Goal: Task Accomplishment & Management: Use online tool/utility

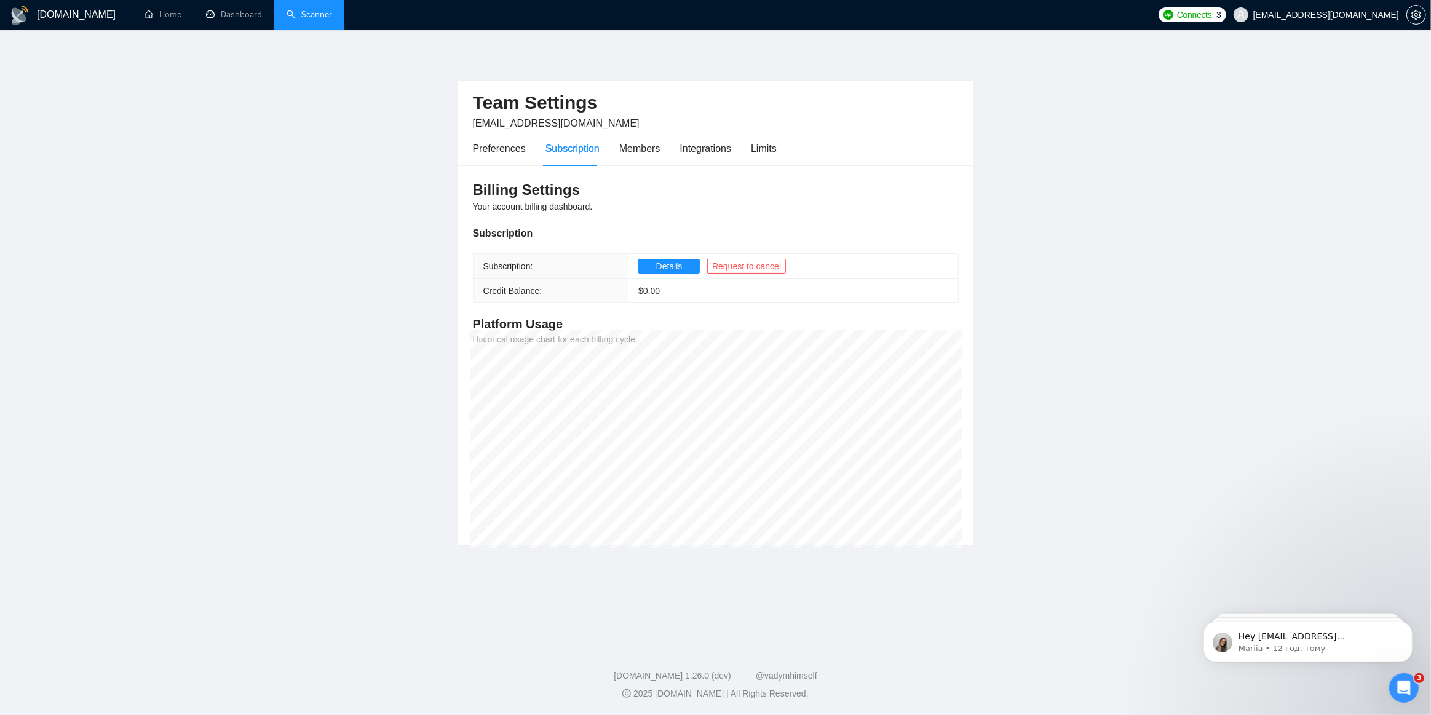
click at [332, 14] on link "Scanner" at bounding box center [310, 14] width 46 height 10
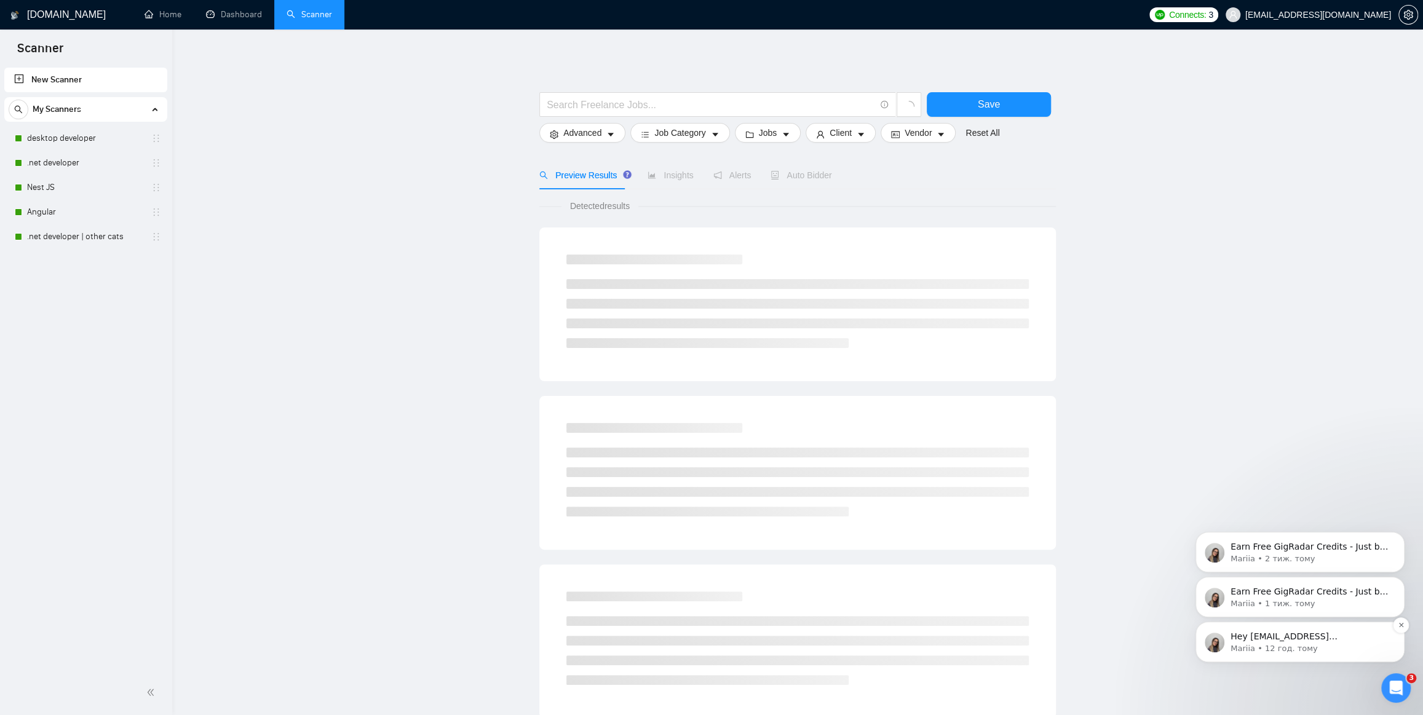
click at [1295, 642] on div "Hey [EMAIL_ADDRESS][DOMAIN_NAME], Looks like your Upwork agency Altura Codework…" at bounding box center [1310, 637] width 162 height 16
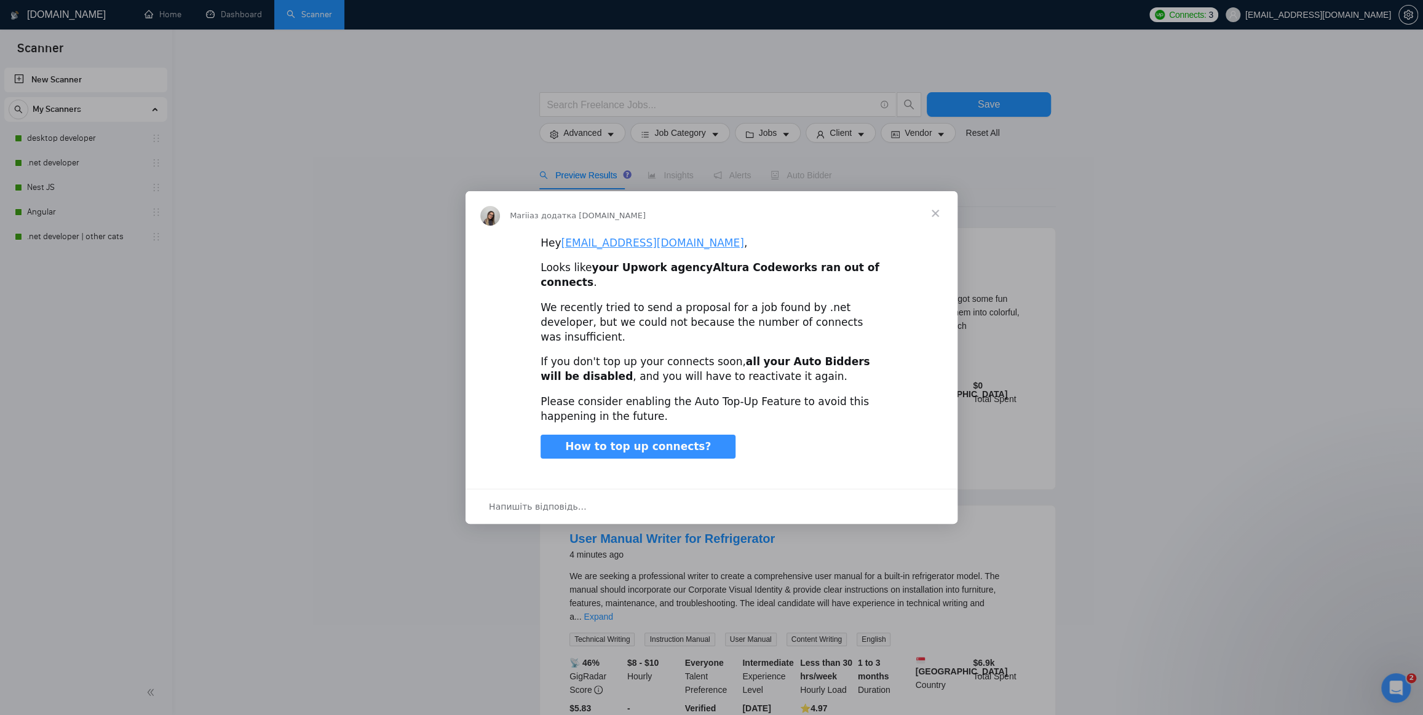
click at [936, 227] on span "Закрити" at bounding box center [935, 213] width 44 height 44
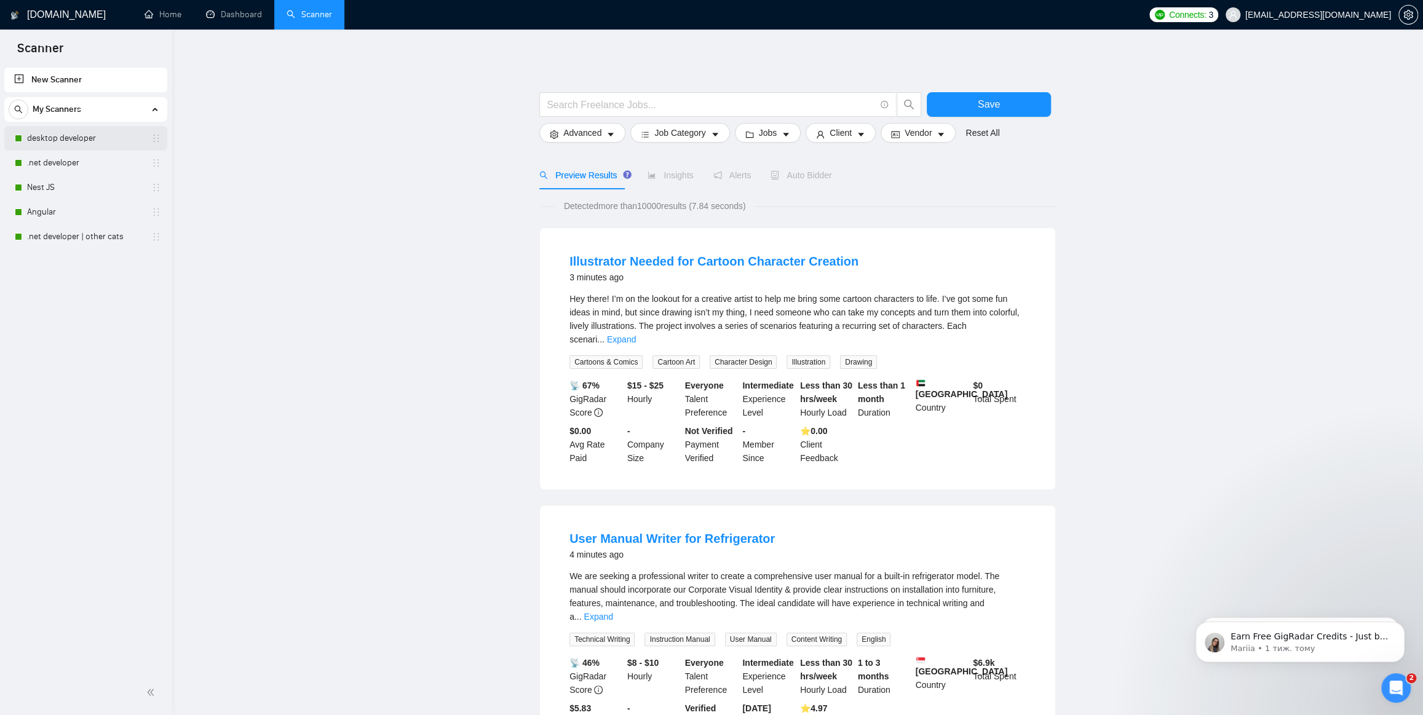
click at [64, 138] on link "desktop developer" at bounding box center [85, 138] width 117 height 25
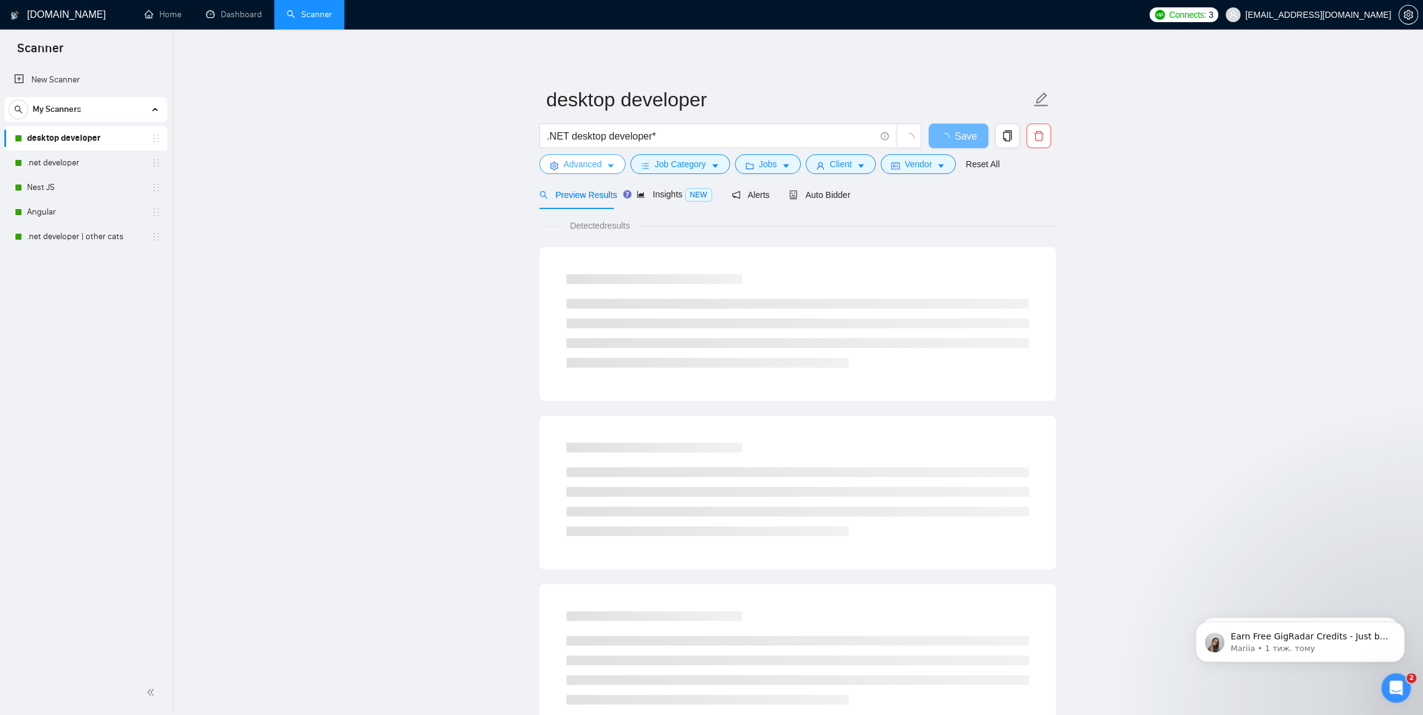
click at [604, 160] on button "Advanced" at bounding box center [582, 164] width 86 height 20
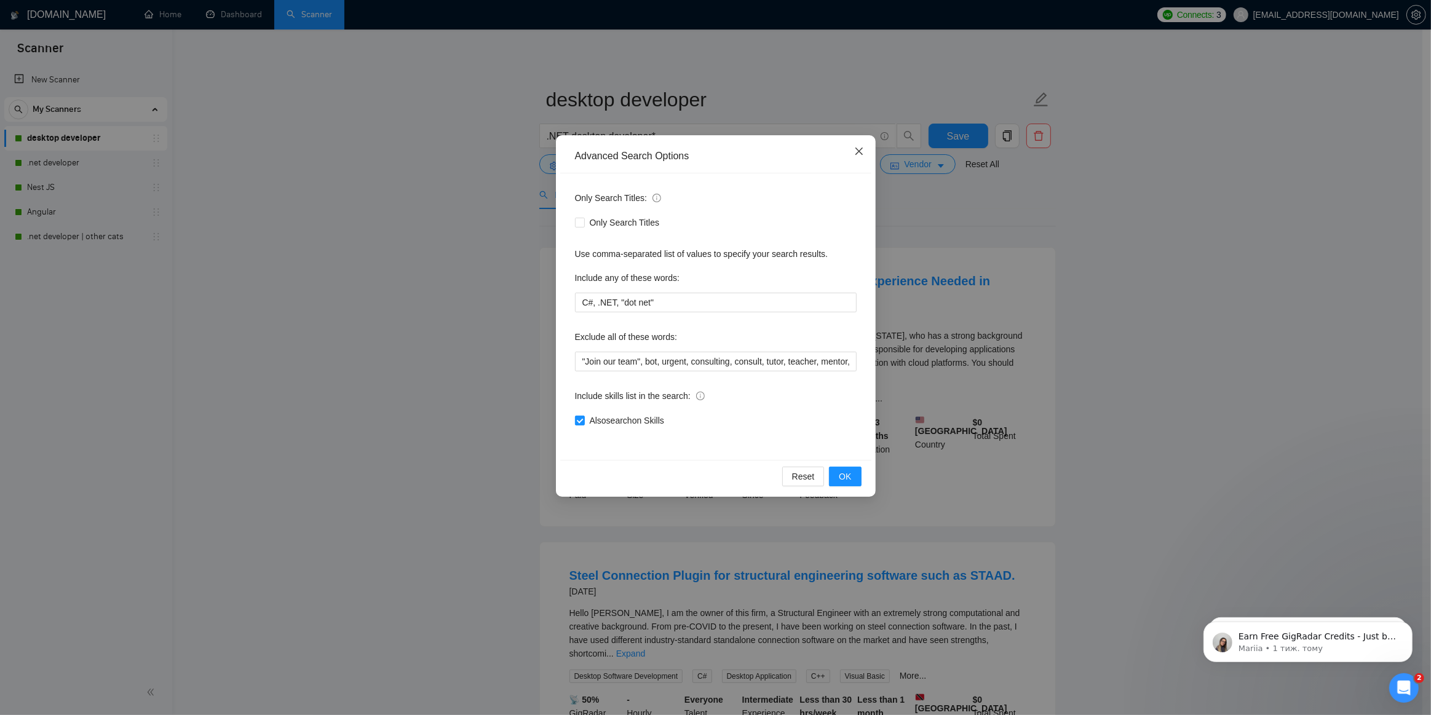
click at [858, 155] on icon "close" at bounding box center [859, 151] width 10 height 10
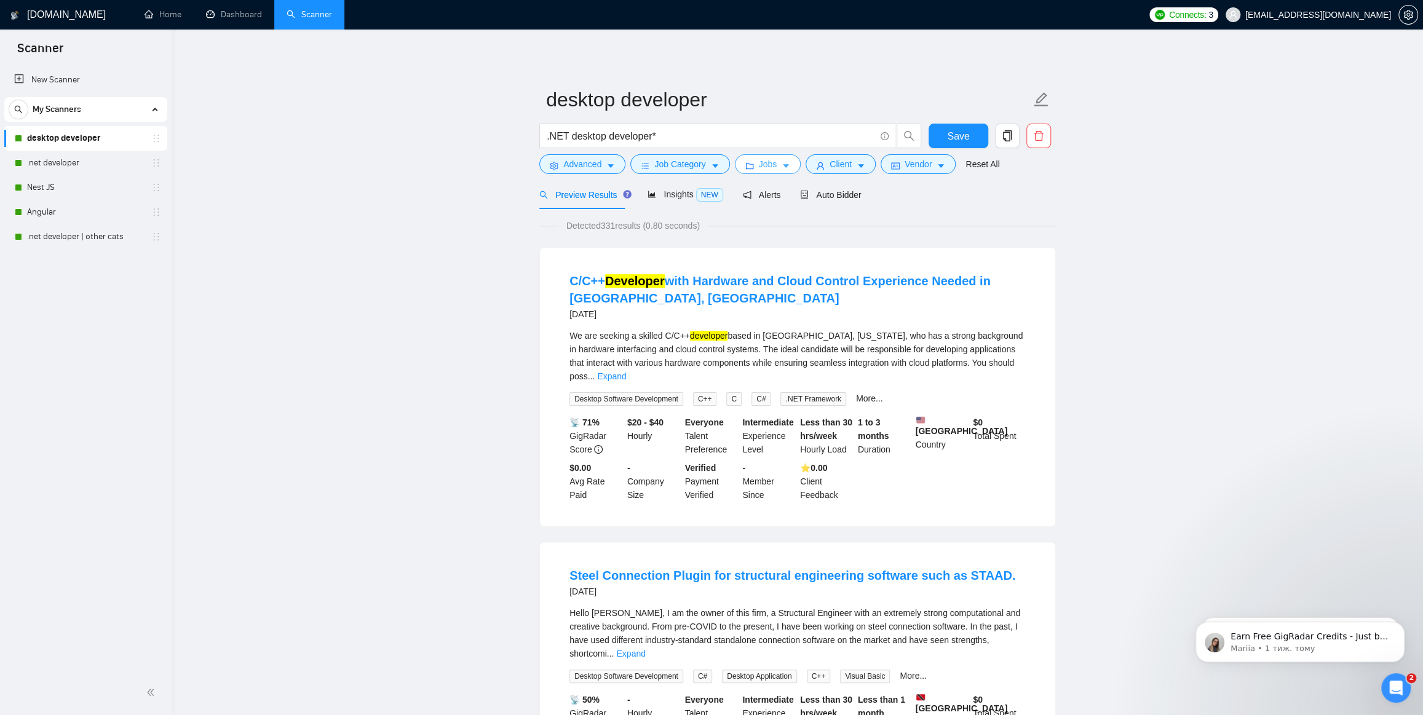
click at [759, 166] on span "Jobs" at bounding box center [768, 164] width 18 height 14
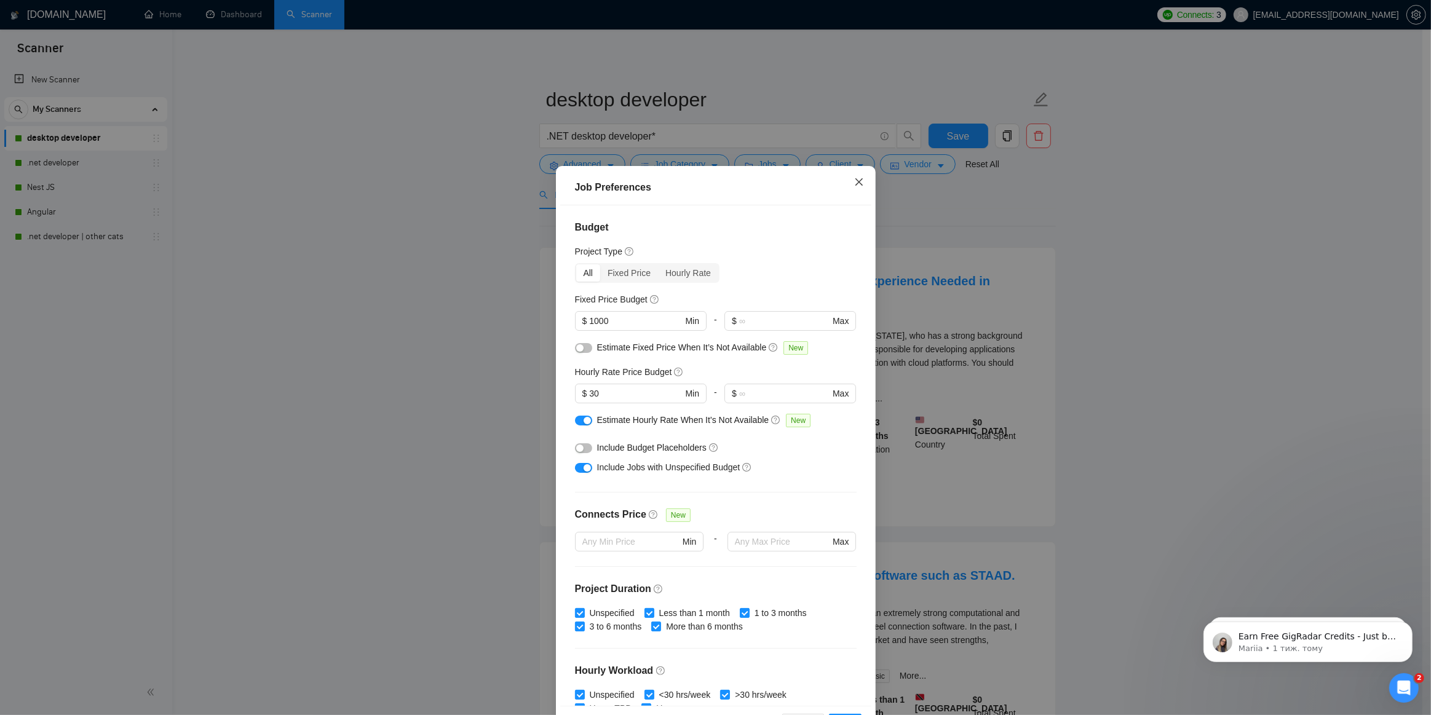
click at [849, 181] on span "Close" at bounding box center [859, 182] width 33 height 33
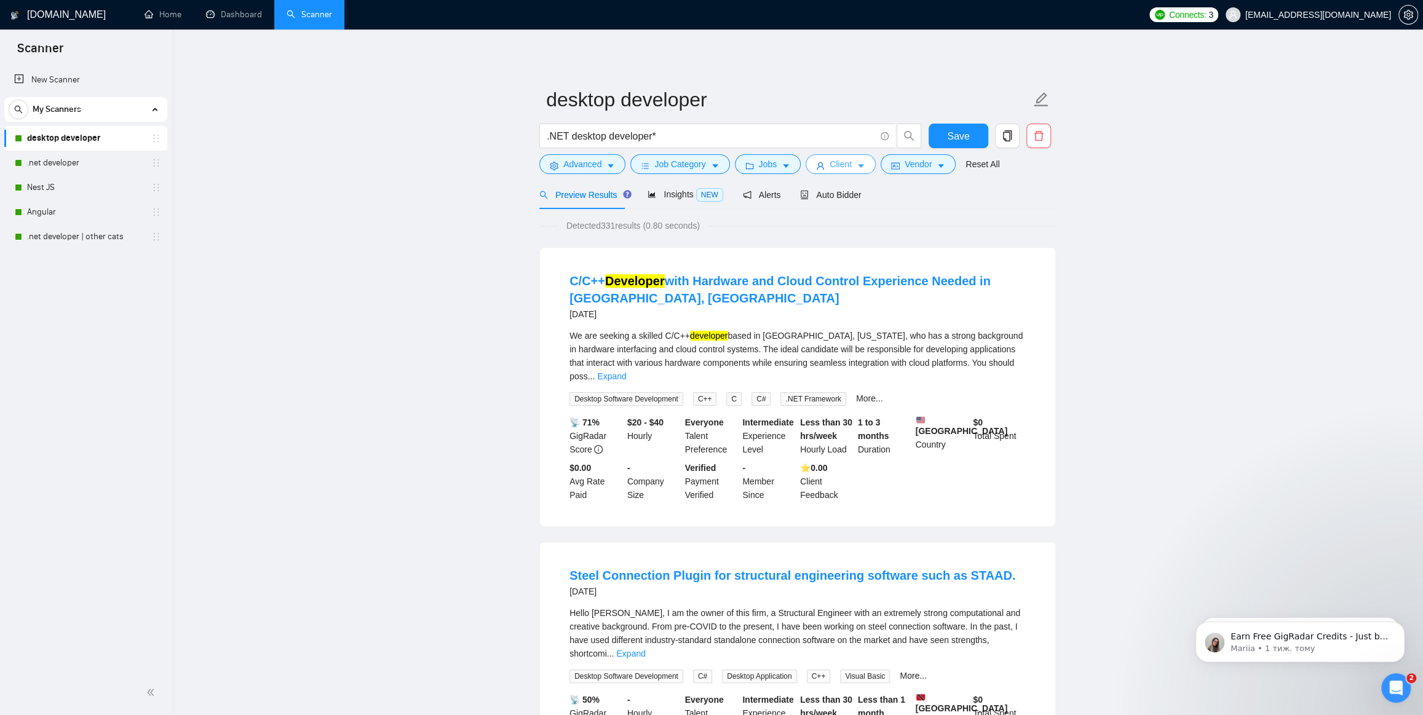
click at [836, 162] on span "Client" at bounding box center [841, 164] width 22 height 14
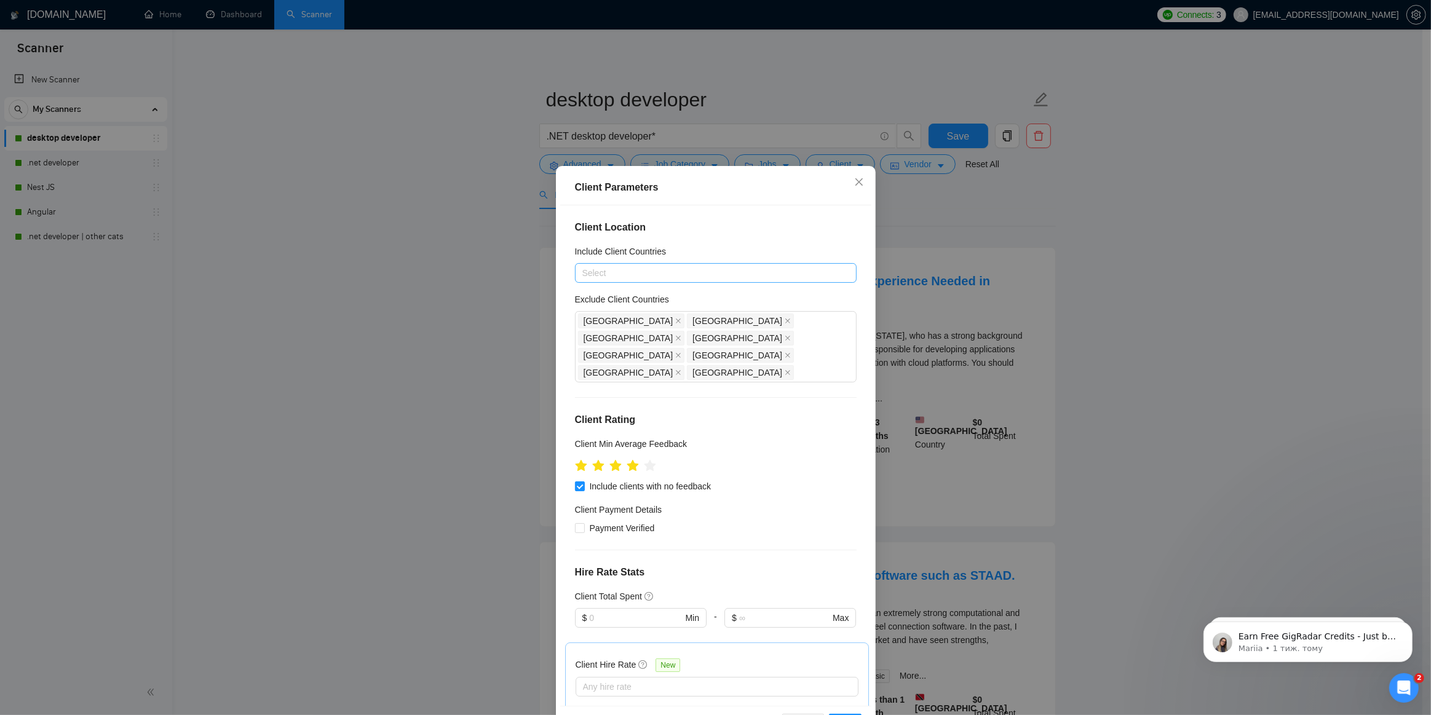
click at [627, 274] on div at bounding box center [709, 273] width 263 height 15
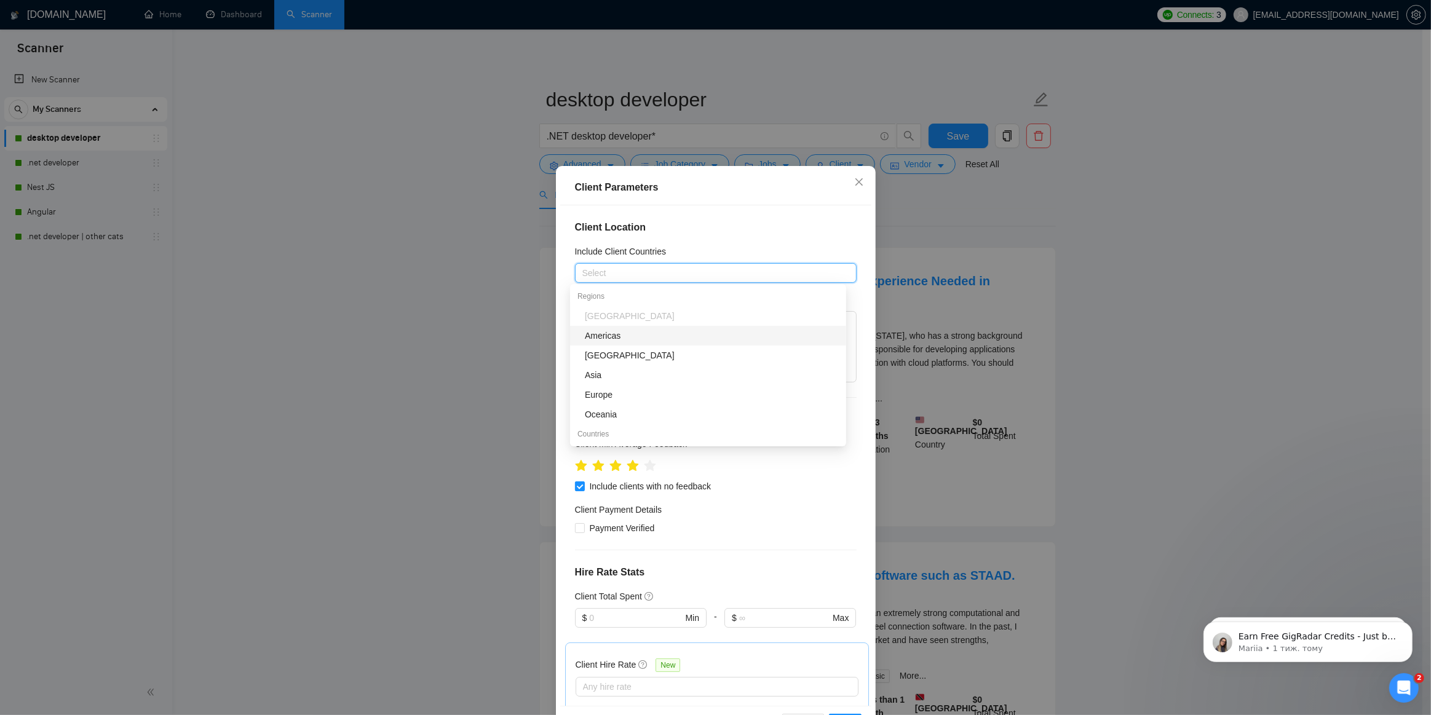
type input "U"
click at [626, 352] on div "[GEOGRAPHIC_DATA]" at bounding box center [712, 356] width 254 height 14
type input "Ca"
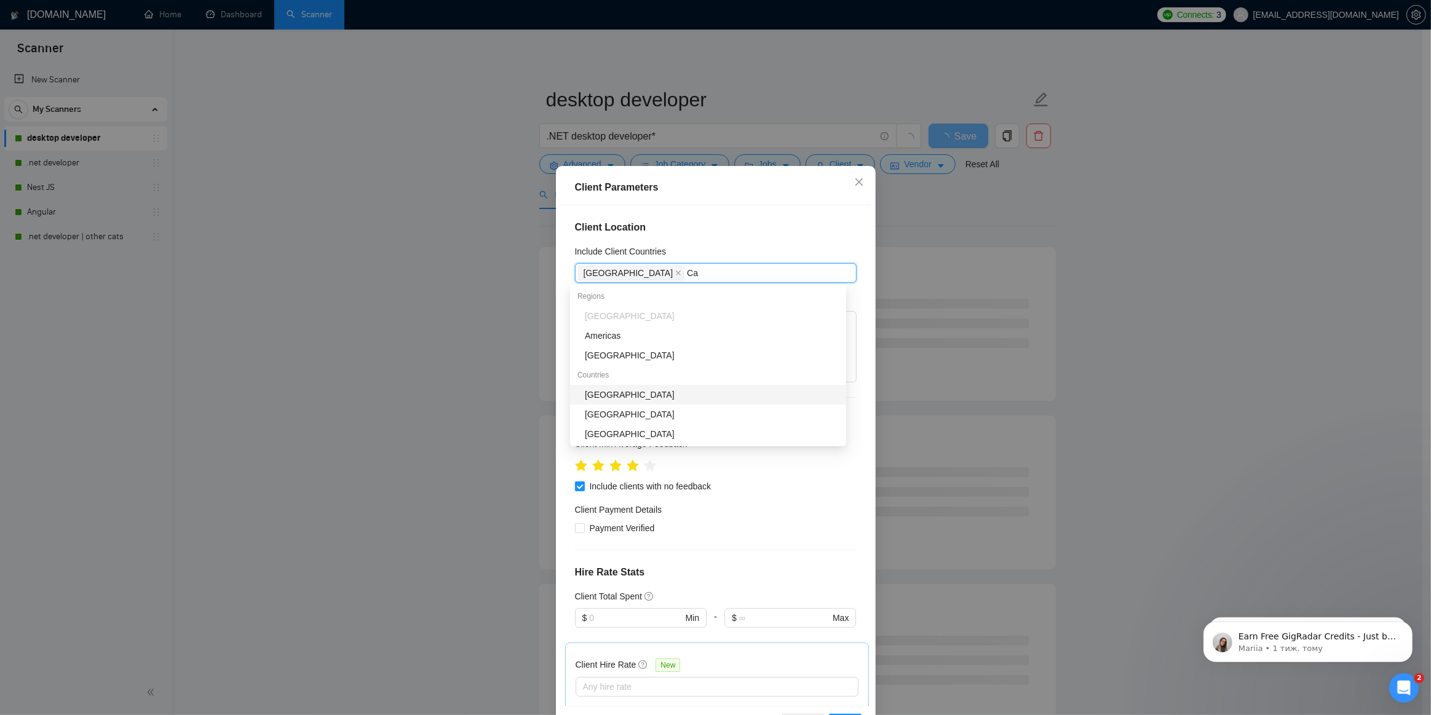
click at [616, 398] on div "[GEOGRAPHIC_DATA]" at bounding box center [712, 395] width 254 height 14
type input "Aus"
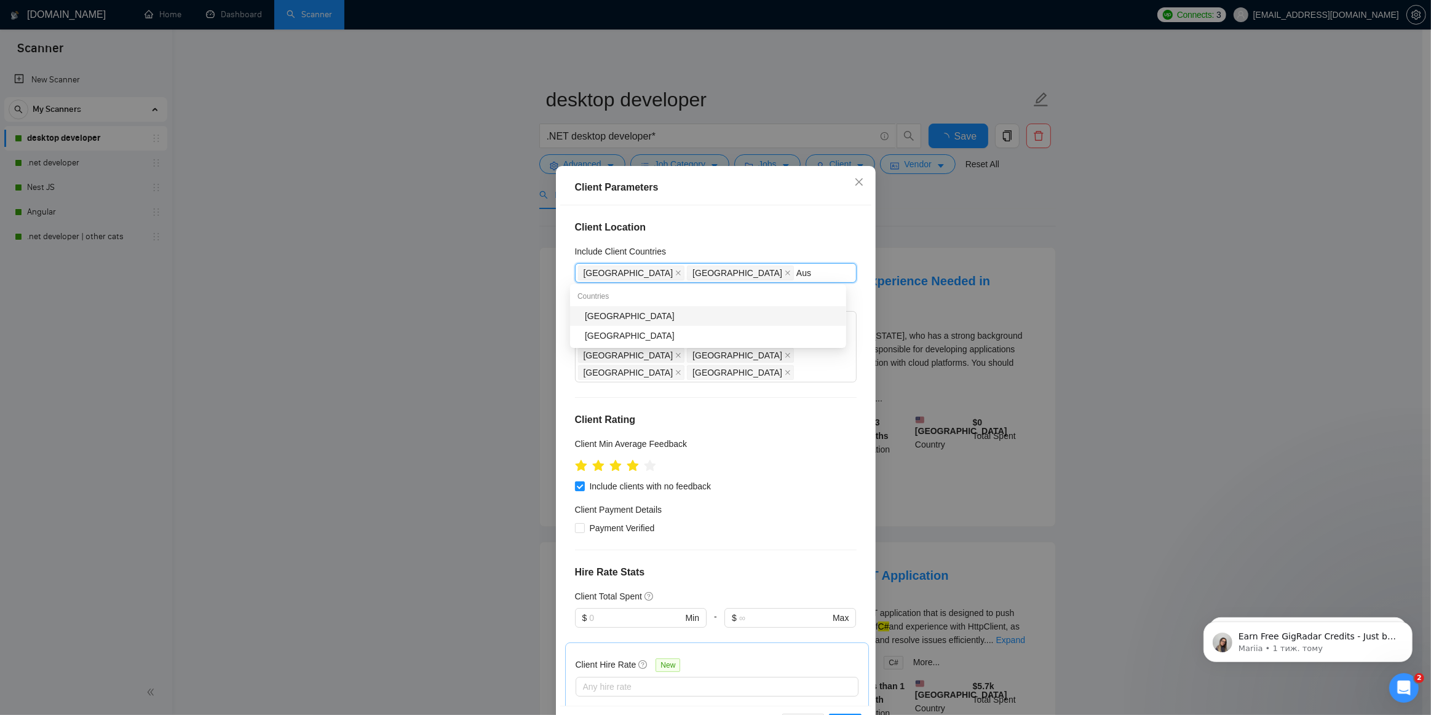
click at [595, 319] on div "[GEOGRAPHIC_DATA]" at bounding box center [712, 316] width 254 height 14
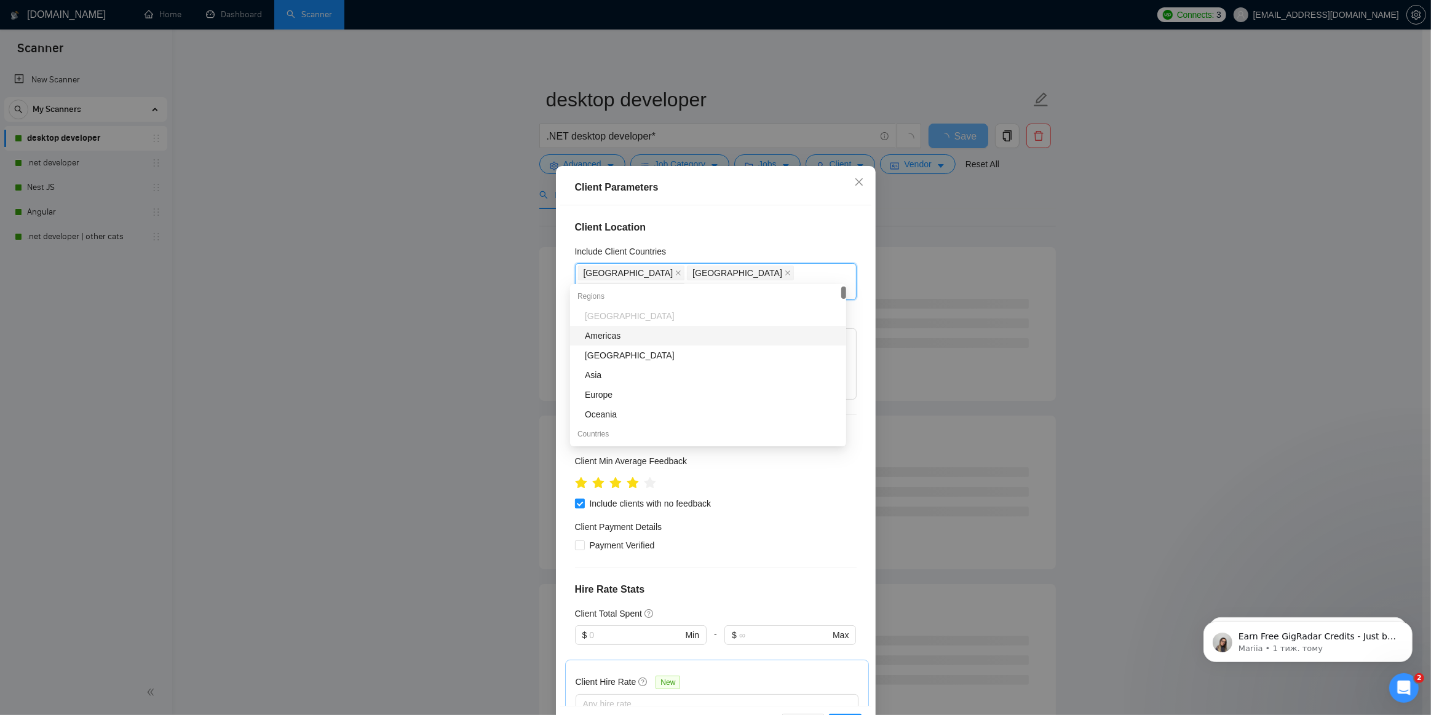
type input "Ne"
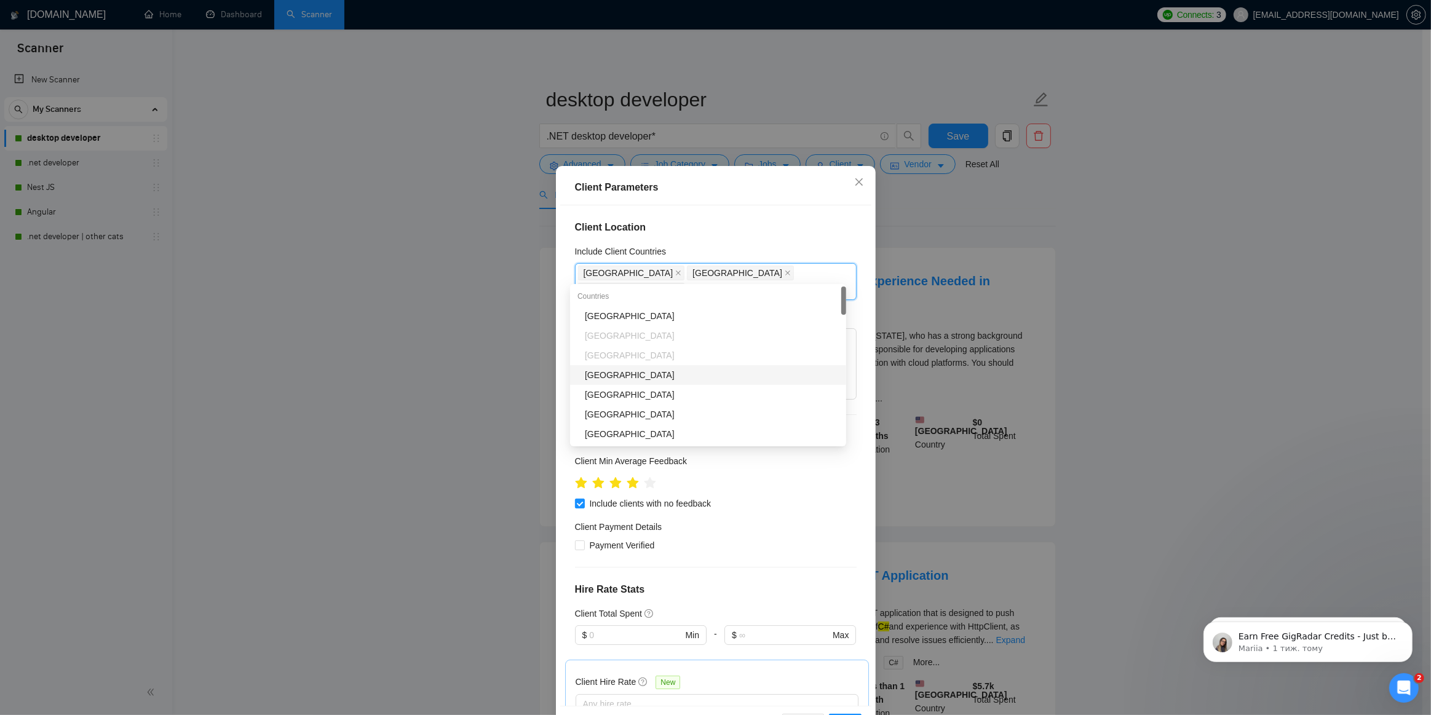
click at [640, 373] on div "[GEOGRAPHIC_DATA]" at bounding box center [712, 375] width 254 height 14
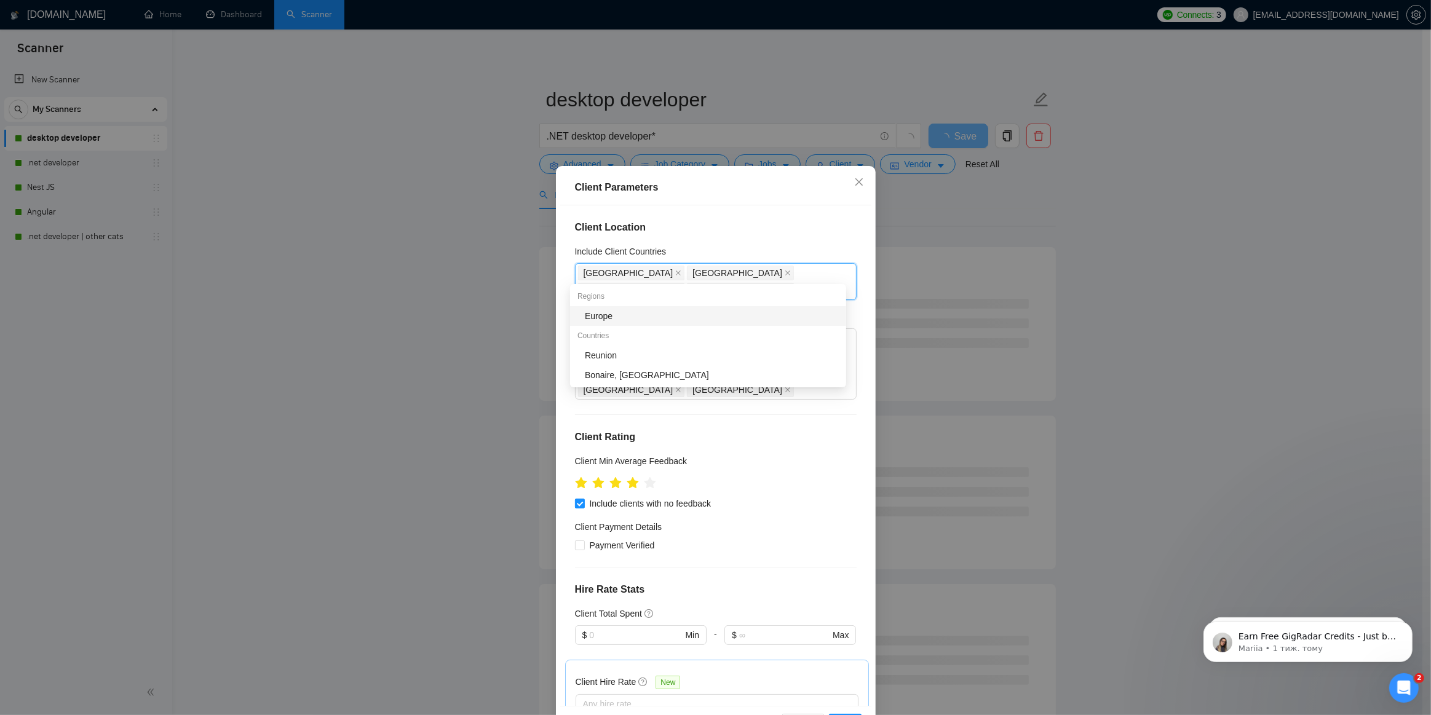
type input "Eur"
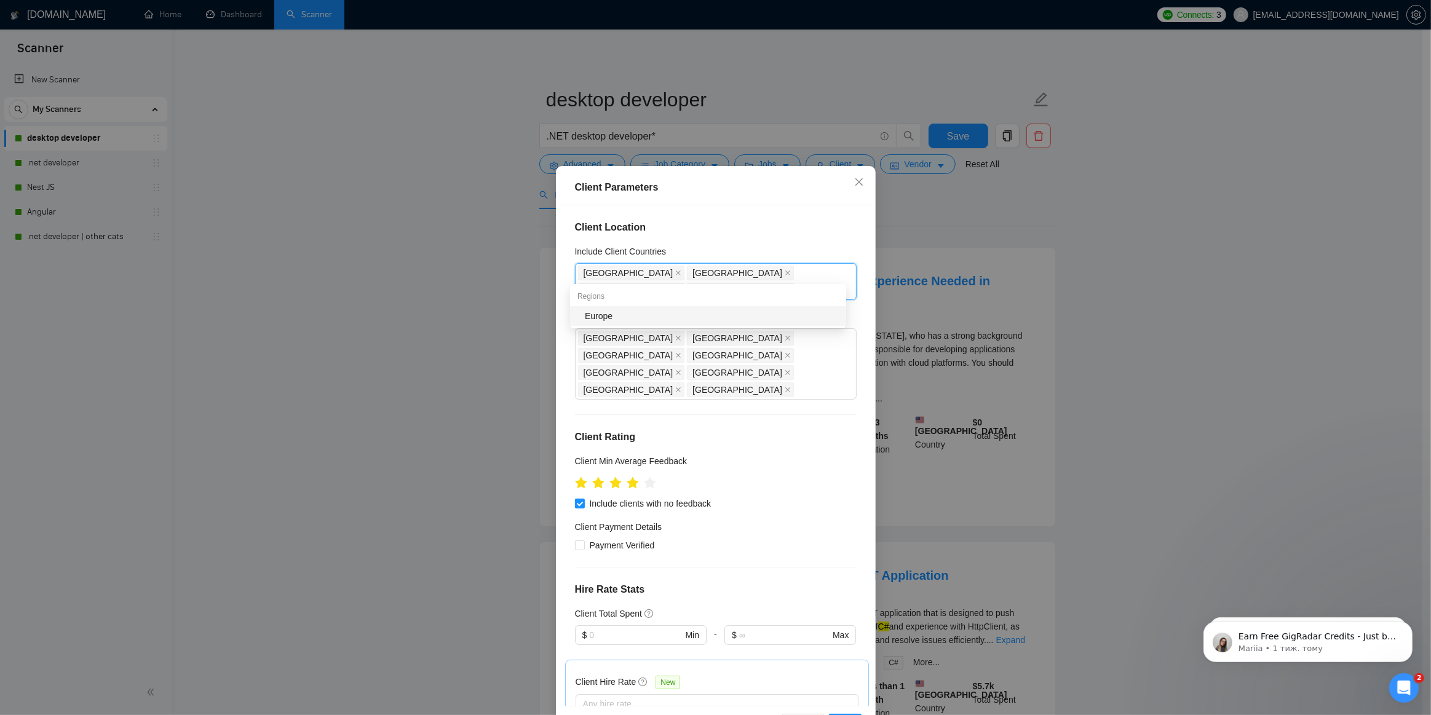
click at [621, 316] on div "Europe" at bounding box center [712, 316] width 254 height 14
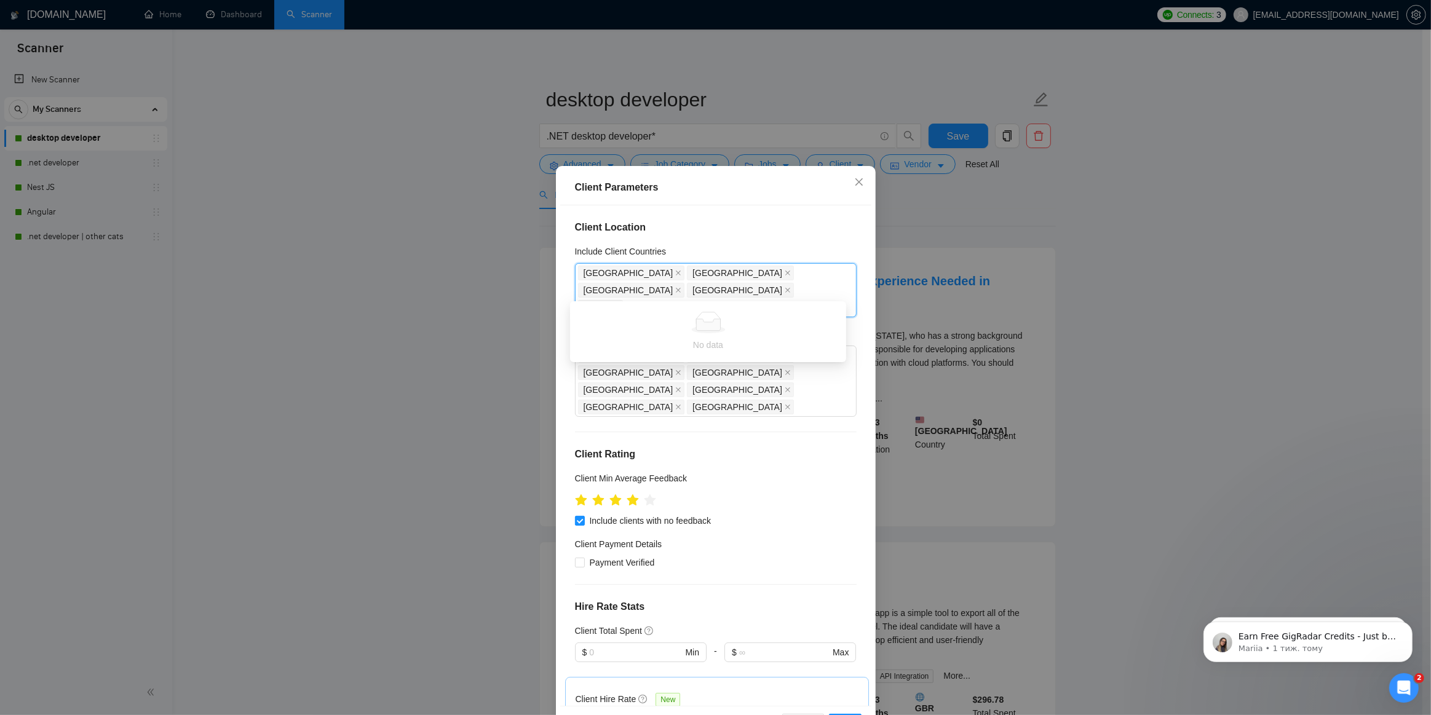
type input "[PERSON_NAME]"
click at [596, 330] on div "[GEOGRAPHIC_DATA]" at bounding box center [712, 334] width 254 height 14
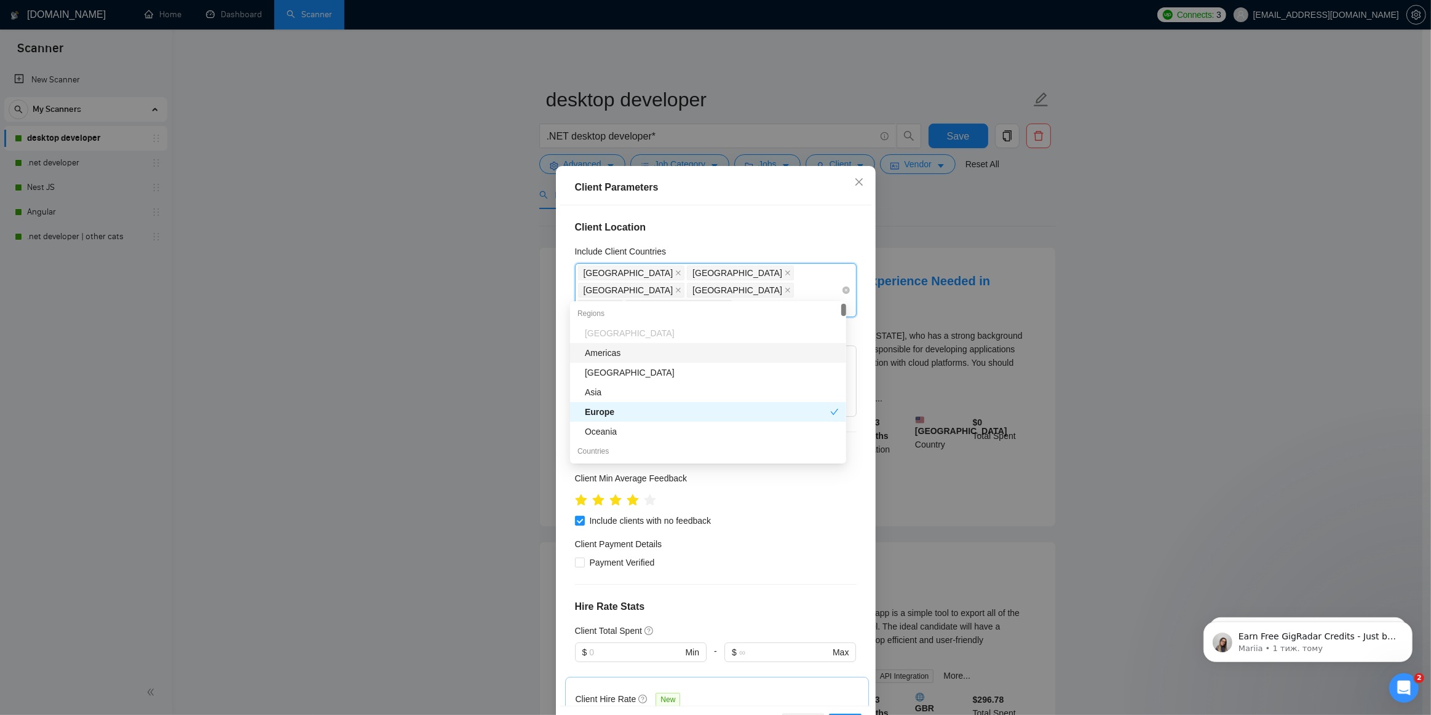
type input "Is"
click at [602, 348] on div "Israel" at bounding box center [712, 353] width 254 height 14
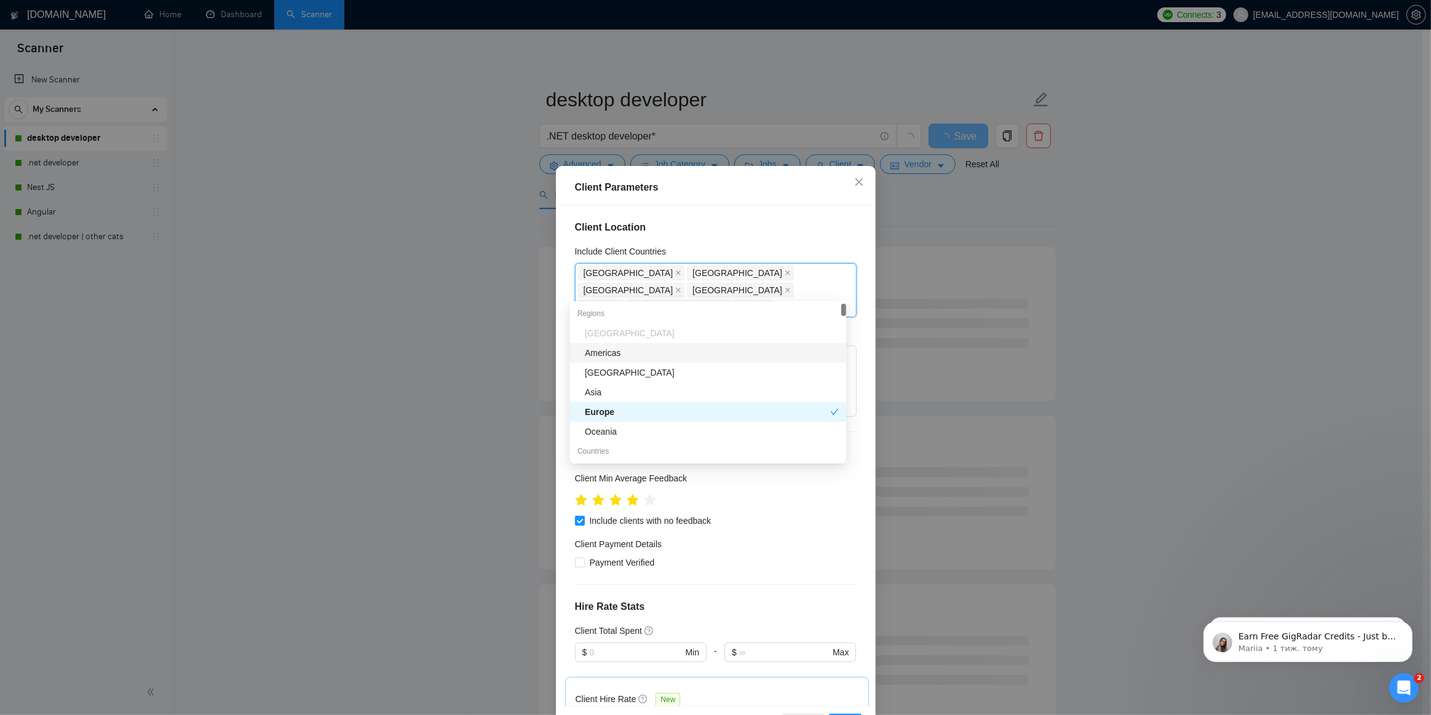
click at [705, 242] on div "Client Location Include Client Countries [GEOGRAPHIC_DATA] [GEOGRAPHIC_DATA] [G…" at bounding box center [715, 455] width 311 height 501
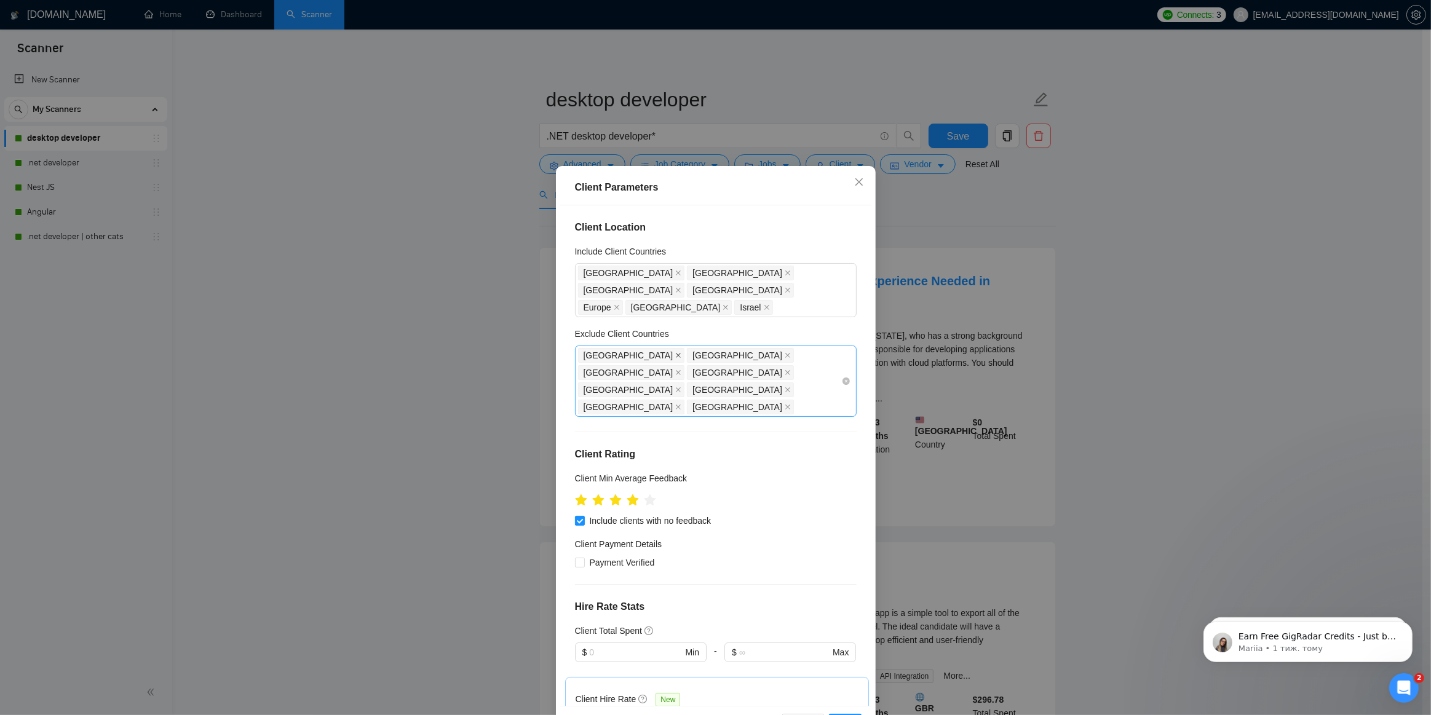
click at [675, 352] on icon "close" at bounding box center [678, 355] width 6 height 6
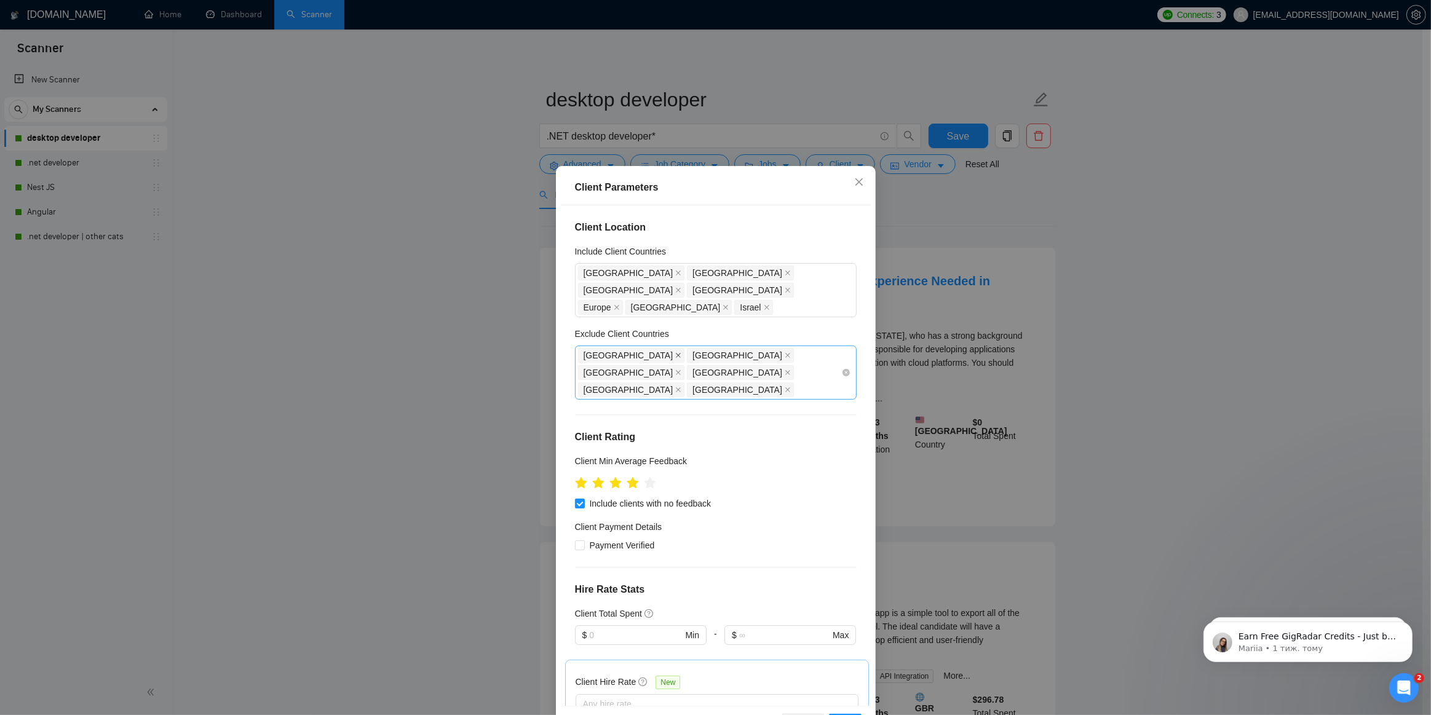
click at [675, 352] on icon "close" at bounding box center [678, 355] width 6 height 6
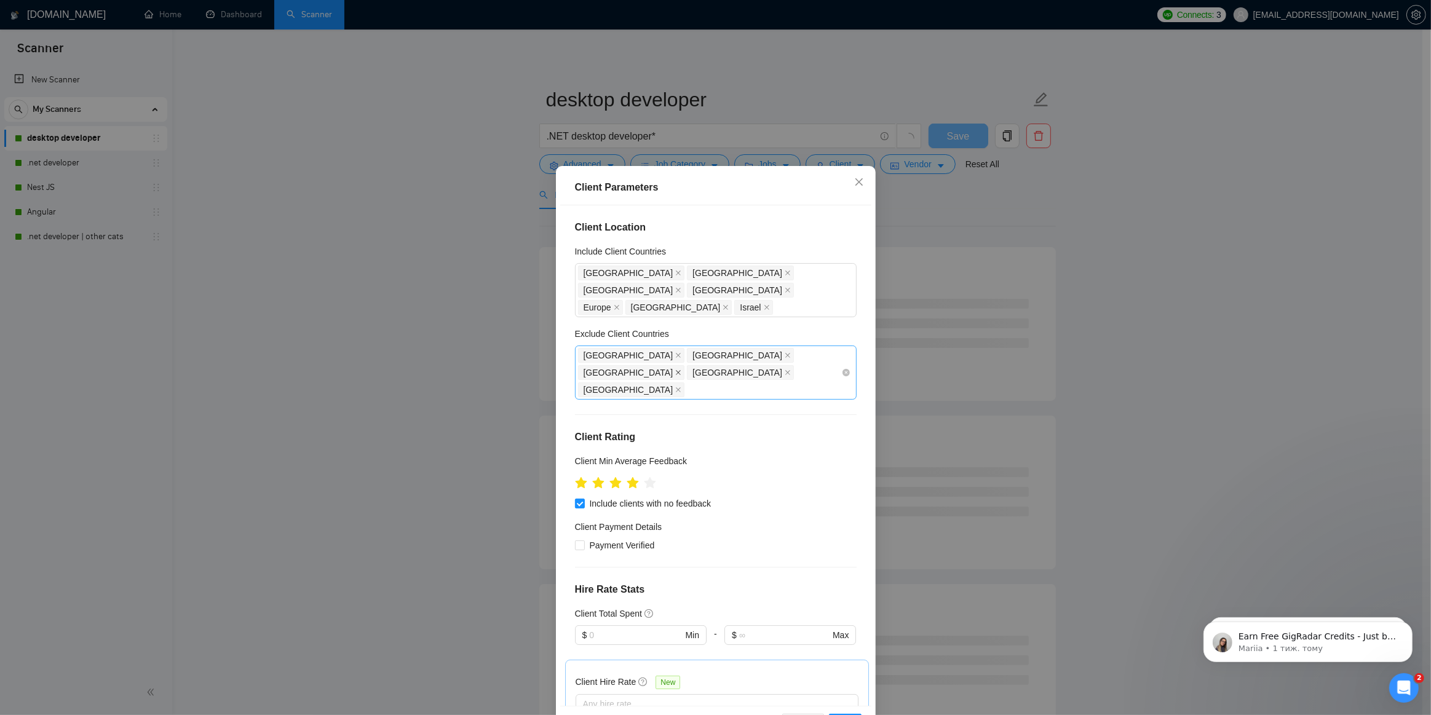
click at [681, 370] on icon "close" at bounding box center [678, 372] width 5 height 5
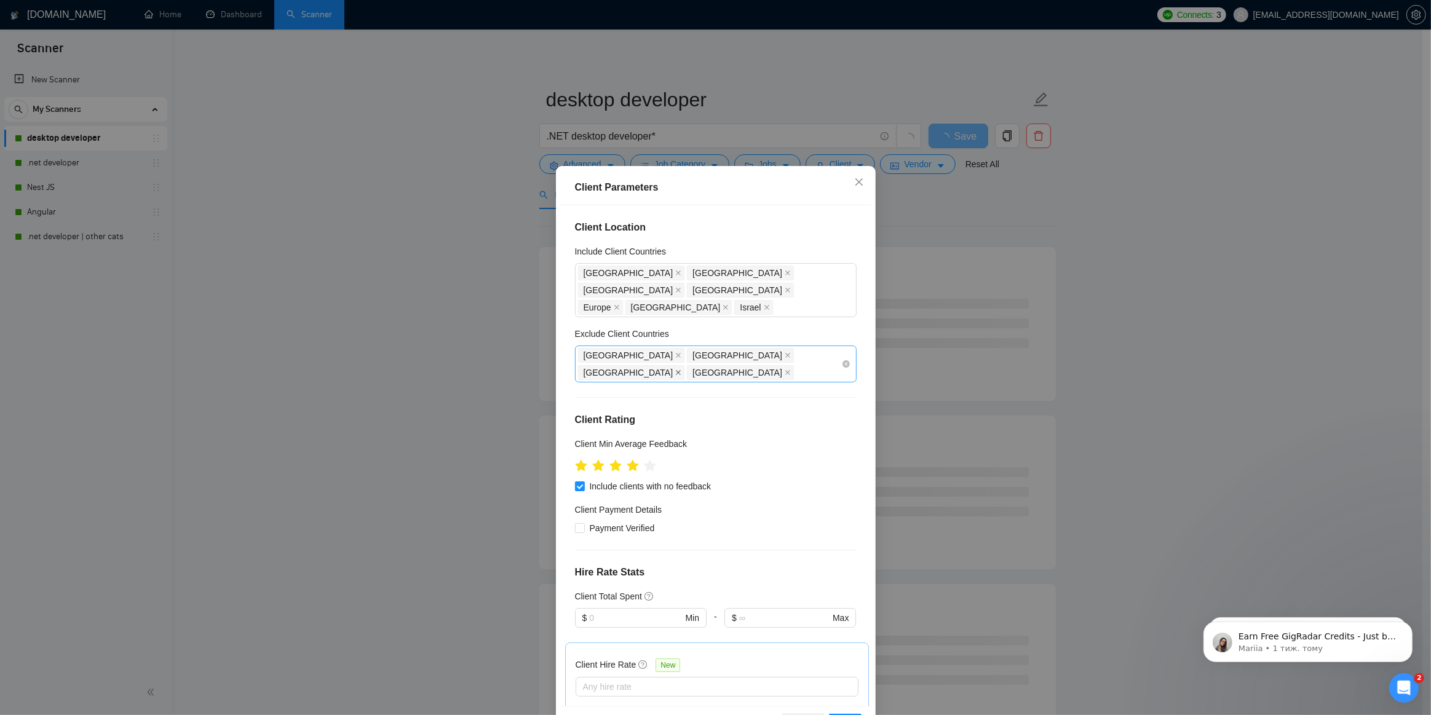
click at [681, 370] on icon "close" at bounding box center [678, 373] width 6 height 6
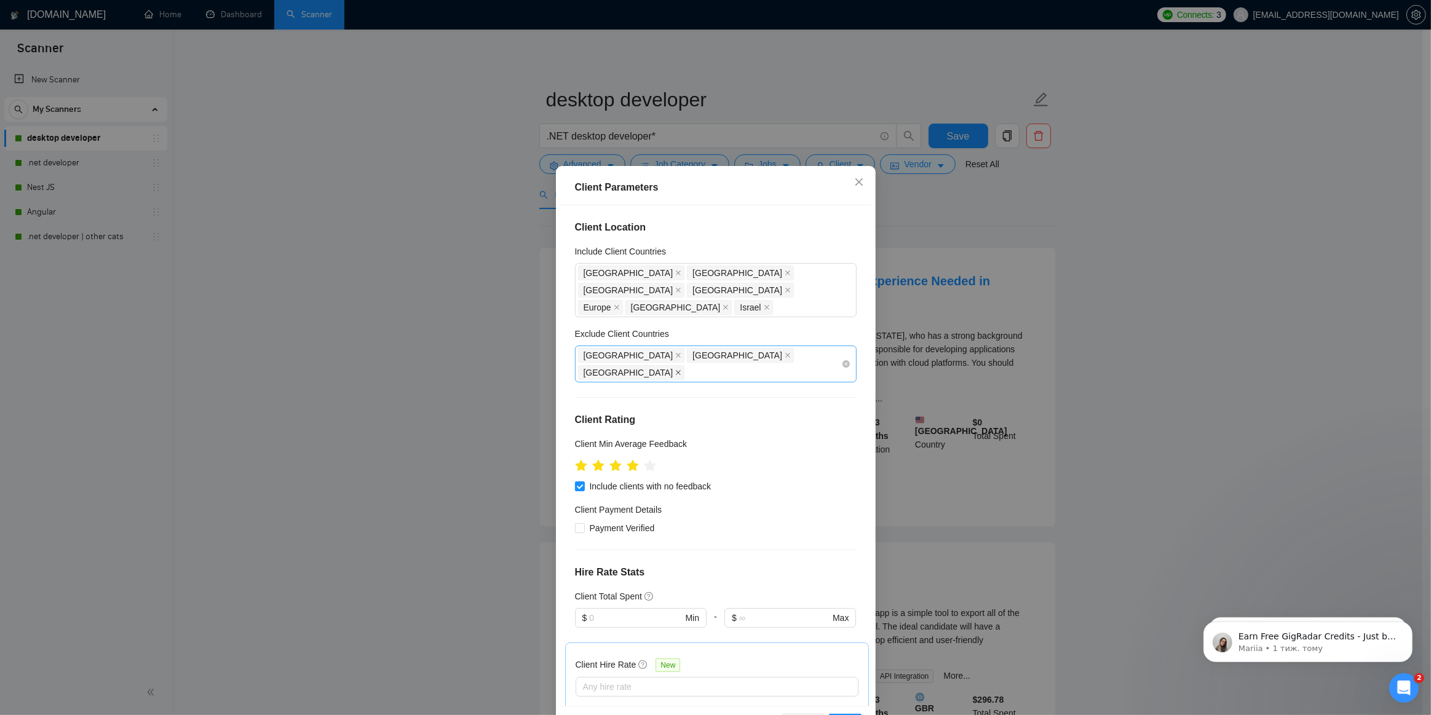
click at [681, 370] on icon "close" at bounding box center [678, 373] width 6 height 6
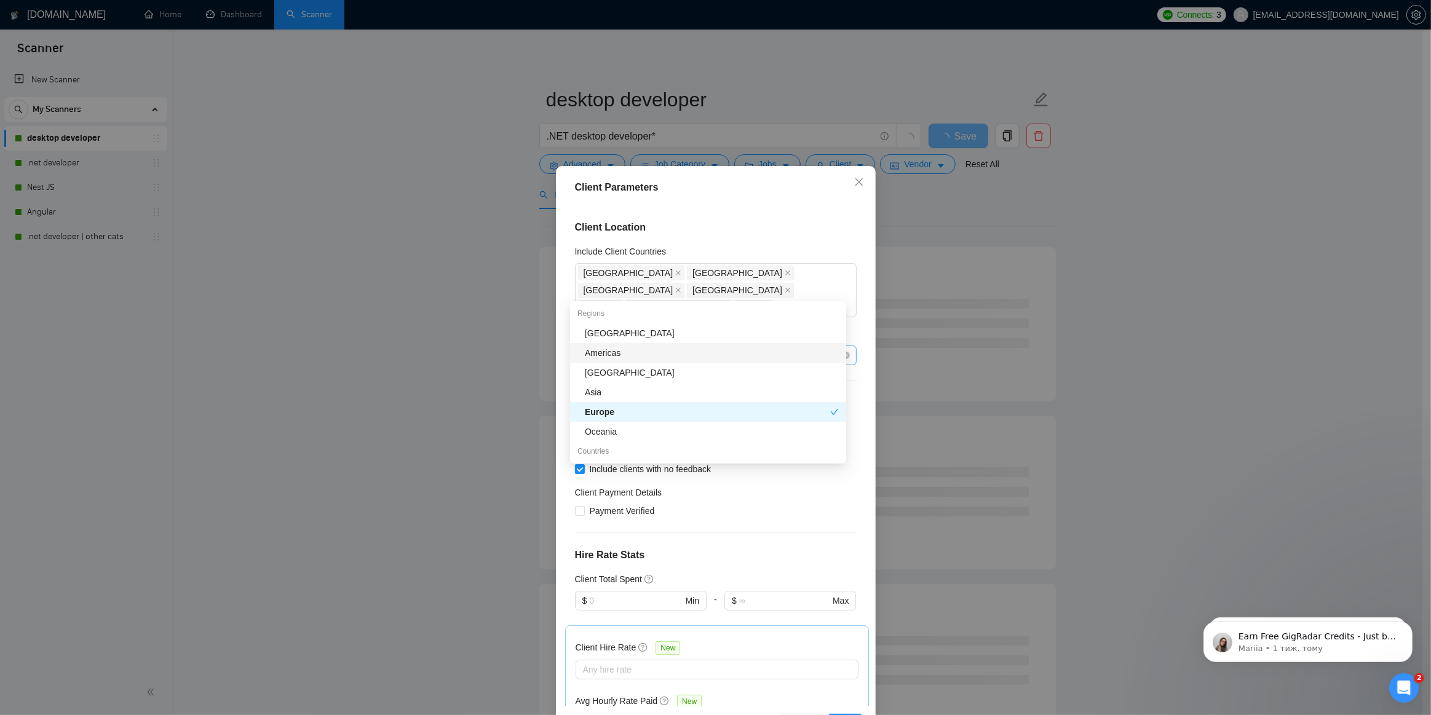
drag, startPoint x: 722, startPoint y: 293, endPoint x: 684, endPoint y: 230, distance: 73.9
click at [684, 230] on div "Client Location Include Client Countries [GEOGRAPHIC_DATA] [GEOGRAPHIC_DATA] [G…" at bounding box center [715, 455] width 311 height 501
click at [684, 230] on h4 "Client Location" at bounding box center [716, 227] width 282 height 15
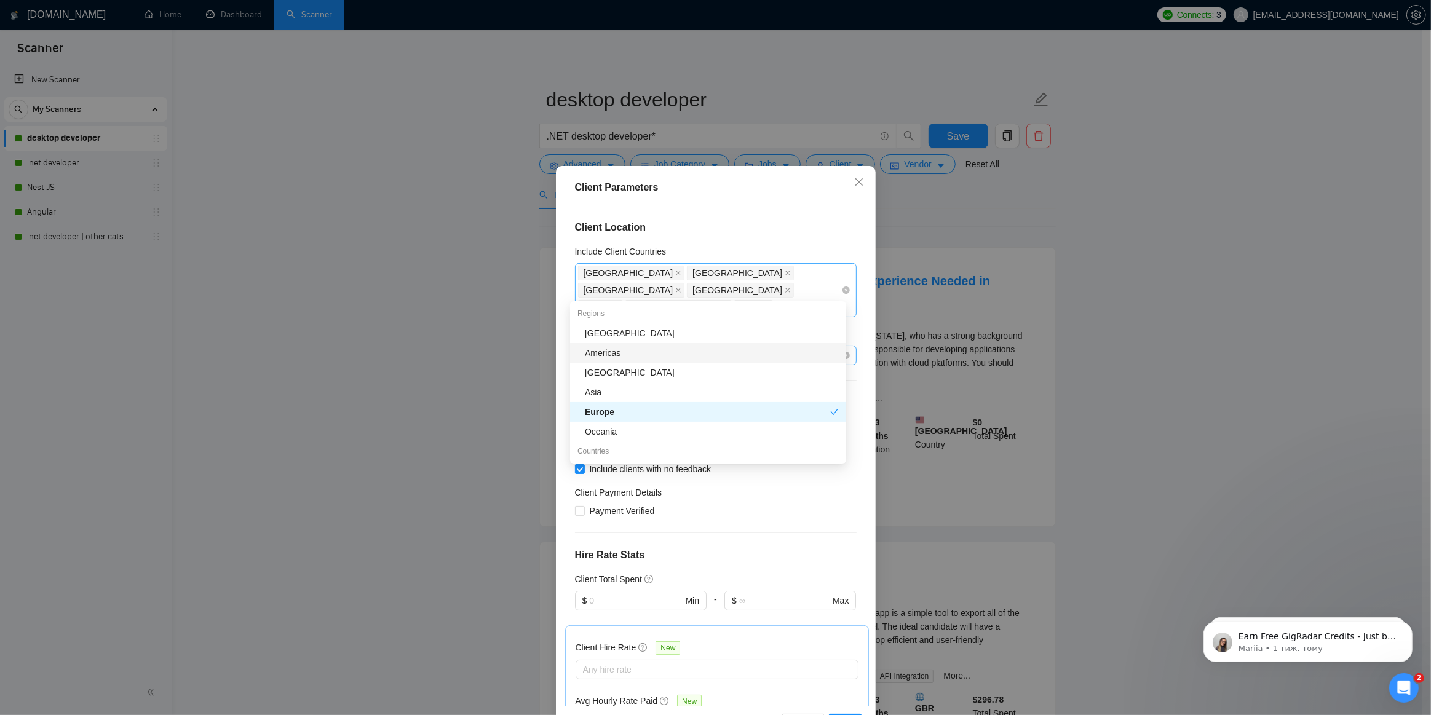
click at [704, 288] on div "[GEOGRAPHIC_DATA] [GEOGRAPHIC_DATA] [GEOGRAPHIC_DATA] [GEOGRAPHIC_DATA] [GEOGRA…" at bounding box center [709, 290] width 263 height 52
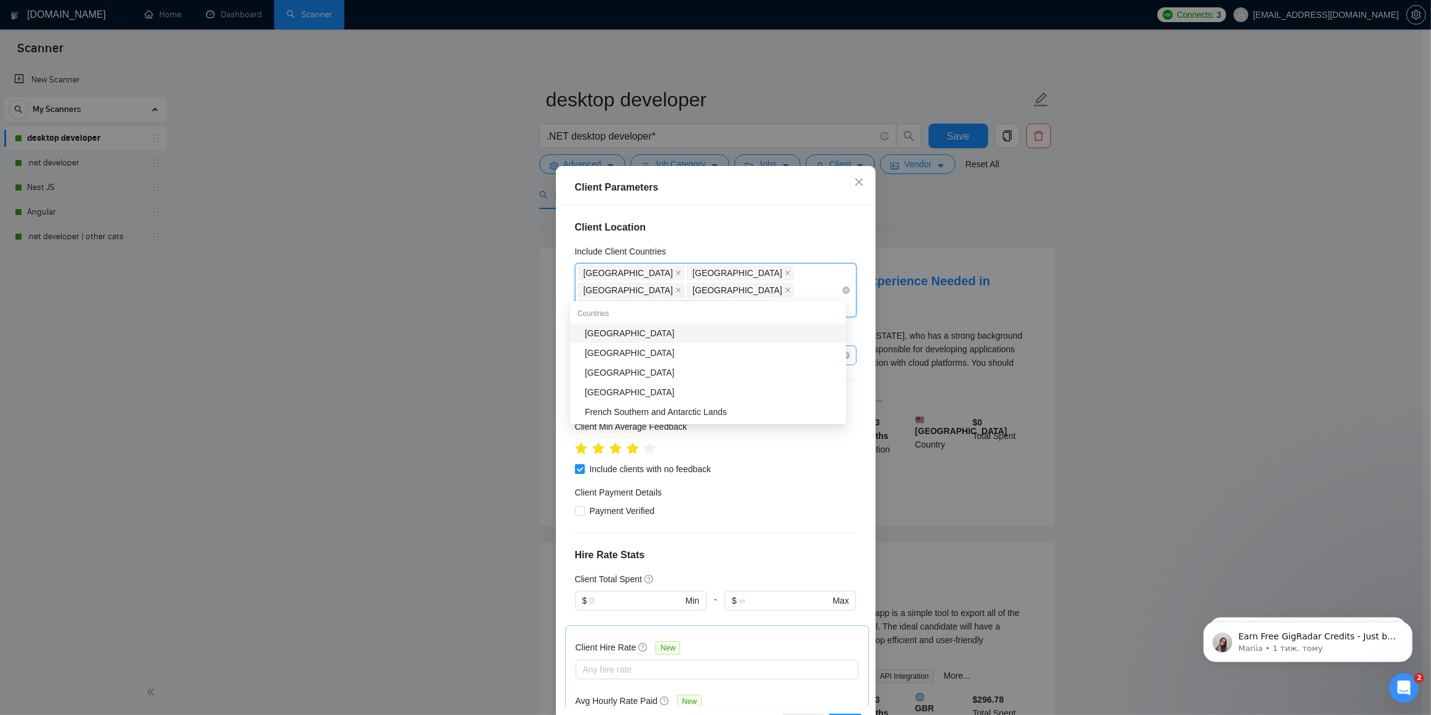
type input "Sou"
click at [639, 350] on div "[GEOGRAPHIC_DATA]" at bounding box center [712, 353] width 254 height 14
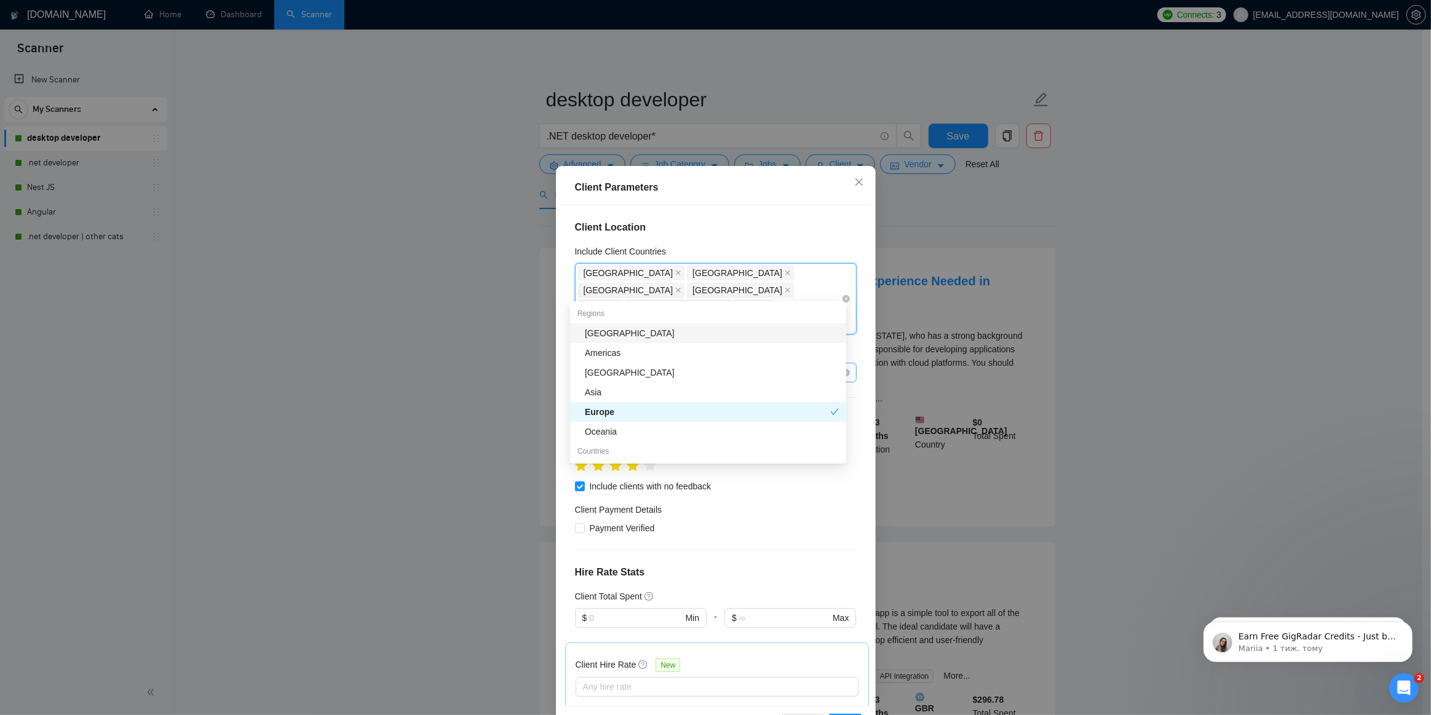
click at [681, 322] on icon "close" at bounding box center [678, 325] width 6 height 6
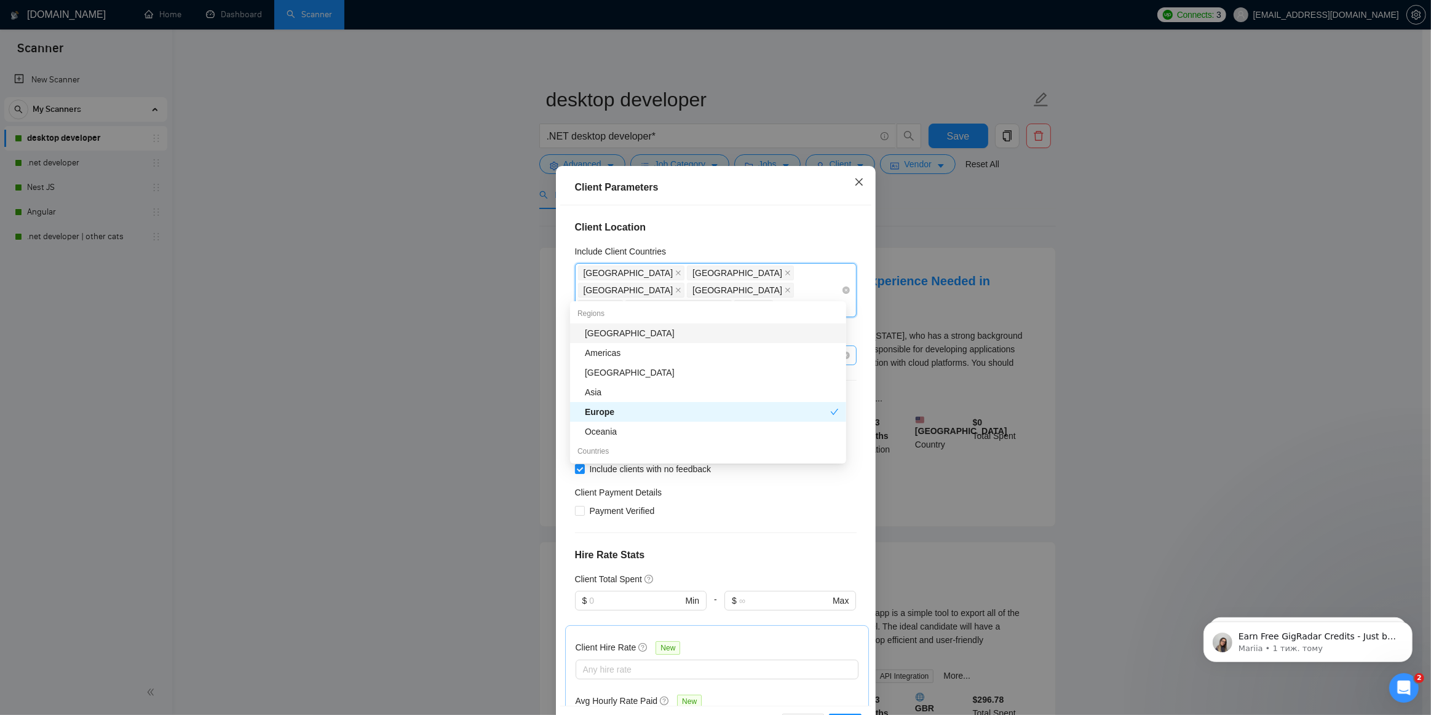
click at [854, 183] on icon "close" at bounding box center [859, 182] width 10 height 10
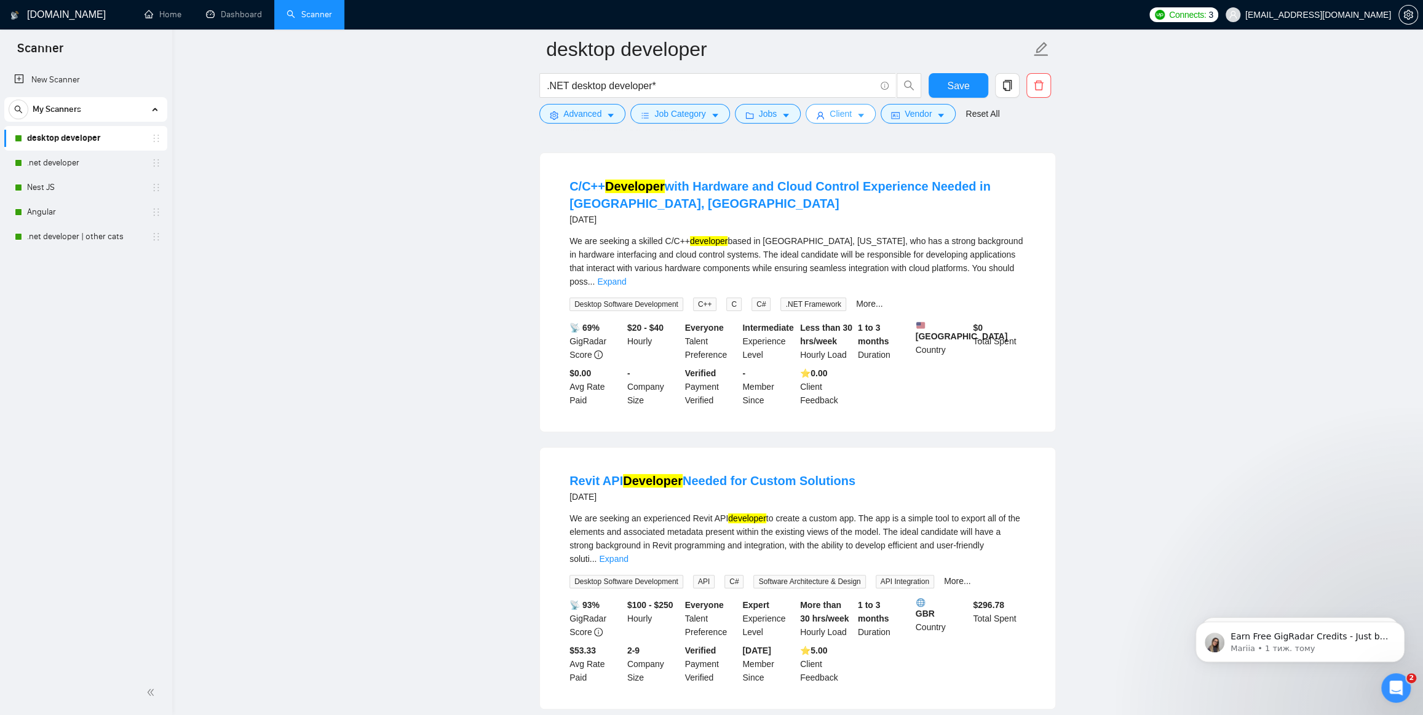
scroll to position [49, 0]
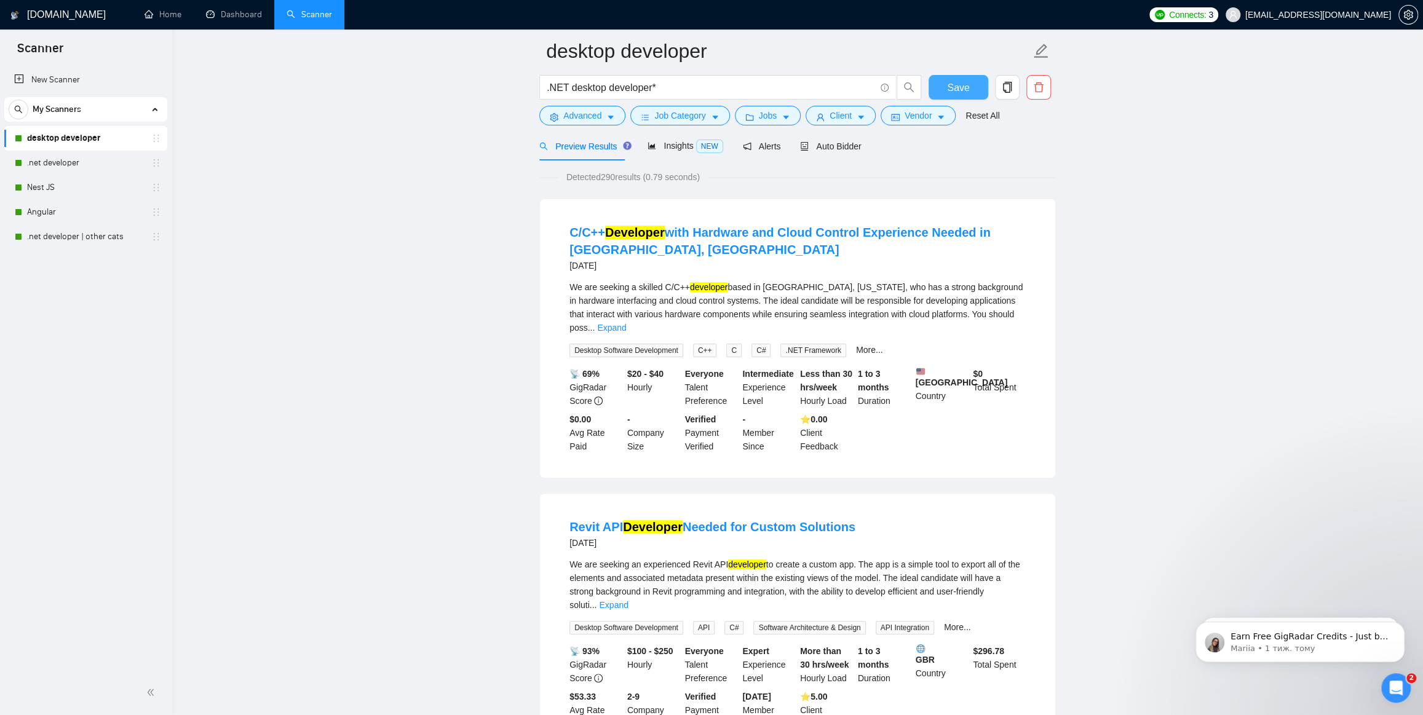
click at [960, 84] on span "Save" at bounding box center [958, 87] width 22 height 15
click at [64, 159] on link ".net developer" at bounding box center [85, 163] width 117 height 25
click at [68, 164] on link ".net developer" at bounding box center [85, 163] width 117 height 25
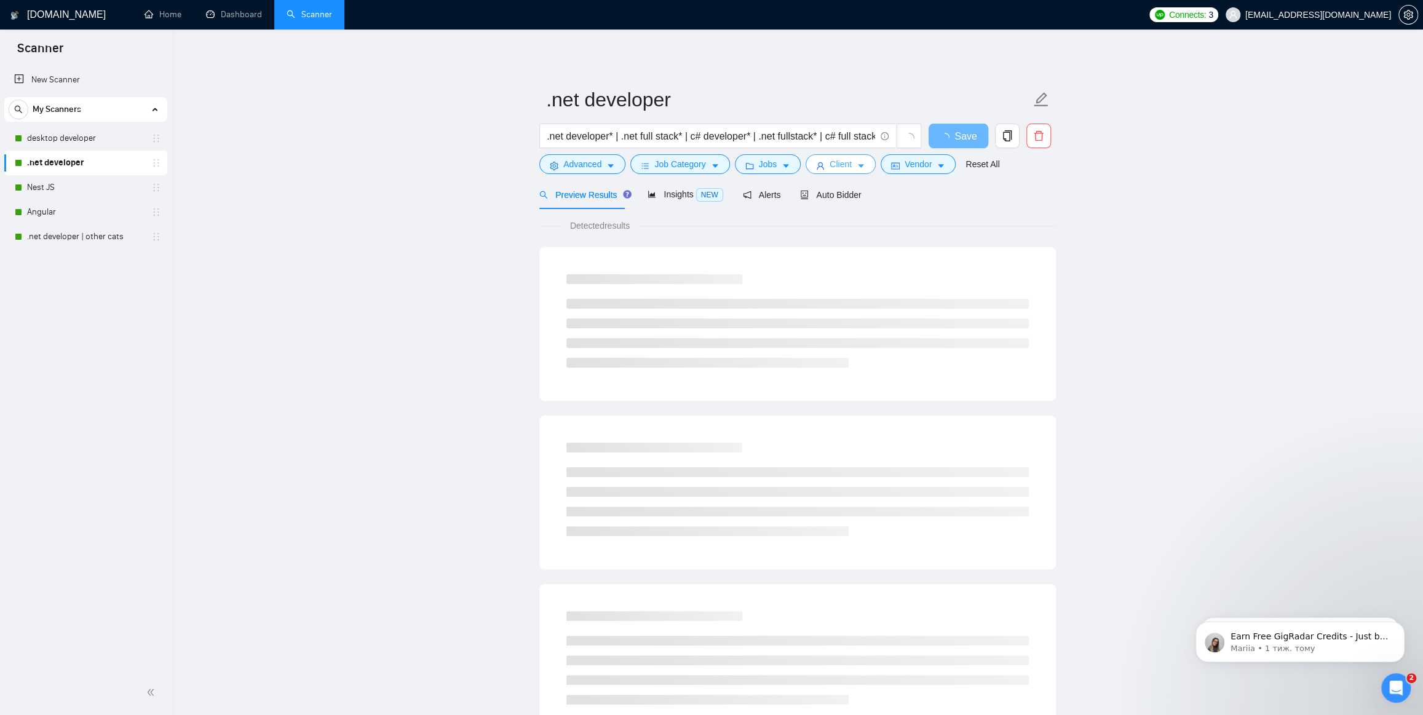
click at [822, 162] on button "Client" at bounding box center [841, 164] width 70 height 20
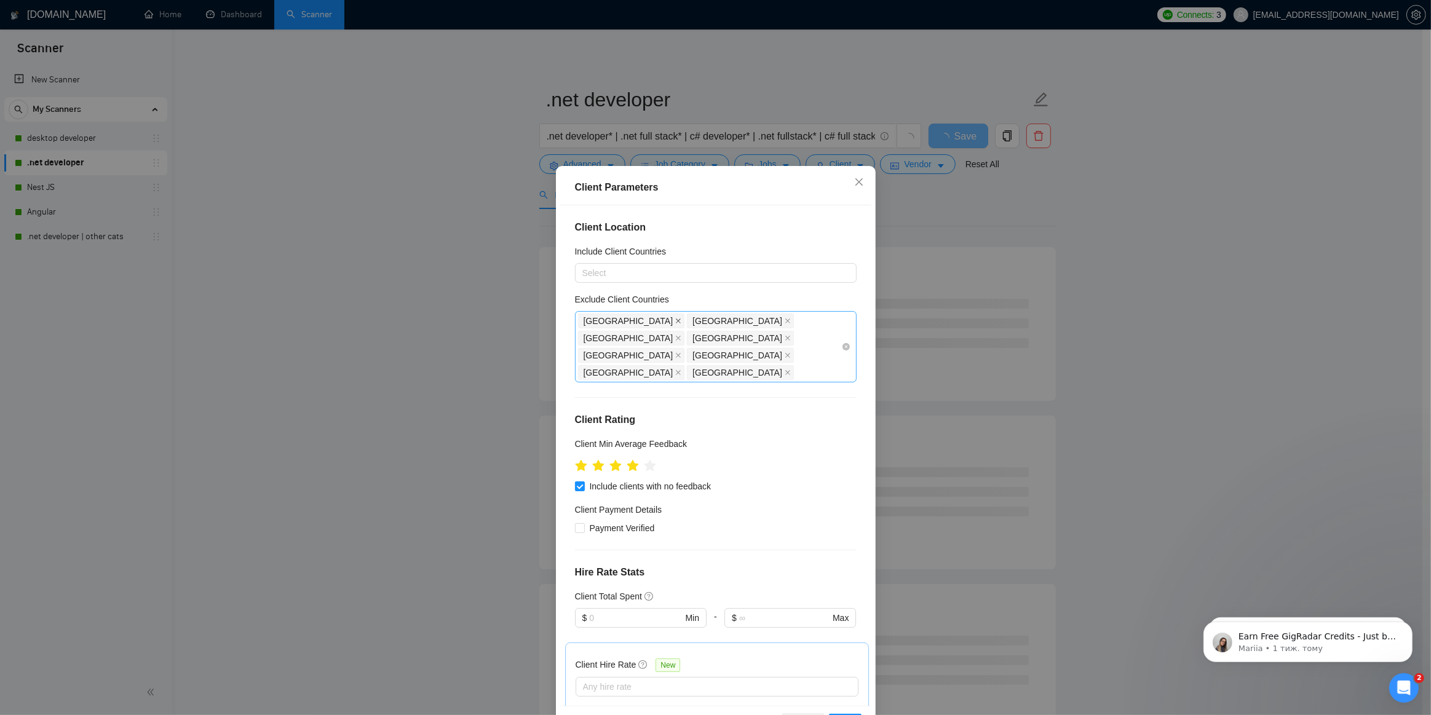
click at [676, 320] on icon "close" at bounding box center [678, 321] width 5 height 5
click at [619, 320] on span "[GEOGRAPHIC_DATA]" at bounding box center [631, 321] width 107 height 15
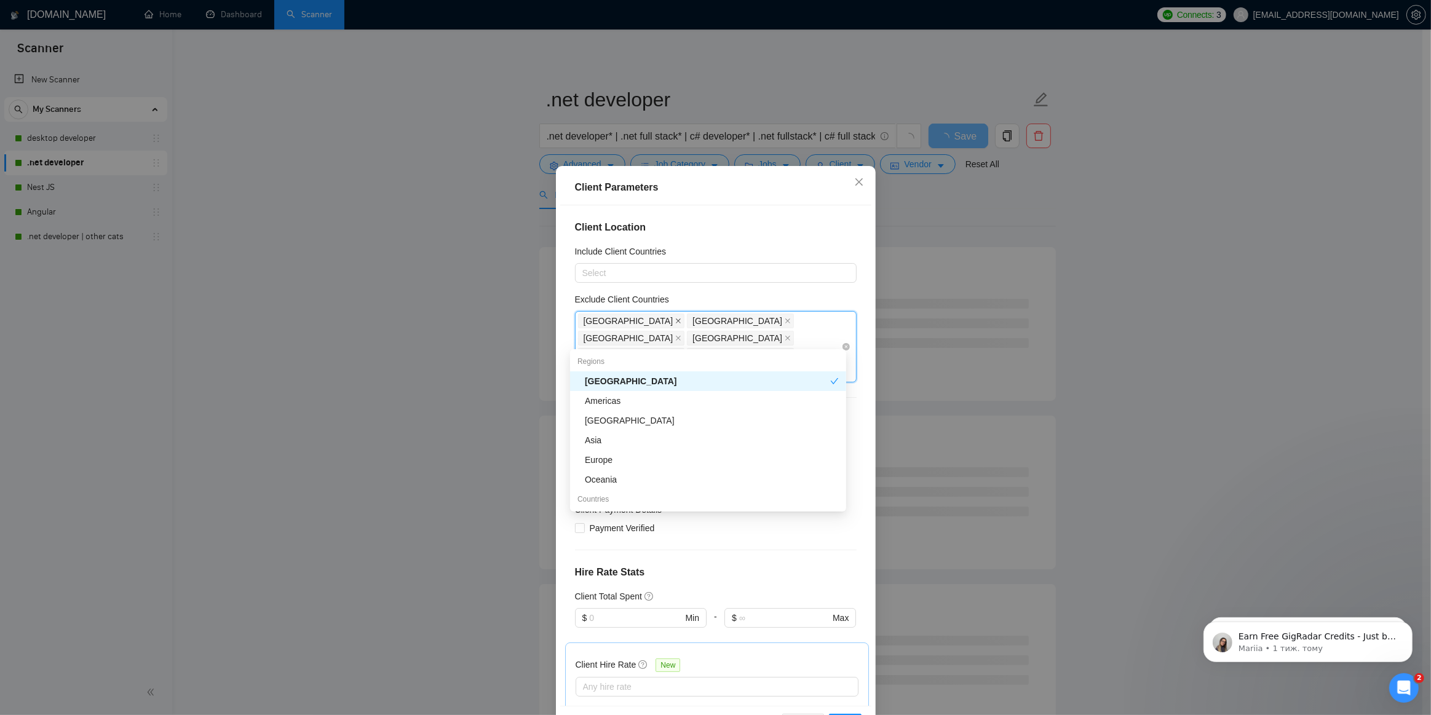
click at [676, 320] on icon "close" at bounding box center [678, 321] width 5 height 5
click at [675, 320] on icon "close" at bounding box center [678, 321] width 6 height 6
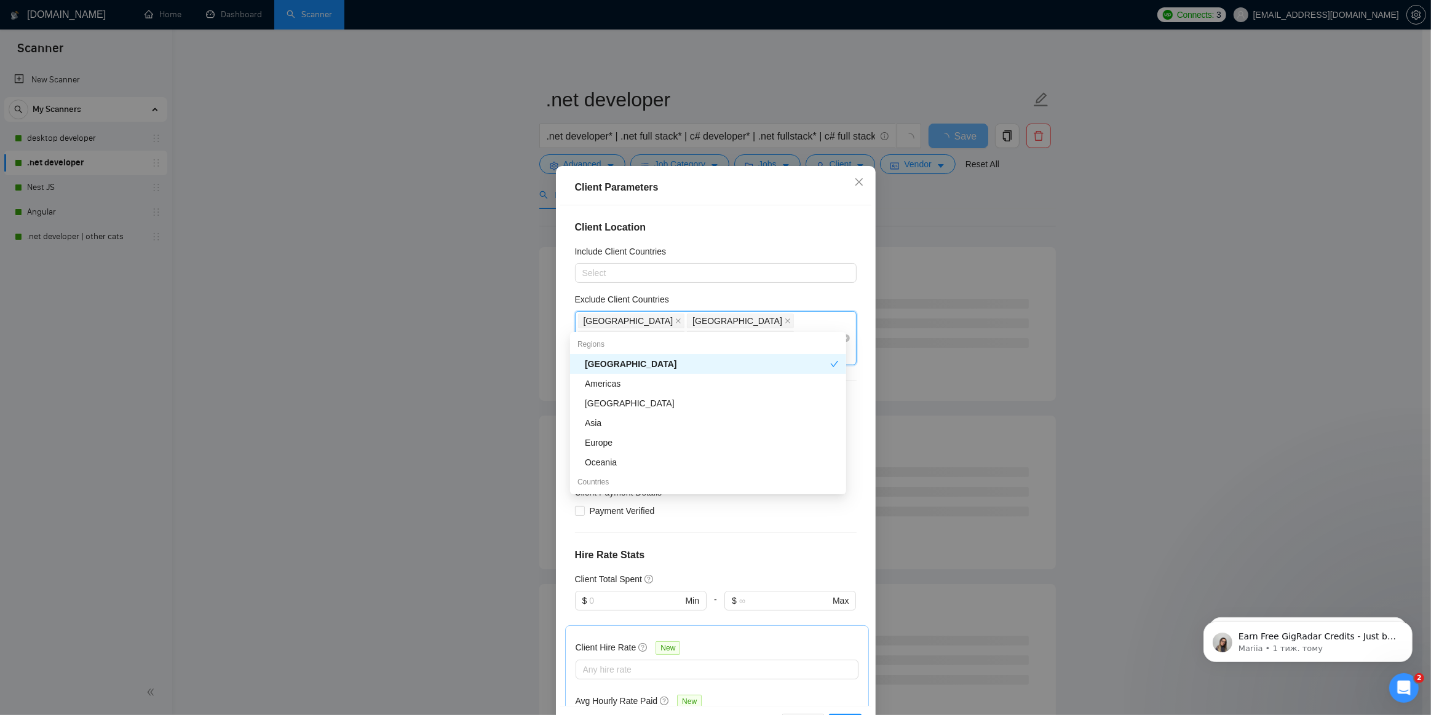
drag, startPoint x: 697, startPoint y: 320, endPoint x: 733, endPoint y: 324, distance: 35.9
click at [681, 335] on icon "close" at bounding box center [678, 338] width 6 height 6
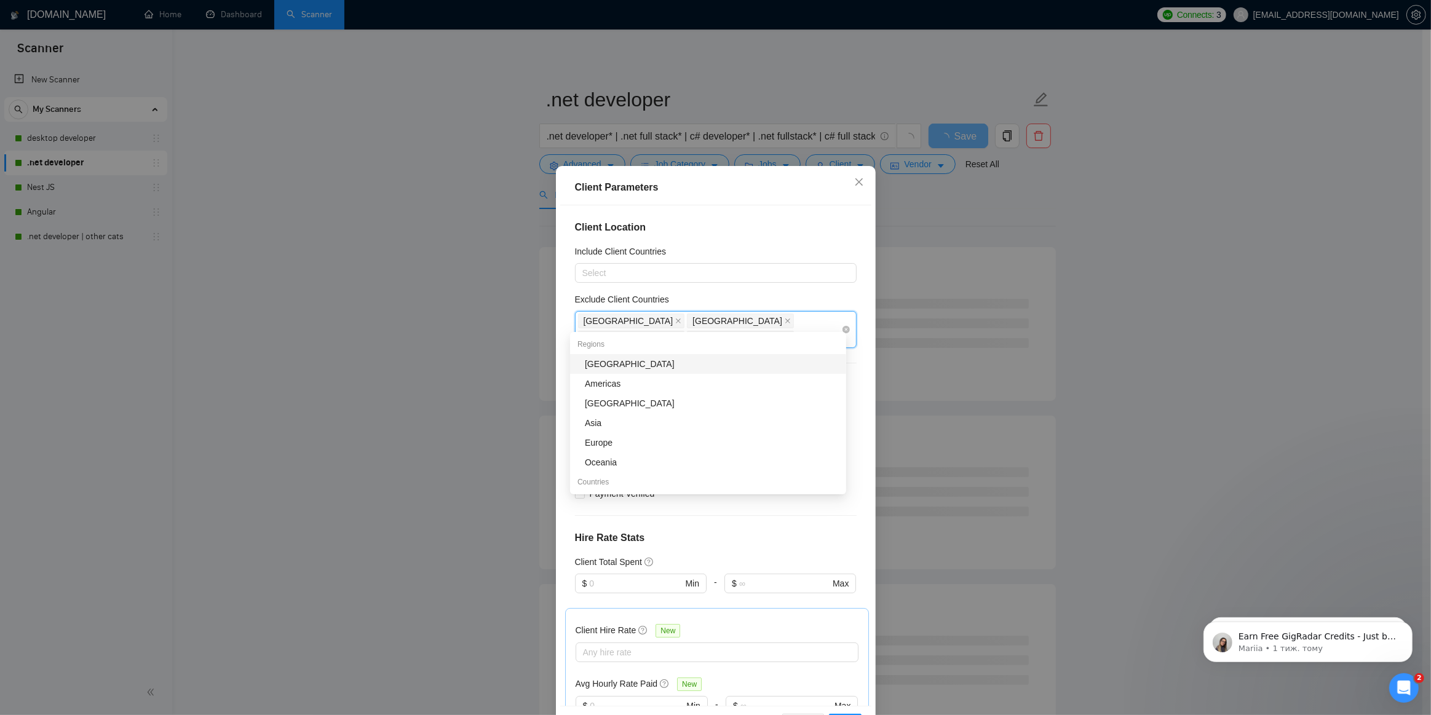
click at [681, 336] on icon "close" at bounding box center [678, 338] width 5 height 5
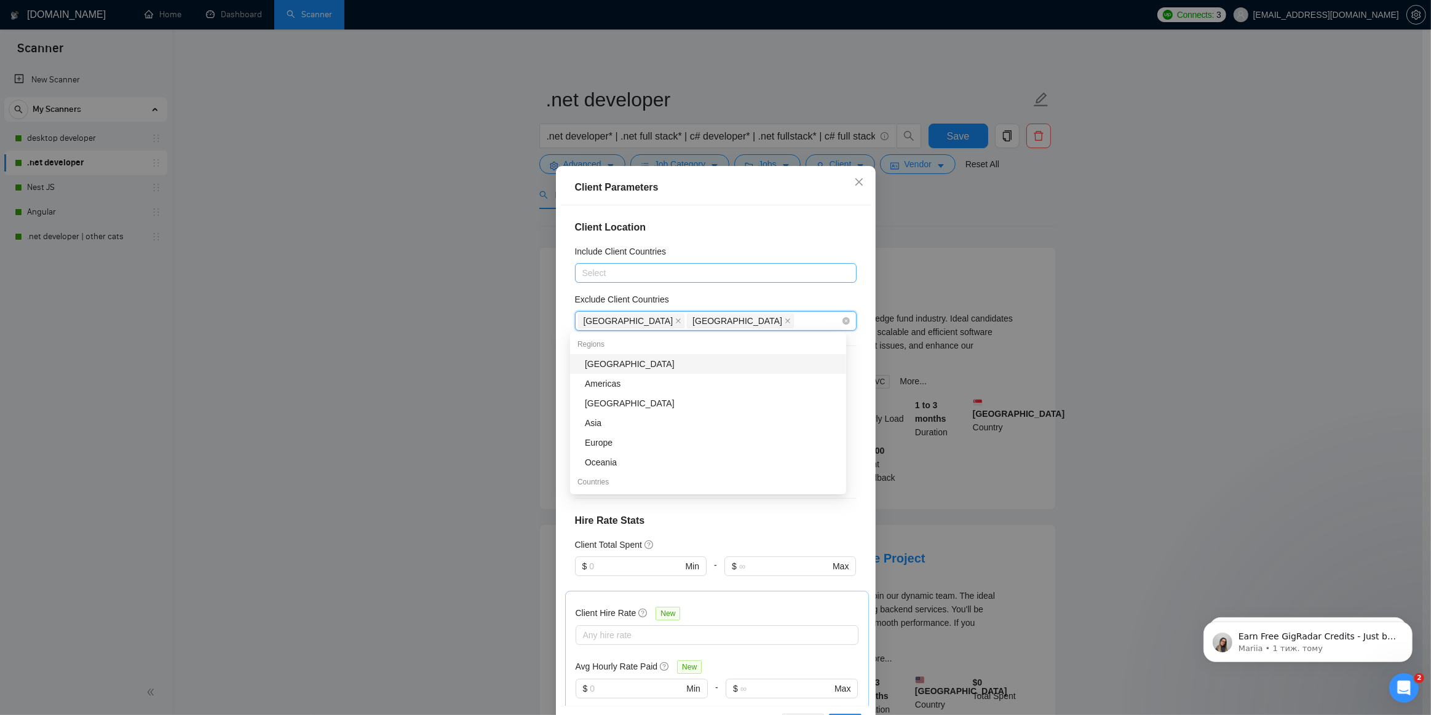
click at [660, 275] on div at bounding box center [709, 273] width 263 height 15
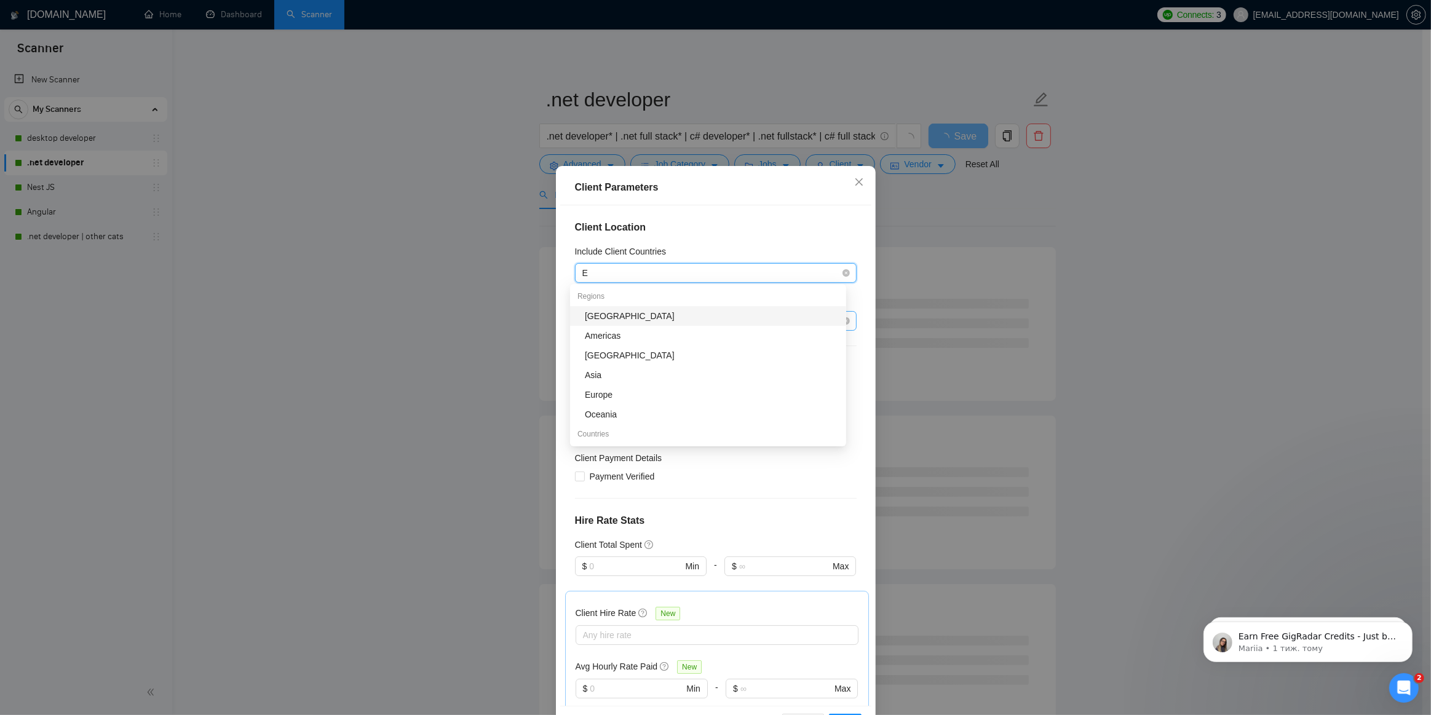
type input "Eu"
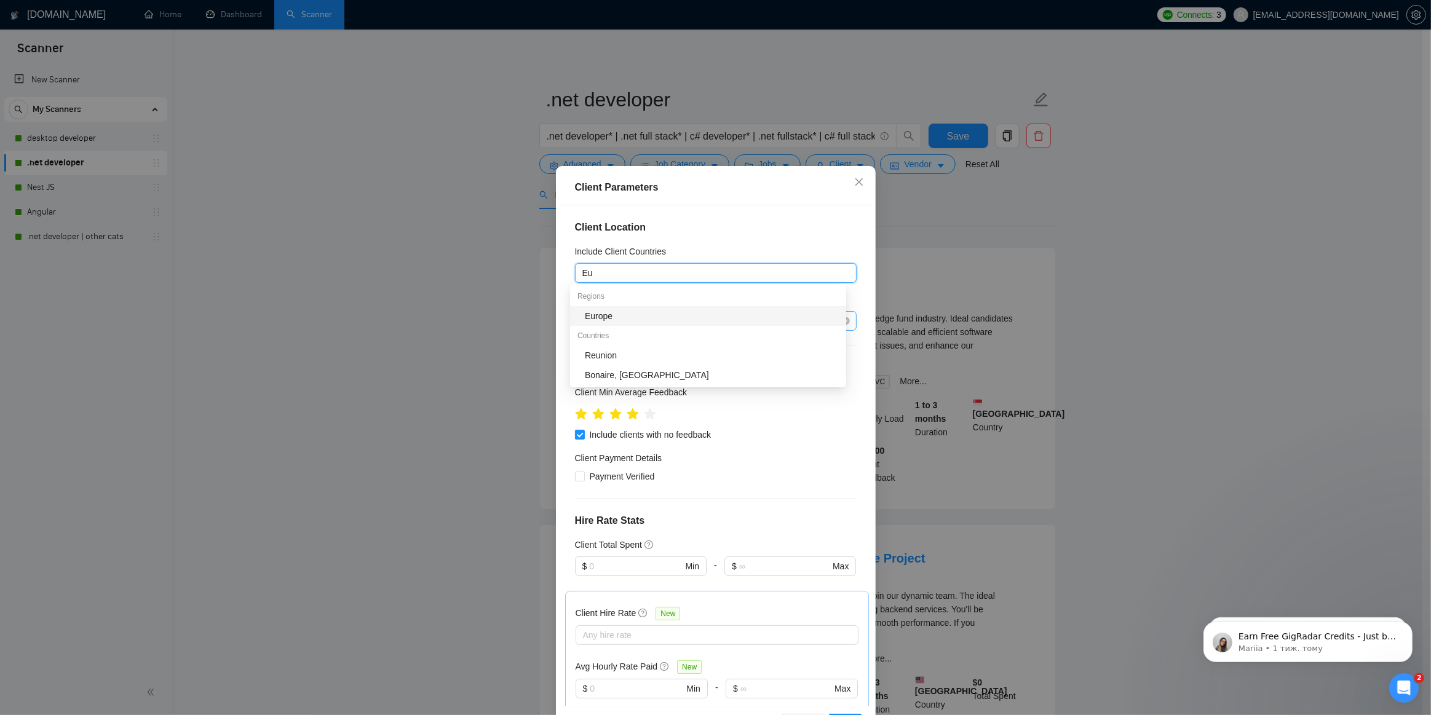
click at [601, 318] on div "Europe" at bounding box center [712, 316] width 254 height 14
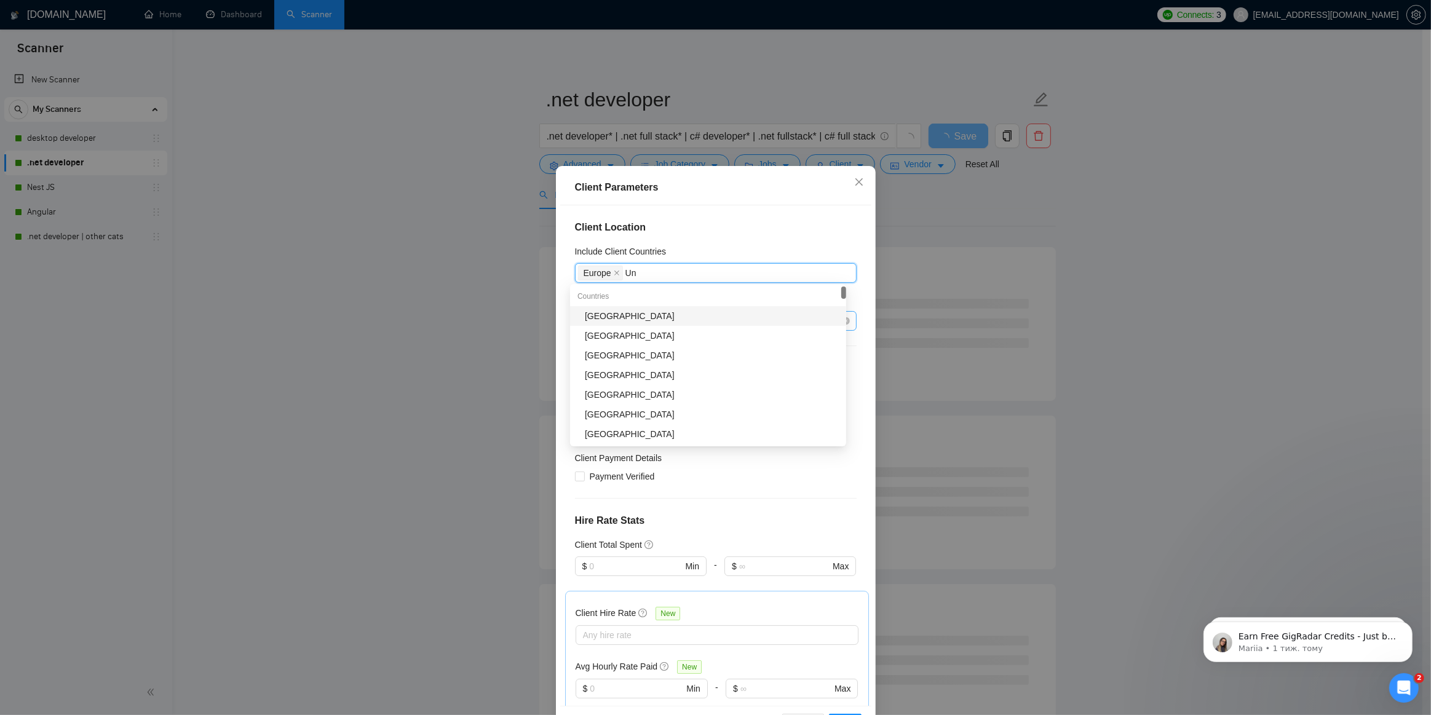
type input "Uni"
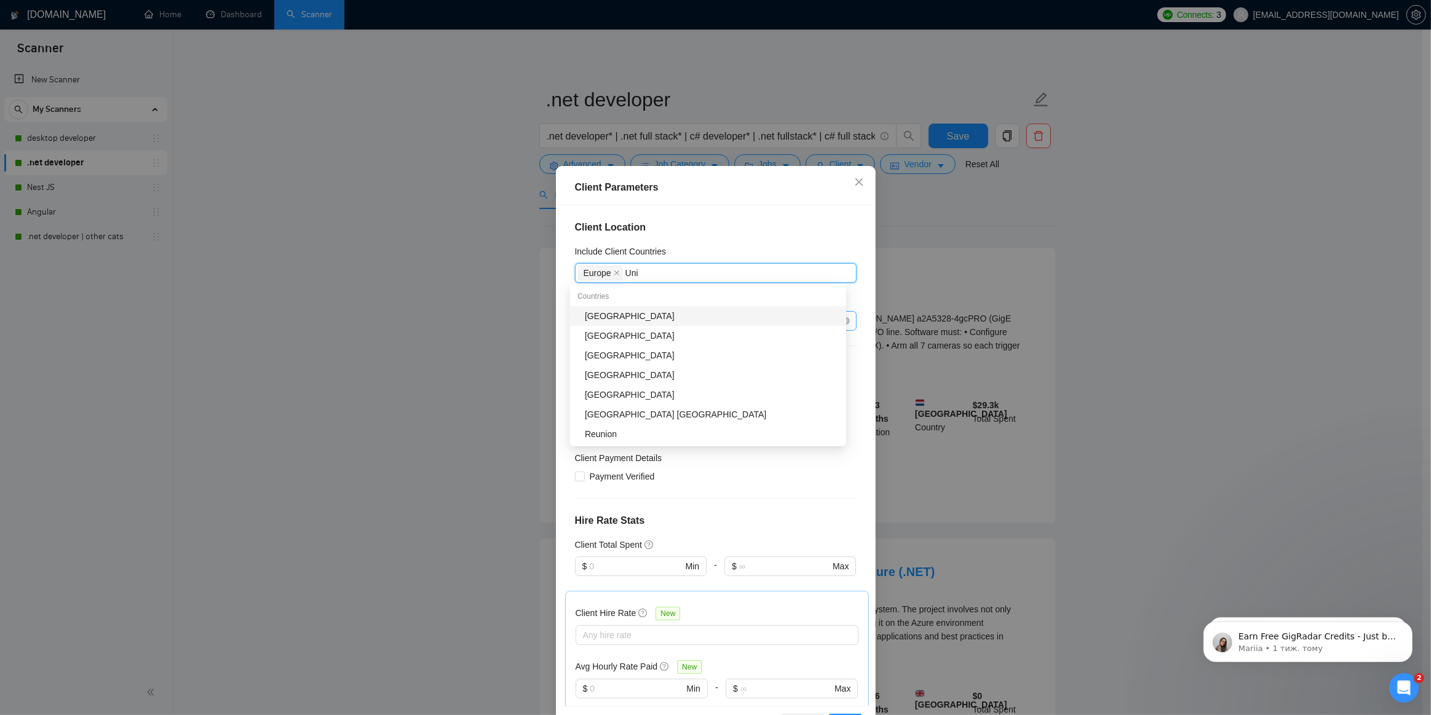
click at [602, 317] on div "[GEOGRAPHIC_DATA]" at bounding box center [712, 316] width 254 height 14
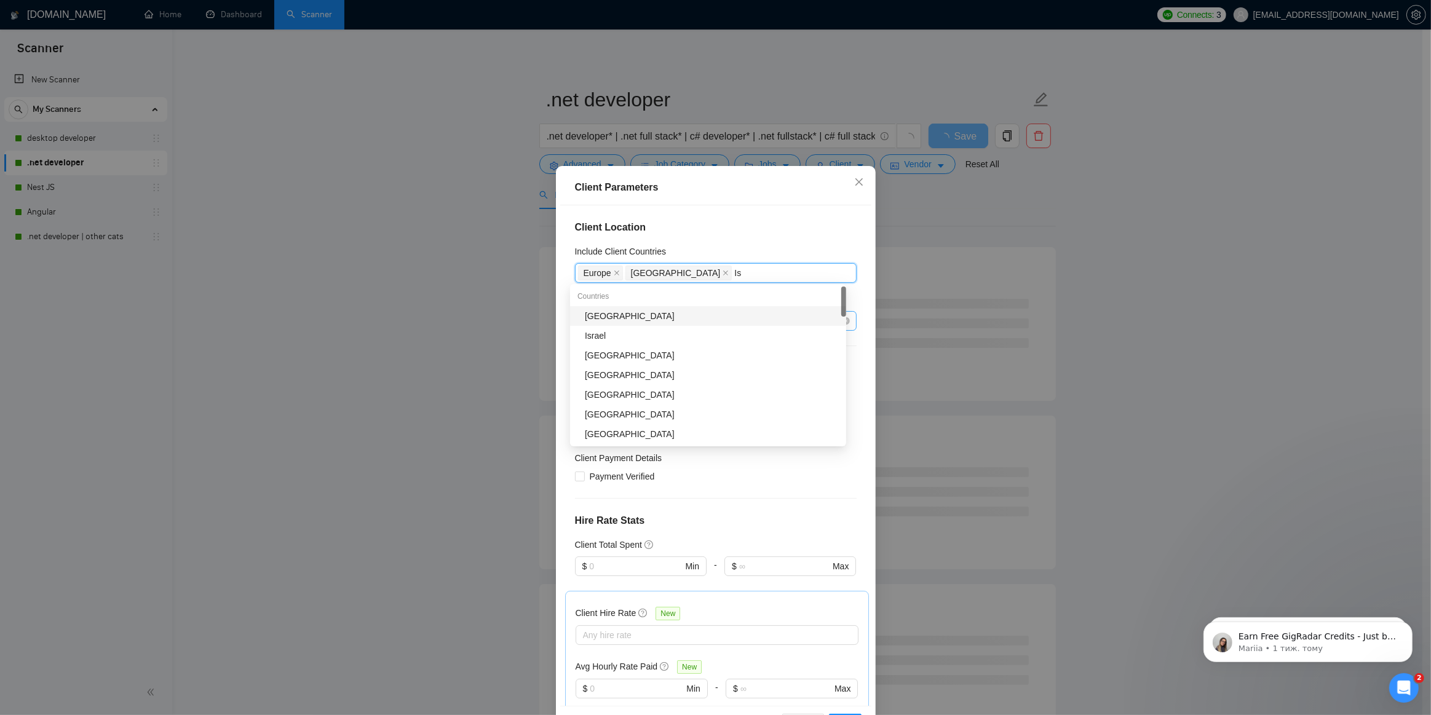
type input "Isr"
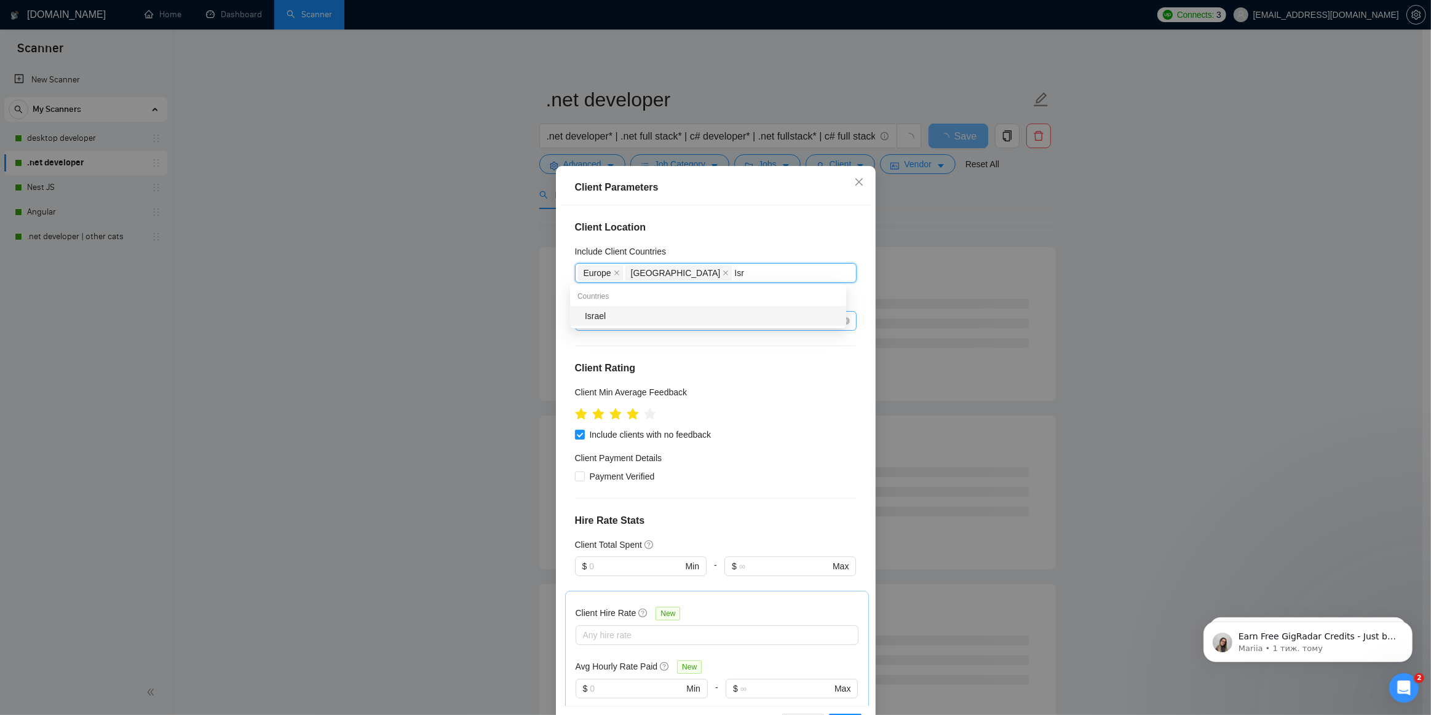
click at [602, 317] on div "Israel" at bounding box center [712, 316] width 254 height 14
type input "Austr"
click at [602, 317] on div "[GEOGRAPHIC_DATA]" at bounding box center [712, 316] width 254 height 14
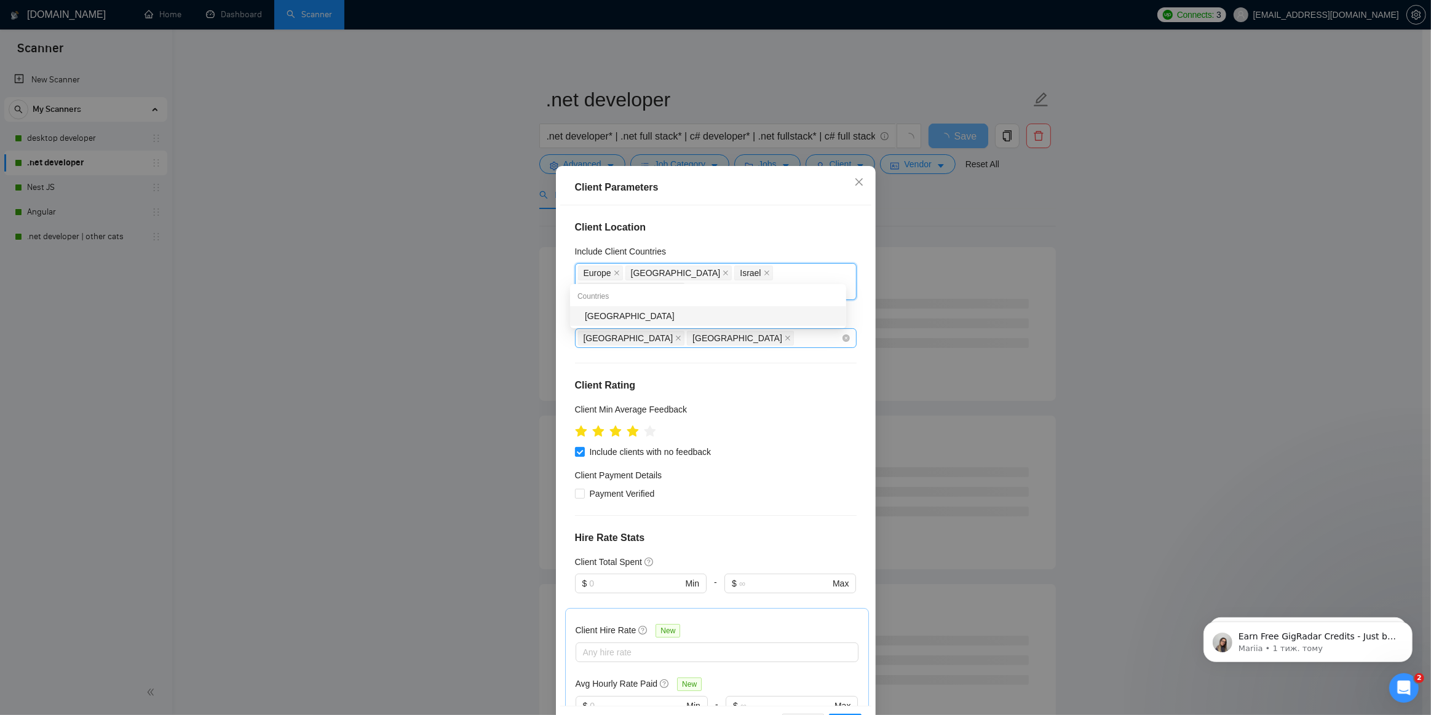
type input "[GEOGRAPHIC_DATA]"
click at [602, 317] on div "[GEOGRAPHIC_DATA]" at bounding box center [712, 316] width 254 height 14
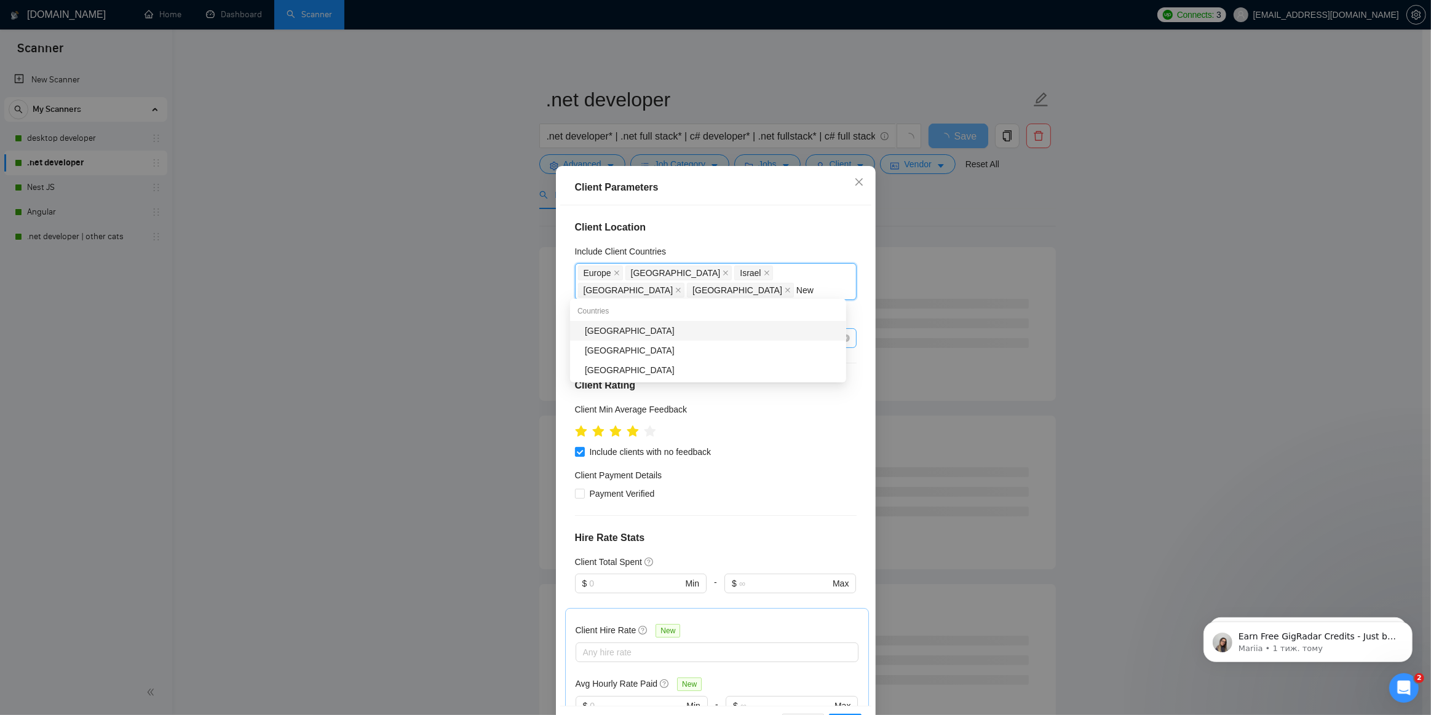
type input "New Z"
click at [618, 328] on div "[GEOGRAPHIC_DATA]" at bounding box center [712, 331] width 254 height 14
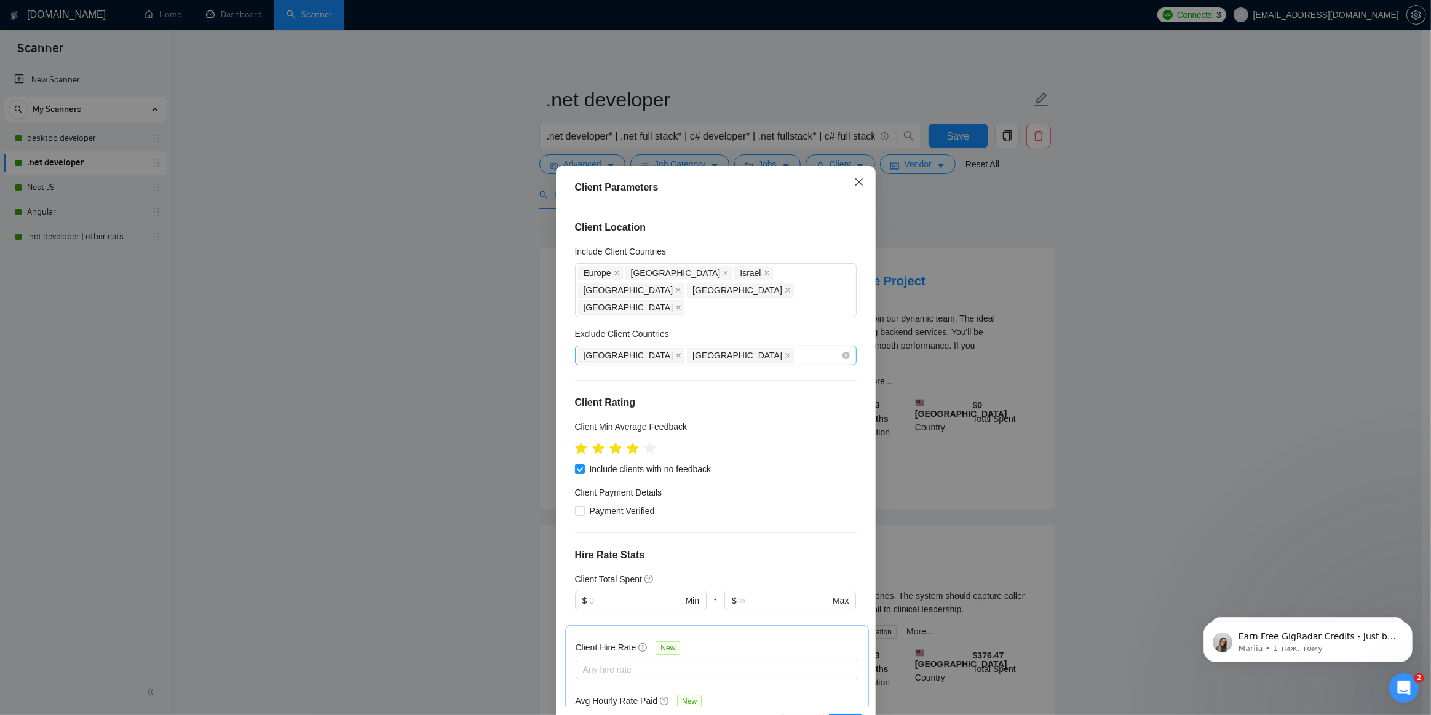
click at [855, 181] on icon "close" at bounding box center [858, 181] width 7 height 7
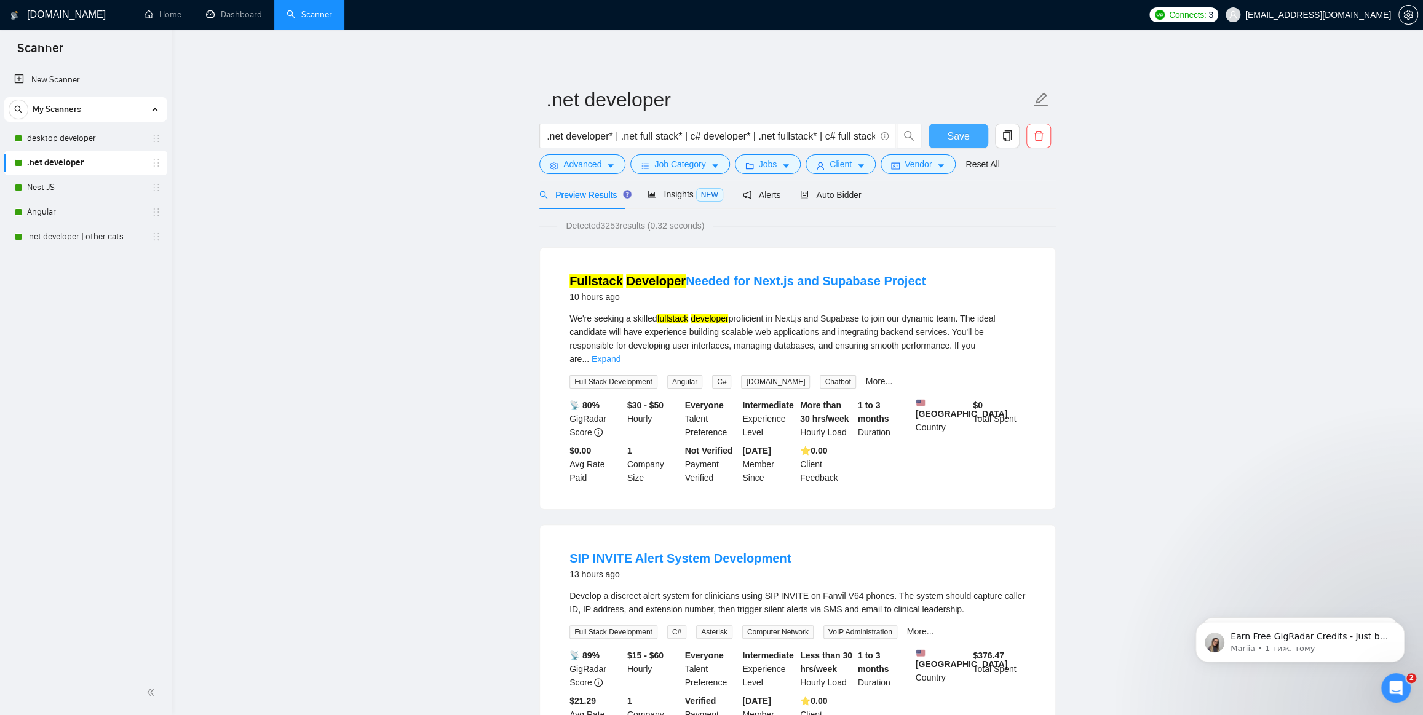
click at [969, 138] on button "Save" at bounding box center [959, 136] width 60 height 25
click at [63, 188] on link "Nest JS" at bounding box center [85, 187] width 117 height 25
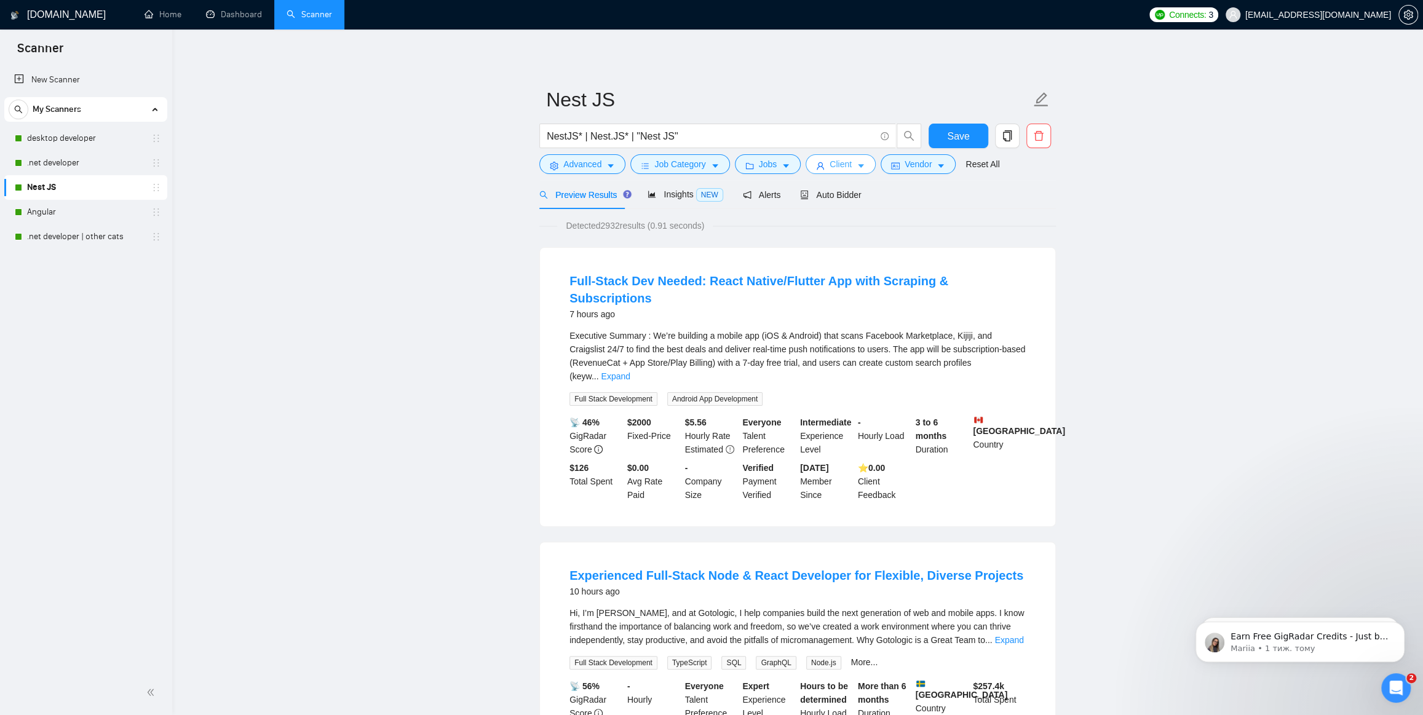
click at [841, 160] on span "Client" at bounding box center [841, 164] width 22 height 14
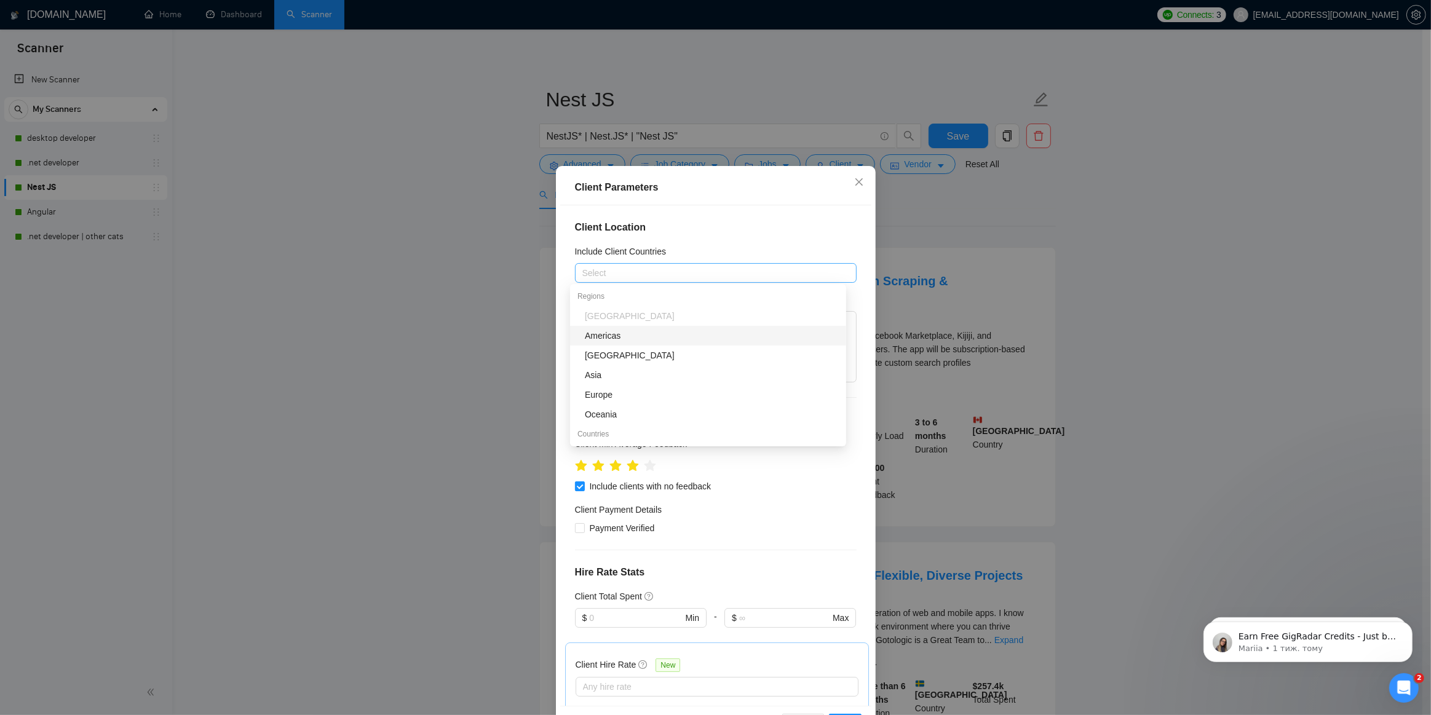
click at [667, 271] on div at bounding box center [709, 273] width 263 height 15
type input "Uni"
click at [652, 319] on div "[GEOGRAPHIC_DATA]" at bounding box center [712, 316] width 254 height 14
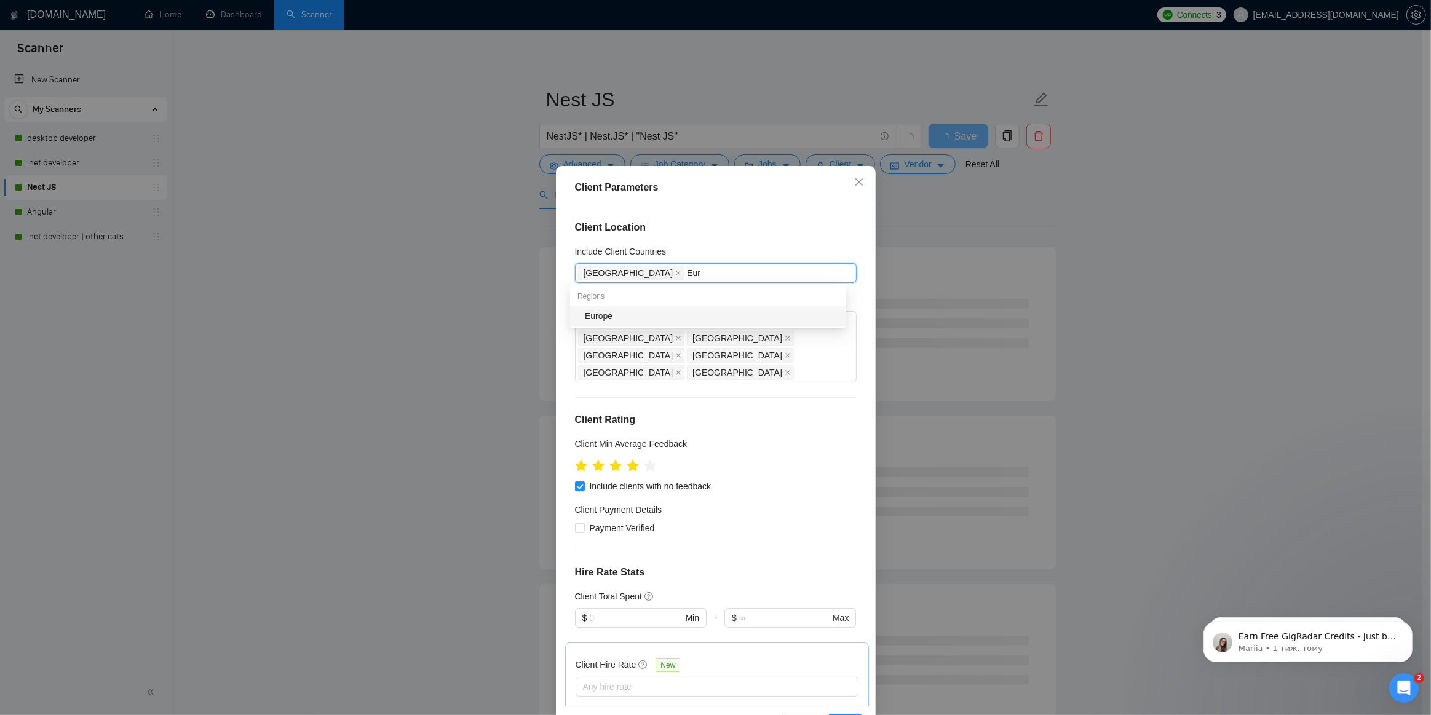
type input "Euro"
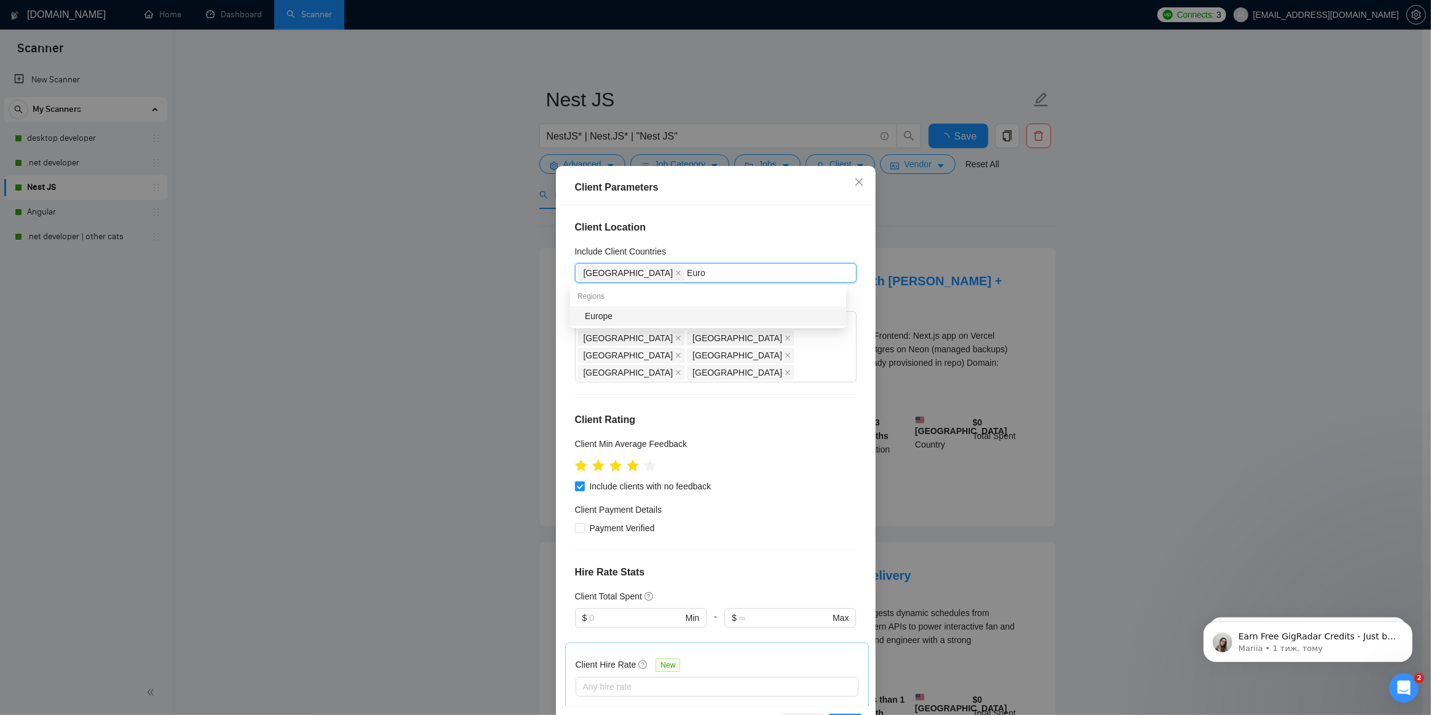
click at [671, 319] on div "Europe" at bounding box center [712, 316] width 254 height 14
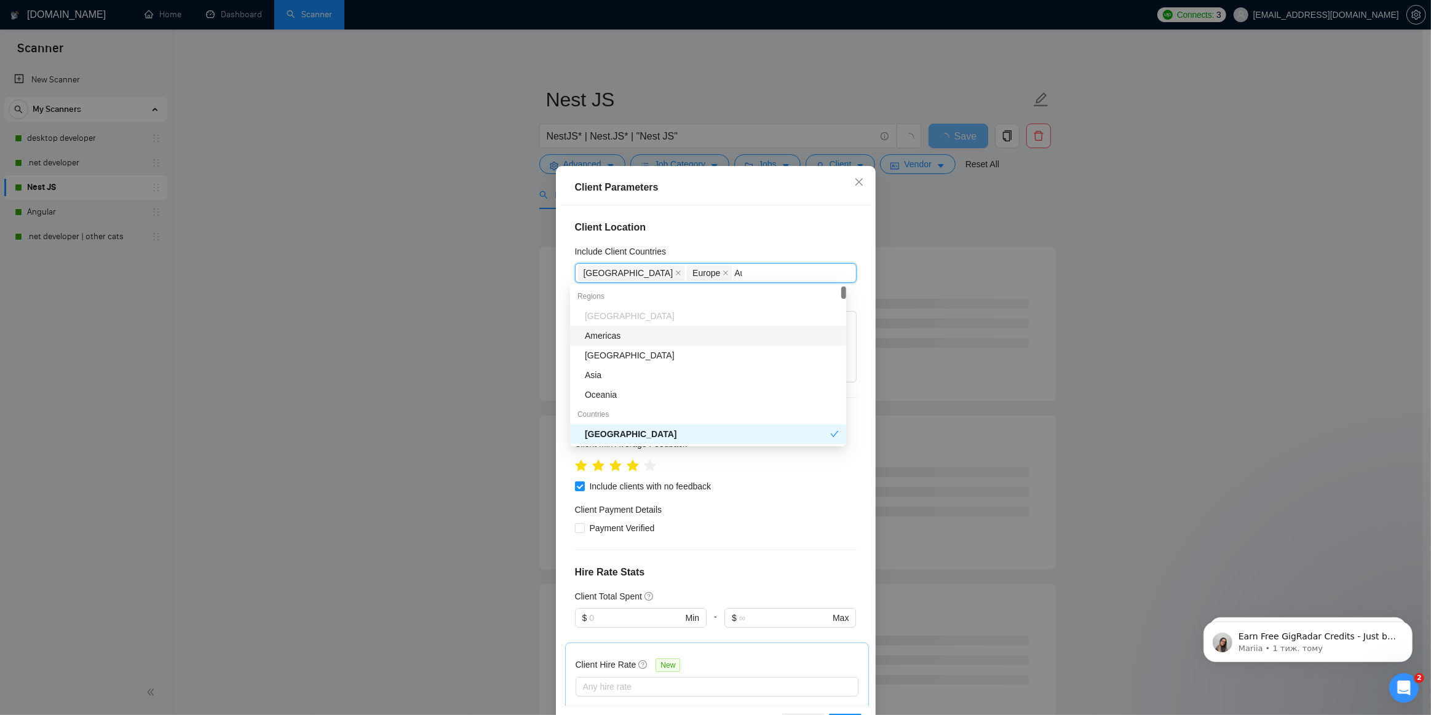
type input "Aus"
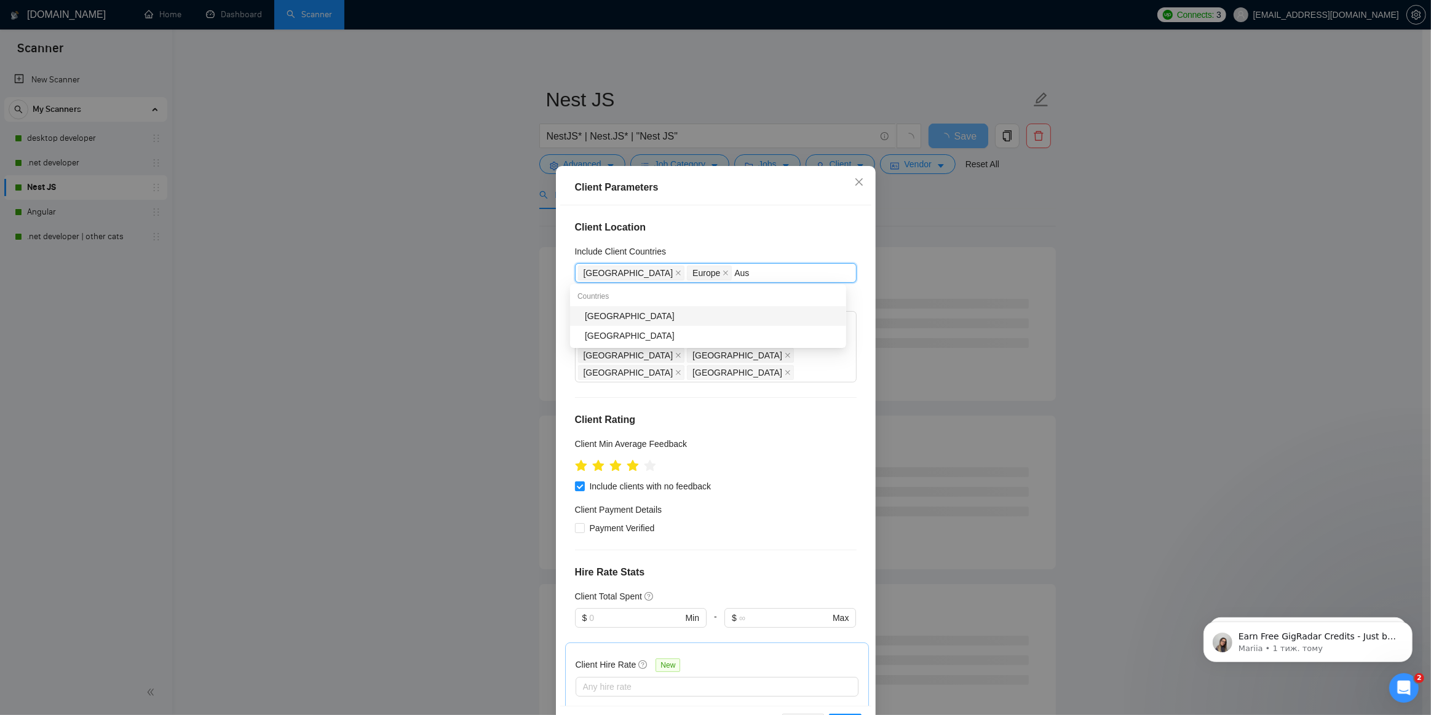
click at [671, 319] on div "[GEOGRAPHIC_DATA]" at bounding box center [712, 316] width 254 height 14
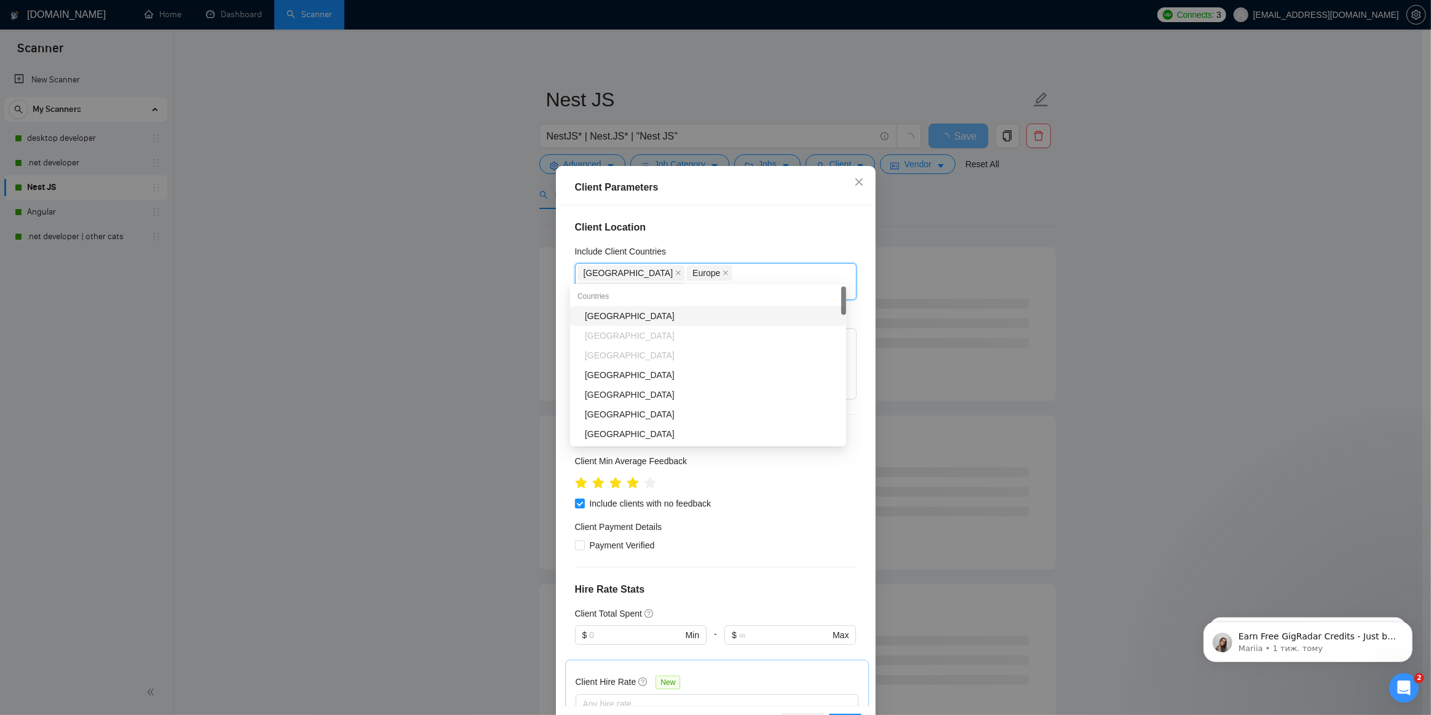
type input "New"
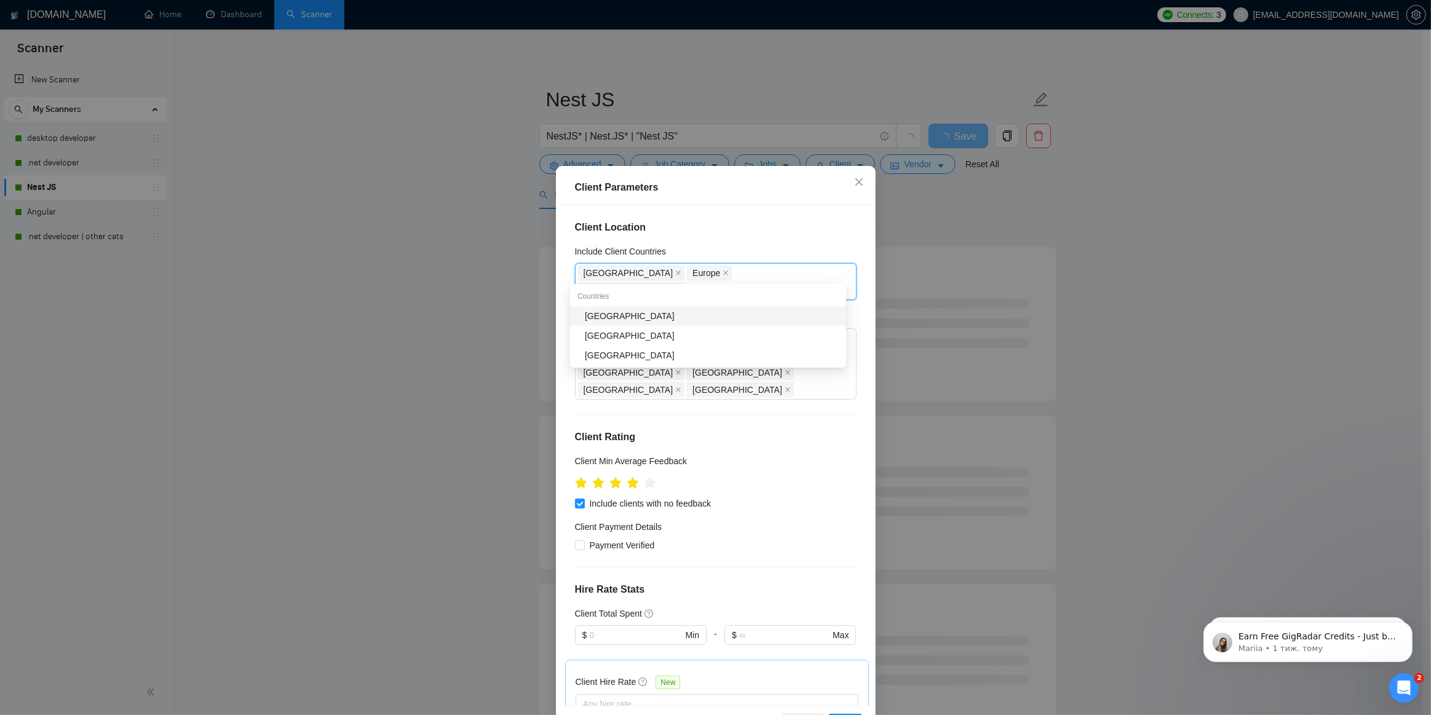
click at [670, 319] on div "[GEOGRAPHIC_DATA]" at bounding box center [712, 316] width 254 height 14
type input "[GEOGRAPHIC_DATA]"
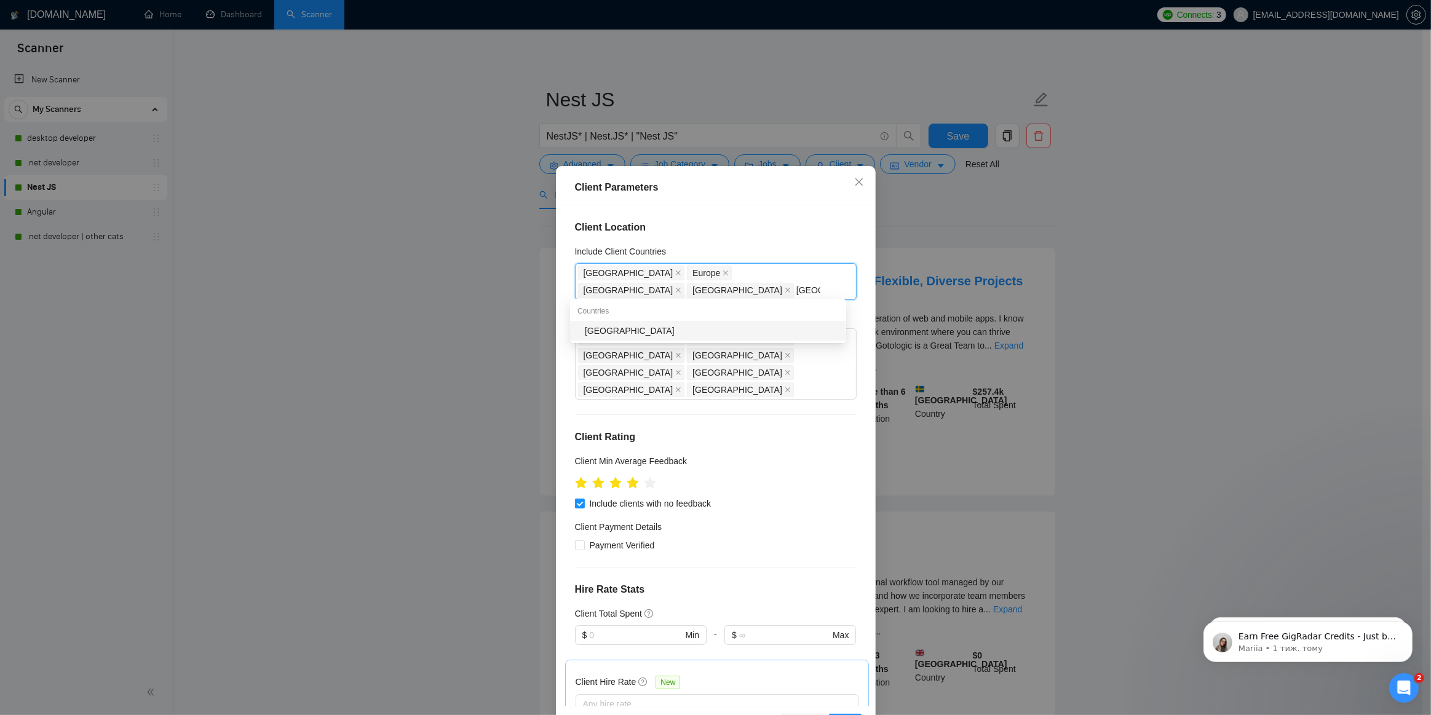
click at [670, 326] on div "[GEOGRAPHIC_DATA]" at bounding box center [712, 331] width 254 height 14
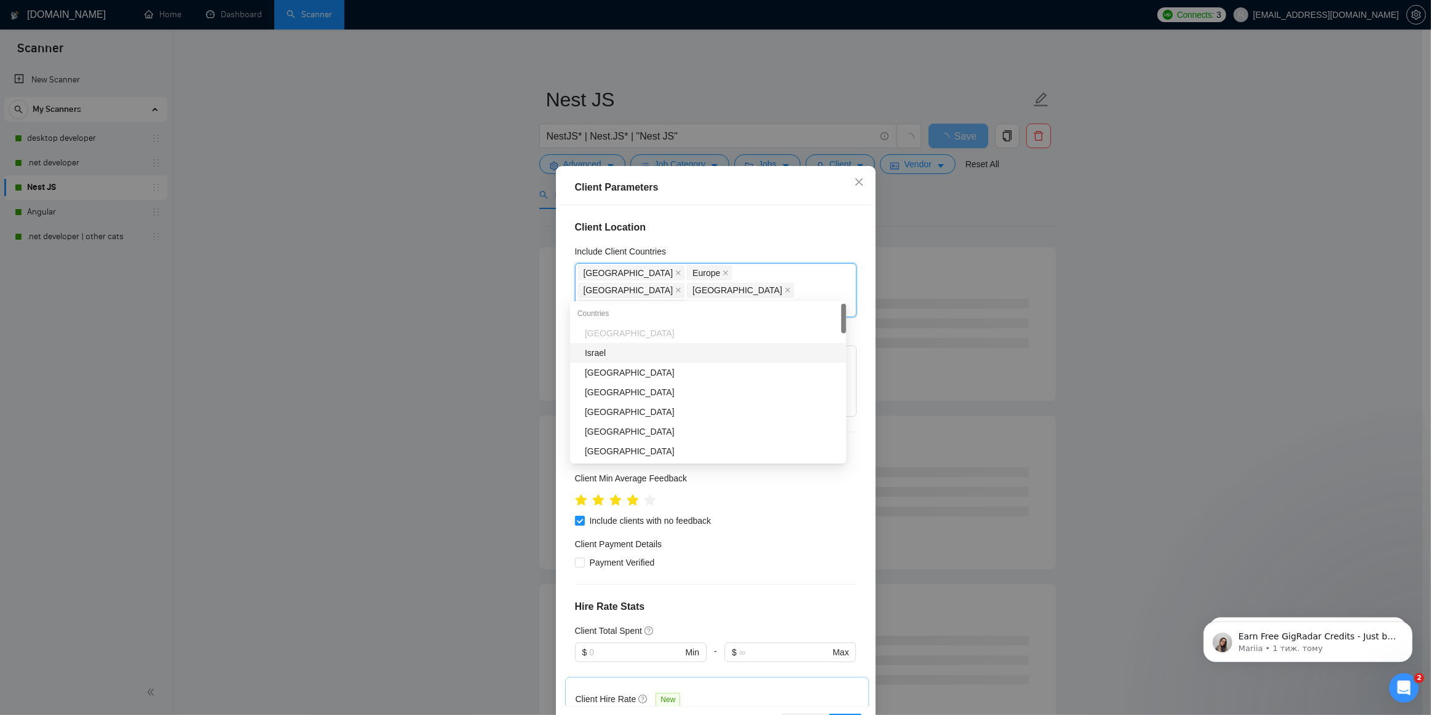
type input "Isra"
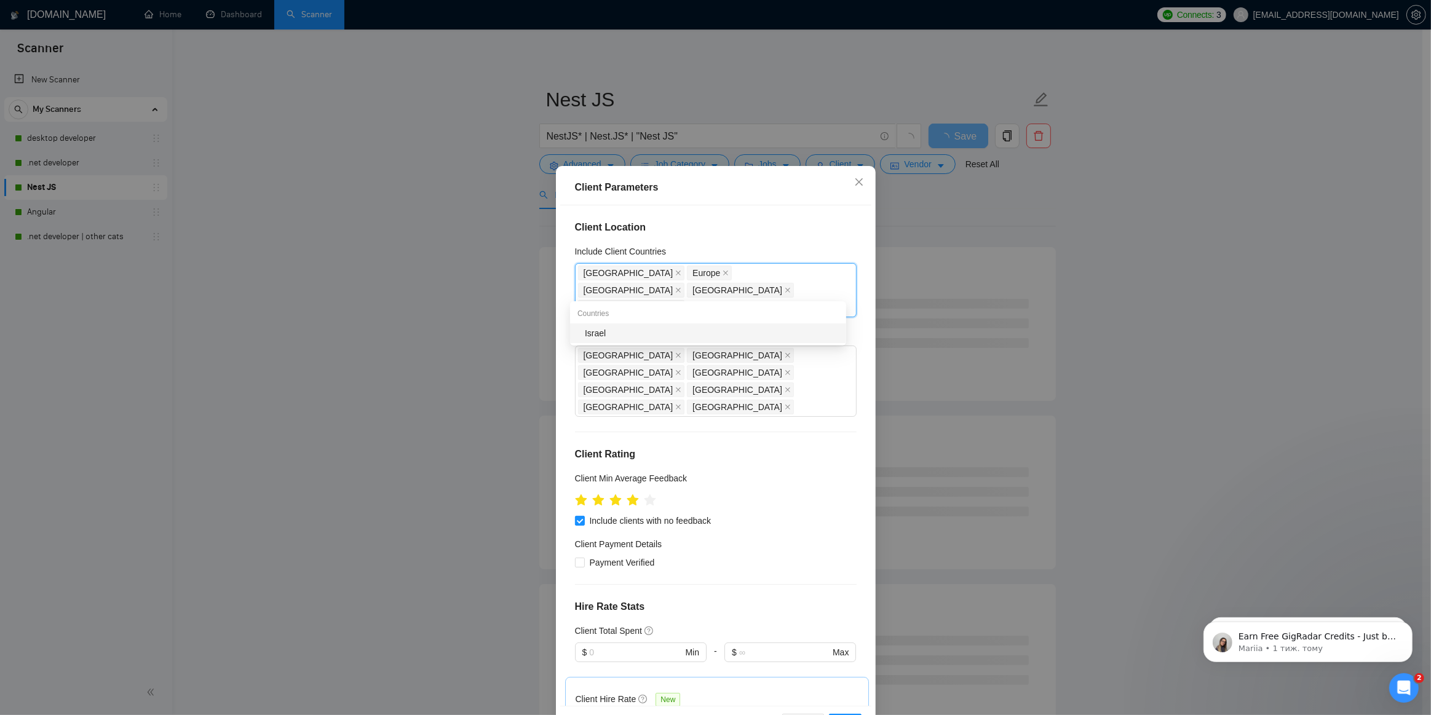
click at [678, 332] on div "Israel" at bounding box center [712, 334] width 254 height 14
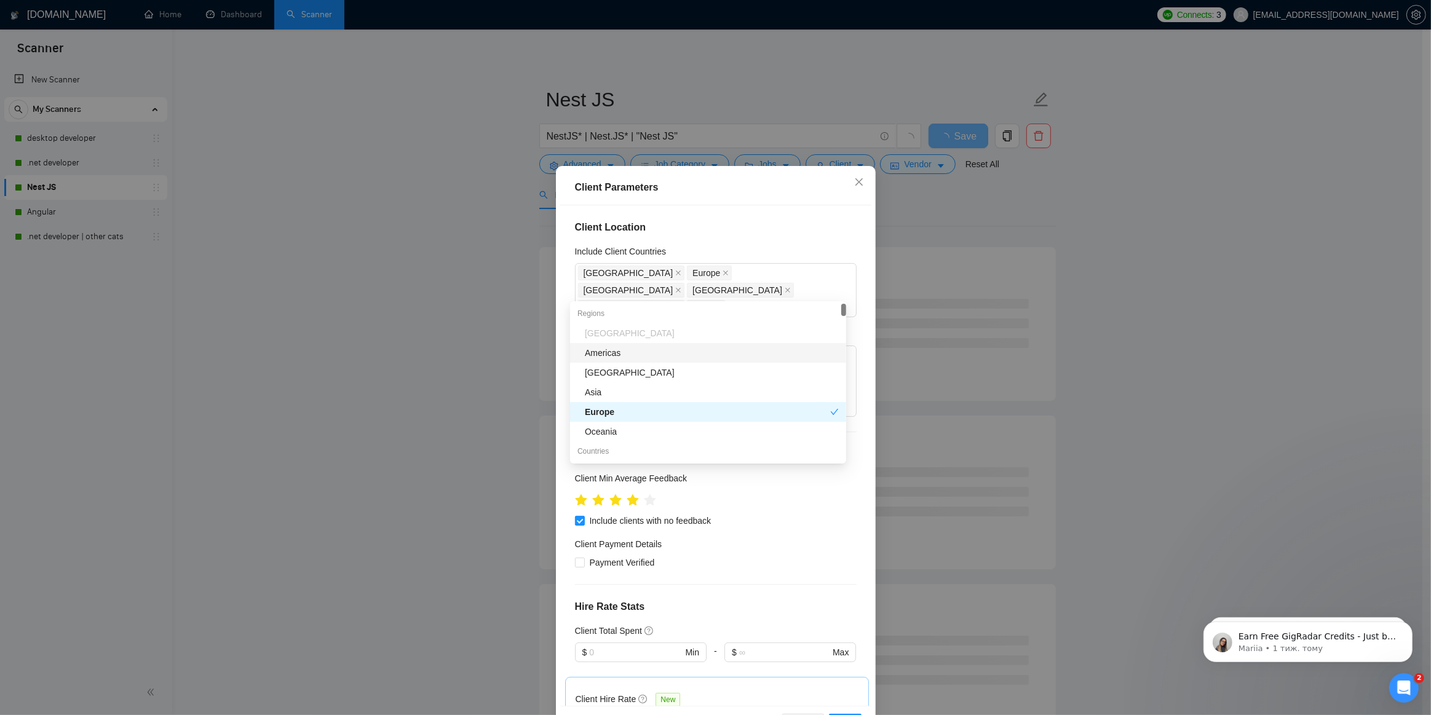
click at [689, 214] on div "Client Location Include Client Countries [GEOGRAPHIC_DATA] [GEOGRAPHIC_DATA] [G…" at bounding box center [715, 455] width 311 height 501
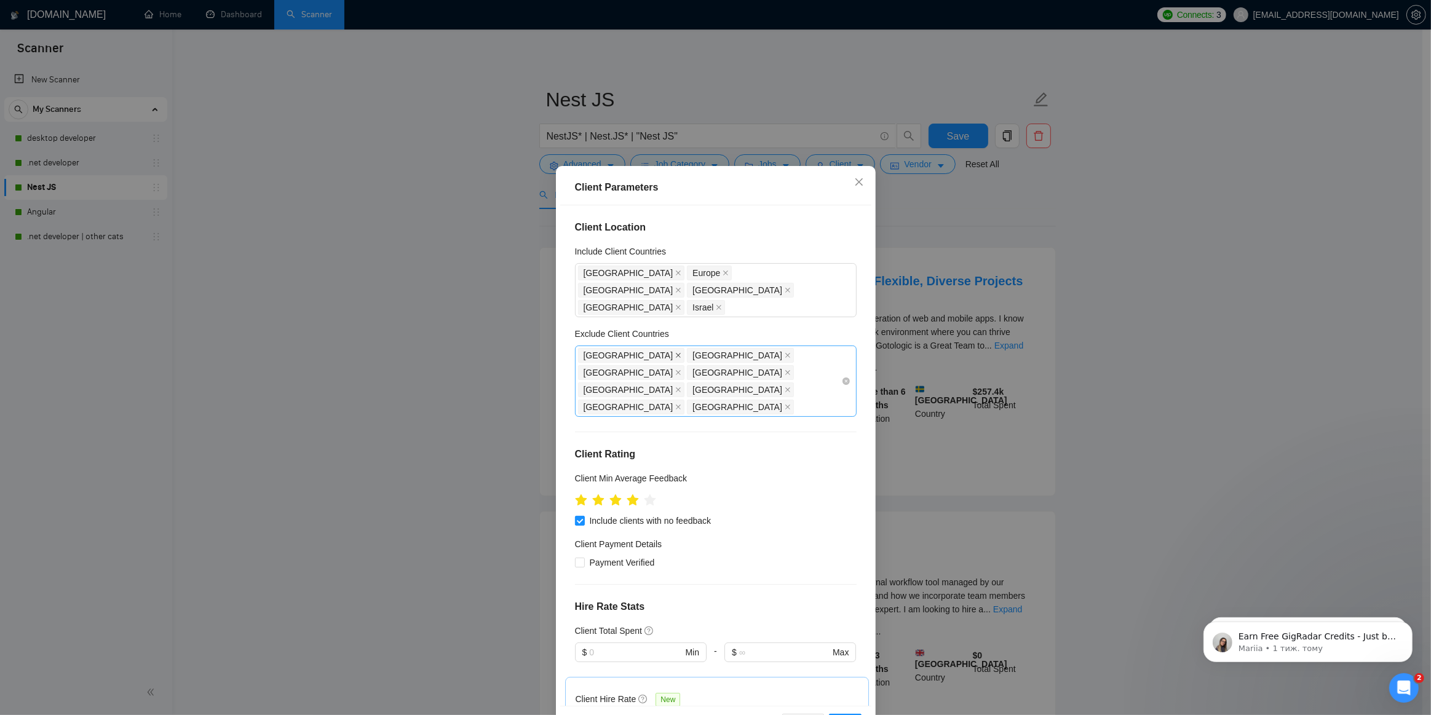
drag, startPoint x: 605, startPoint y: 333, endPoint x: 620, endPoint y: 341, distance: 17.3
click at [675, 349] on span at bounding box center [678, 356] width 6 height 14
click at [675, 352] on icon "close" at bounding box center [678, 355] width 6 height 6
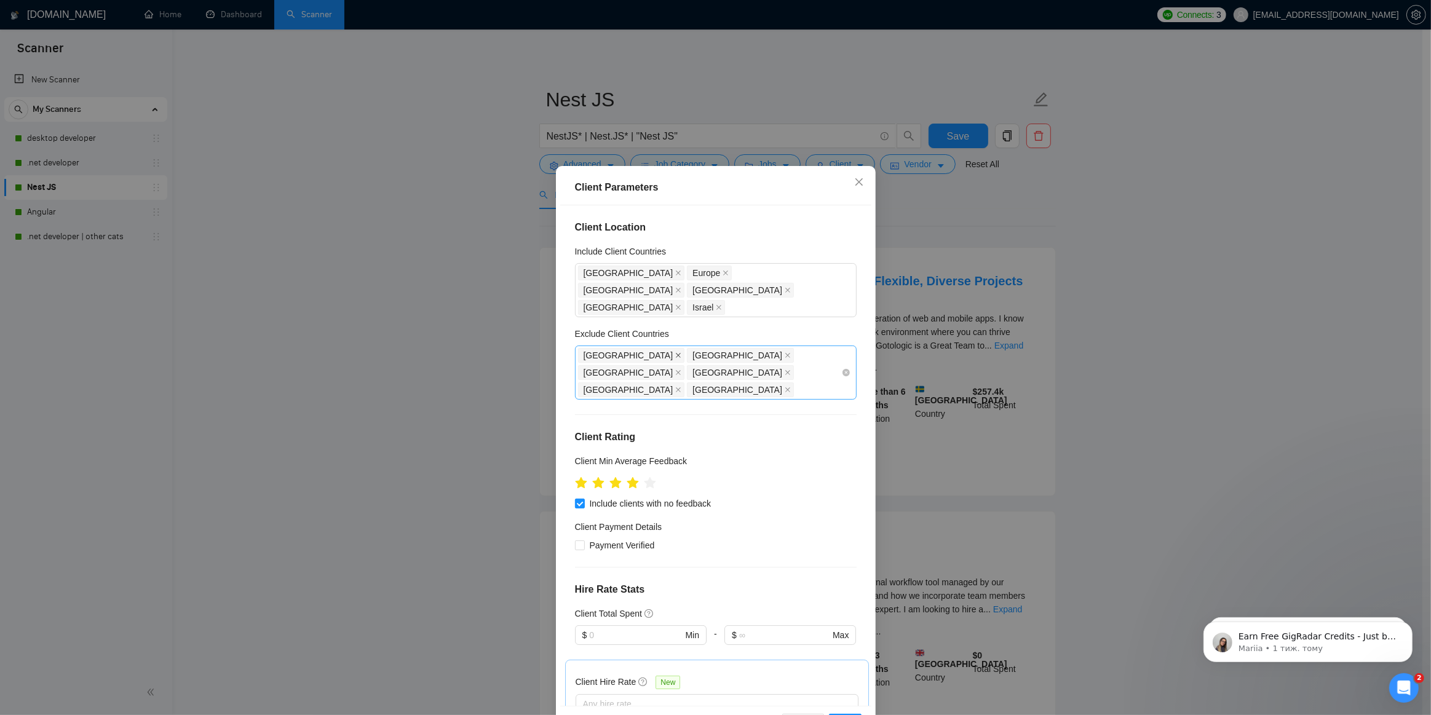
click at [675, 352] on icon "close" at bounding box center [678, 355] width 6 height 6
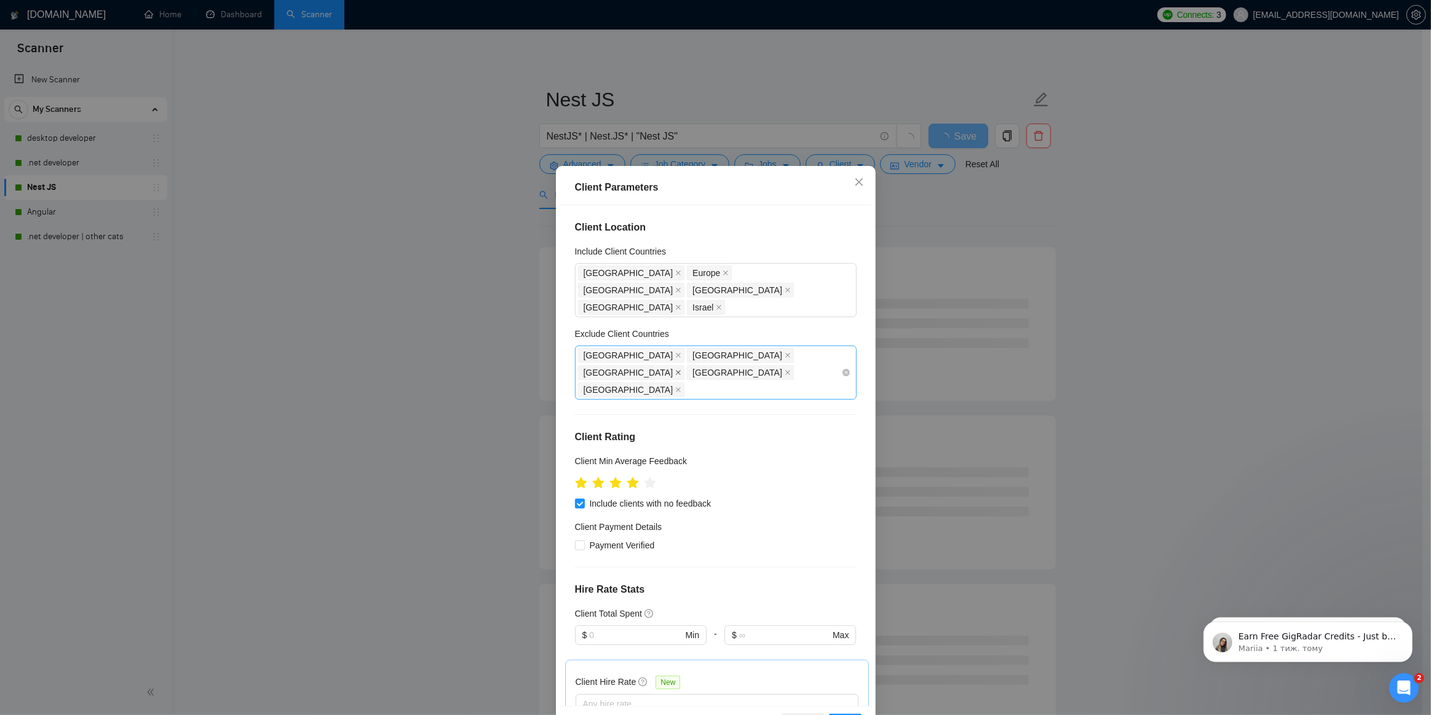
click at [681, 370] on icon "close" at bounding box center [678, 373] width 6 height 6
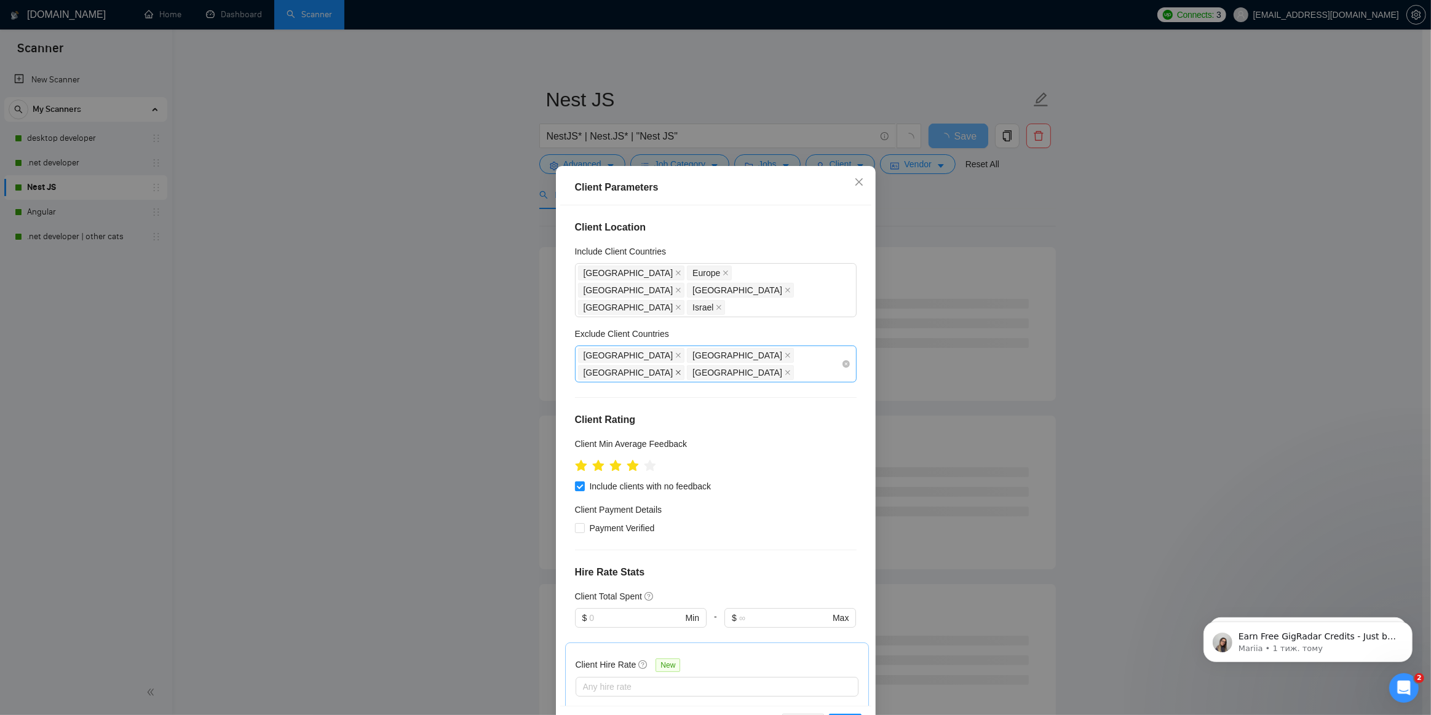
click at [681, 370] on icon "close" at bounding box center [678, 373] width 6 height 6
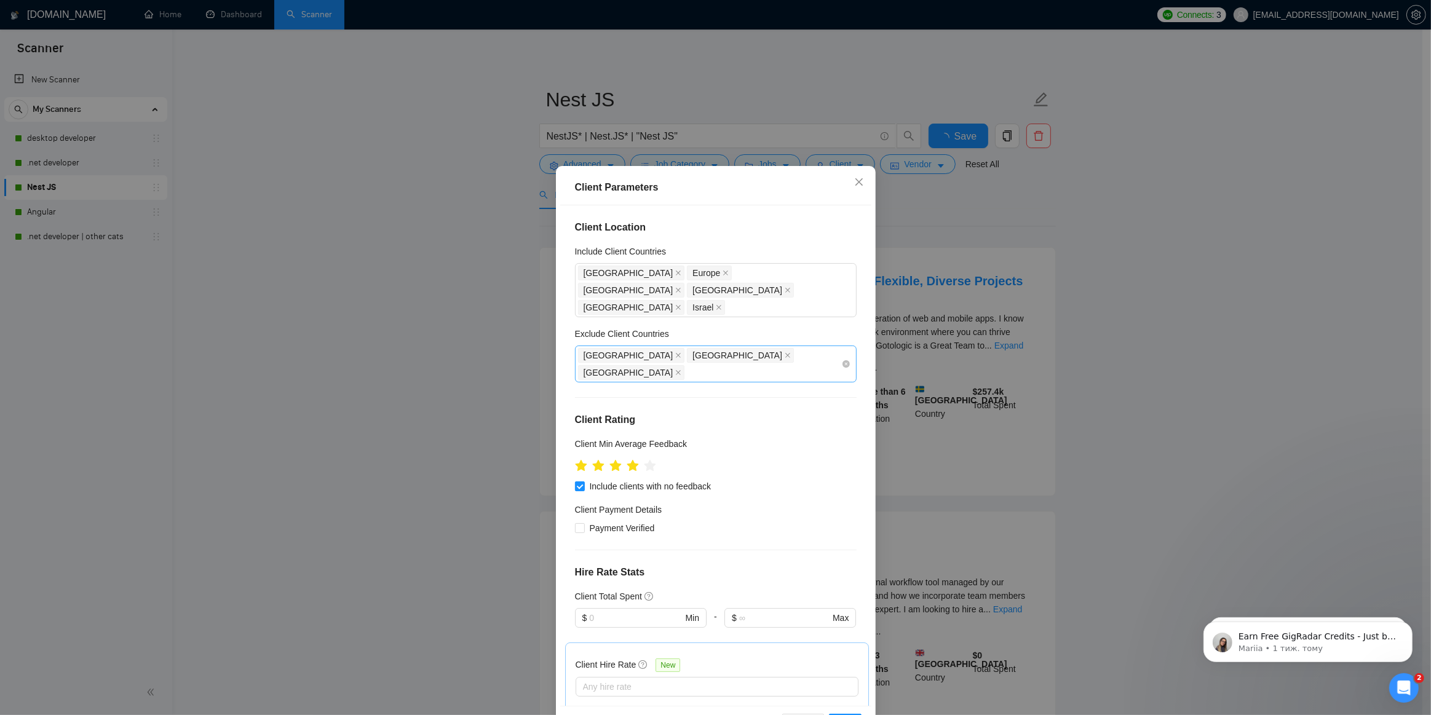
click at [681, 370] on icon "close" at bounding box center [678, 373] width 6 height 6
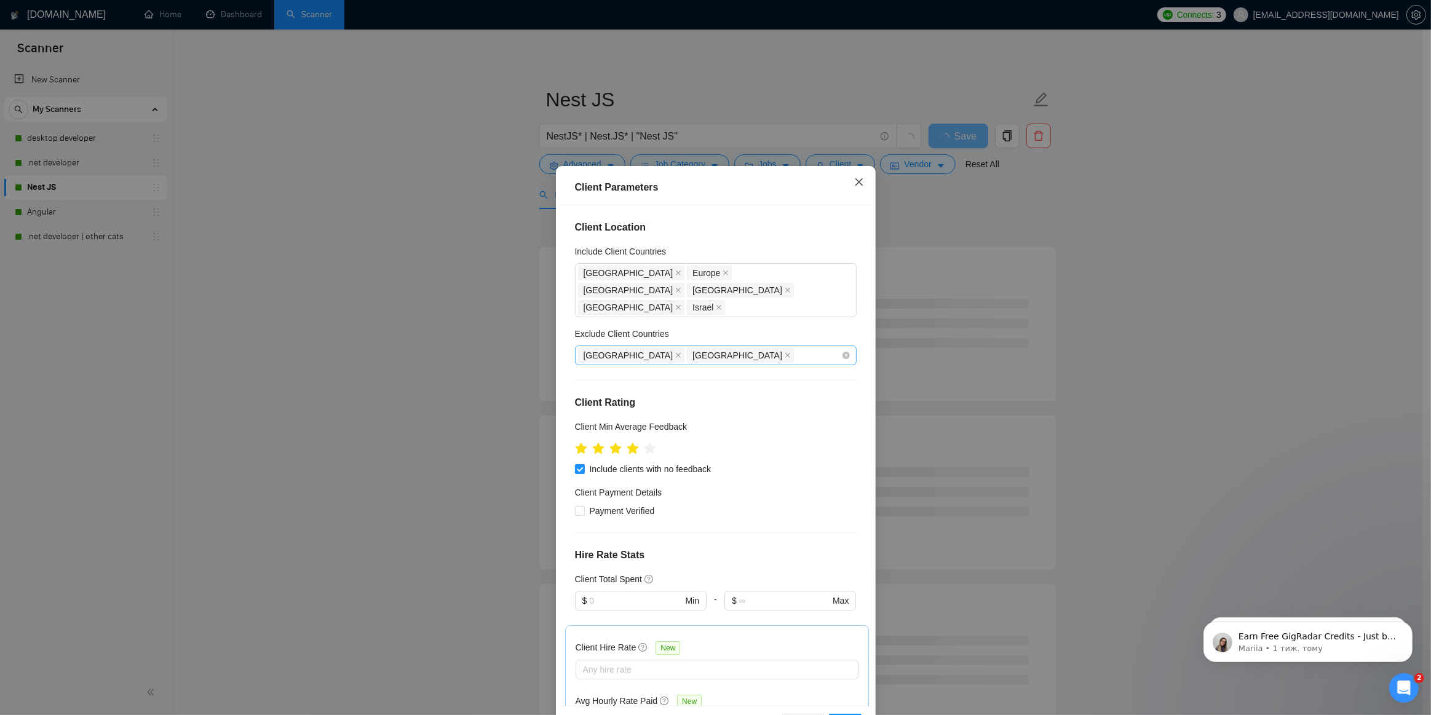
click at [857, 183] on icon "close" at bounding box center [859, 182] width 10 height 10
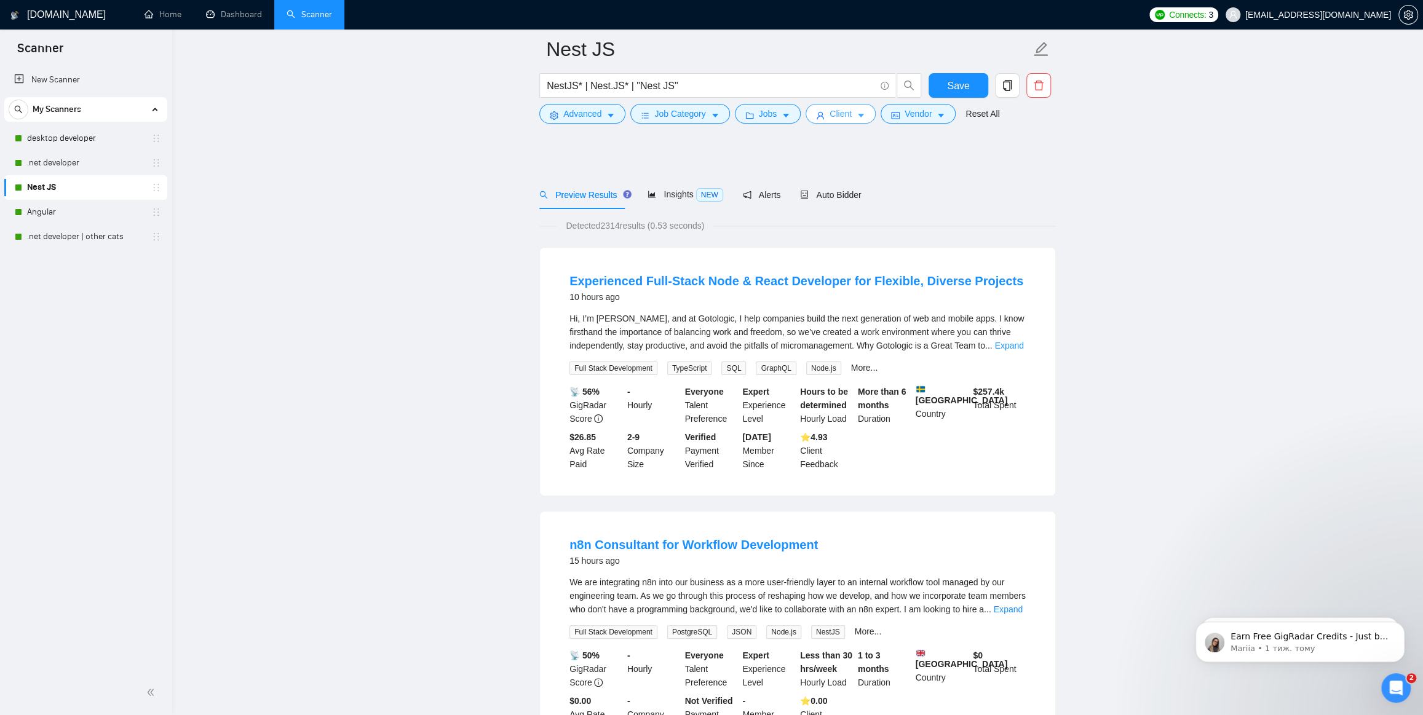
scroll to position [223, 0]
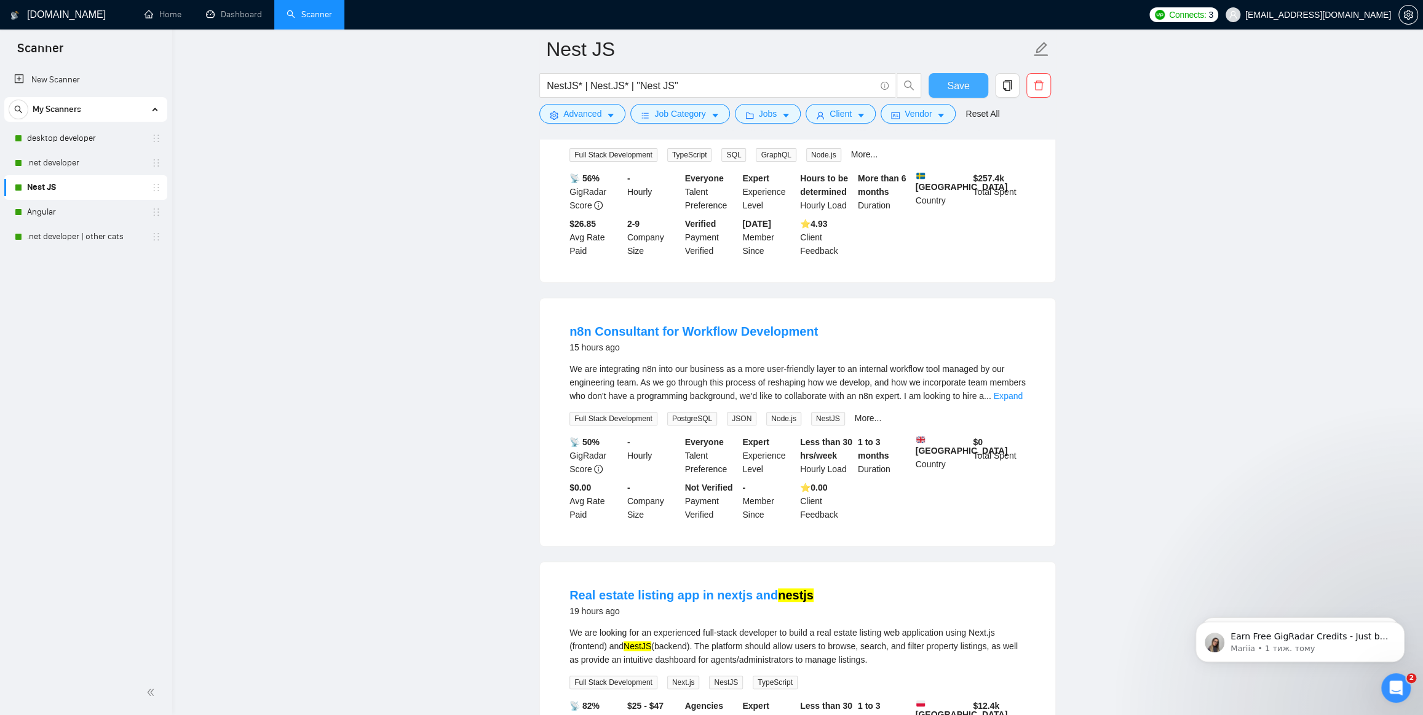
click at [950, 85] on span "Save" at bounding box center [958, 85] width 22 height 15
click at [972, 80] on button "Save" at bounding box center [959, 85] width 60 height 25
click at [44, 209] on link "Angular" at bounding box center [85, 212] width 117 height 25
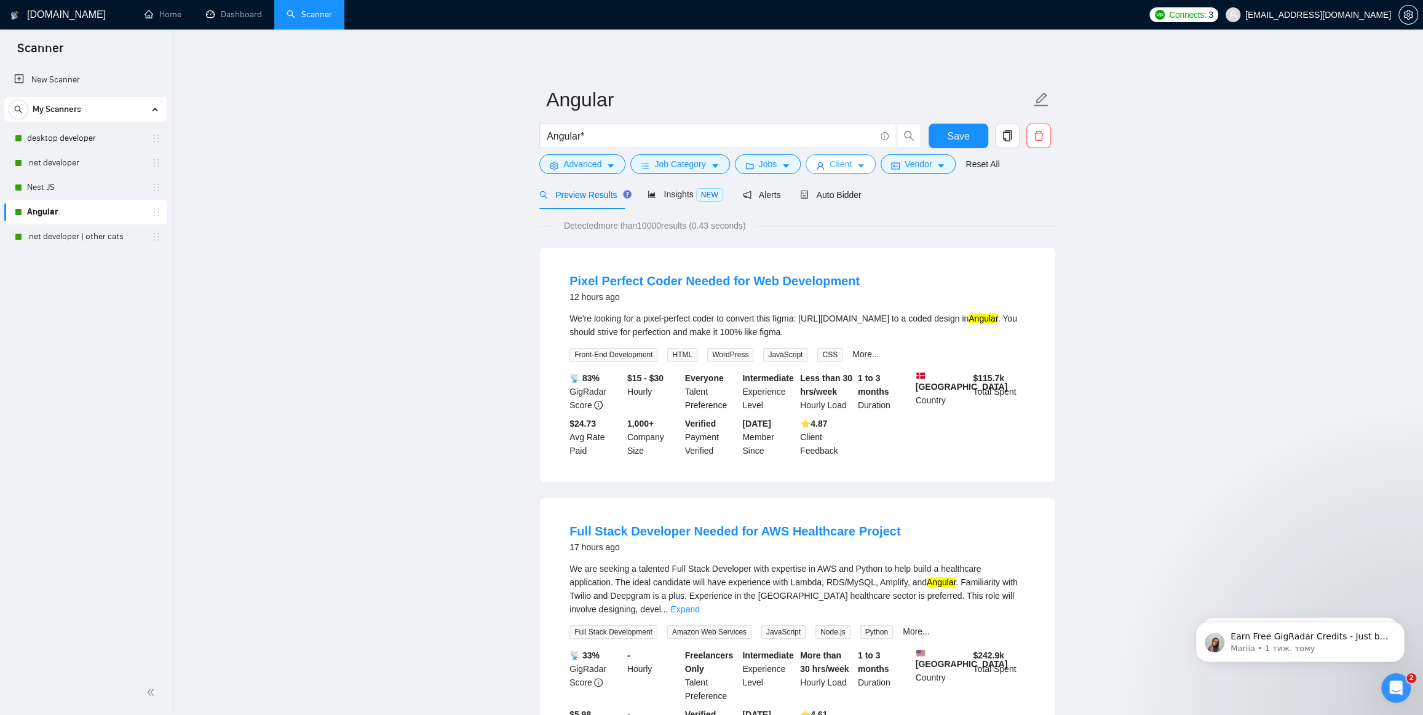
click at [836, 170] on span "Client" at bounding box center [841, 164] width 22 height 14
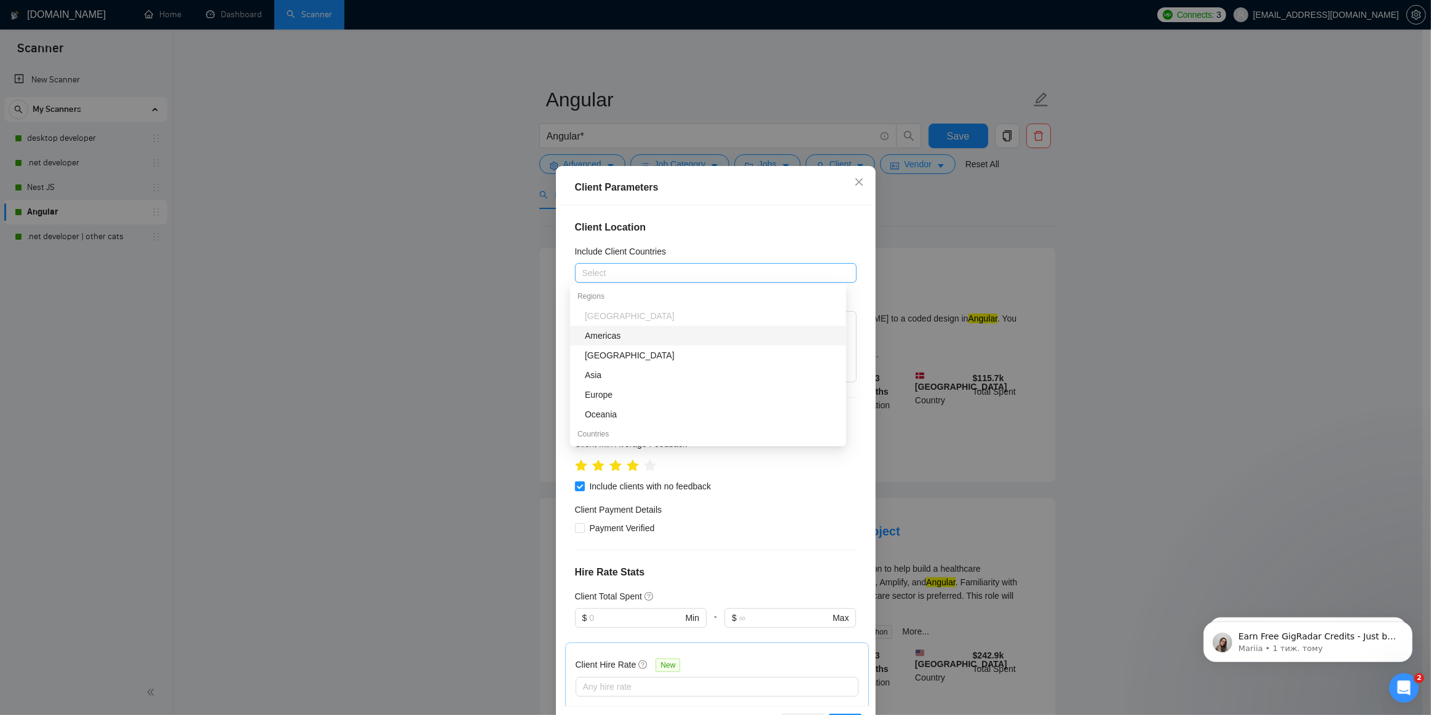
click at [622, 280] on div at bounding box center [709, 273] width 263 height 15
type input "Unite"
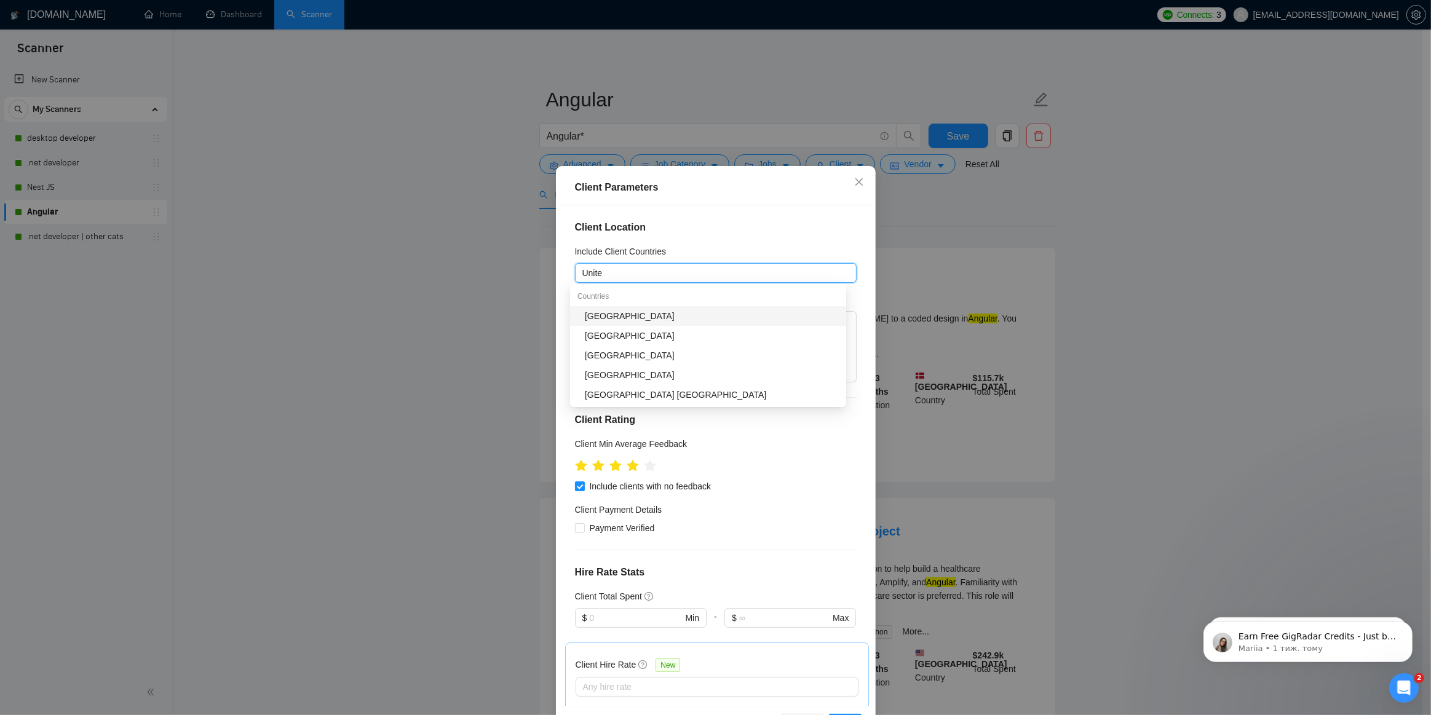
click at [611, 313] on div "[GEOGRAPHIC_DATA]" at bounding box center [712, 316] width 254 height 14
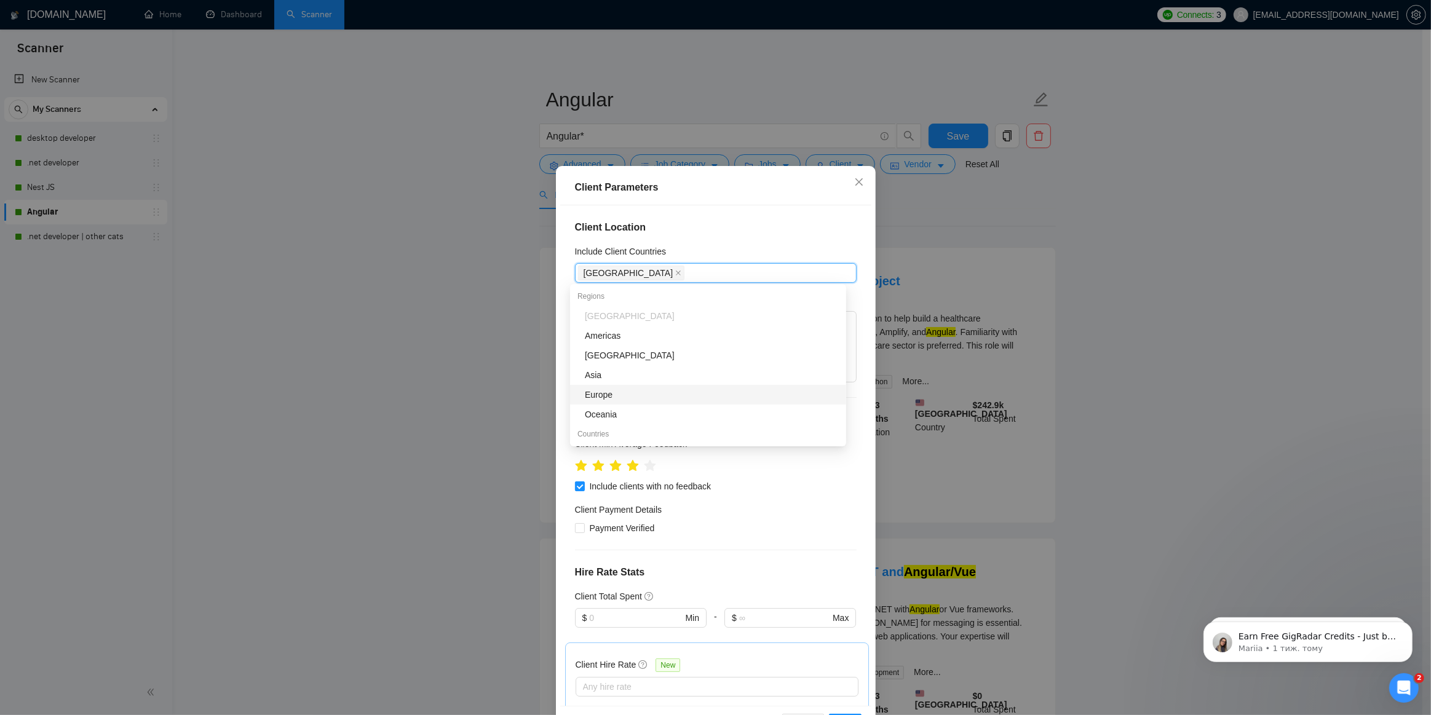
click at [606, 394] on div "Europe" at bounding box center [712, 395] width 254 height 14
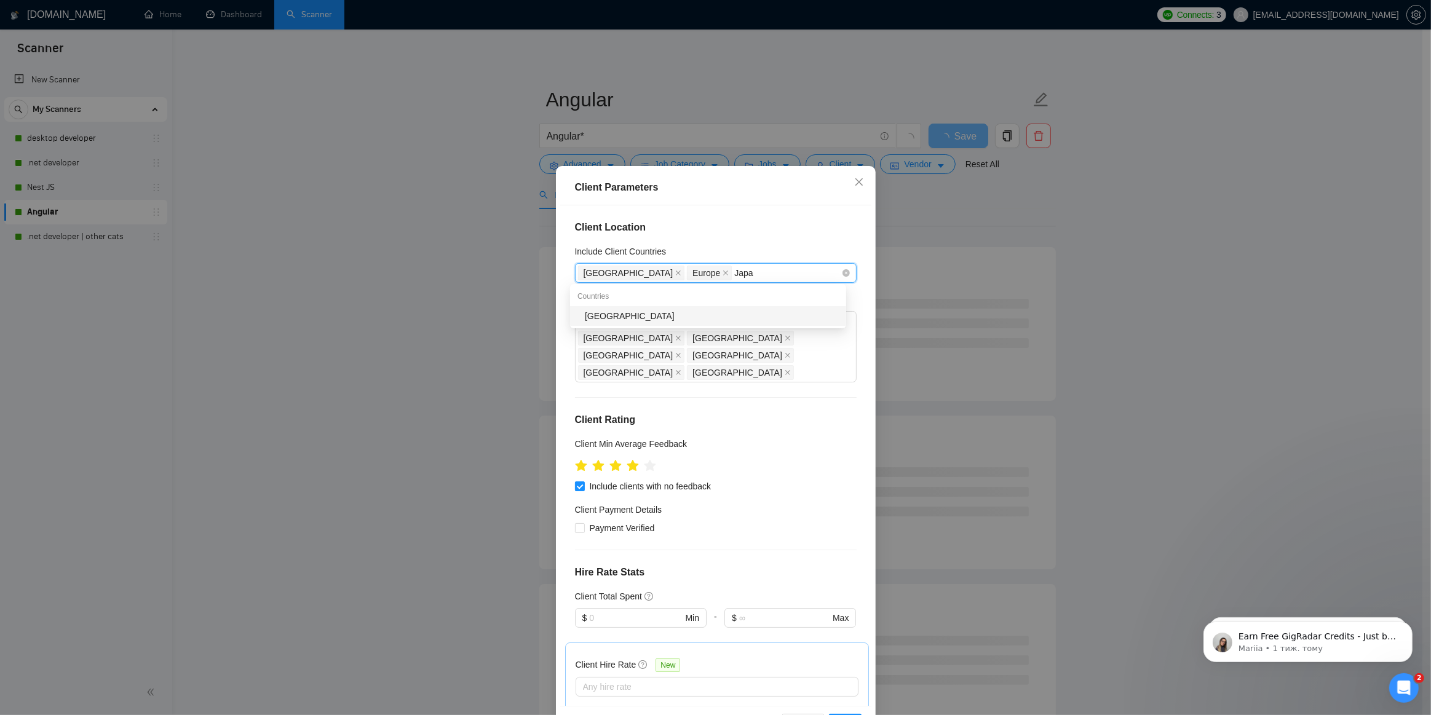
type input "[GEOGRAPHIC_DATA]"
click at [739, 316] on div "[GEOGRAPHIC_DATA]" at bounding box center [712, 316] width 254 height 14
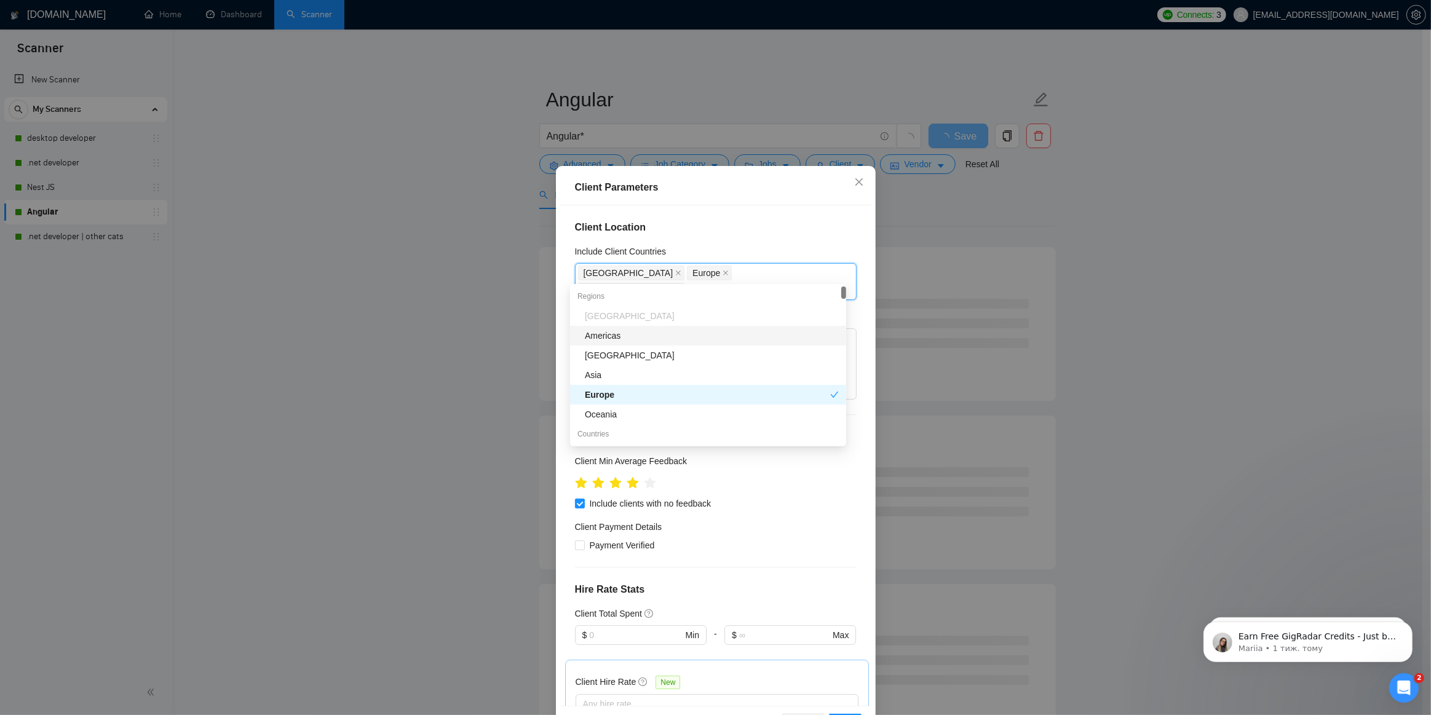
type input "Is"
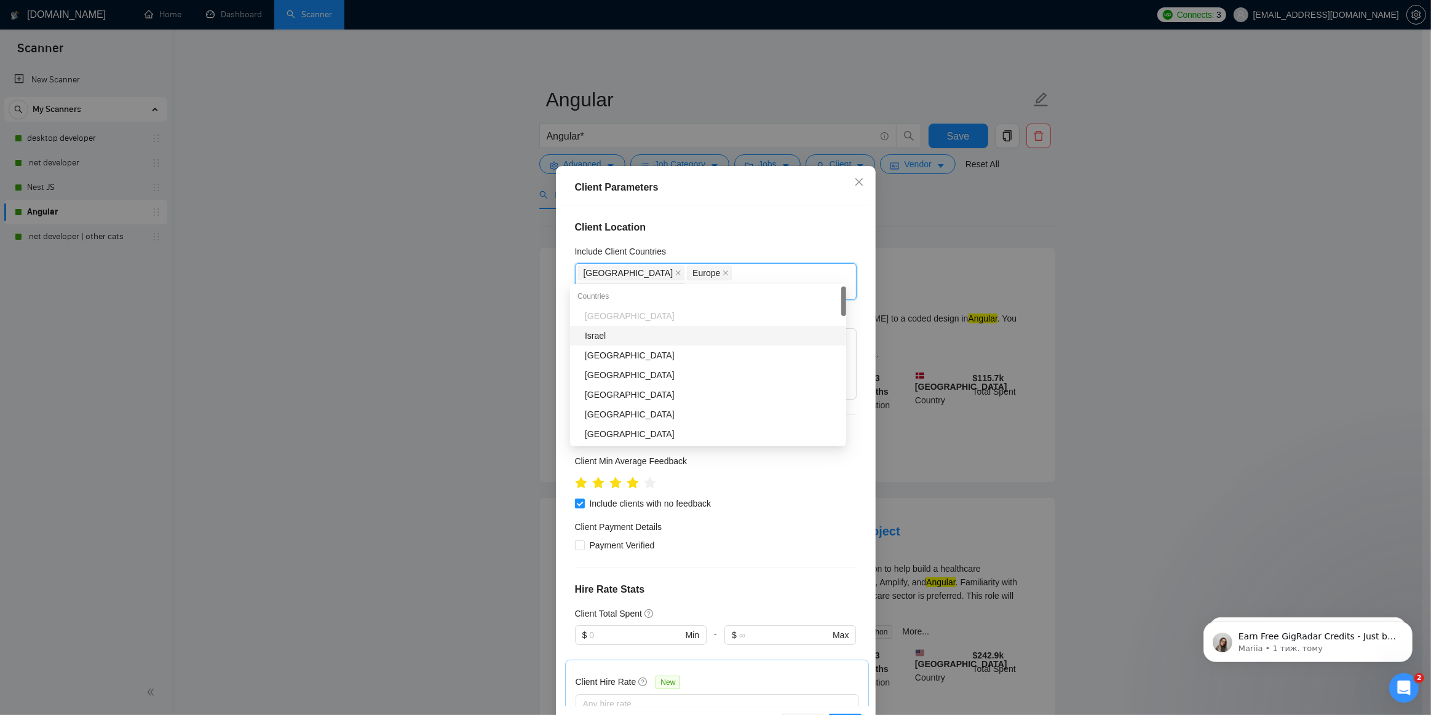
click at [701, 329] on div "Israel" at bounding box center [712, 336] width 254 height 14
type input "Aus"
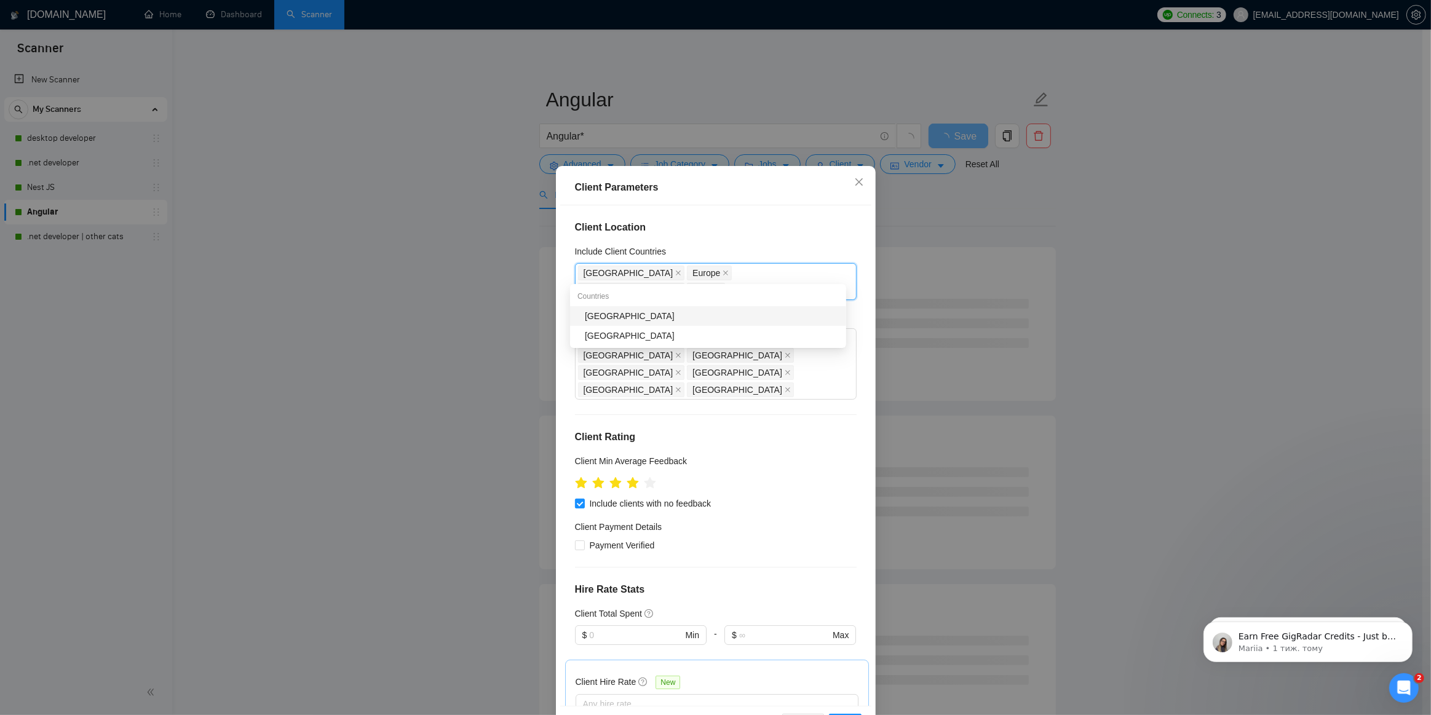
click at [701, 329] on div "[GEOGRAPHIC_DATA]" at bounding box center [712, 336] width 254 height 14
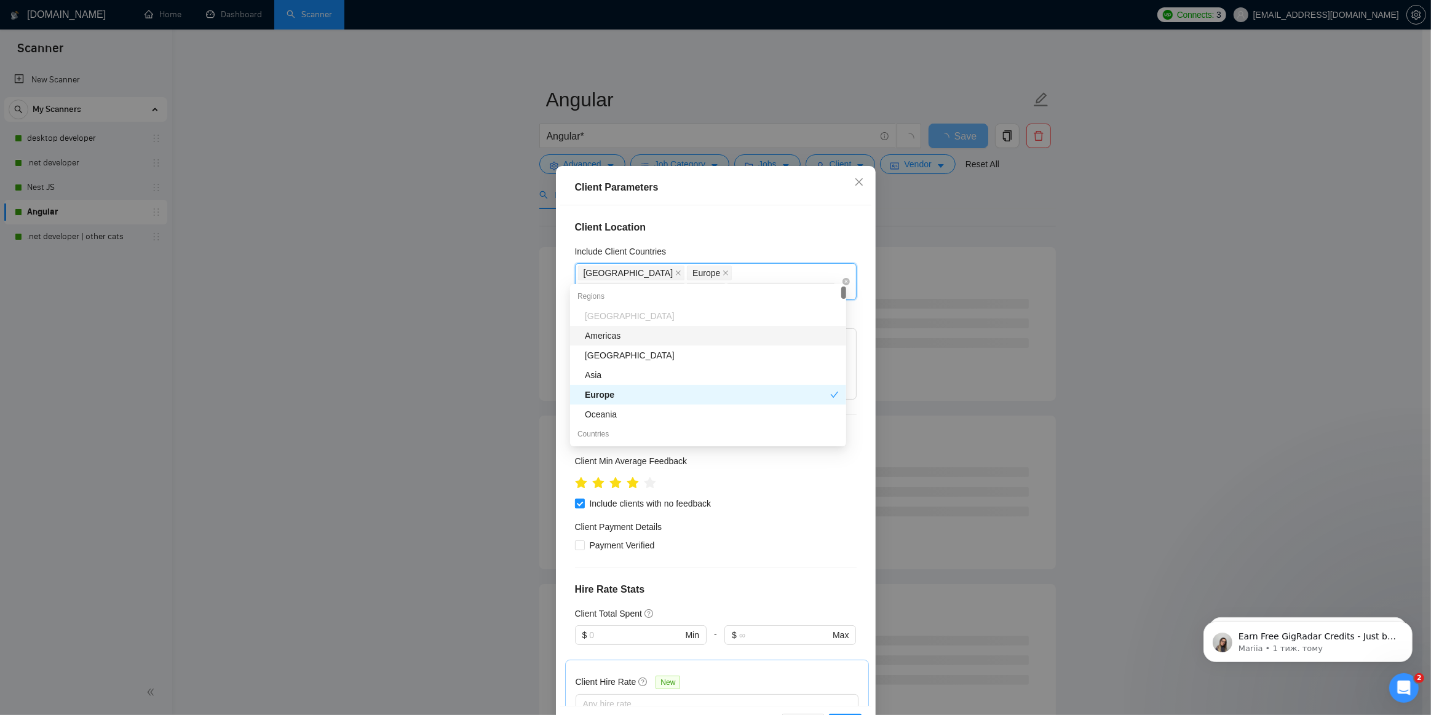
click at [825, 287] on icon "close" at bounding box center [828, 290] width 6 height 6
click at [799, 271] on div "[GEOGRAPHIC_DATA] [GEOGRAPHIC_DATA] [GEOGRAPHIC_DATA] [GEOGRAPHIC_DATA]" at bounding box center [709, 281] width 263 height 34
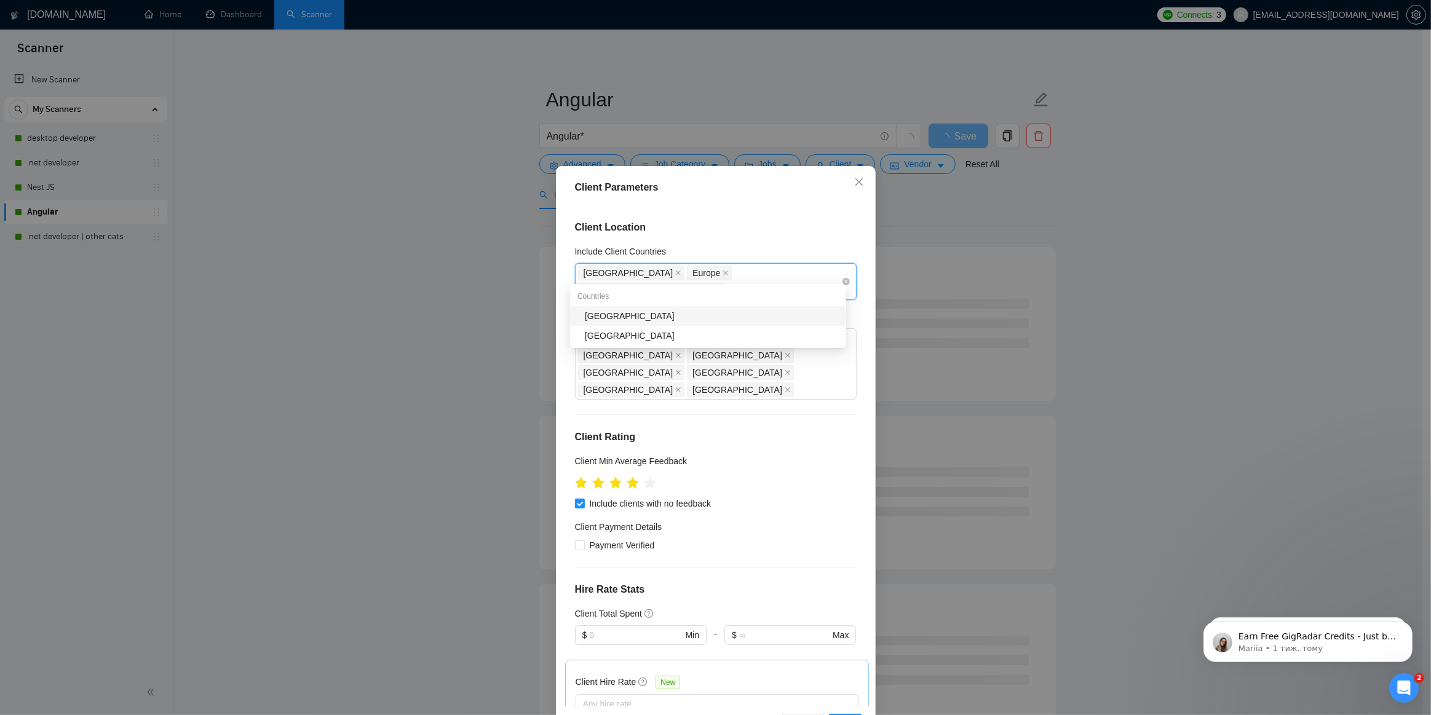
type input "Austra"
click at [661, 319] on div "[GEOGRAPHIC_DATA]" at bounding box center [712, 316] width 254 height 14
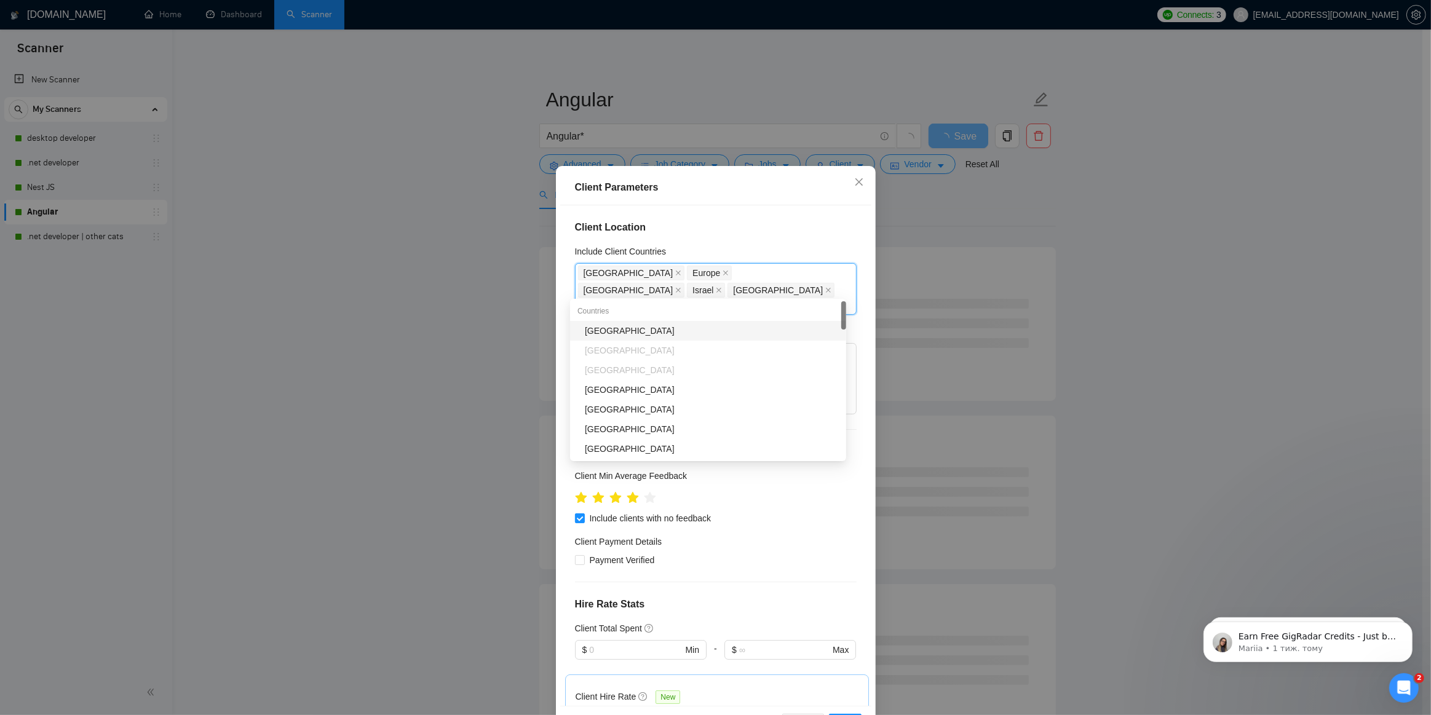
type input "New"
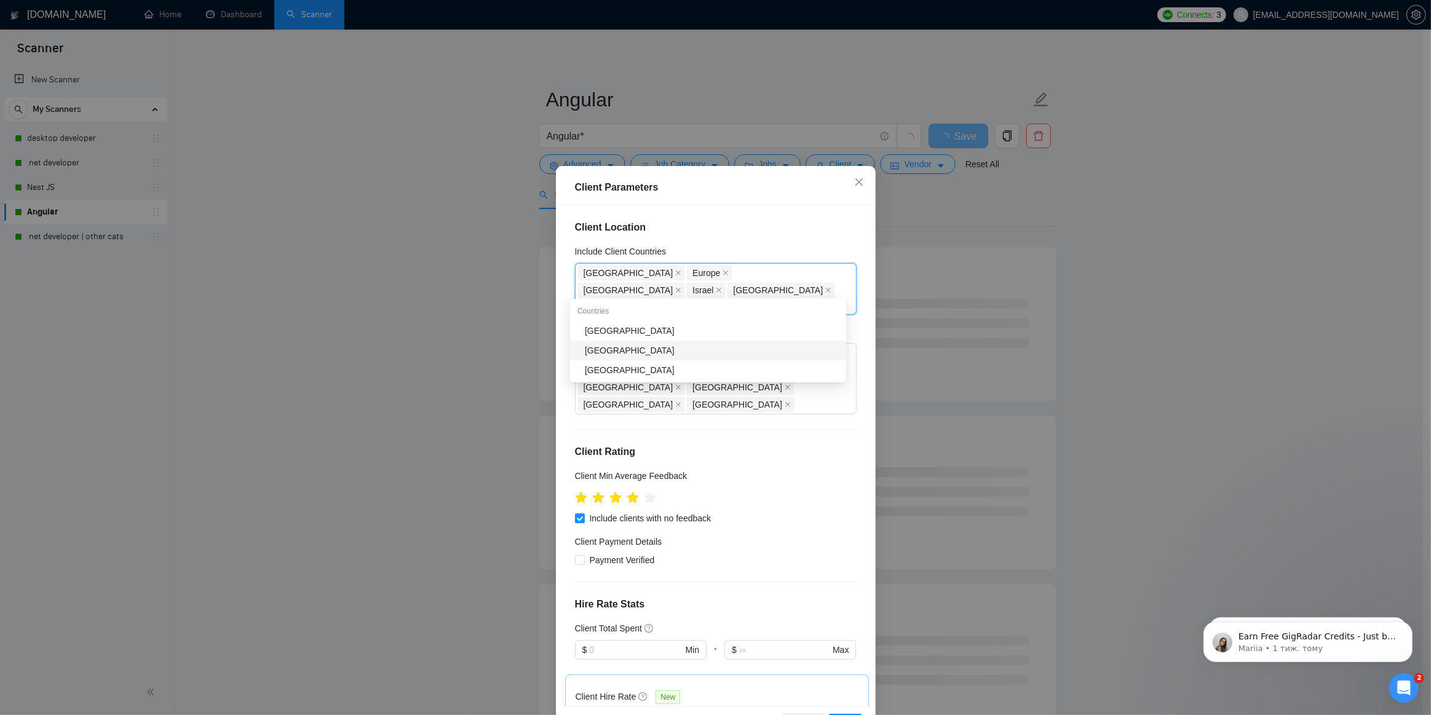
click at [630, 333] on div "[GEOGRAPHIC_DATA]" at bounding box center [712, 331] width 254 height 14
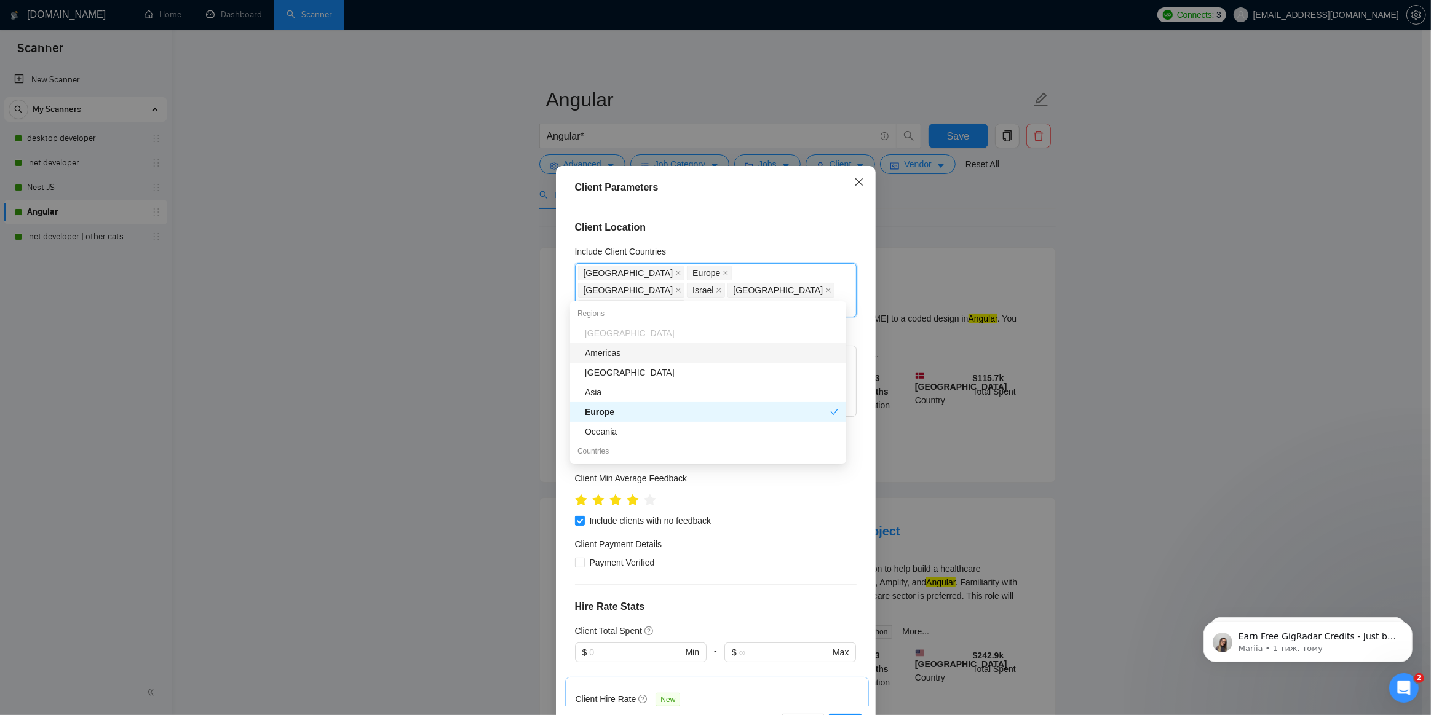
click at [855, 185] on icon "close" at bounding box center [859, 182] width 10 height 10
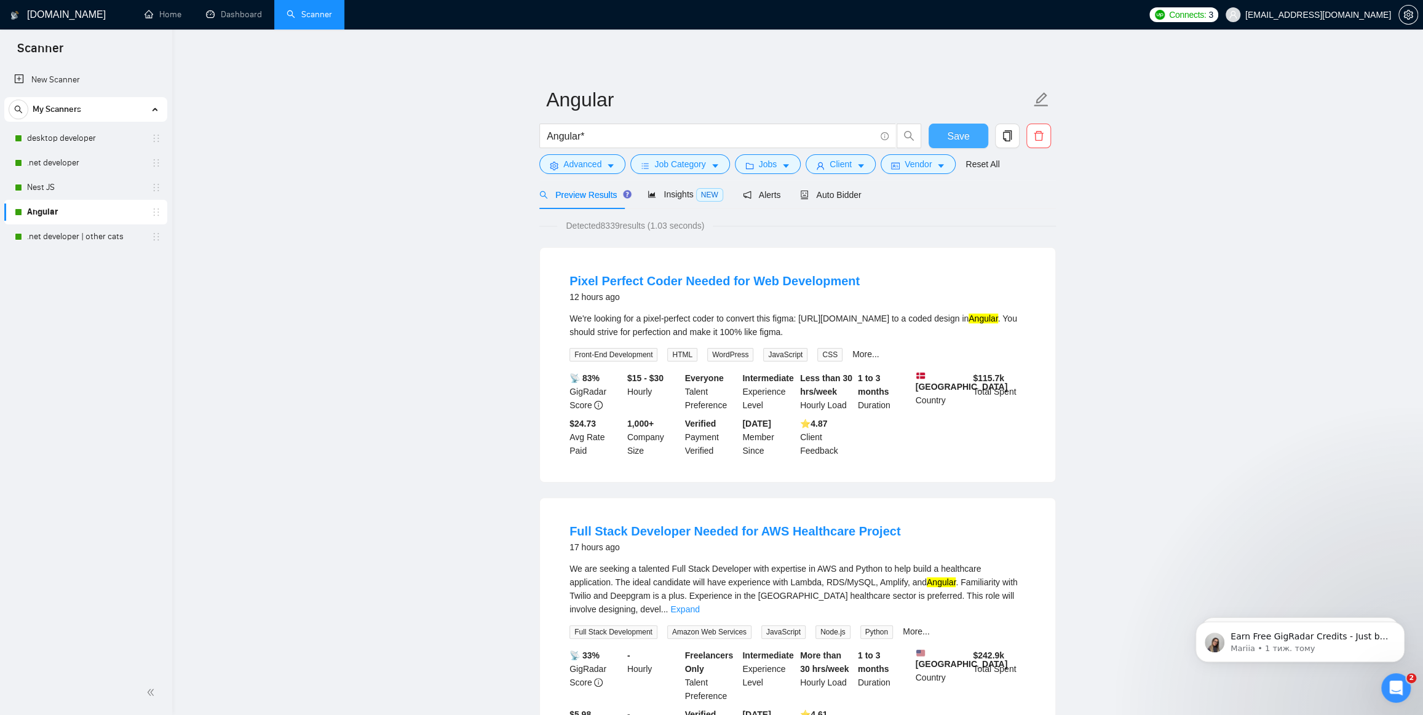
click at [969, 133] on button "Save" at bounding box center [959, 136] width 60 height 25
drag, startPoint x: 822, startPoint y: 162, endPoint x: 813, endPoint y: 172, distance: 13.1
click at [822, 163] on button "Client" at bounding box center [841, 164] width 70 height 20
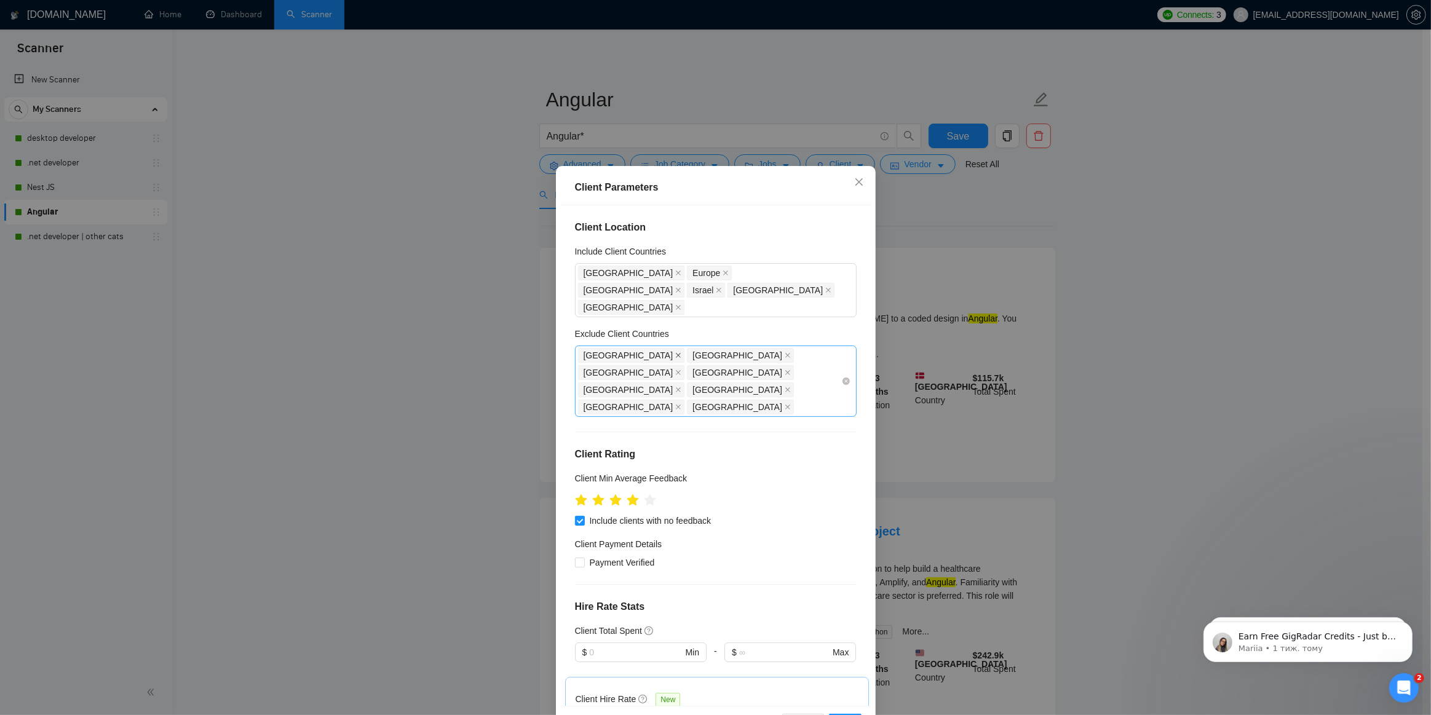
click at [675, 352] on icon "close" at bounding box center [678, 355] width 6 height 6
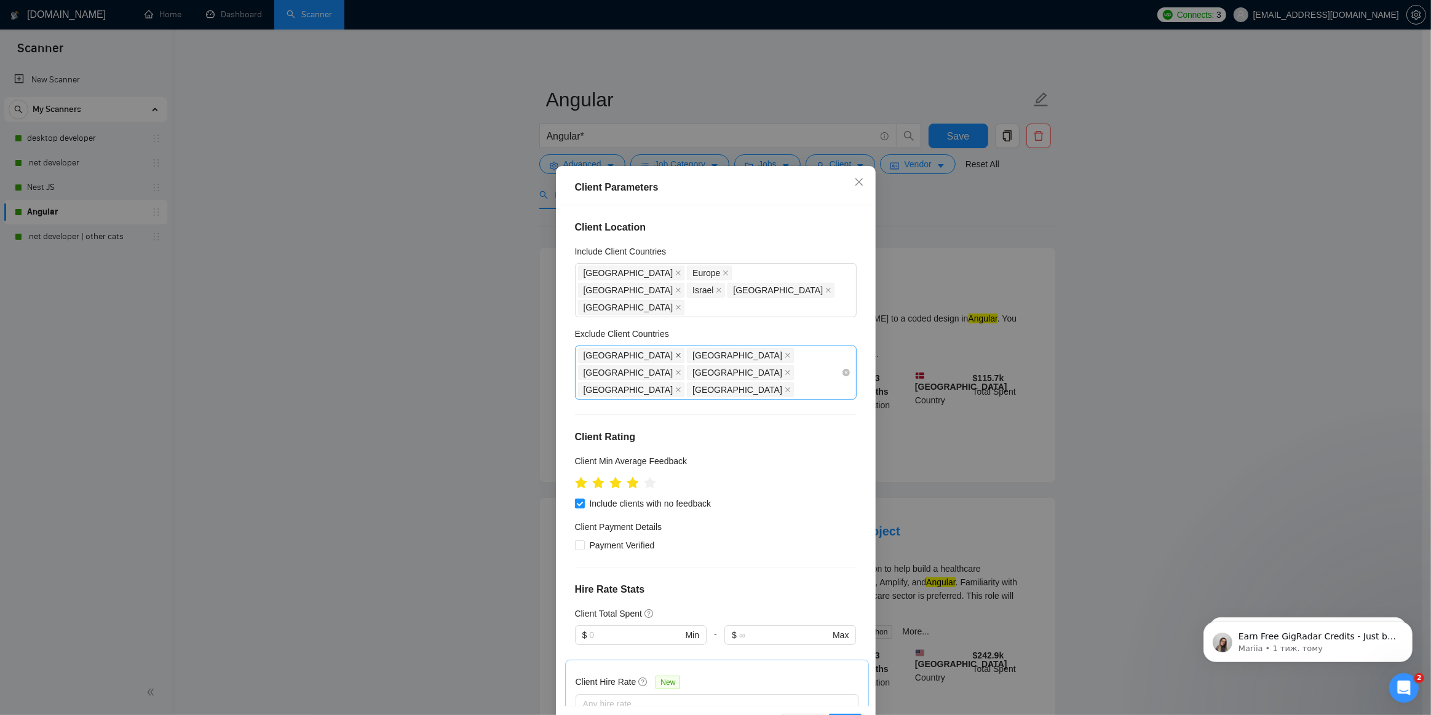
click at [675, 352] on icon "close" at bounding box center [678, 355] width 6 height 6
click at [681, 370] on icon "close" at bounding box center [678, 372] width 5 height 5
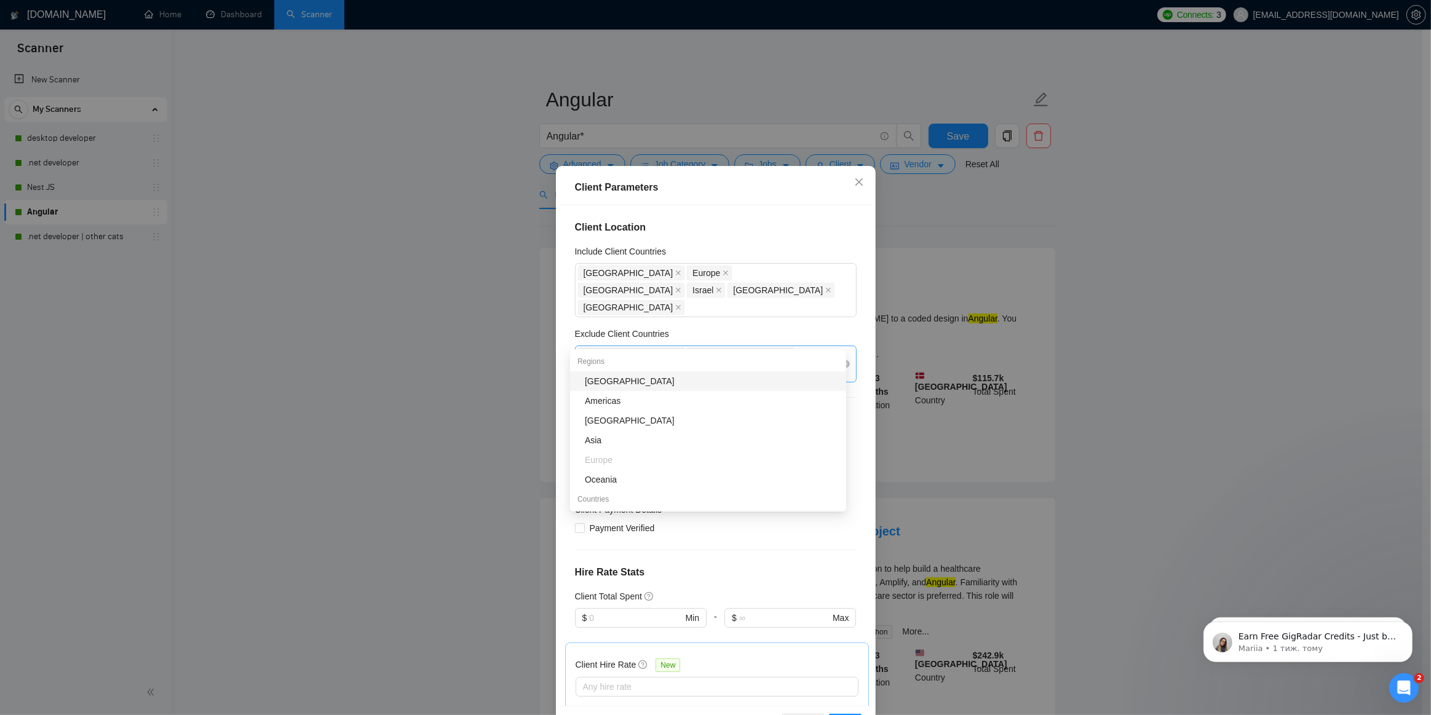
click at [685, 365] on span "[GEOGRAPHIC_DATA]" at bounding box center [631, 372] width 107 height 15
click at [681, 370] on icon "close" at bounding box center [678, 373] width 6 height 6
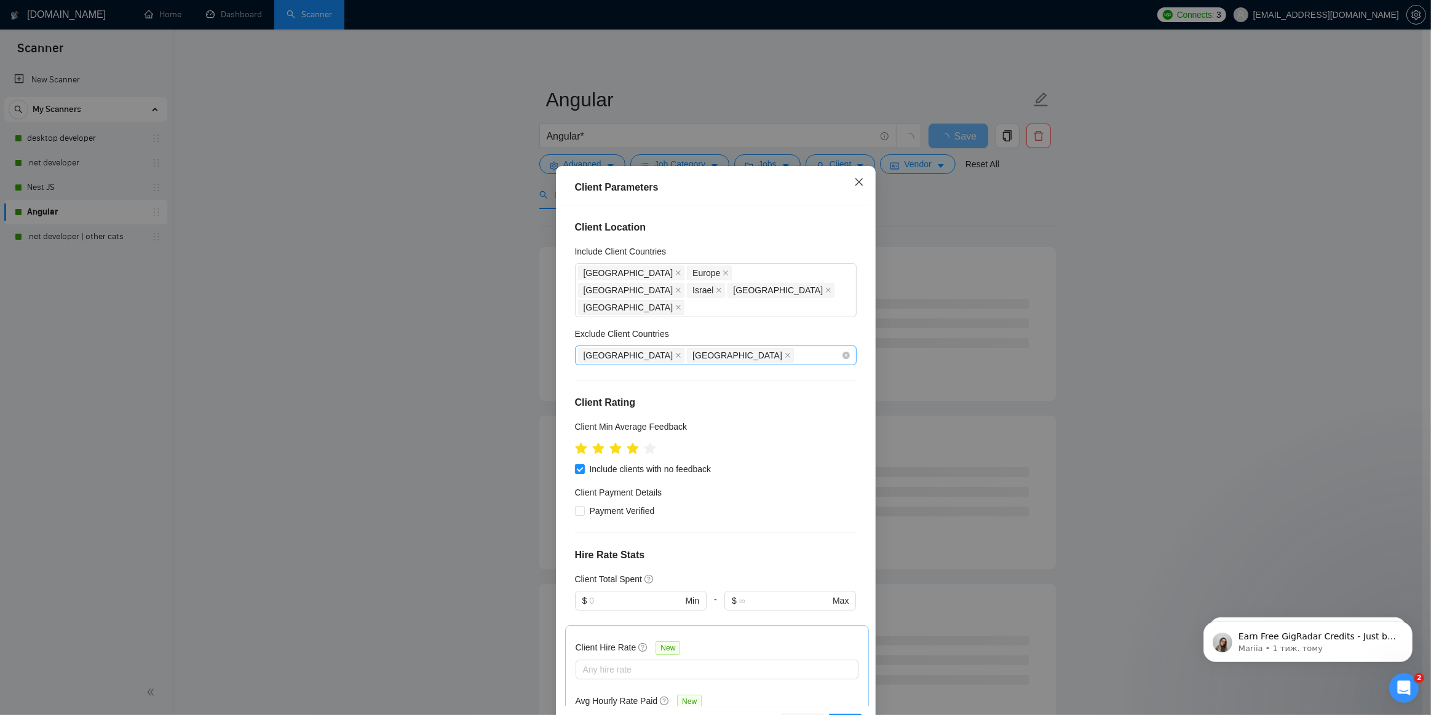
click at [854, 182] on icon "close" at bounding box center [859, 182] width 10 height 10
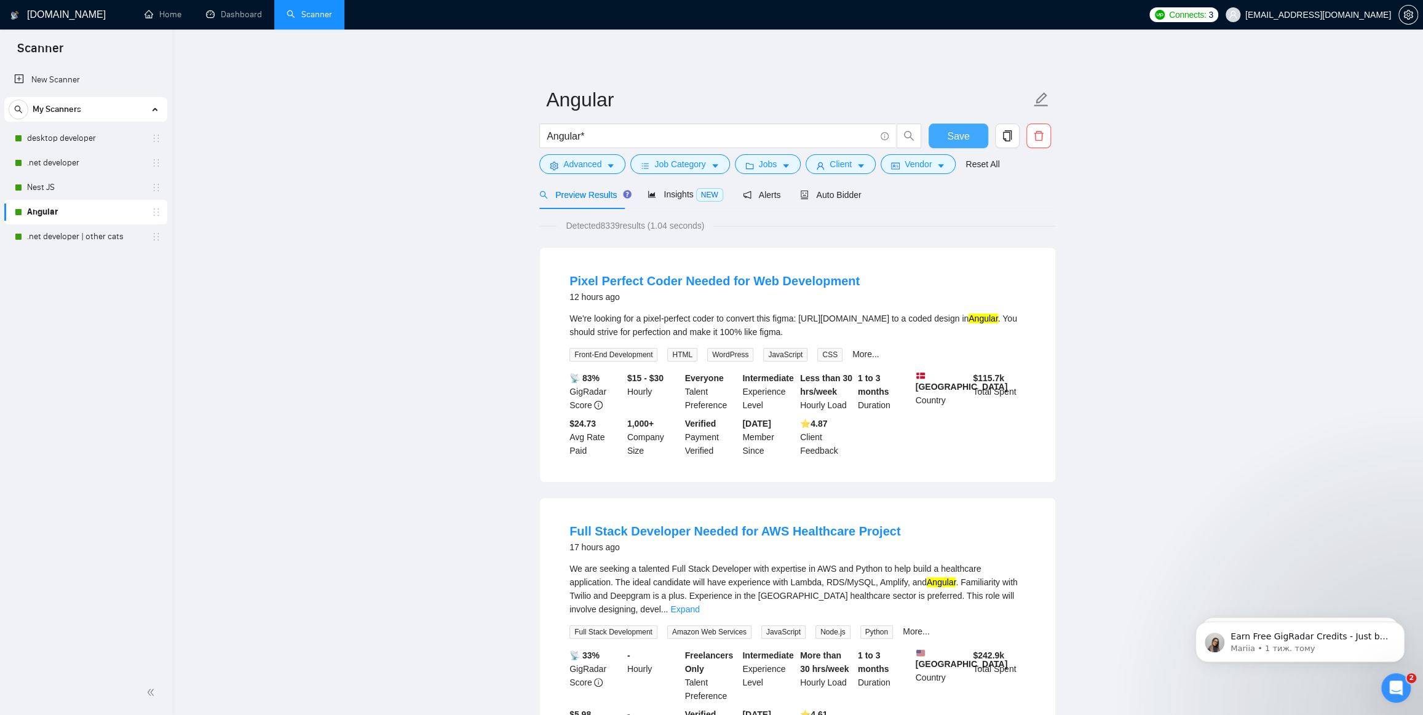
click at [973, 133] on button "Save" at bounding box center [959, 136] width 60 height 25
click at [57, 187] on link "Nest JS" at bounding box center [85, 187] width 117 height 25
drag, startPoint x: 30, startPoint y: 191, endPoint x: 224, endPoint y: 237, distance: 199.8
click at [29, 191] on link "Nest JS" at bounding box center [85, 187] width 117 height 25
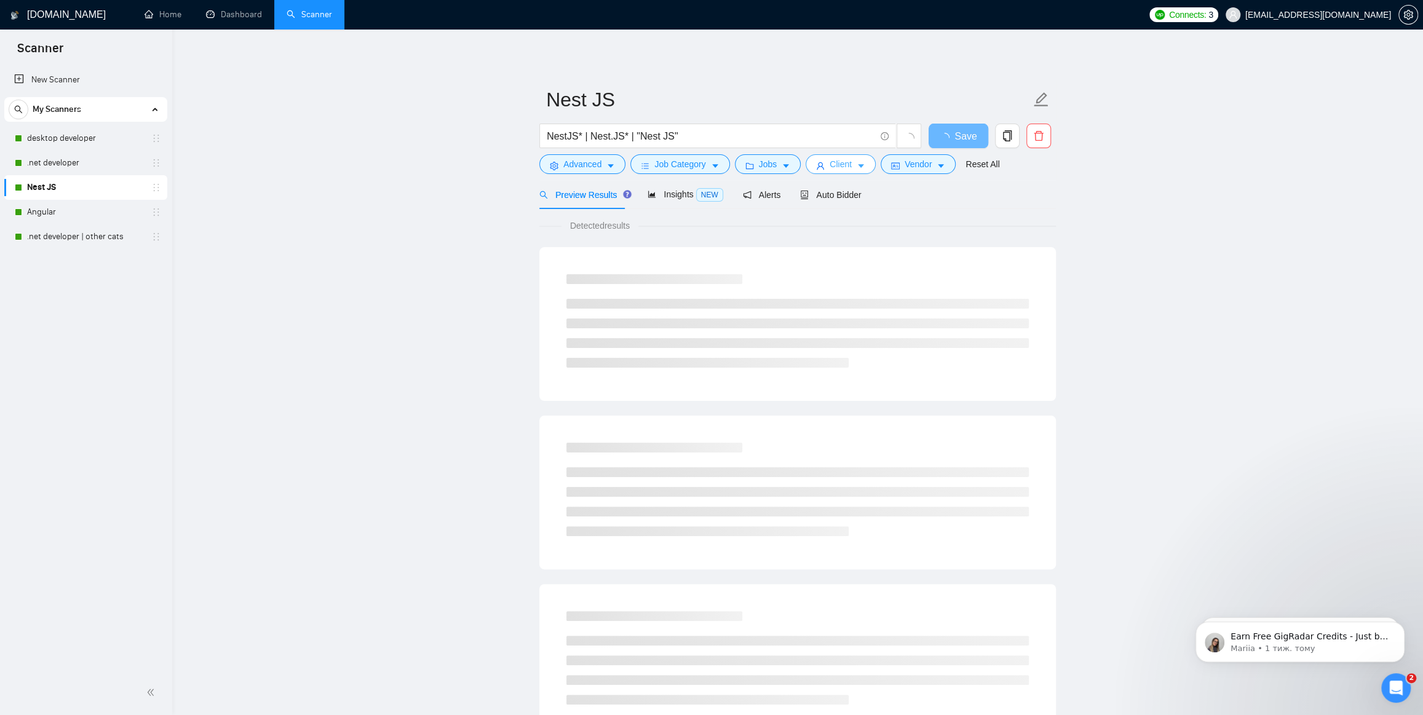
click at [820, 167] on icon "user" at bounding box center [820, 166] width 9 height 9
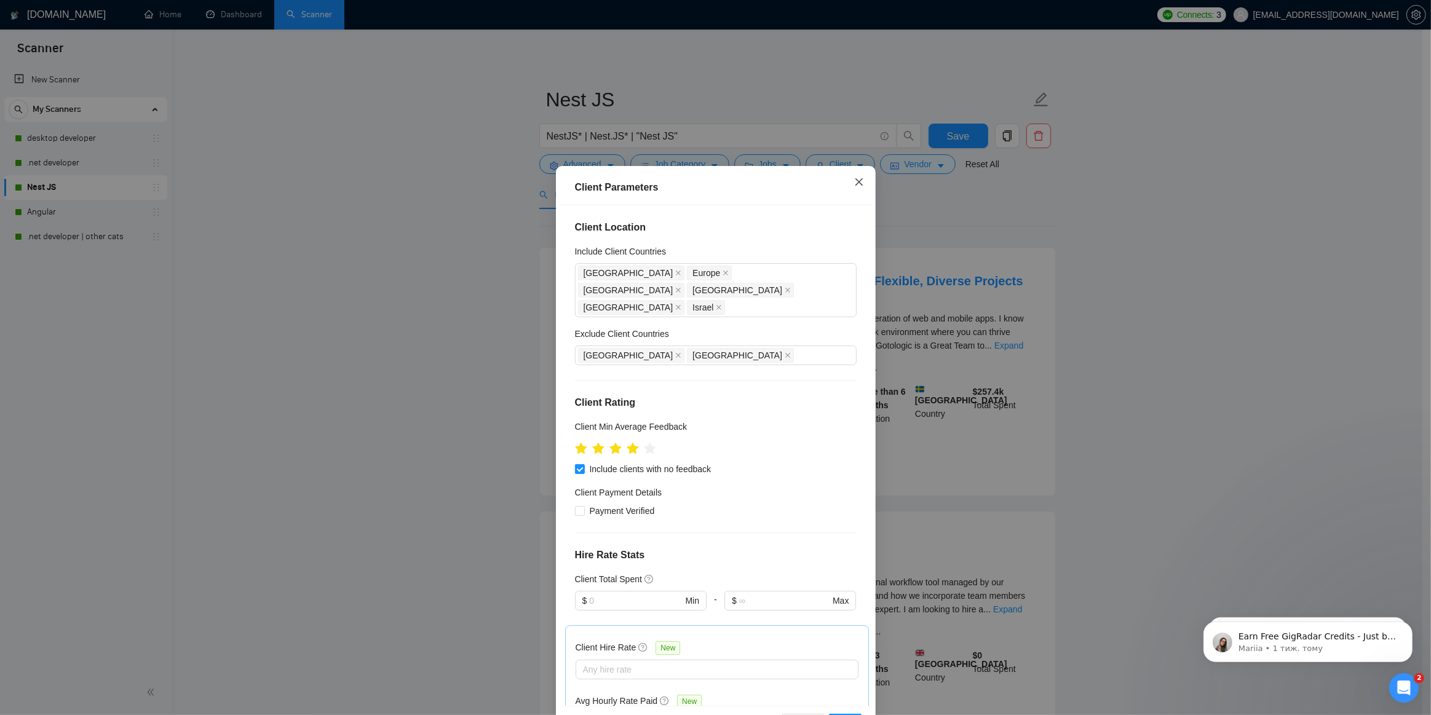
click at [857, 185] on icon "close" at bounding box center [858, 181] width 7 height 7
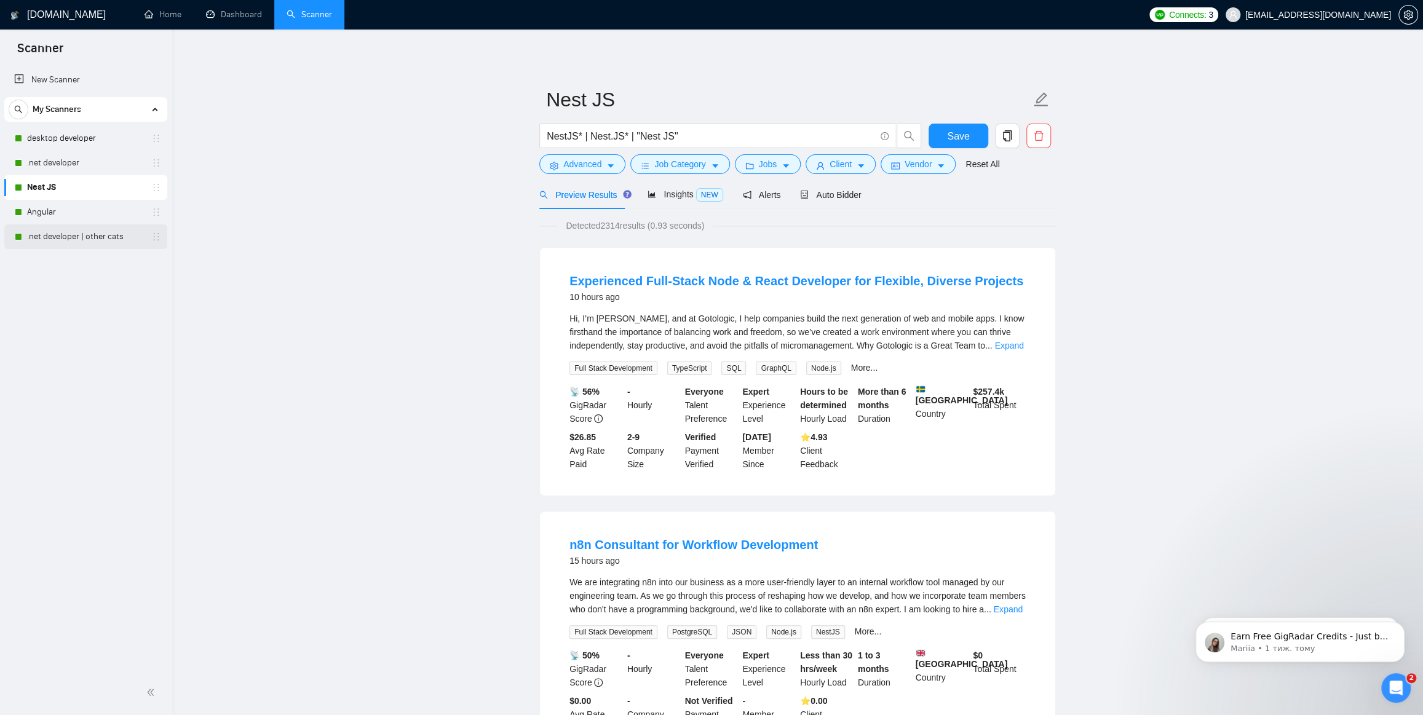
click at [110, 236] on link ".net developer | other cats" at bounding box center [85, 236] width 117 height 25
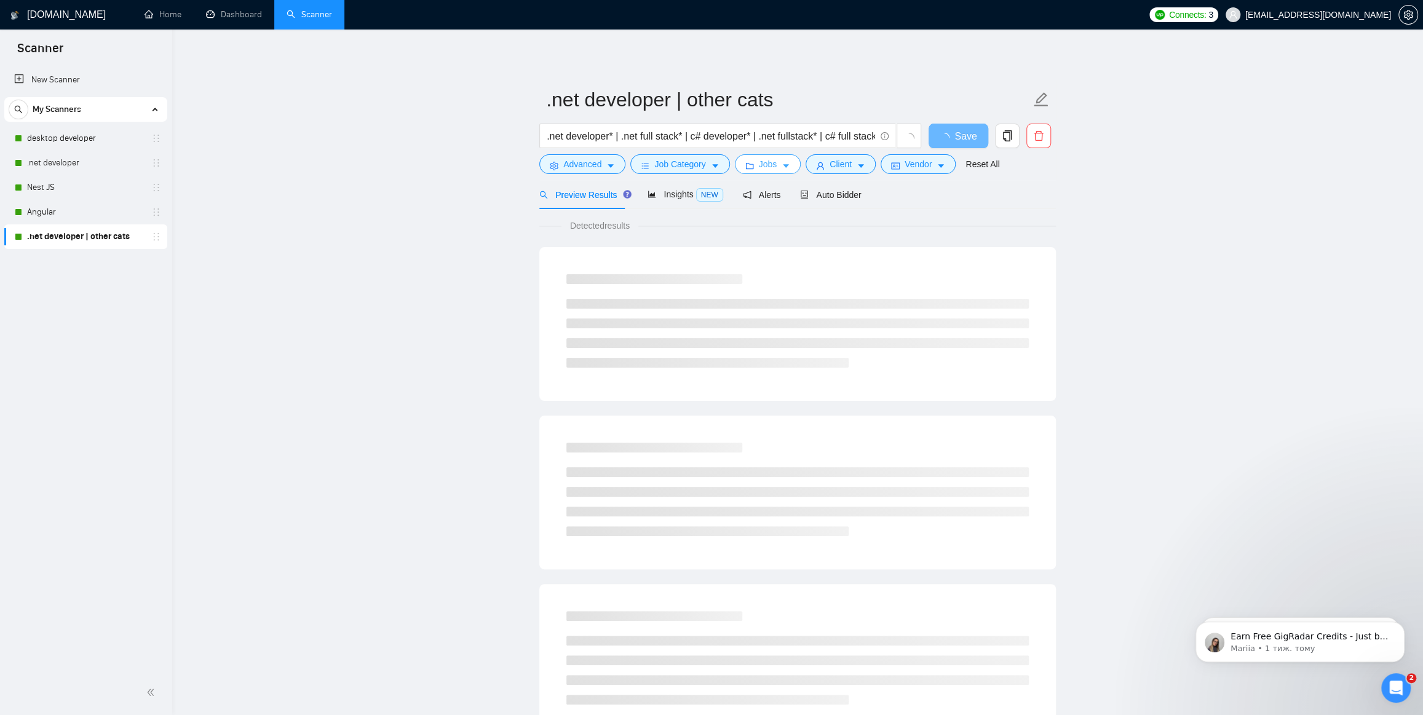
click at [774, 167] on button "Jobs" at bounding box center [768, 164] width 66 height 20
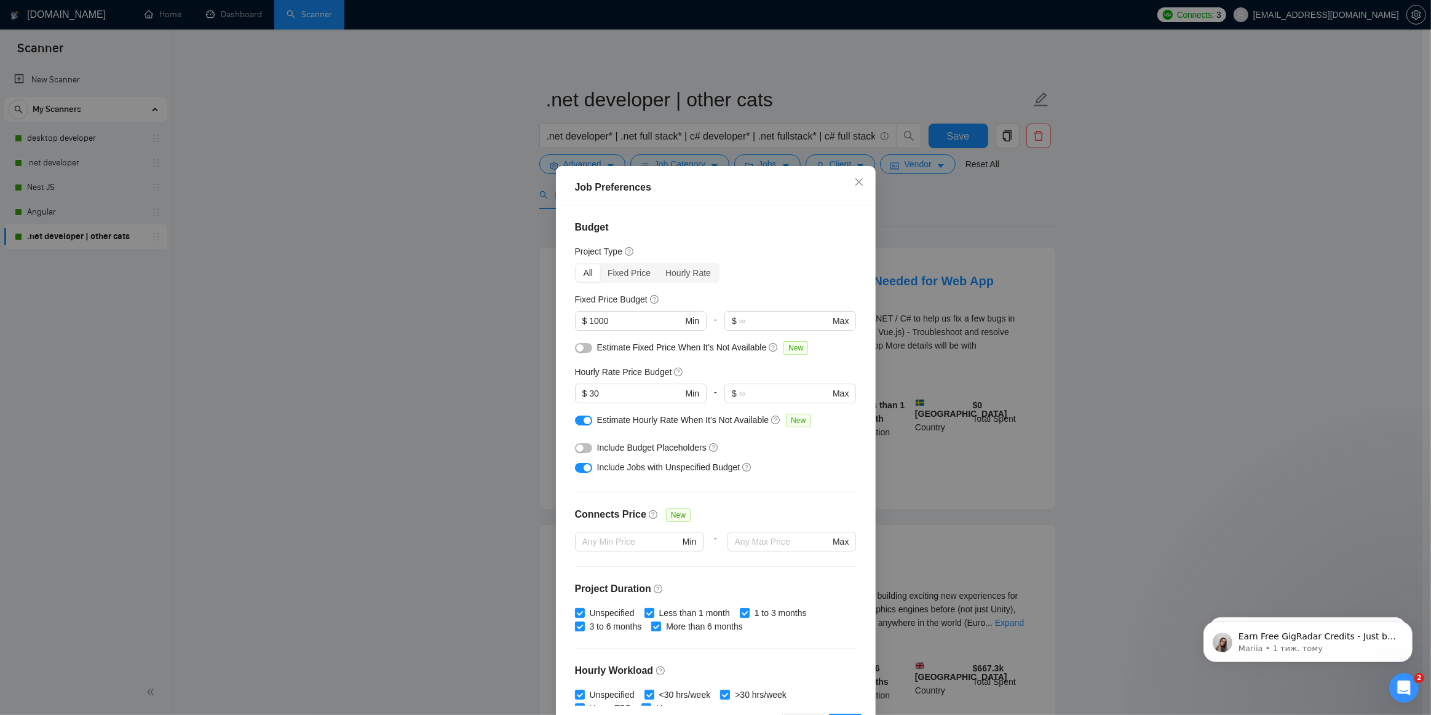
click at [828, 166] on div "Job Preferences Budget Project Type All Fixed Price Hourly Rate Fixed Price Bud…" at bounding box center [716, 455] width 320 height 579
click at [854, 179] on icon "close" at bounding box center [859, 182] width 10 height 10
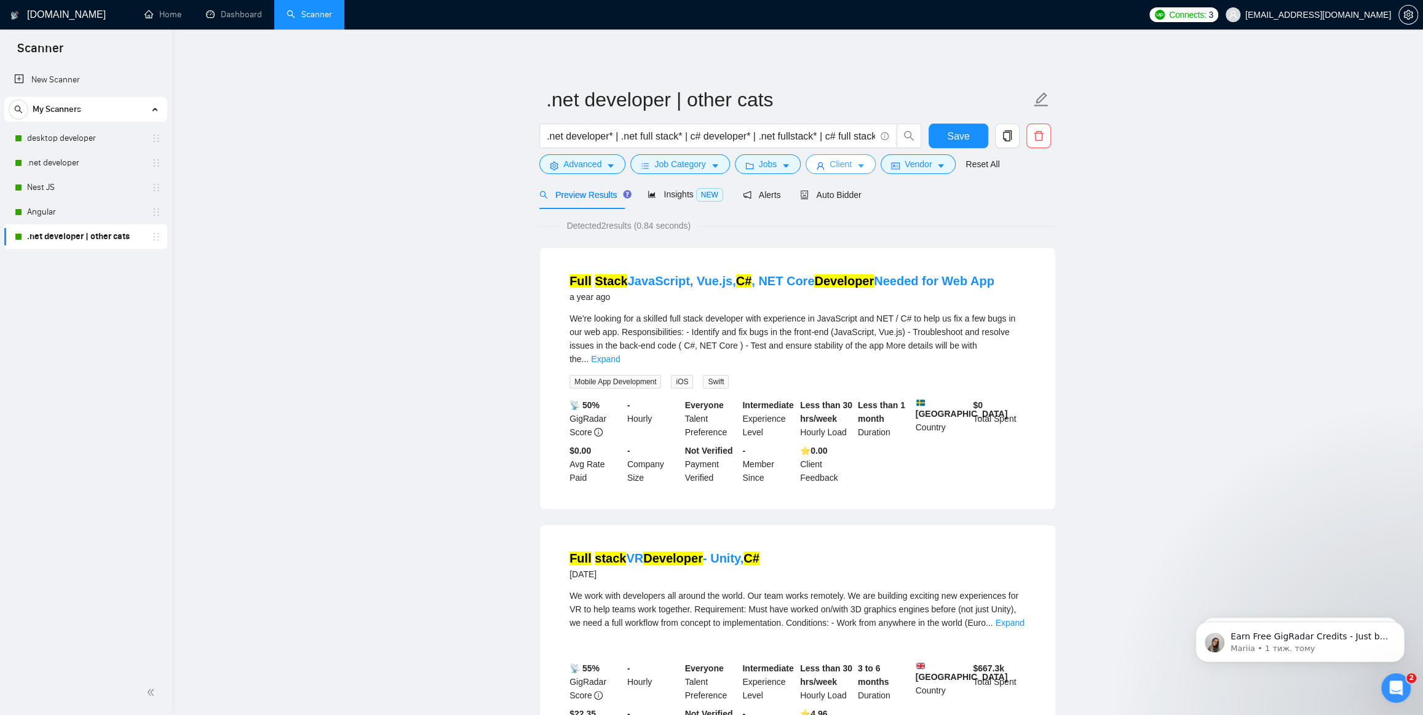
click at [840, 158] on span "Client" at bounding box center [841, 164] width 22 height 14
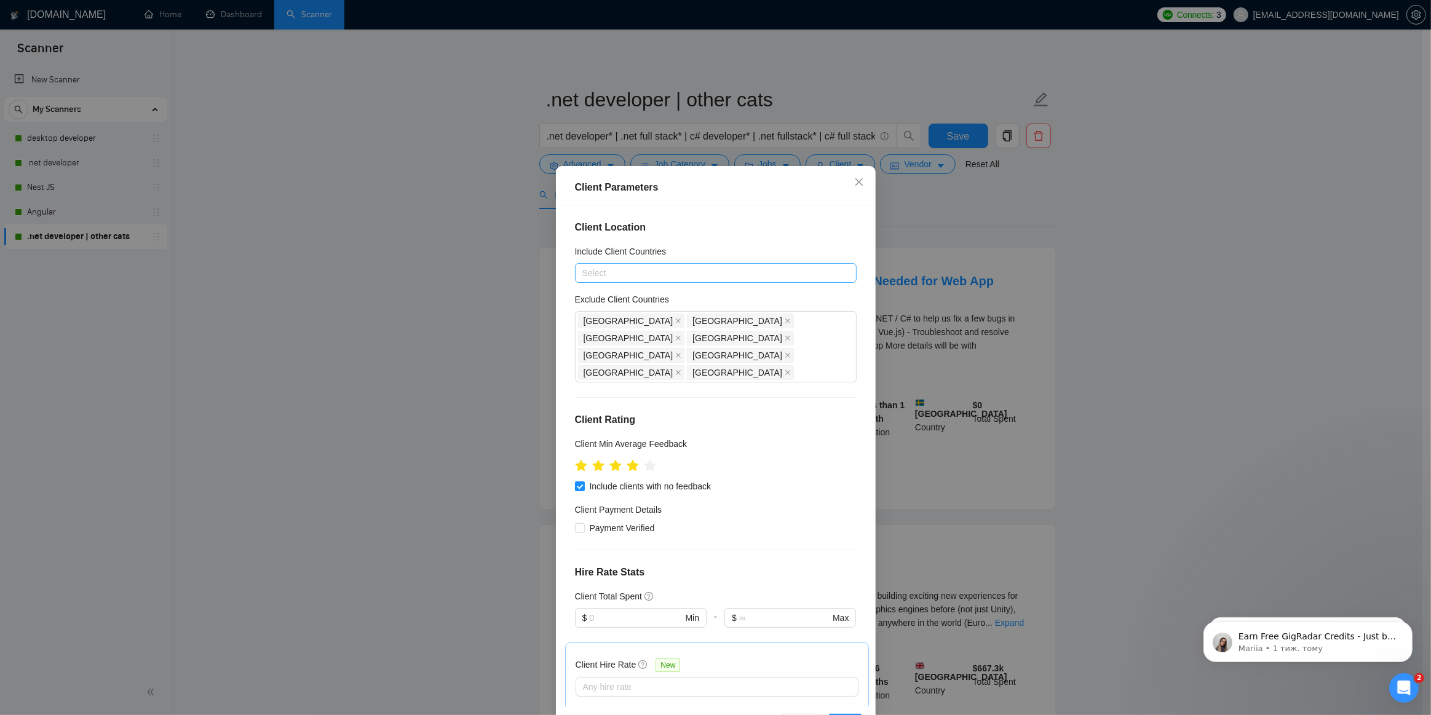
click at [627, 276] on div at bounding box center [709, 273] width 263 height 15
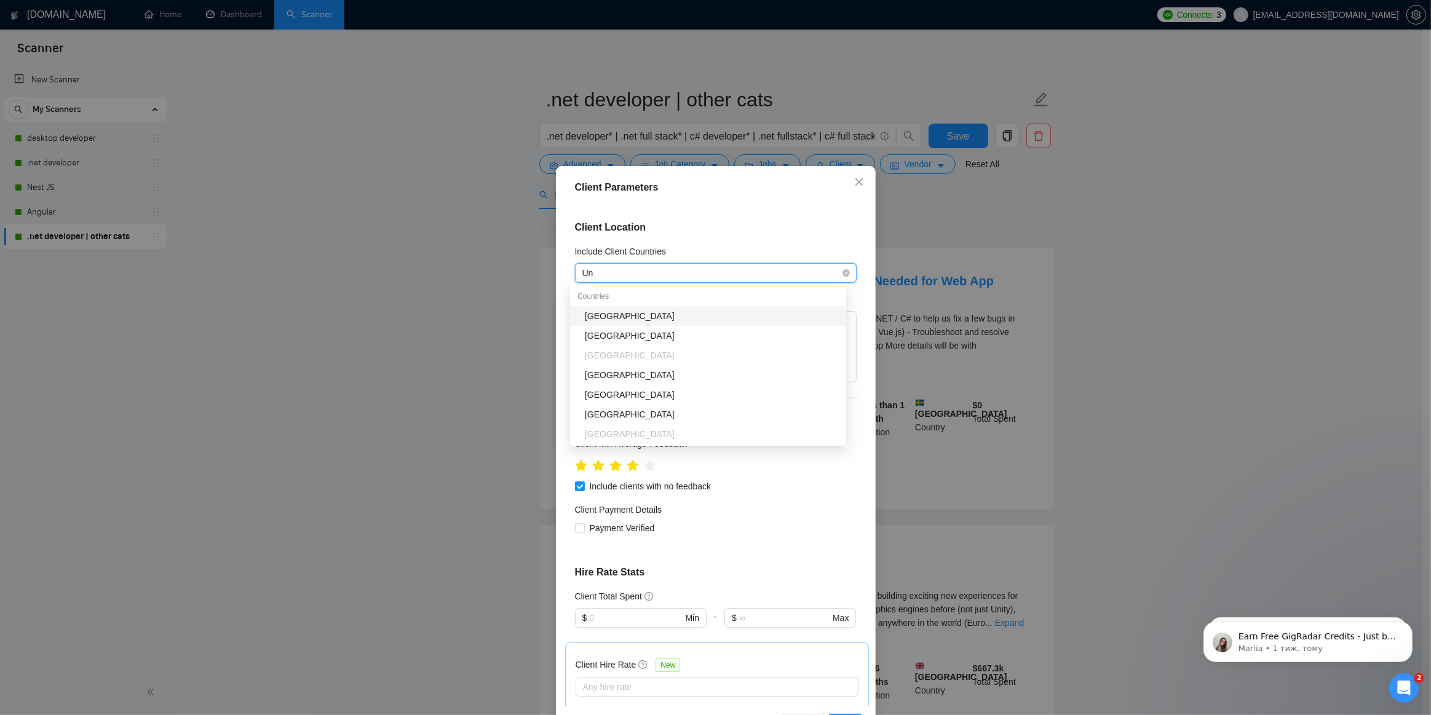
type input "Uni"
click at [659, 322] on div "[GEOGRAPHIC_DATA]" at bounding box center [712, 316] width 254 height 14
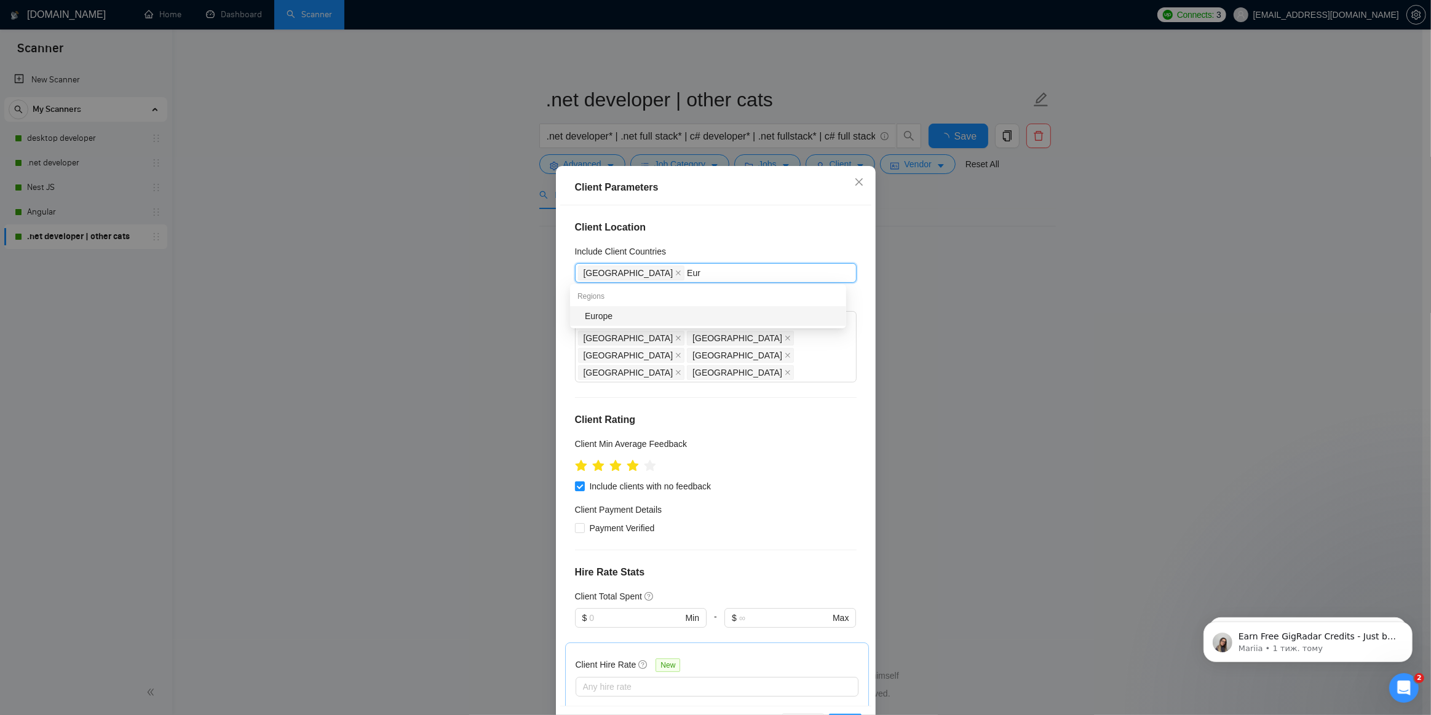
type input "Euro"
click at [655, 320] on div "Europe" at bounding box center [712, 316] width 254 height 14
type input "[GEOGRAPHIC_DATA]"
click at [654, 320] on div "[GEOGRAPHIC_DATA]" at bounding box center [712, 316] width 254 height 14
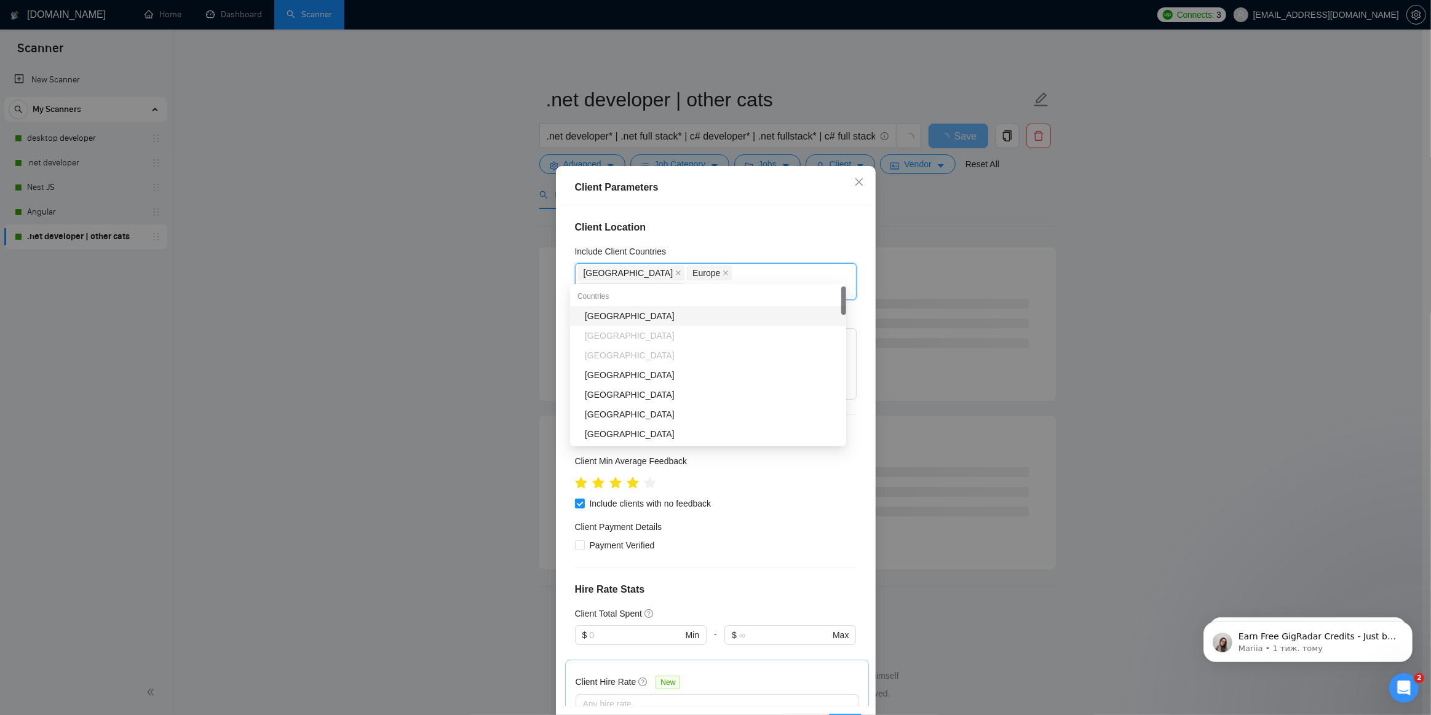
type input "New"
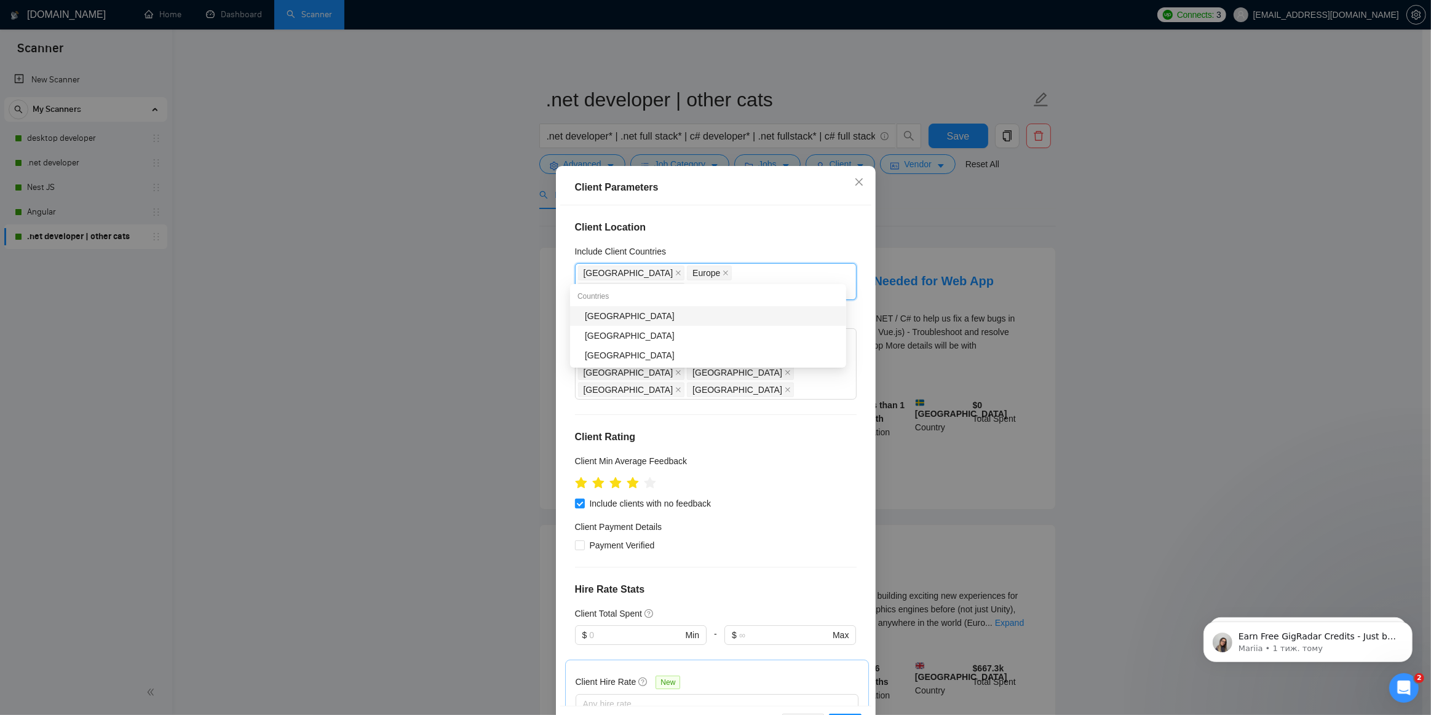
click at [646, 319] on div "[GEOGRAPHIC_DATA]" at bounding box center [712, 316] width 254 height 14
type input "Austr"
click at [659, 313] on div "[GEOGRAPHIC_DATA]" at bounding box center [712, 316] width 254 height 14
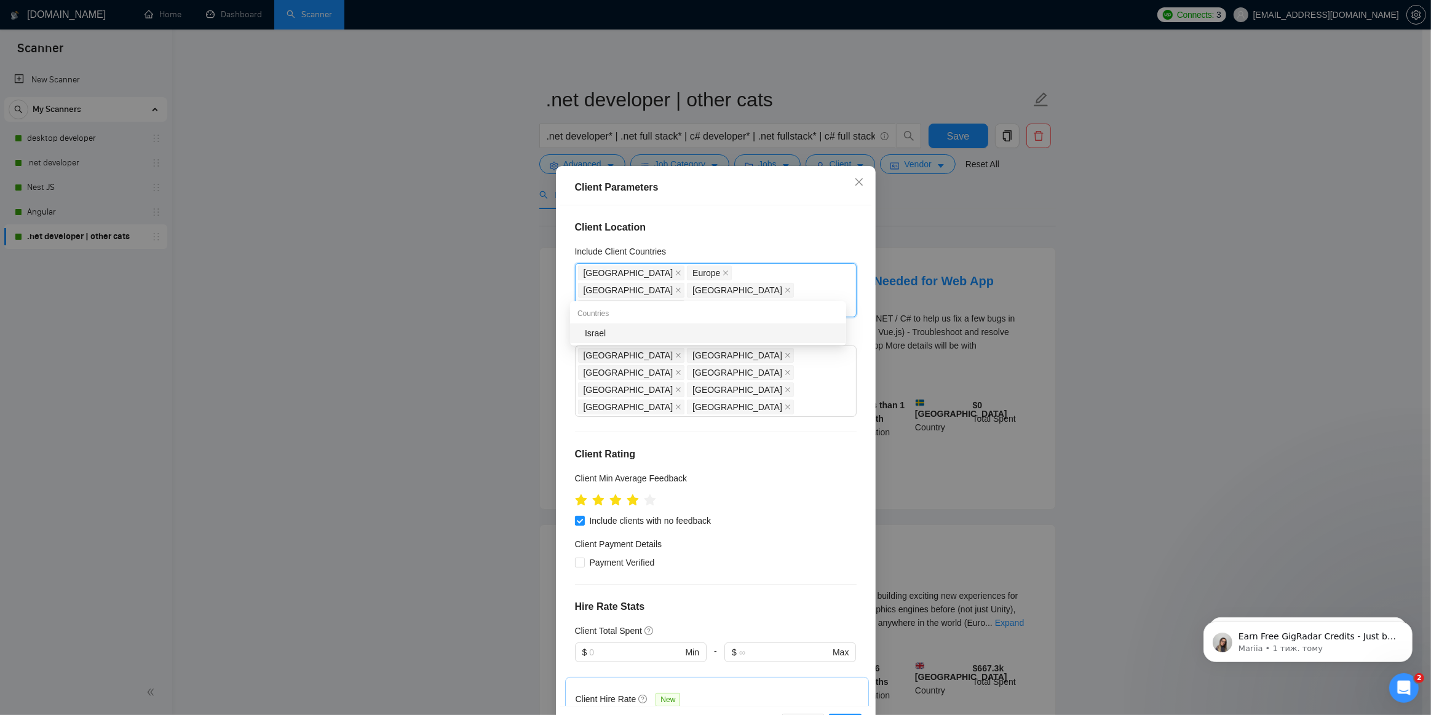
type input "Isra"
click at [640, 336] on div "Israel" at bounding box center [712, 334] width 254 height 14
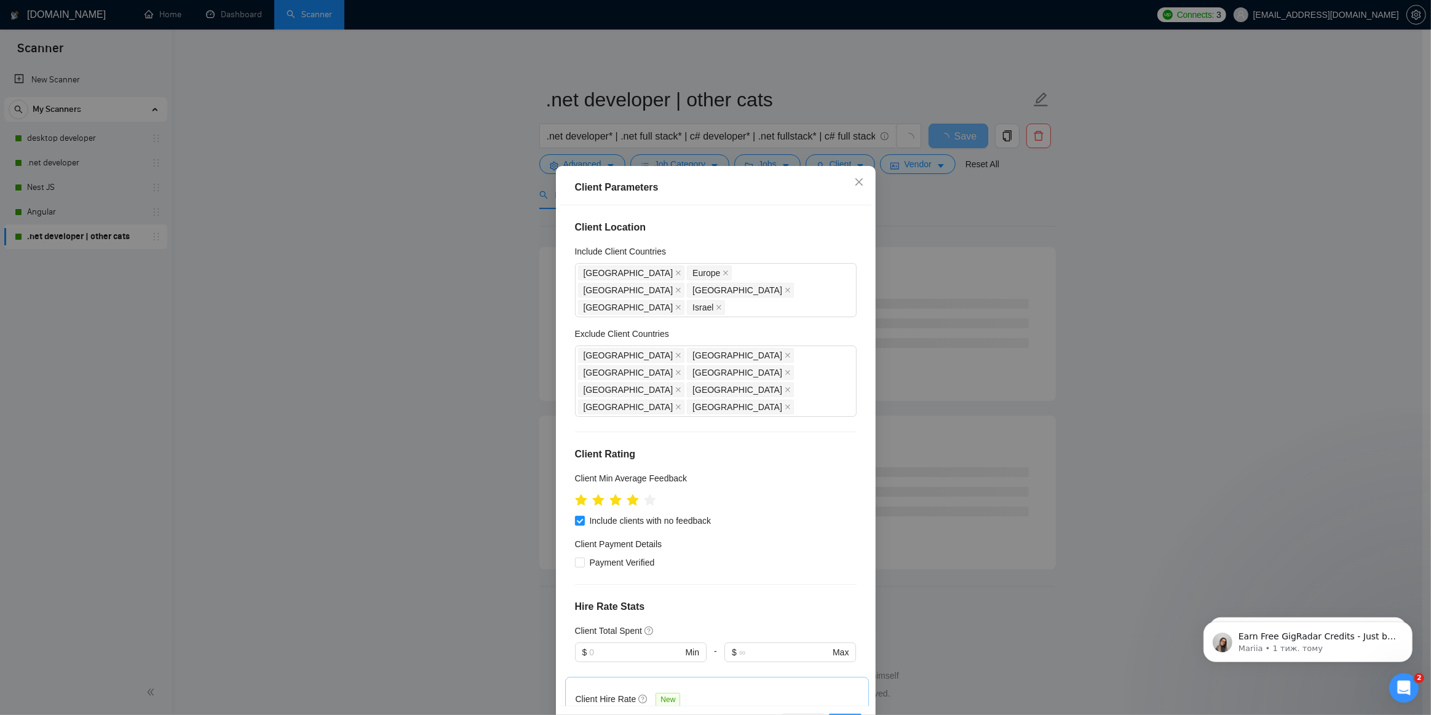
click at [720, 238] on div "Client Location Include Client Countries [GEOGRAPHIC_DATA] [GEOGRAPHIC_DATA] [G…" at bounding box center [715, 455] width 311 height 501
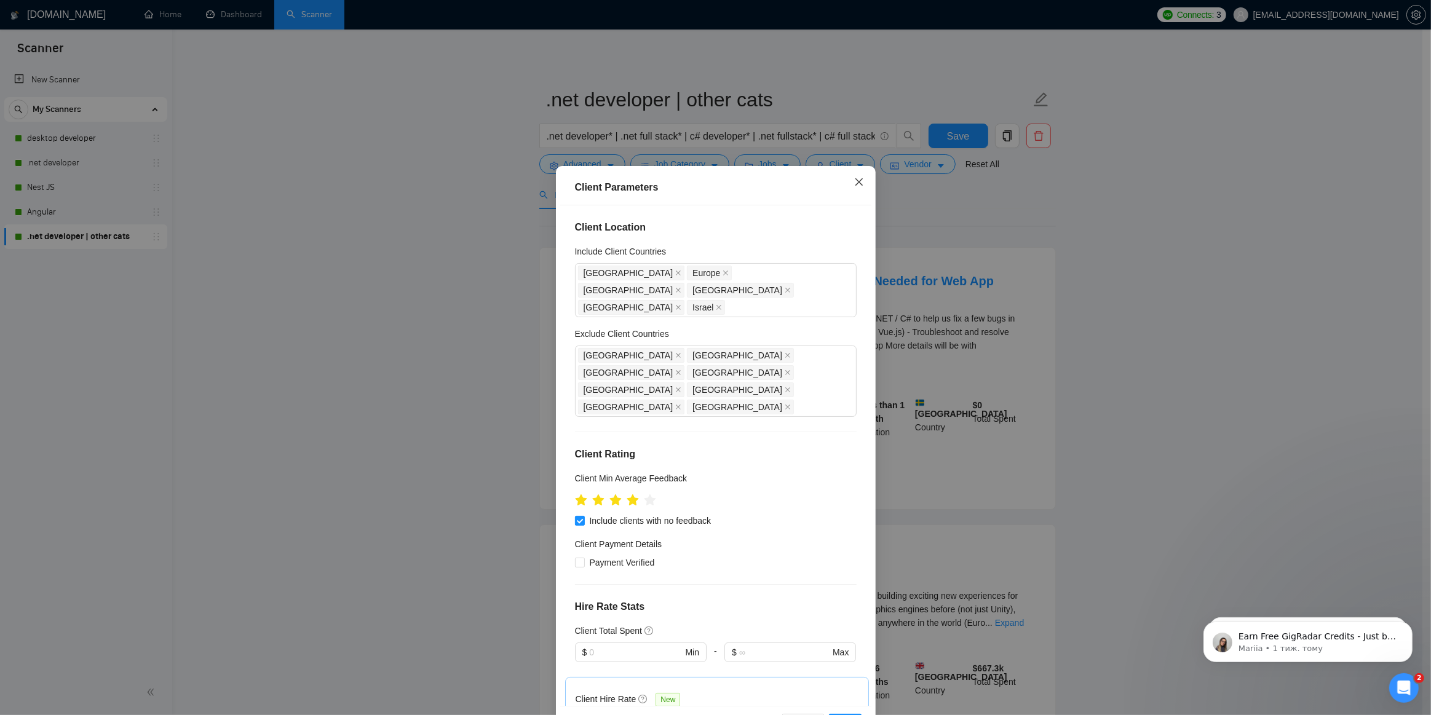
click at [854, 181] on icon "close" at bounding box center [859, 182] width 10 height 10
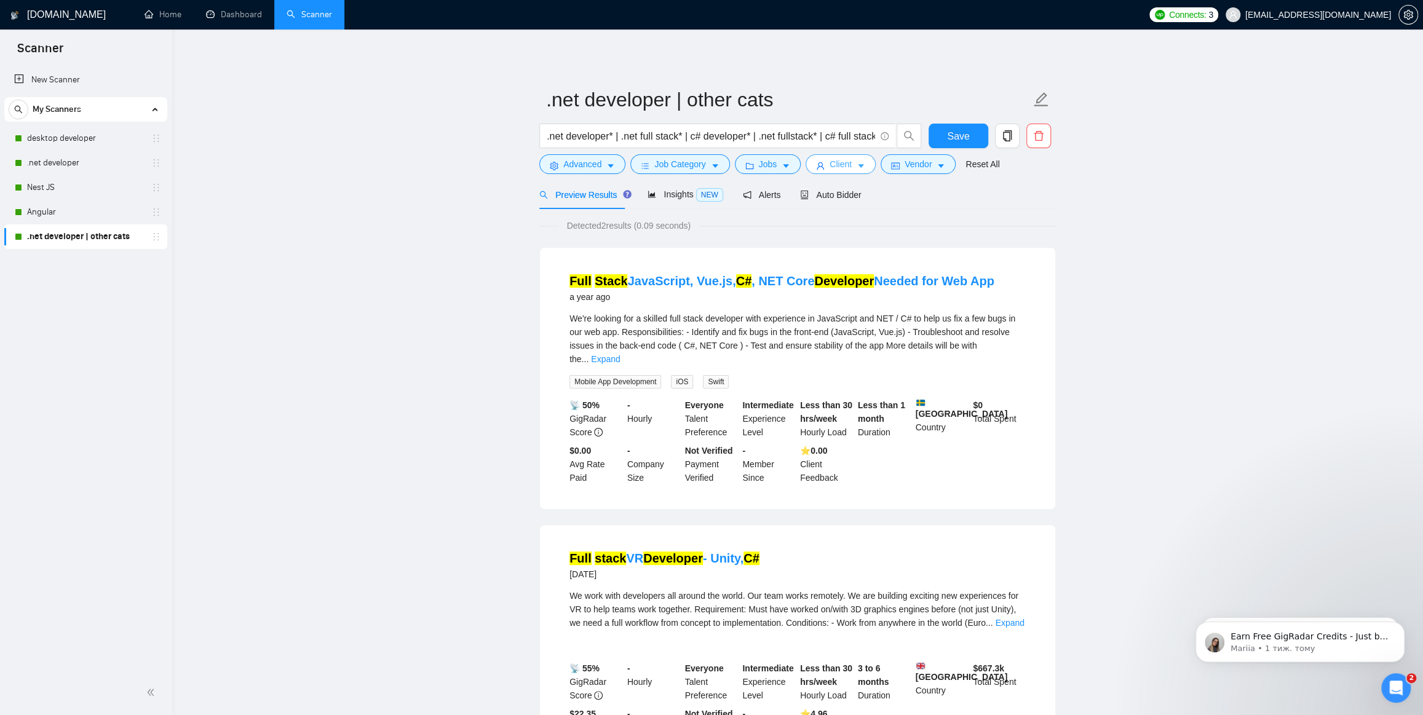
click at [835, 169] on span "Client" at bounding box center [841, 164] width 22 height 14
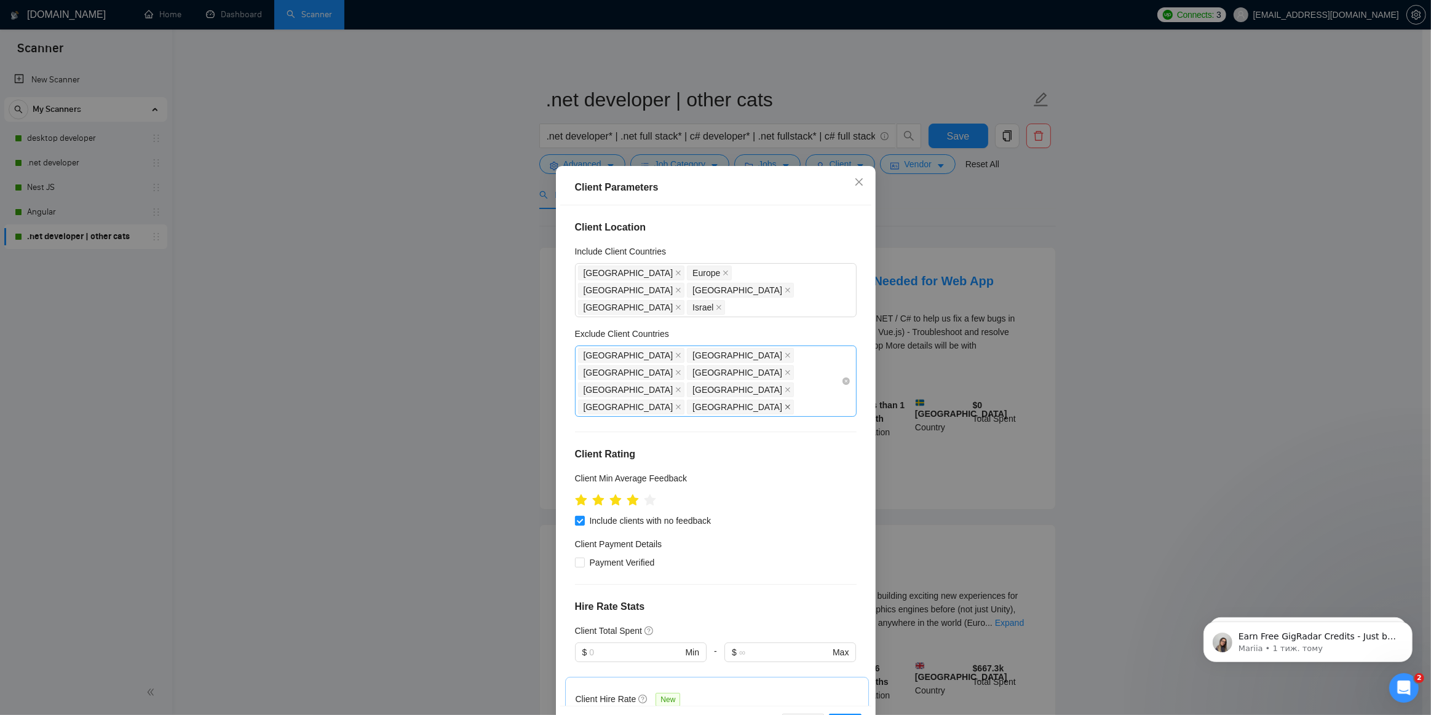
click at [785, 405] on icon "close" at bounding box center [787, 407] width 5 height 5
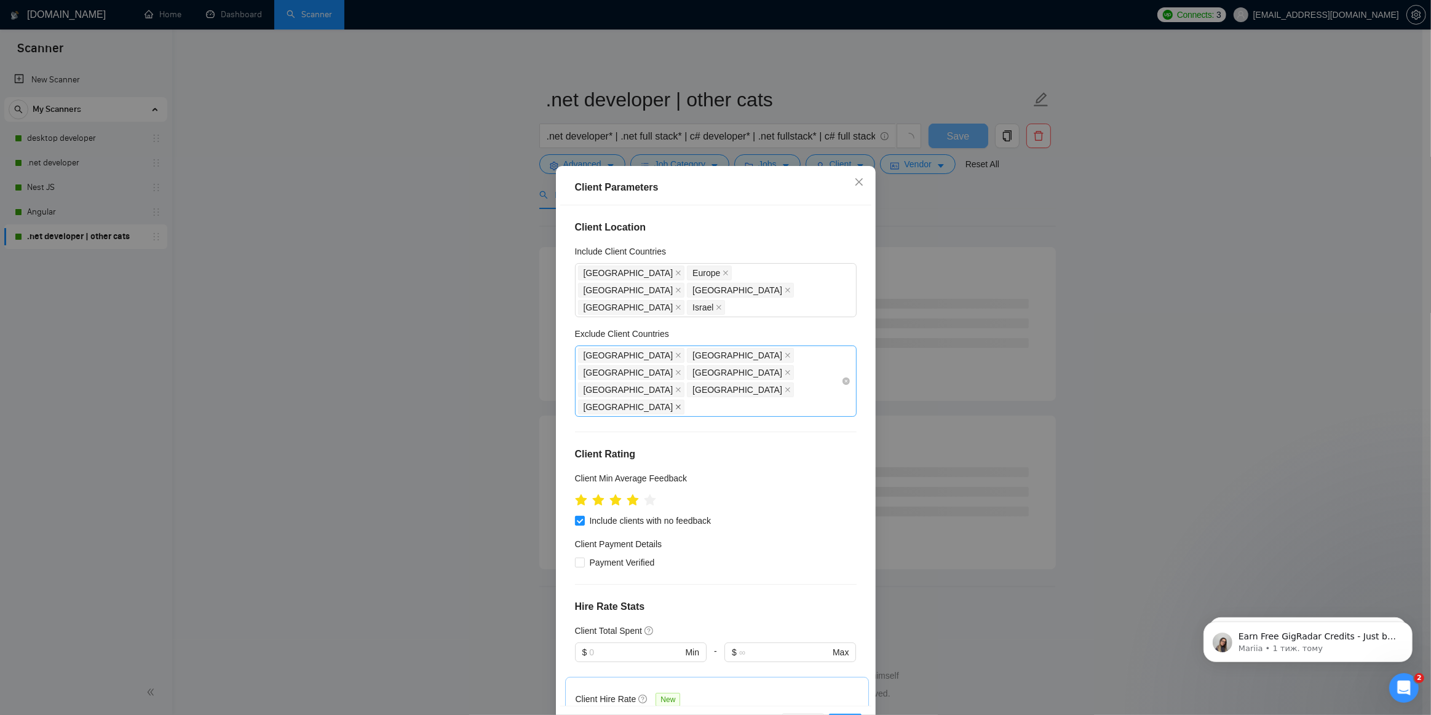
click at [675, 404] on icon "close" at bounding box center [678, 407] width 6 height 6
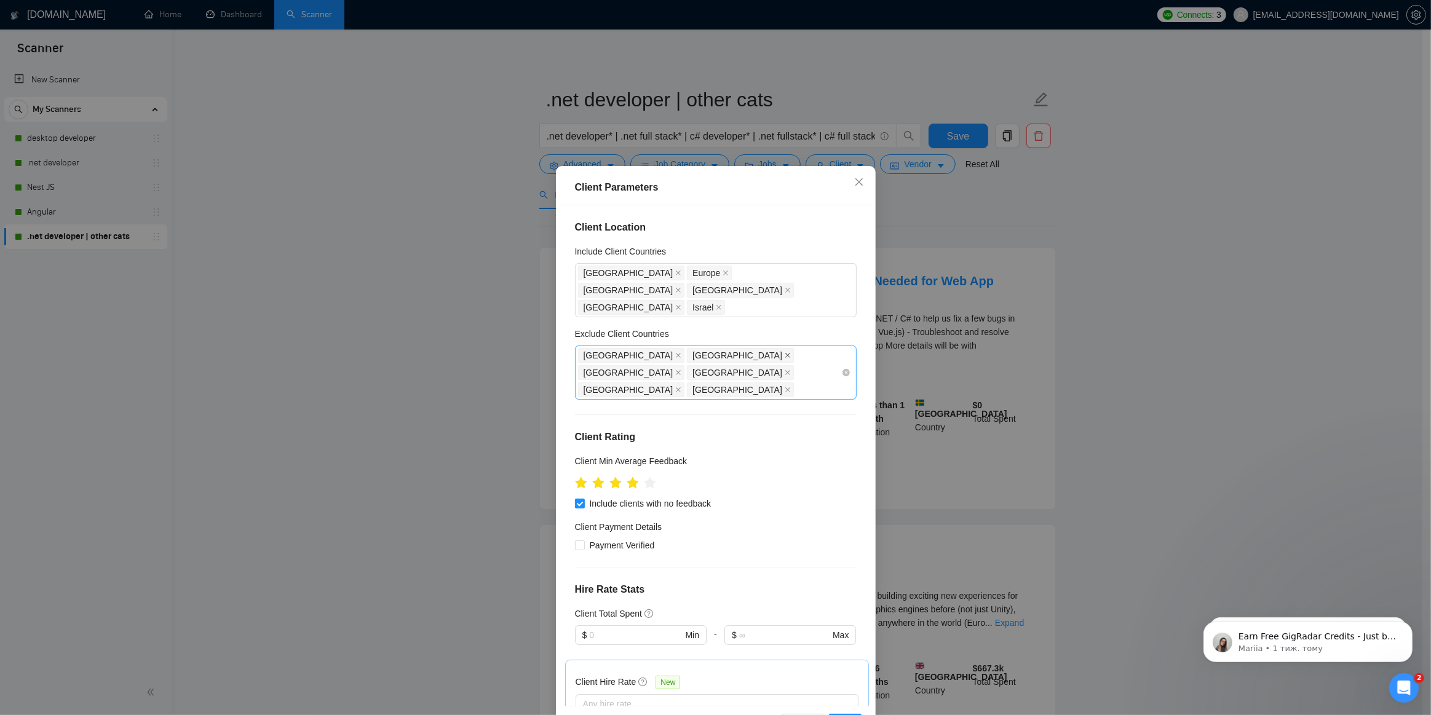
click at [785, 352] on icon "close" at bounding box center [788, 355] width 6 height 6
click at [675, 352] on icon "close" at bounding box center [678, 355] width 6 height 6
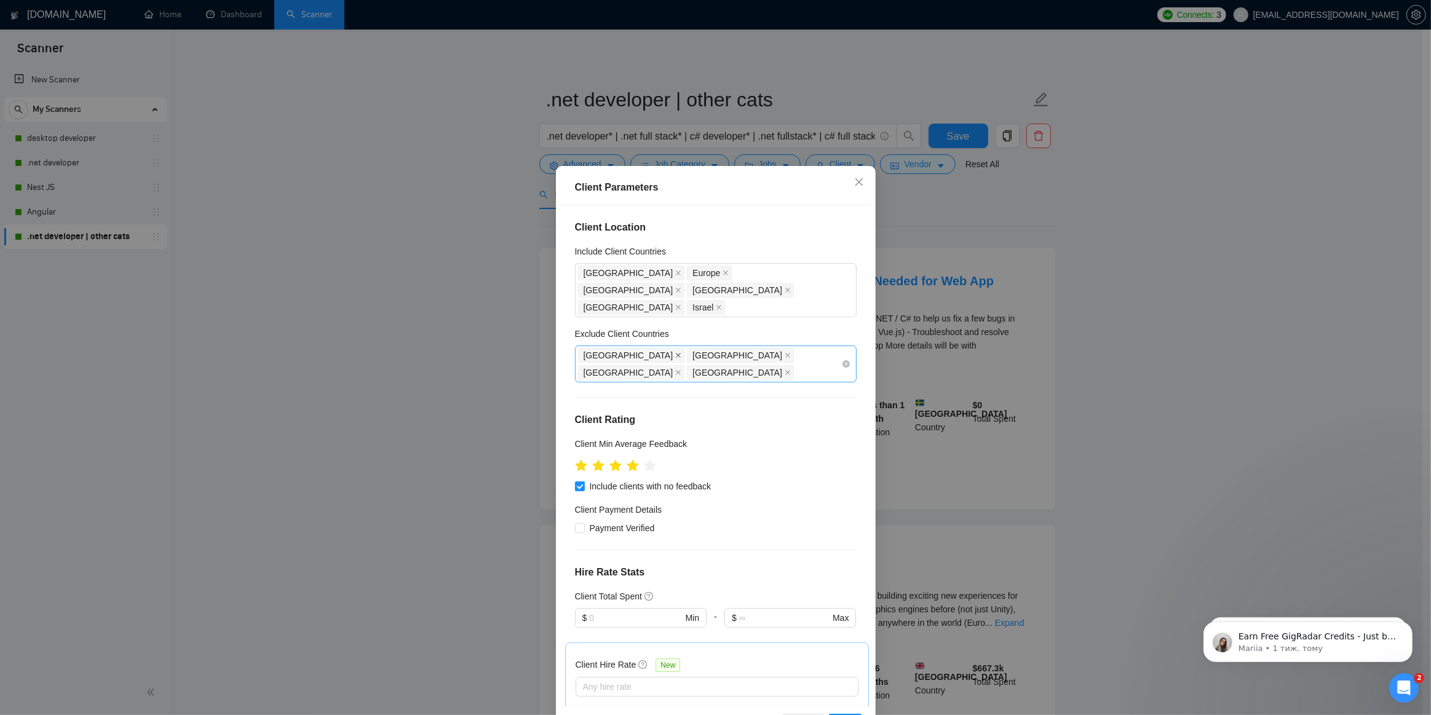
click at [675, 352] on icon "close" at bounding box center [678, 355] width 6 height 6
click at [681, 370] on icon "close" at bounding box center [678, 373] width 6 height 6
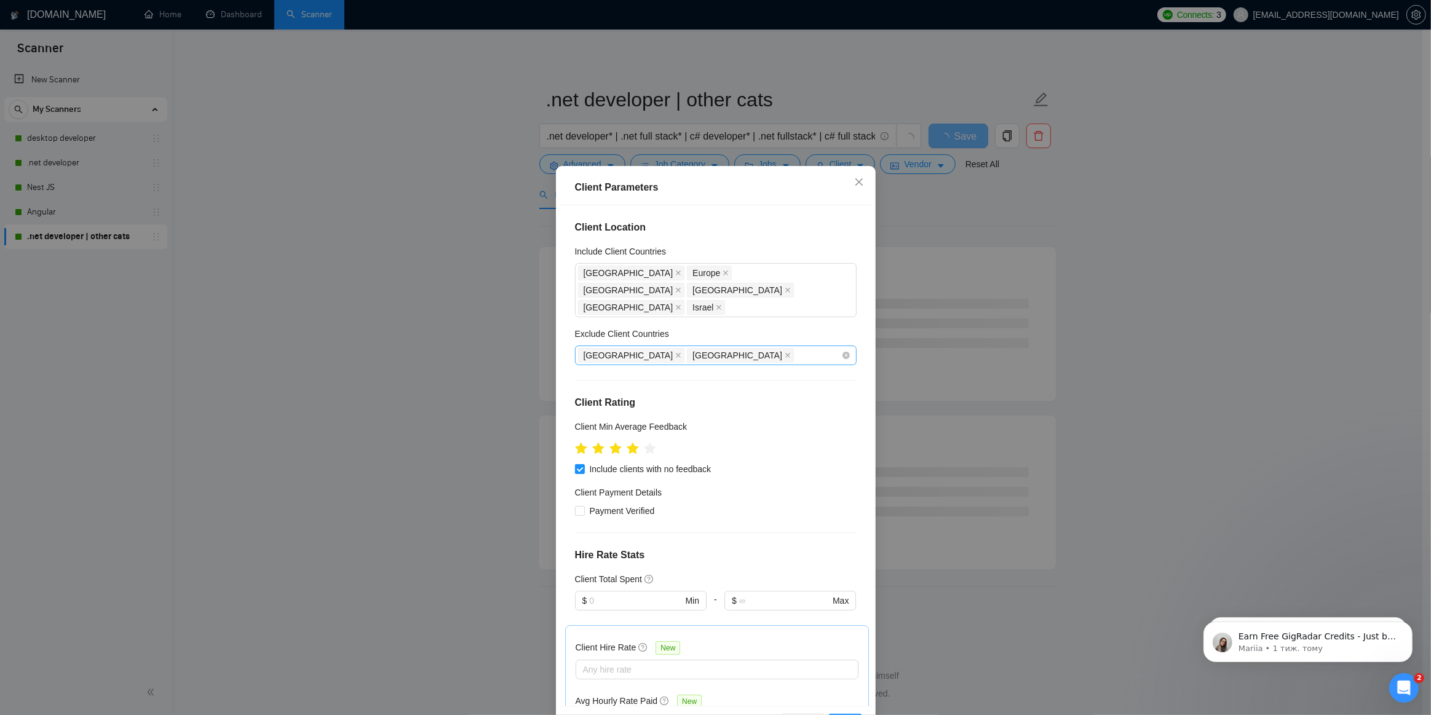
click at [771, 347] on div "[GEOGRAPHIC_DATA] [GEOGRAPHIC_DATA]" at bounding box center [709, 355] width 263 height 17
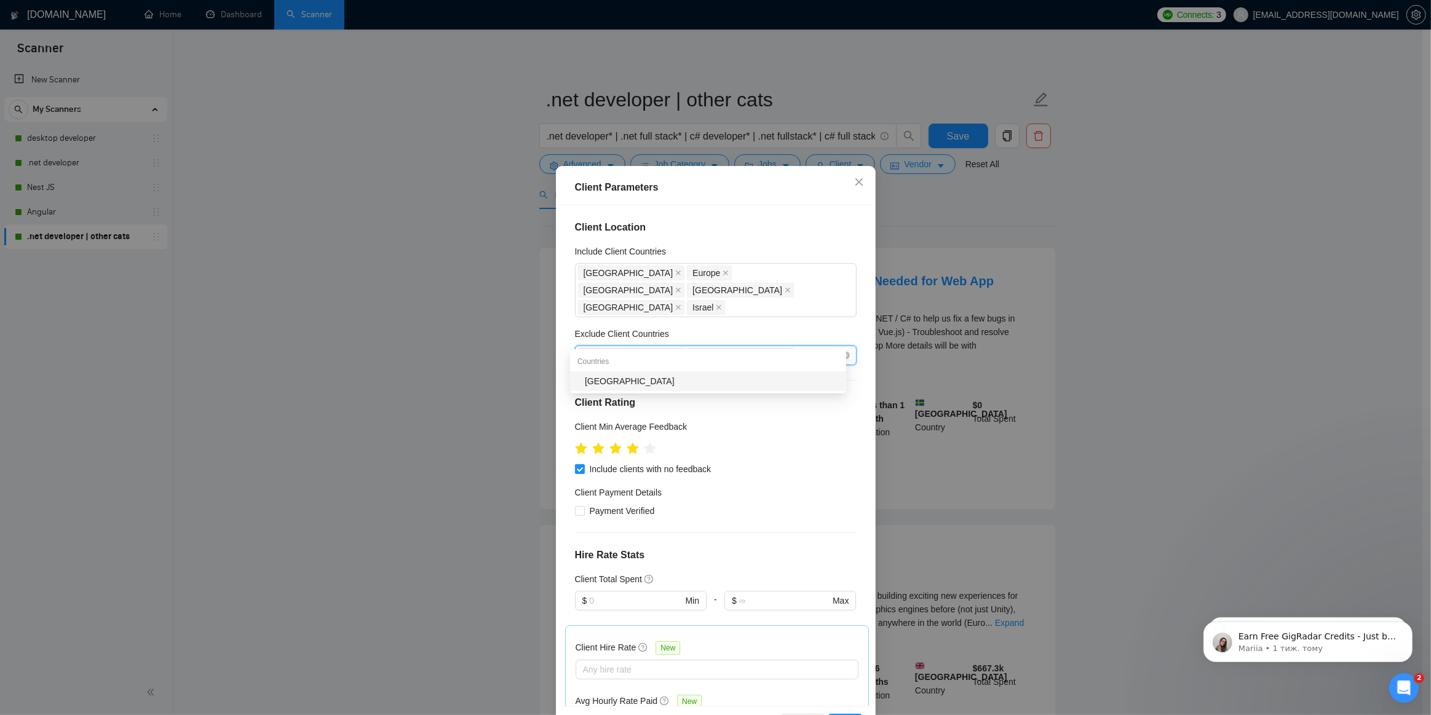
type input "Serb"
click at [744, 381] on div "[GEOGRAPHIC_DATA]" at bounding box center [712, 382] width 254 height 14
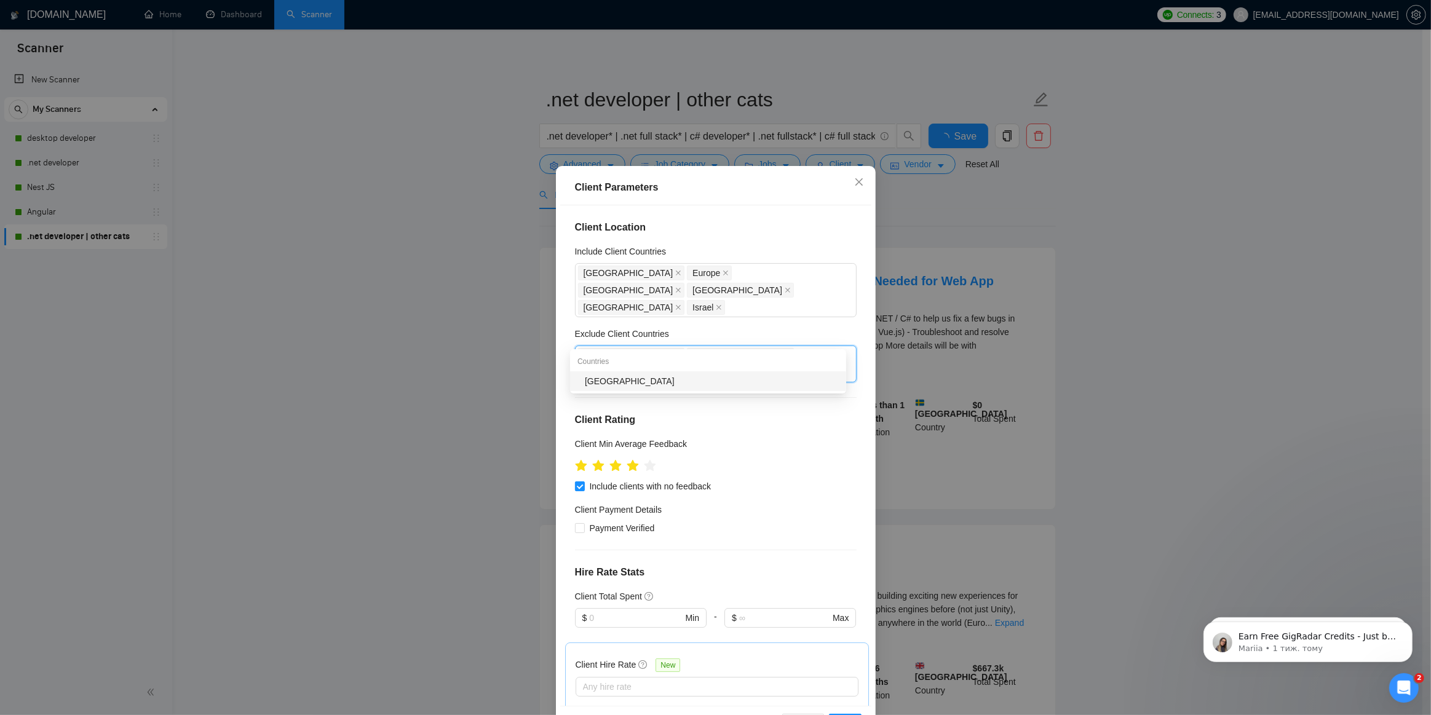
type input "Hunga"
click at [726, 378] on div "[GEOGRAPHIC_DATA]" at bounding box center [712, 382] width 254 height 14
click at [856, 181] on icon "close" at bounding box center [858, 181] width 7 height 7
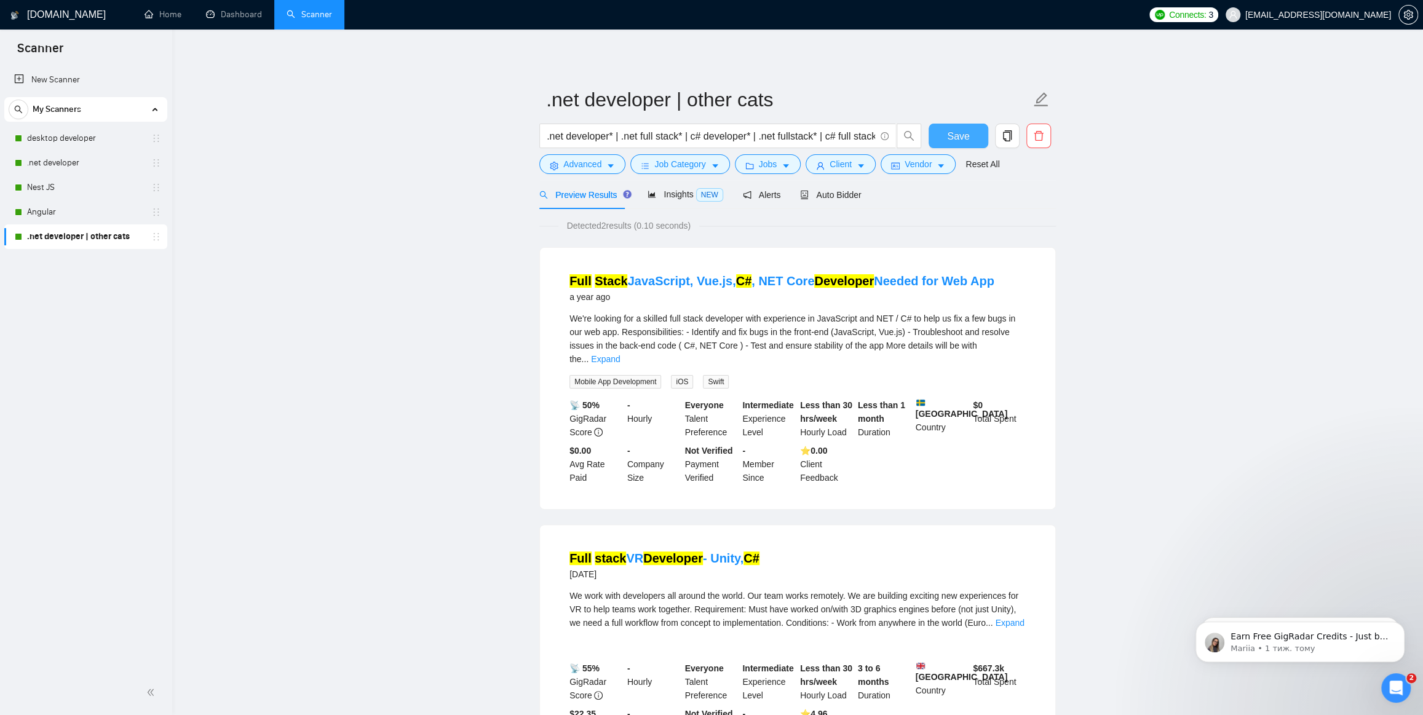
click at [948, 135] on span "Save" at bounding box center [958, 136] width 22 height 15
click at [100, 132] on link "desktop developer" at bounding box center [85, 138] width 117 height 25
click at [108, 137] on link "desktop developer" at bounding box center [85, 138] width 117 height 25
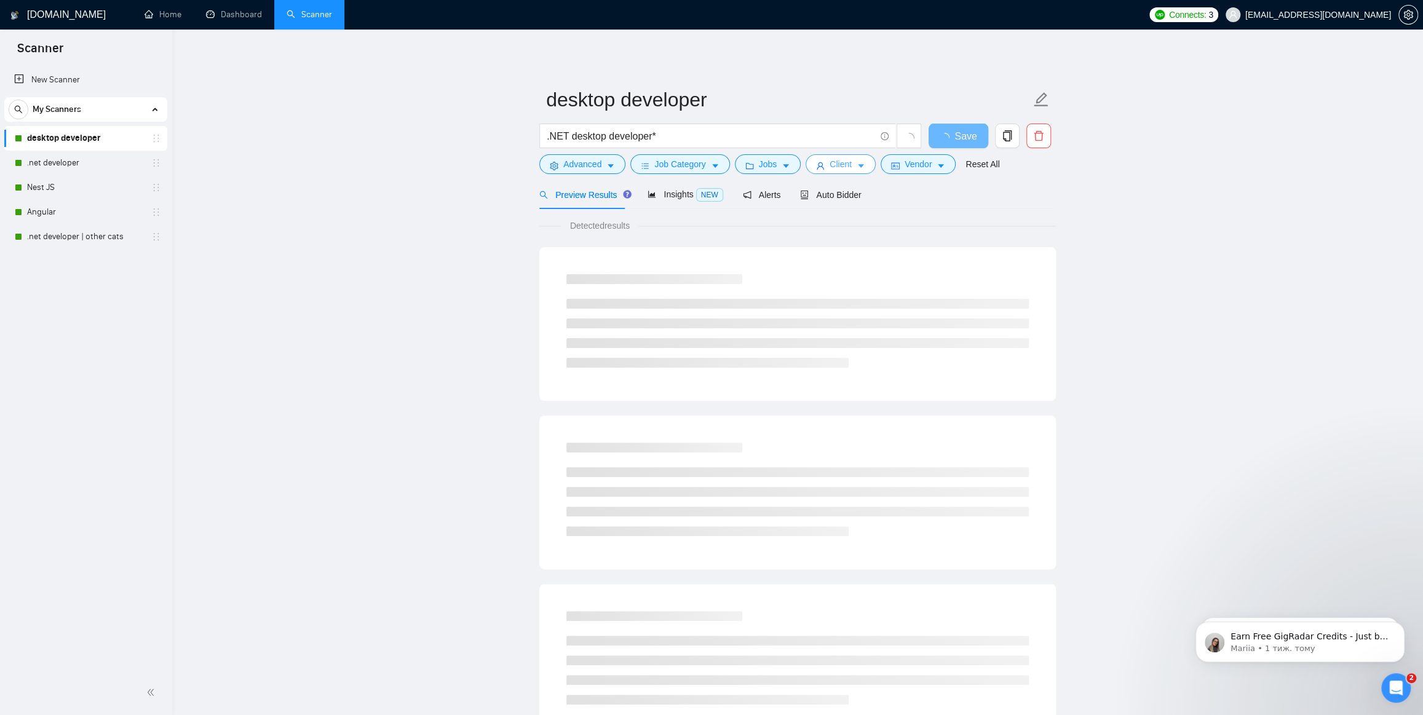
click at [832, 159] on span "Client" at bounding box center [841, 164] width 22 height 14
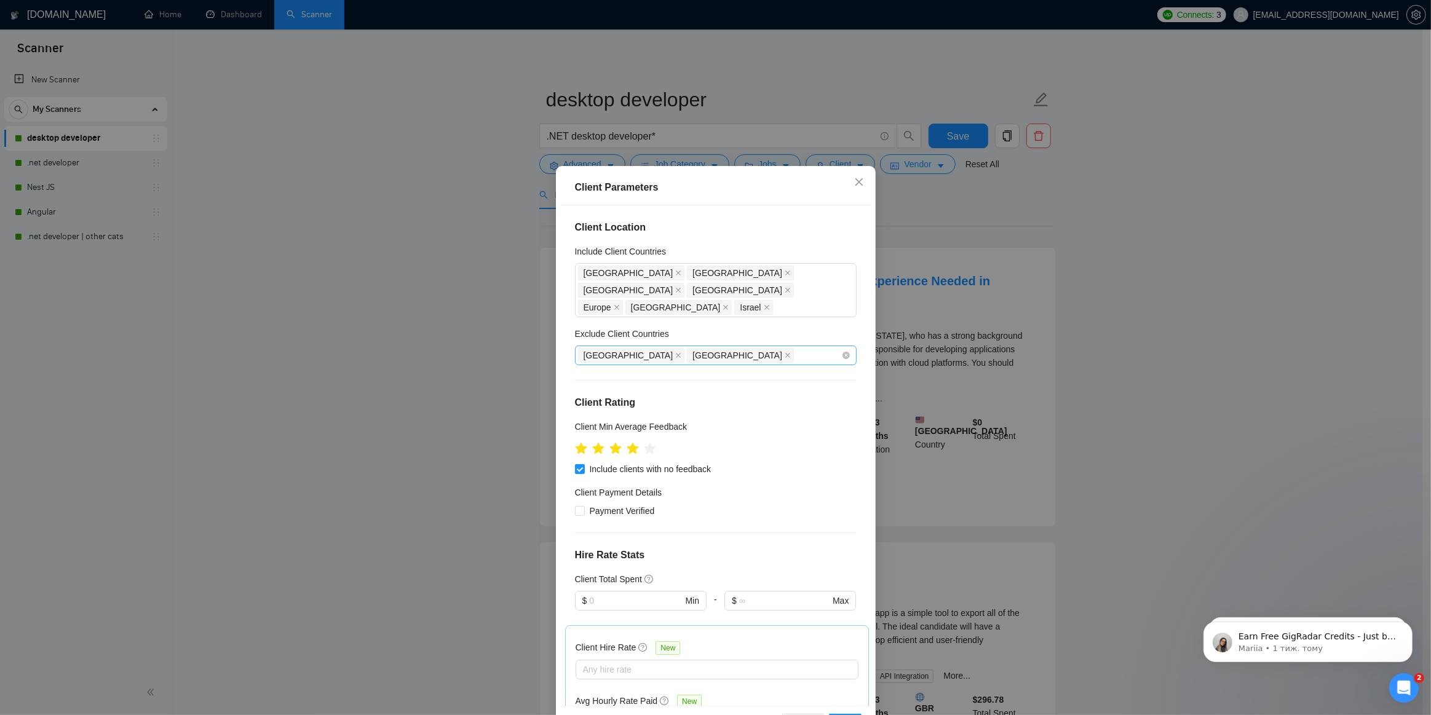
click at [688, 347] on div "[GEOGRAPHIC_DATA] [GEOGRAPHIC_DATA]" at bounding box center [709, 355] width 263 height 17
type input "Serb"
click at [605, 379] on div "[GEOGRAPHIC_DATA]" at bounding box center [712, 382] width 254 height 14
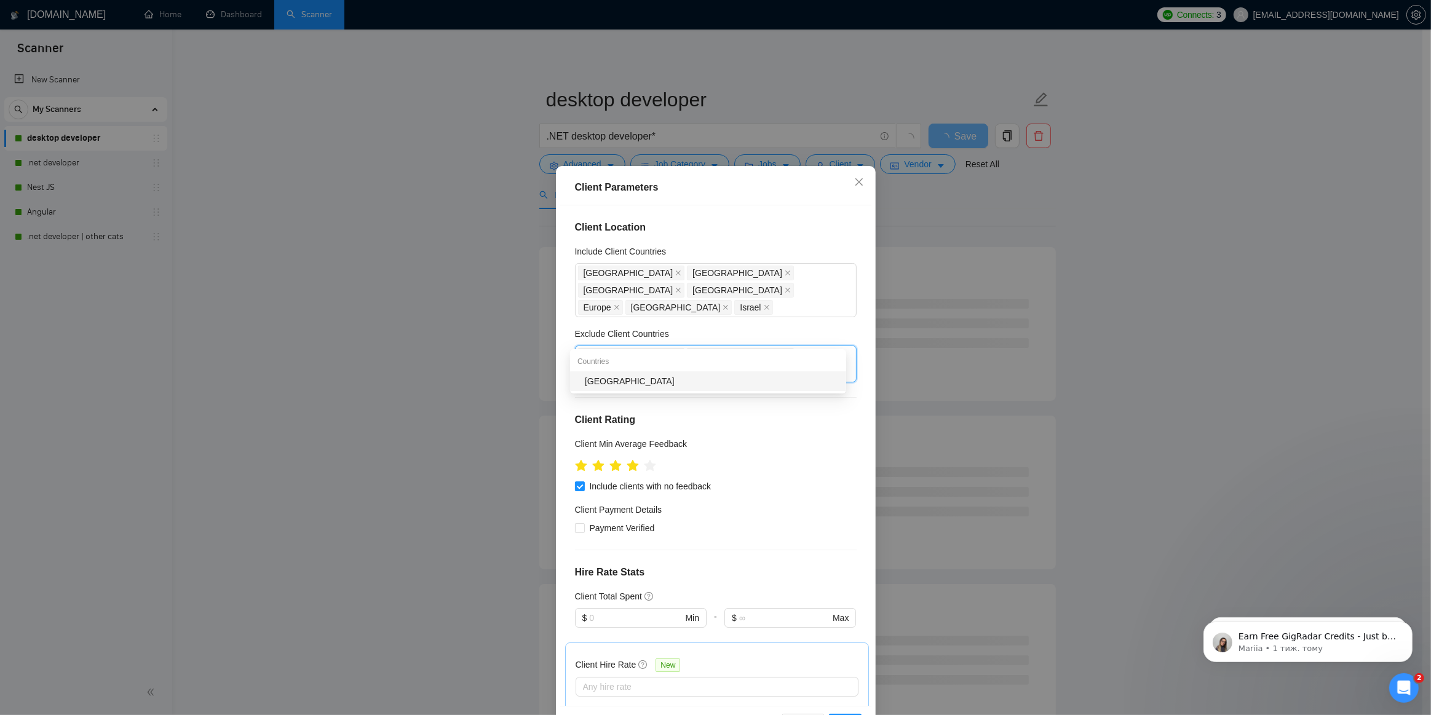
type input "Hung"
click at [608, 381] on div "[GEOGRAPHIC_DATA]" at bounding box center [712, 382] width 254 height 14
click at [856, 181] on icon "close" at bounding box center [858, 181] width 7 height 7
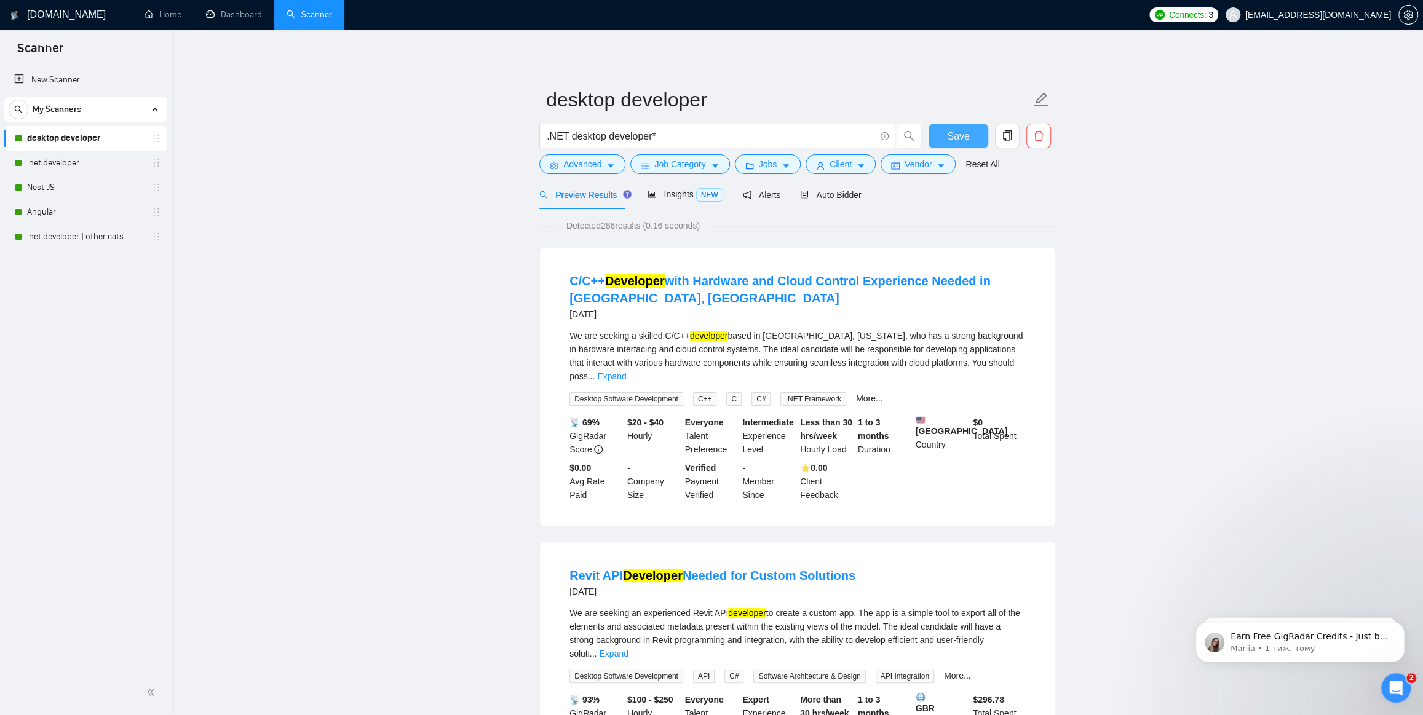
click at [957, 132] on span "Save" at bounding box center [958, 136] width 22 height 15
click at [81, 162] on link ".net developer" at bounding box center [85, 163] width 117 height 25
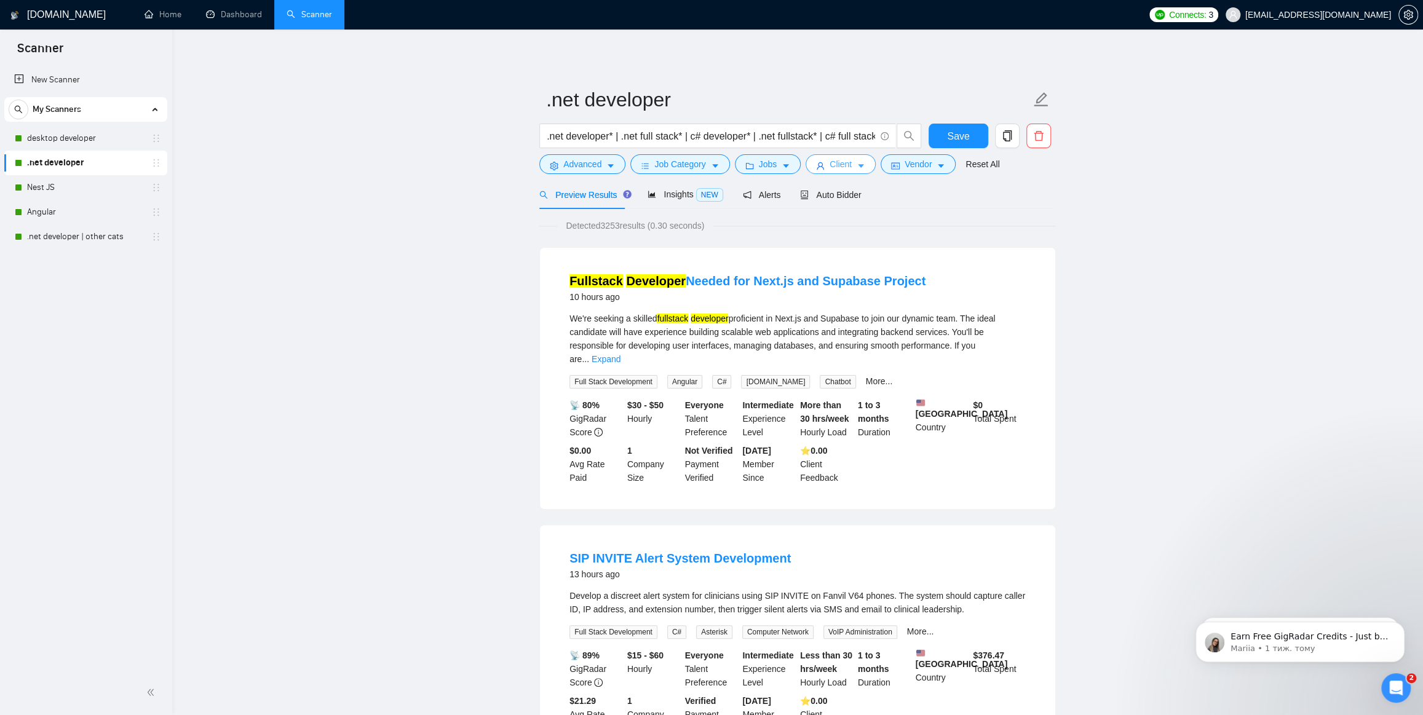
click at [837, 164] on span "Client" at bounding box center [841, 164] width 22 height 14
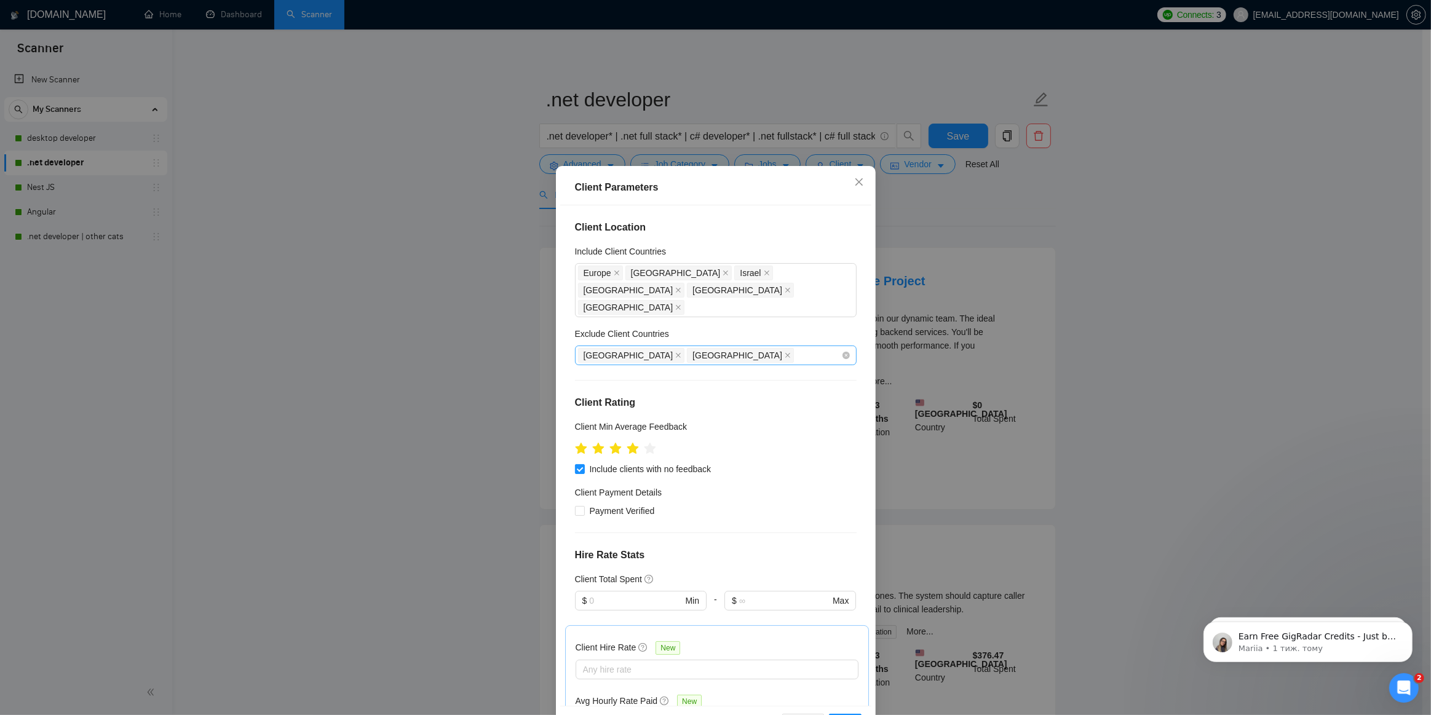
click at [697, 347] on div "[GEOGRAPHIC_DATA] [GEOGRAPHIC_DATA]" at bounding box center [709, 355] width 263 height 17
type input "Serb"
click at [652, 384] on div "[GEOGRAPHIC_DATA]" at bounding box center [712, 382] width 254 height 14
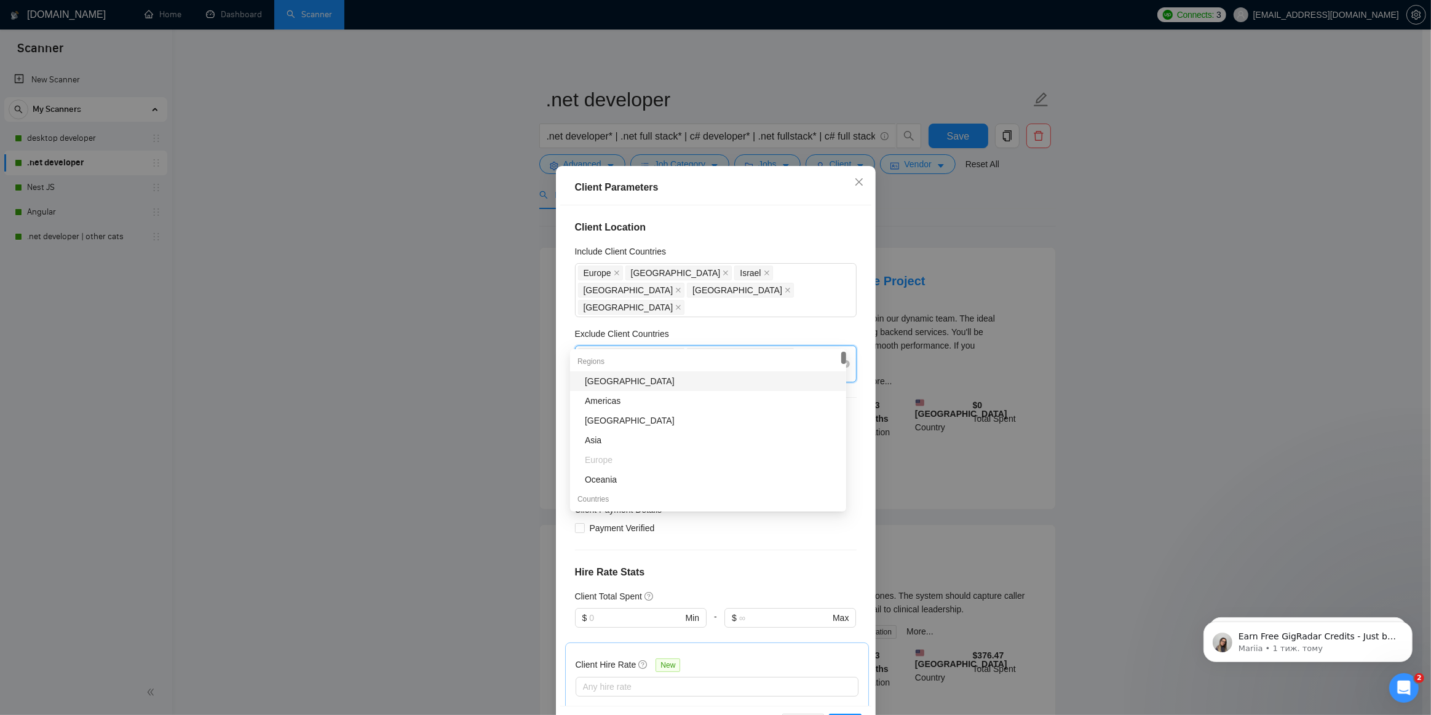
click at [724, 347] on div "[GEOGRAPHIC_DATA] [GEOGRAPHIC_DATA] [GEOGRAPHIC_DATA]" at bounding box center [709, 364] width 263 height 34
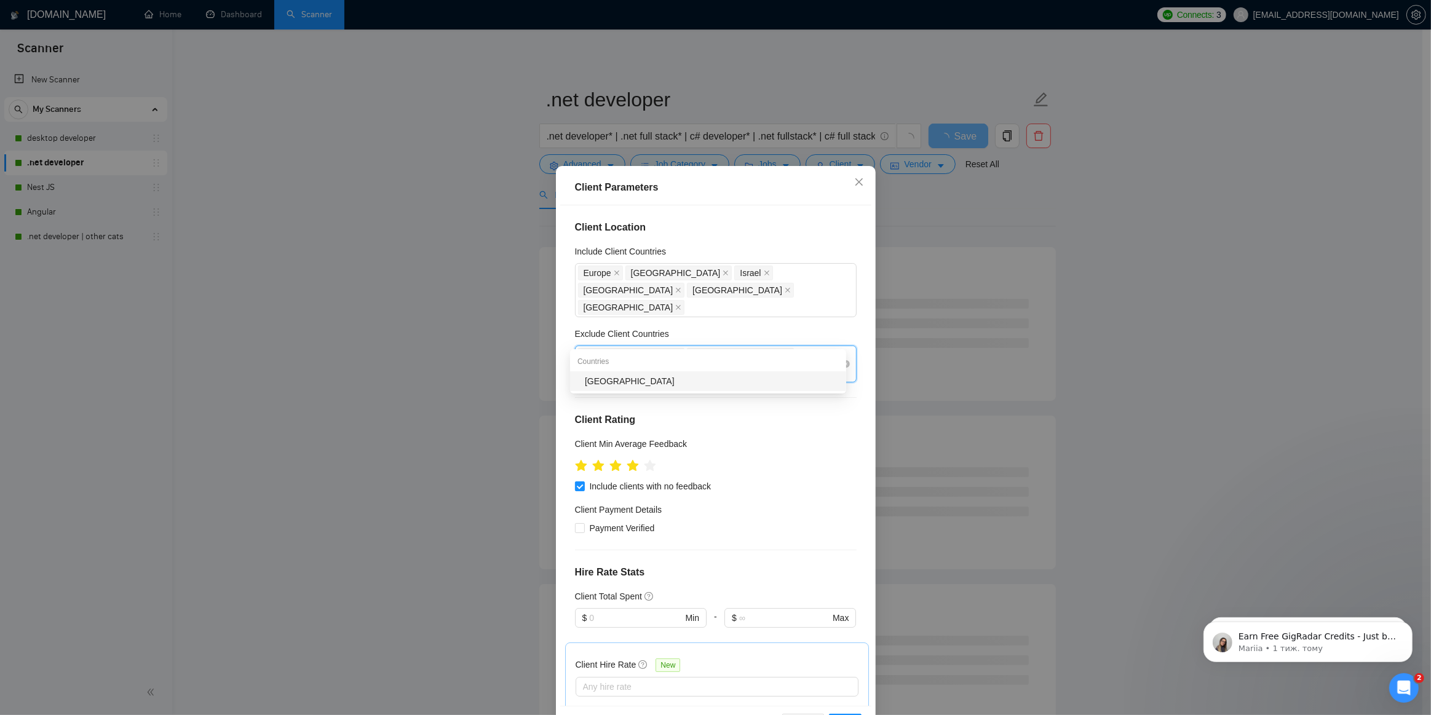
type input "Hunga"
click at [647, 380] on div "[GEOGRAPHIC_DATA]" at bounding box center [712, 382] width 254 height 14
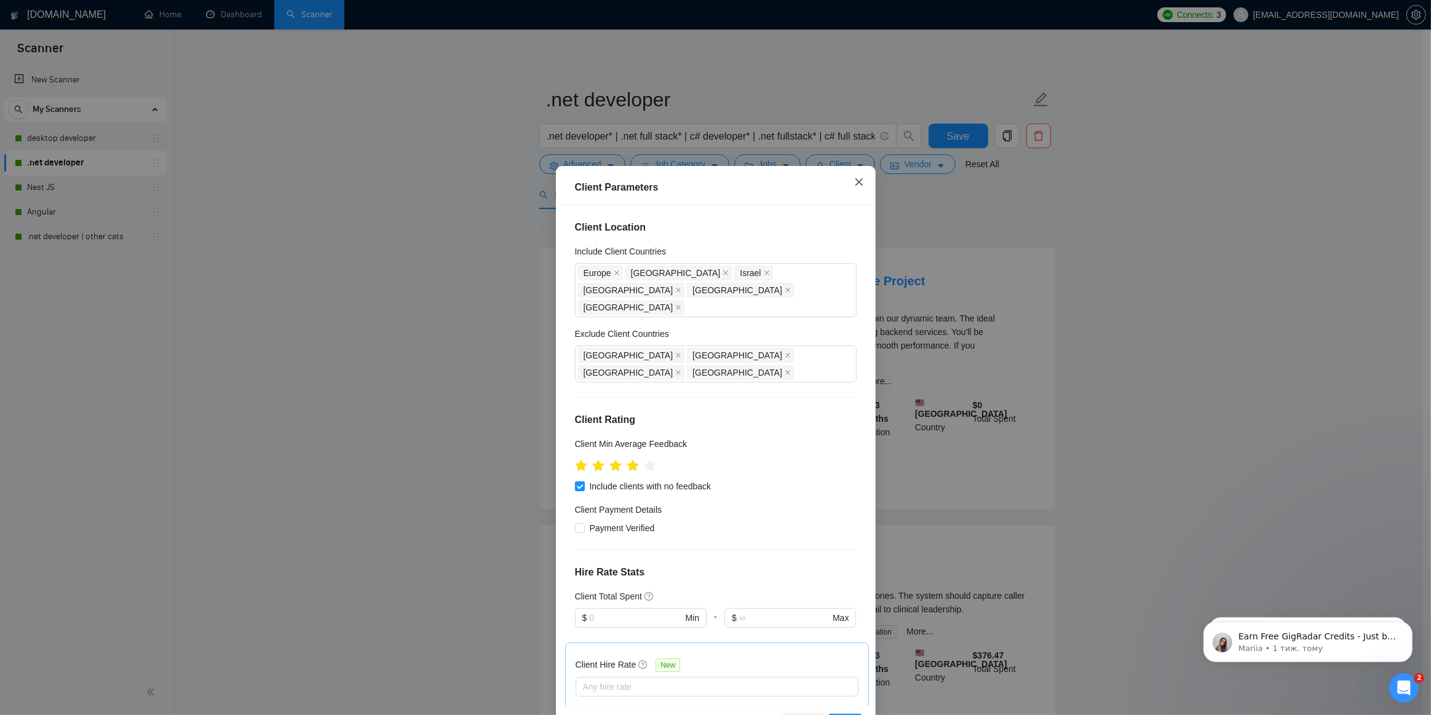
click at [857, 181] on icon "close" at bounding box center [859, 182] width 10 height 10
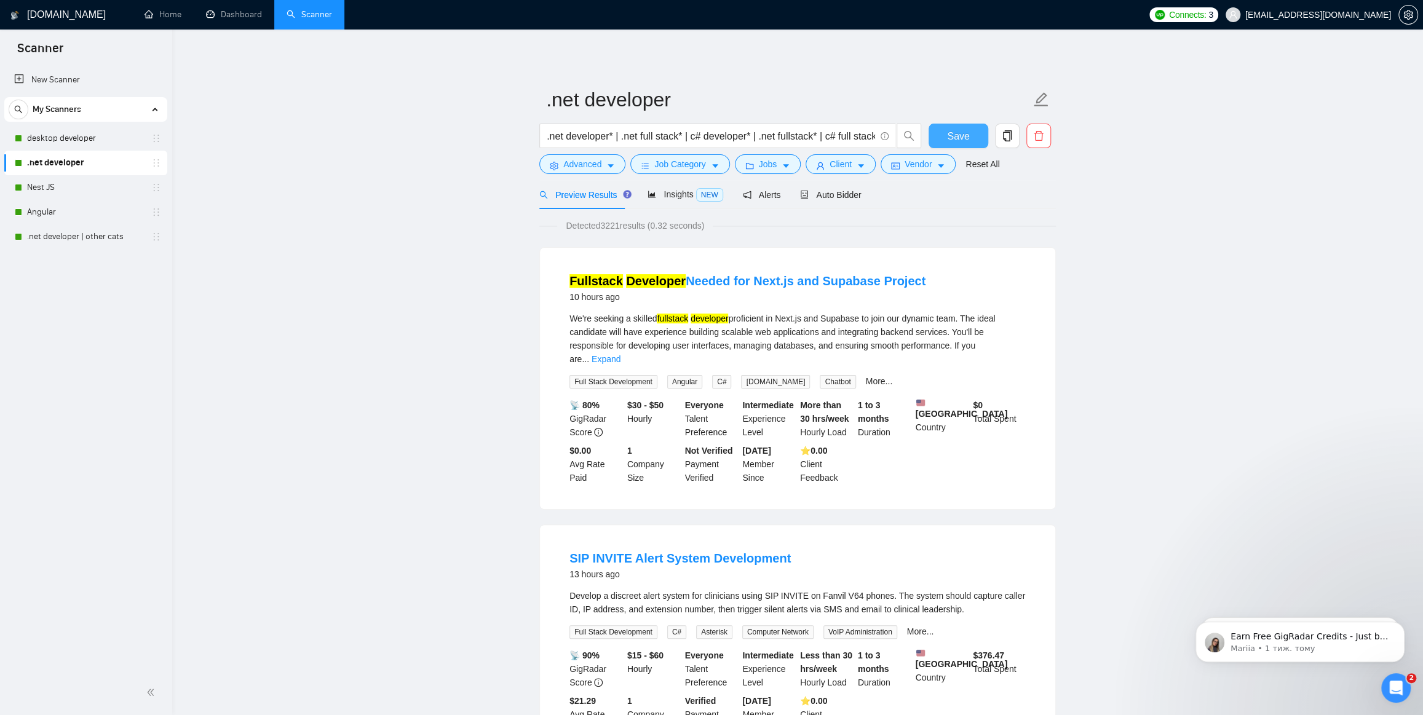
click at [963, 135] on span "Save" at bounding box center [958, 136] width 22 height 15
click at [58, 190] on link "Nest JS" at bounding box center [85, 187] width 117 height 25
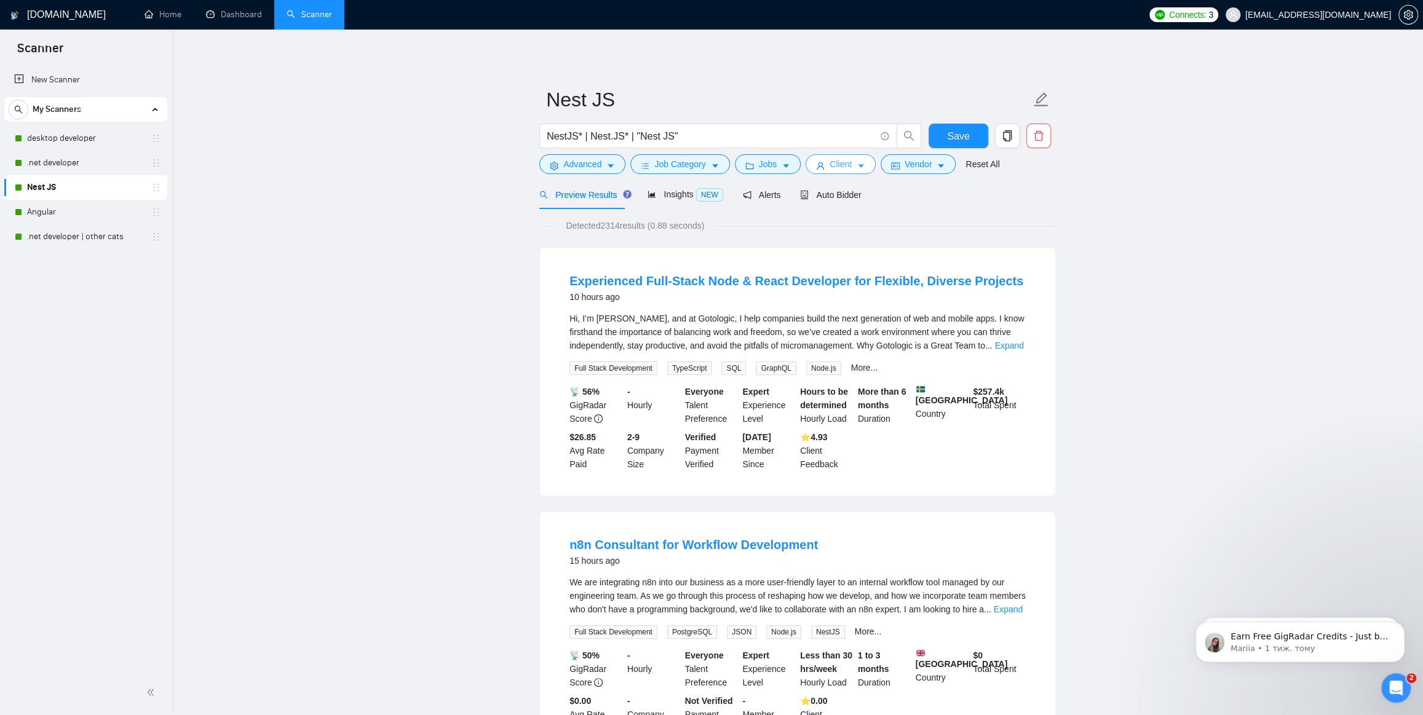
click at [843, 172] on button "Client" at bounding box center [841, 164] width 70 height 20
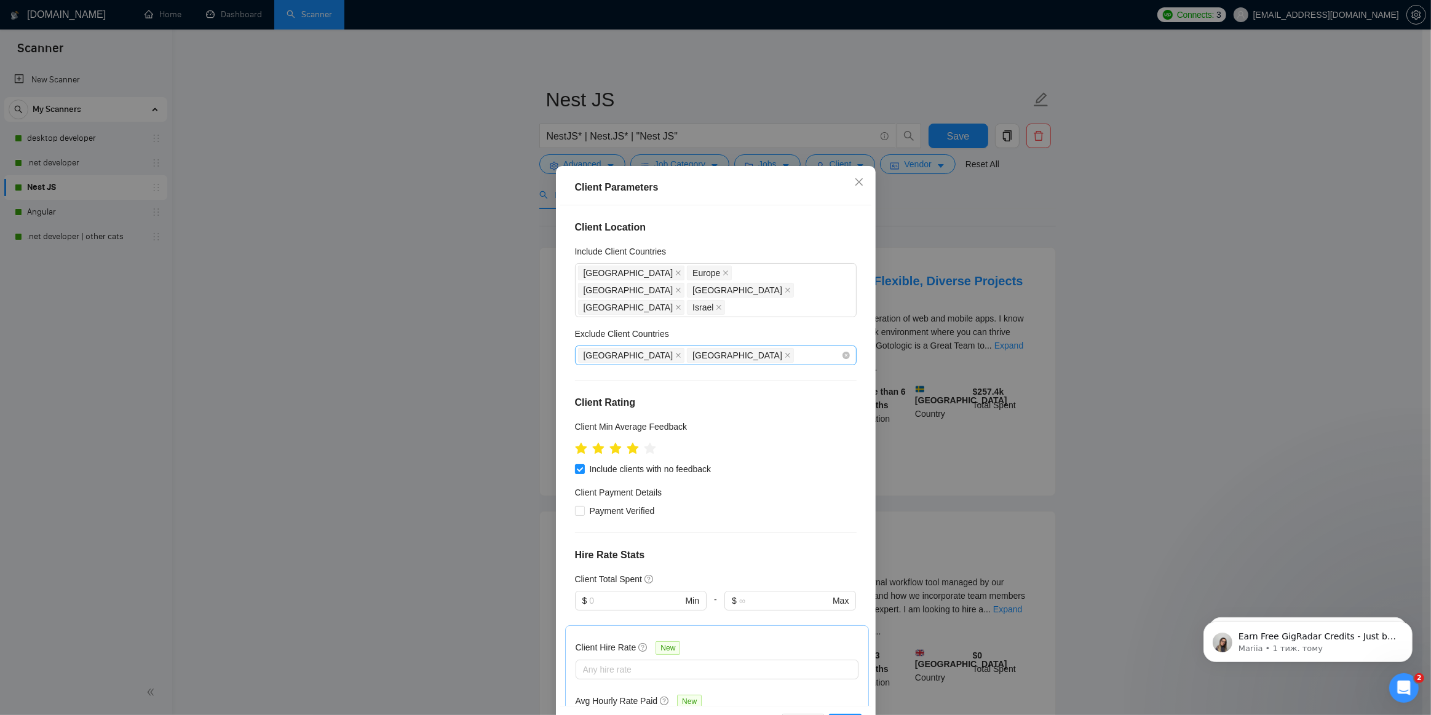
click at [704, 347] on div "[GEOGRAPHIC_DATA] [GEOGRAPHIC_DATA]" at bounding box center [709, 355] width 263 height 17
type input "Serb"
click at [627, 383] on div "[GEOGRAPHIC_DATA]" at bounding box center [712, 382] width 254 height 14
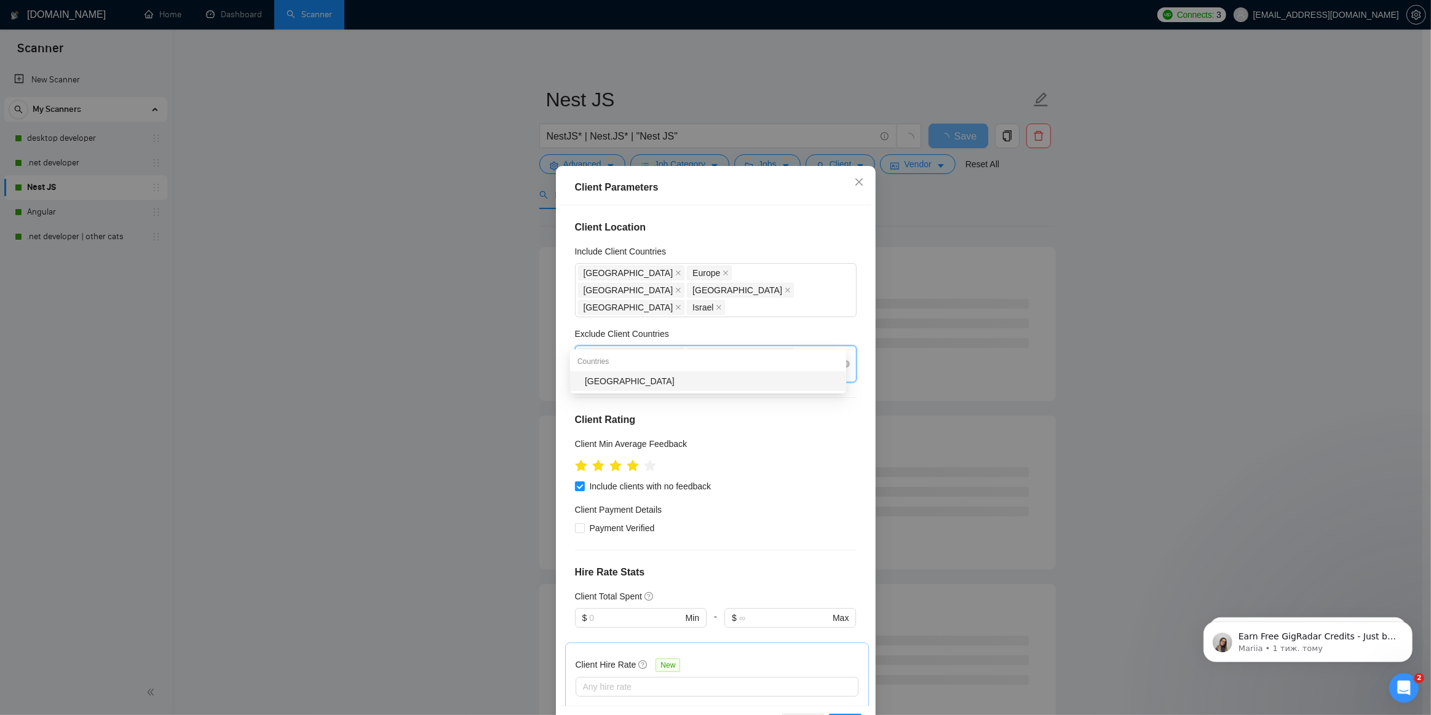
type input "Hung"
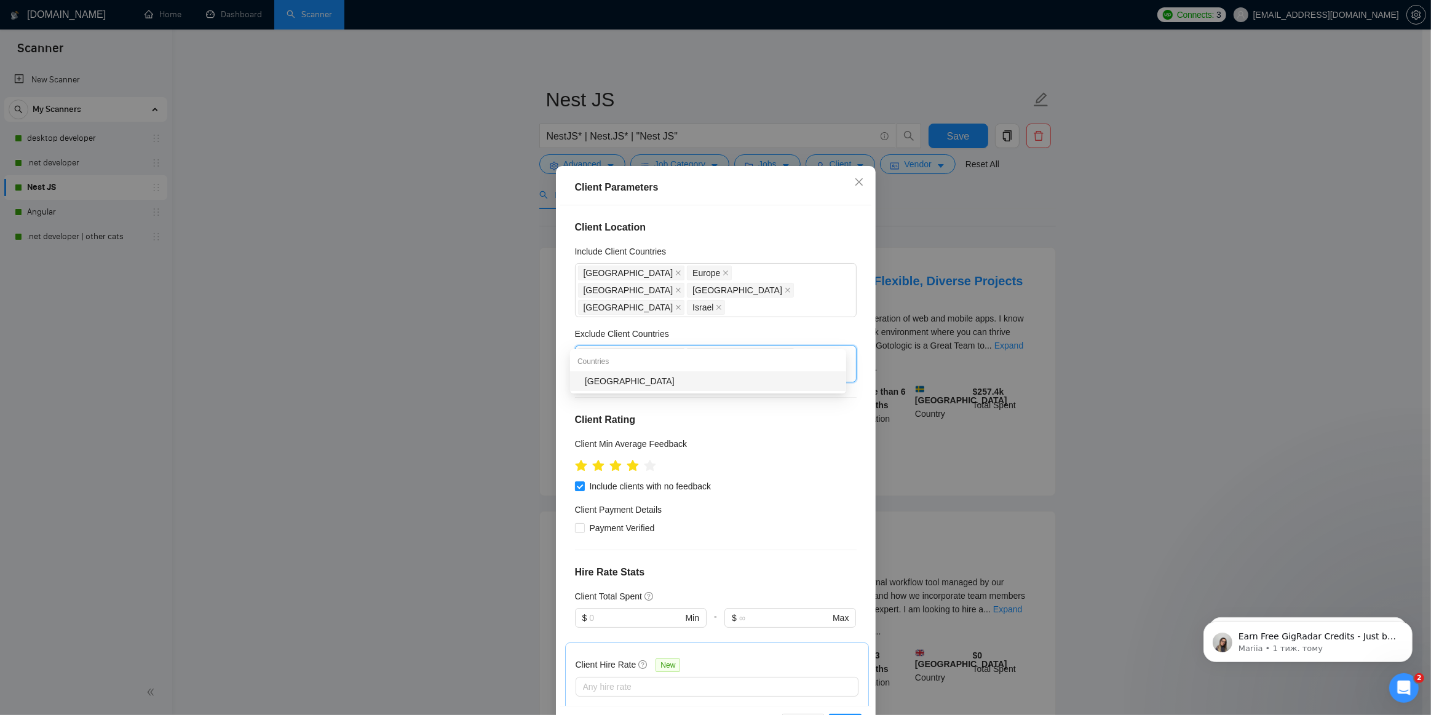
click at [709, 384] on div "[GEOGRAPHIC_DATA]" at bounding box center [712, 382] width 254 height 14
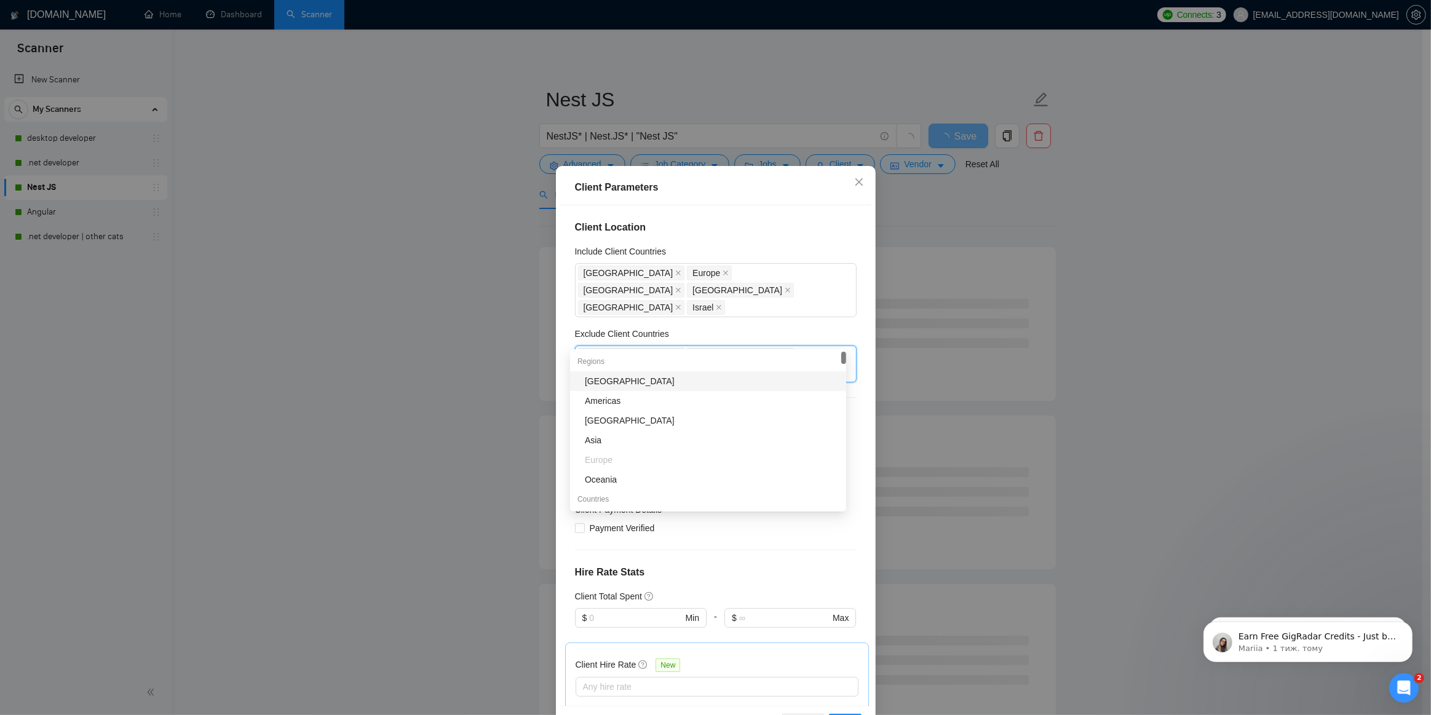
click at [840, 327] on div "Exclude Client Countries" at bounding box center [716, 336] width 282 height 18
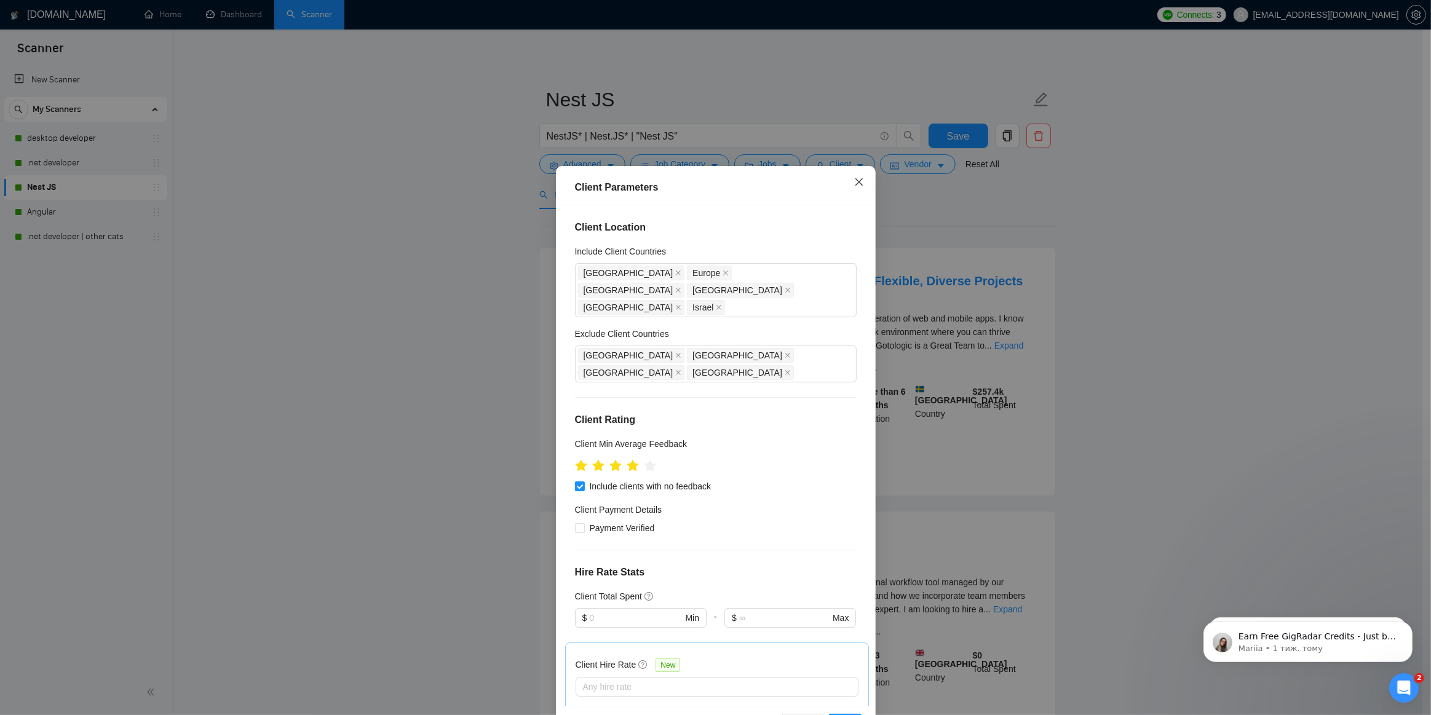
click at [856, 182] on icon "close" at bounding box center [859, 182] width 10 height 10
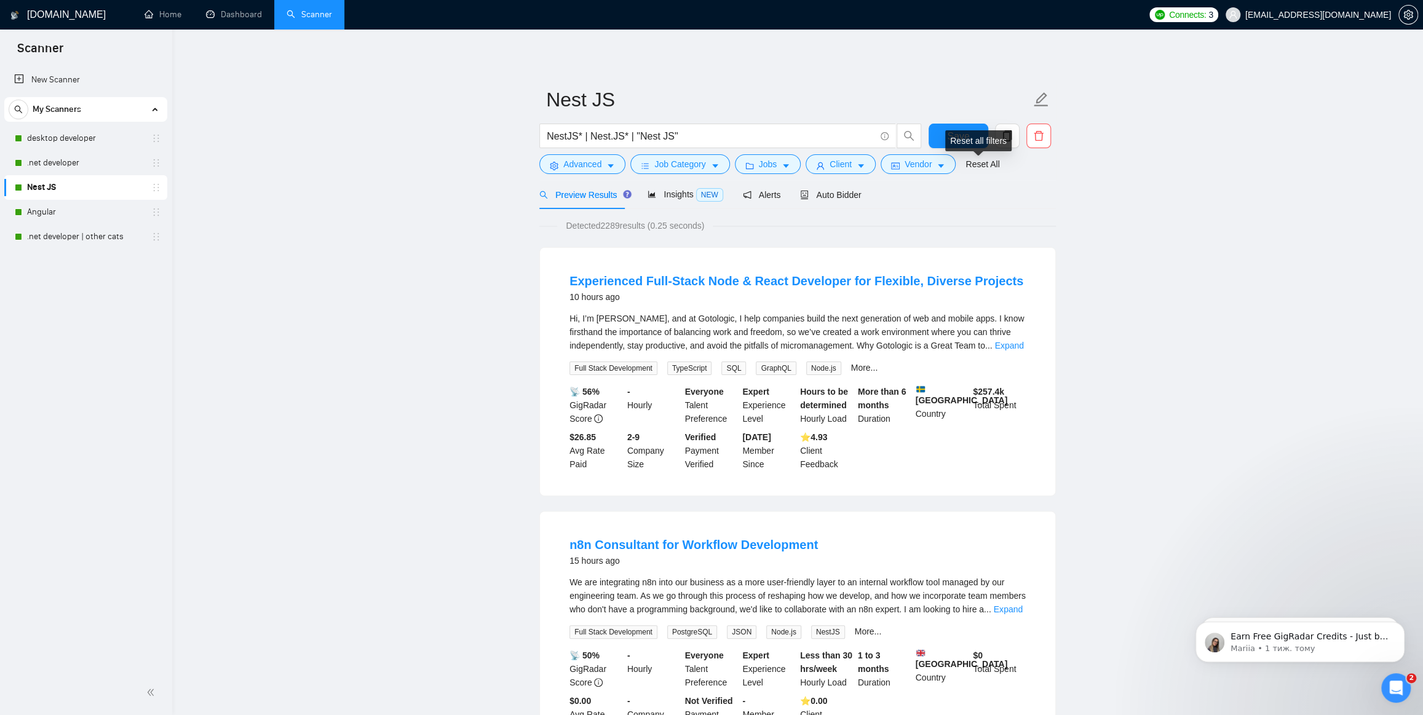
click at [959, 131] on div "Reset all filters" at bounding box center [978, 140] width 66 height 21
click at [958, 138] on span "Save" at bounding box center [958, 136] width 22 height 15
click at [38, 214] on link "Angular" at bounding box center [85, 212] width 117 height 25
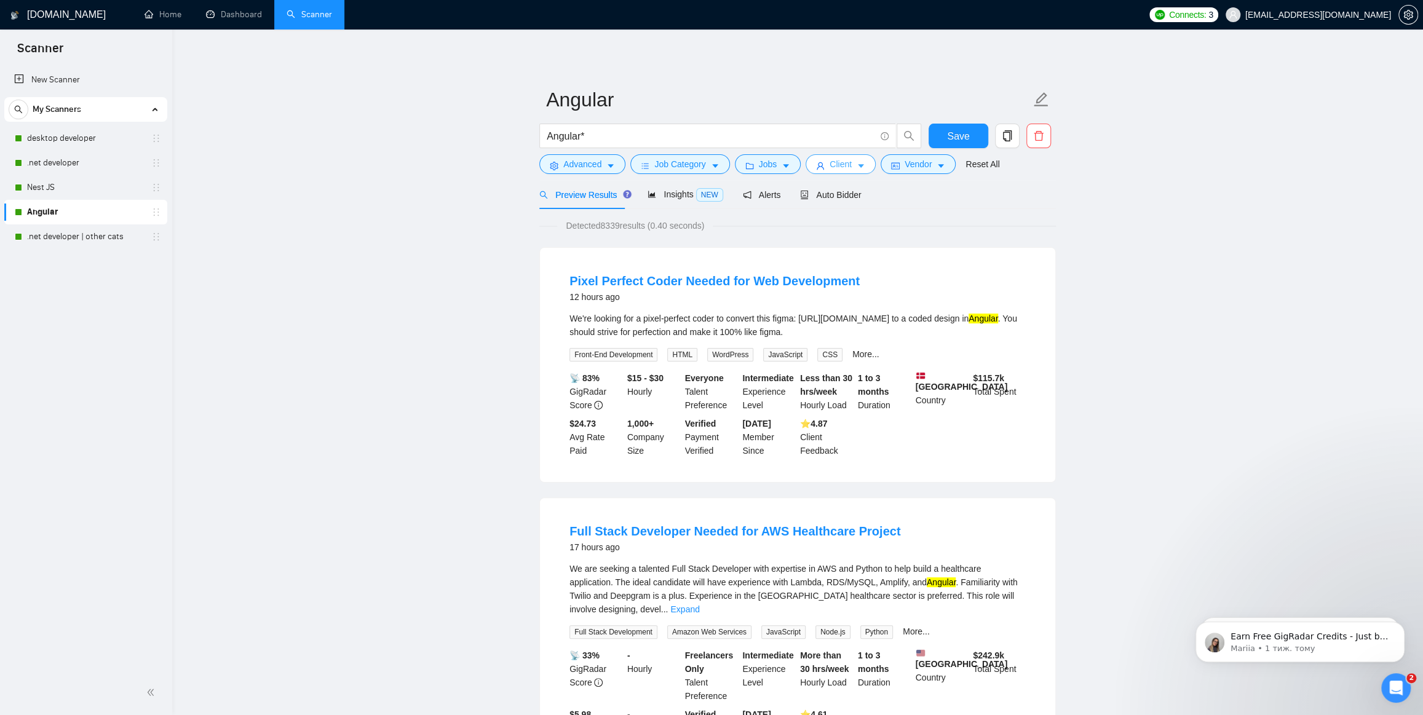
click at [842, 161] on span "Client" at bounding box center [841, 164] width 22 height 14
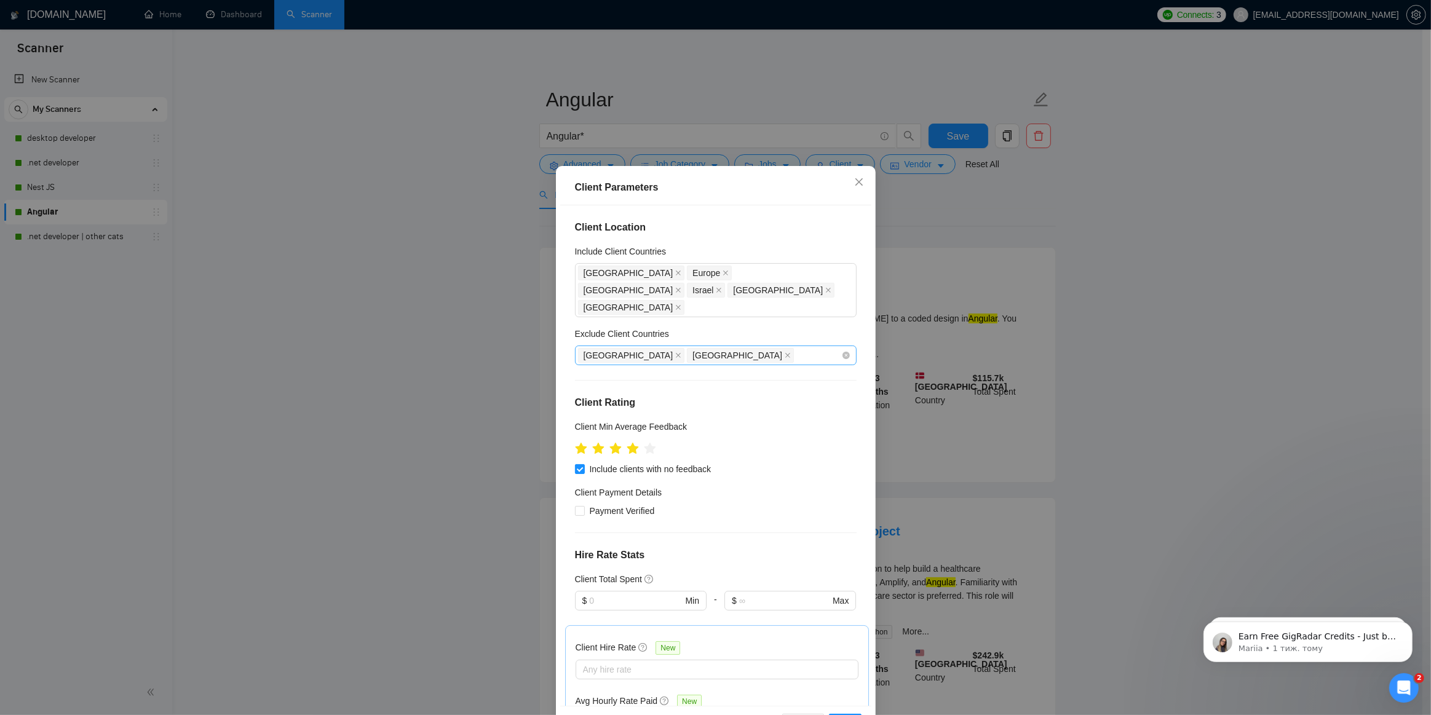
click at [690, 347] on div "[GEOGRAPHIC_DATA] [GEOGRAPHIC_DATA]" at bounding box center [709, 355] width 263 height 17
type input "Serb"
click at [650, 378] on div "[GEOGRAPHIC_DATA]" at bounding box center [712, 382] width 254 height 14
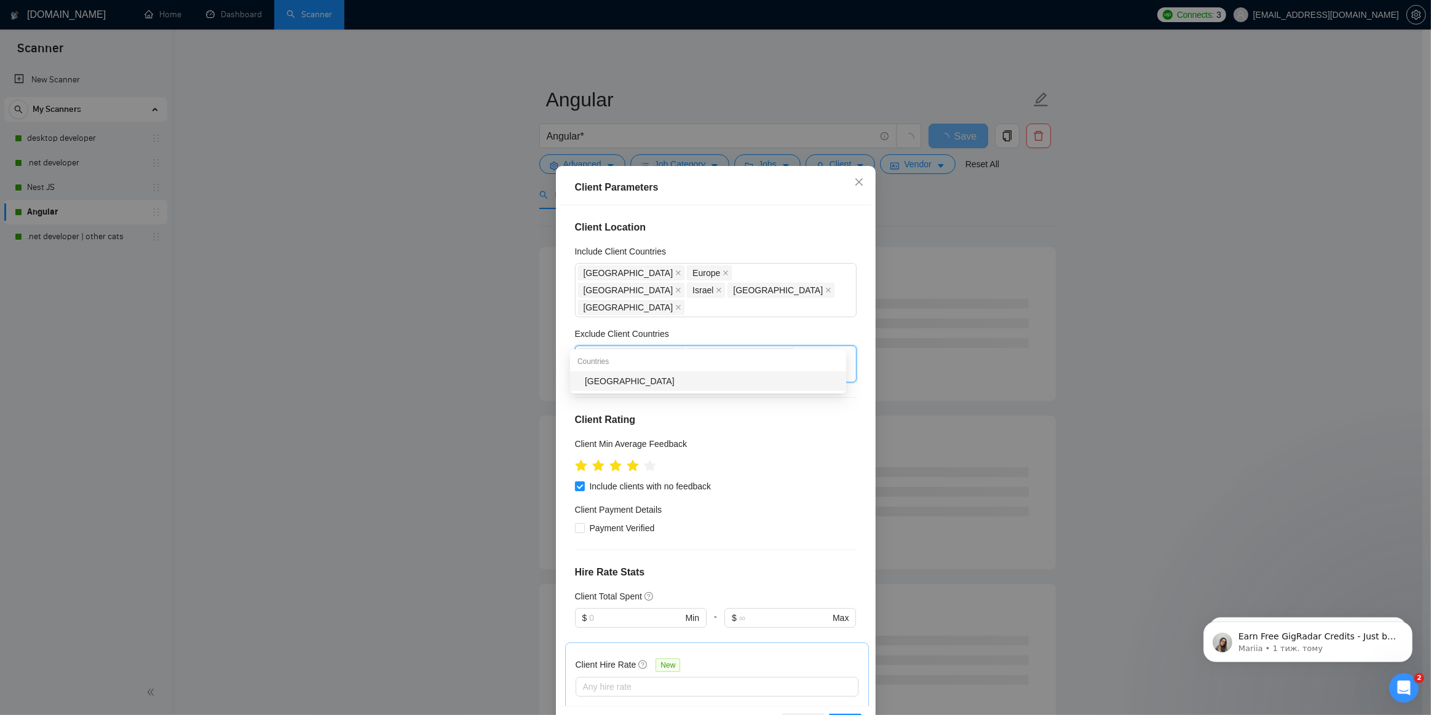
type input "Hung"
click at [688, 379] on div "[GEOGRAPHIC_DATA]" at bounding box center [712, 382] width 254 height 14
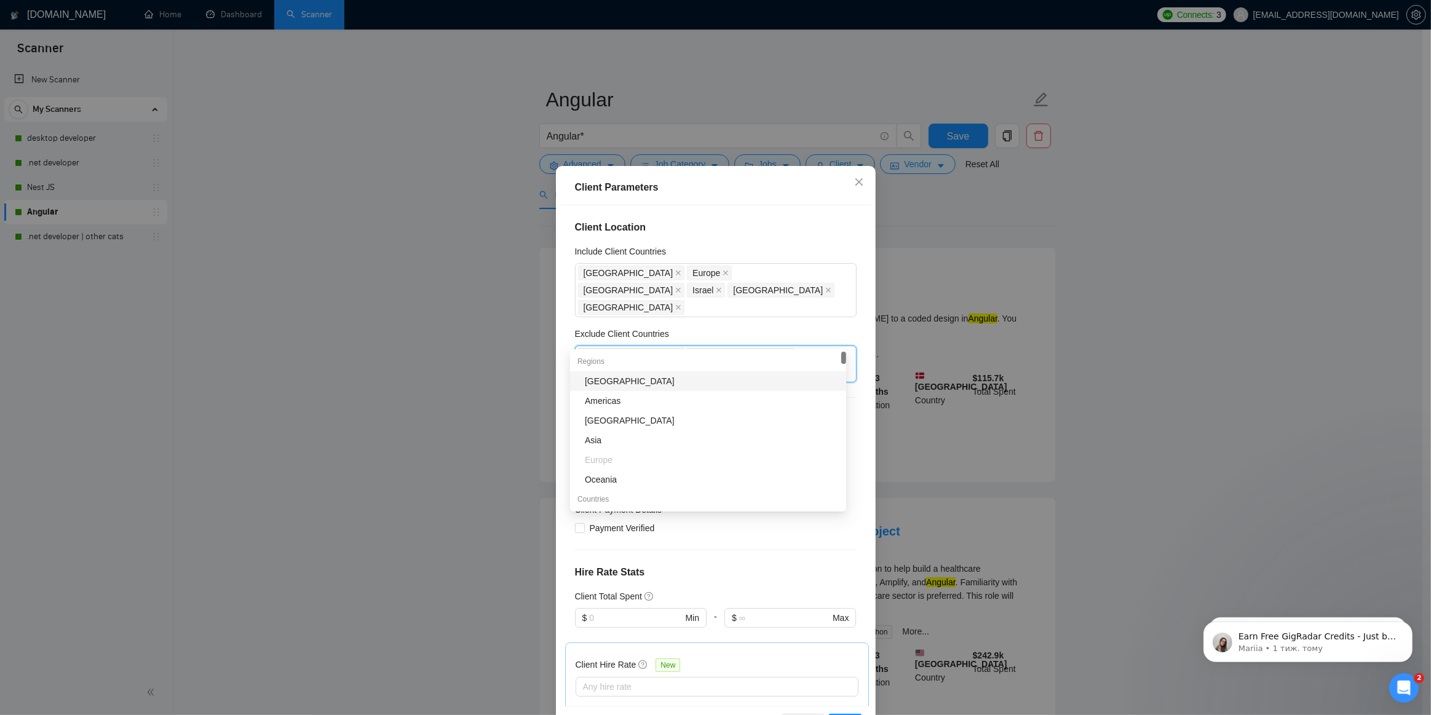
click at [830, 226] on h4 "Client Location" at bounding box center [716, 227] width 282 height 15
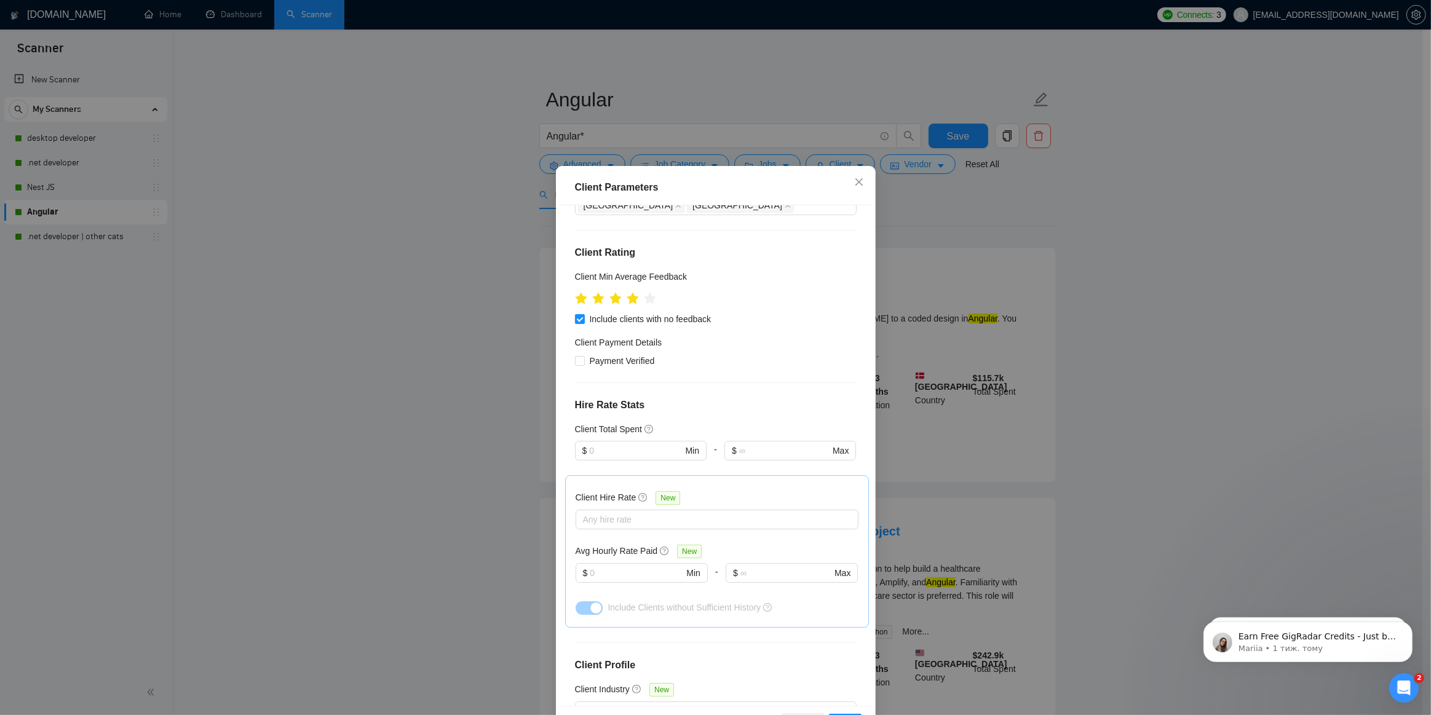
scroll to position [223, 0]
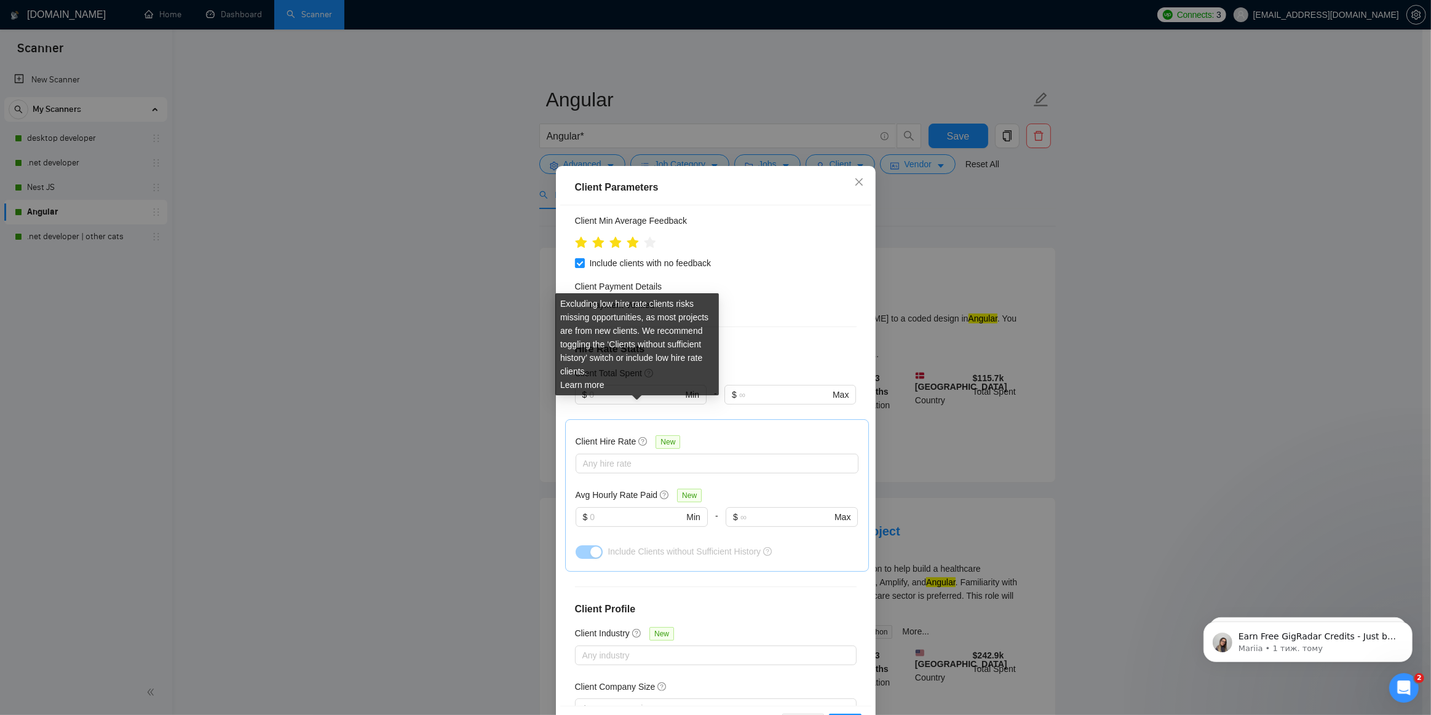
click at [638, 437] on icon "question-circle" at bounding box center [642, 441] width 9 height 9
click at [586, 456] on input "Client Hire Rate New" at bounding box center [584, 463] width 2 height 15
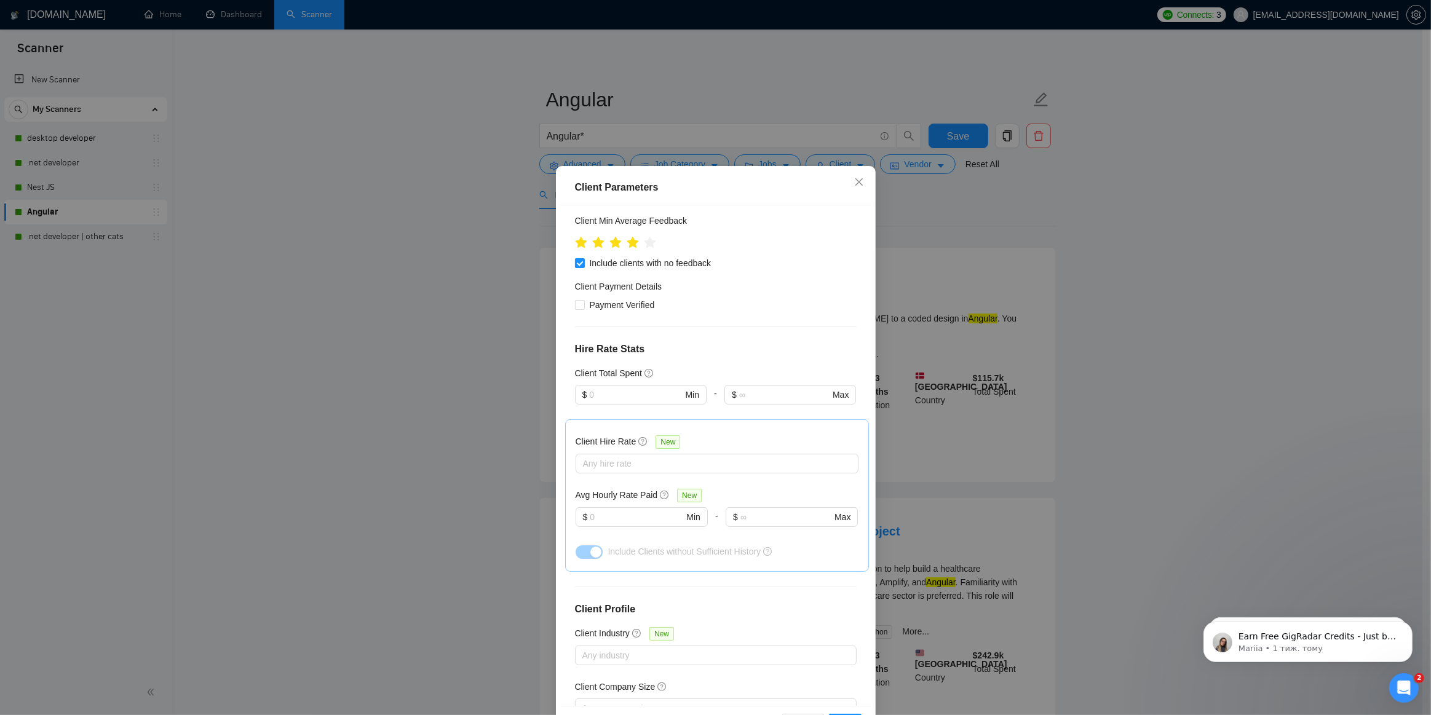
click at [793, 342] on h4 "Hire Rate Stats" at bounding box center [716, 349] width 282 height 15
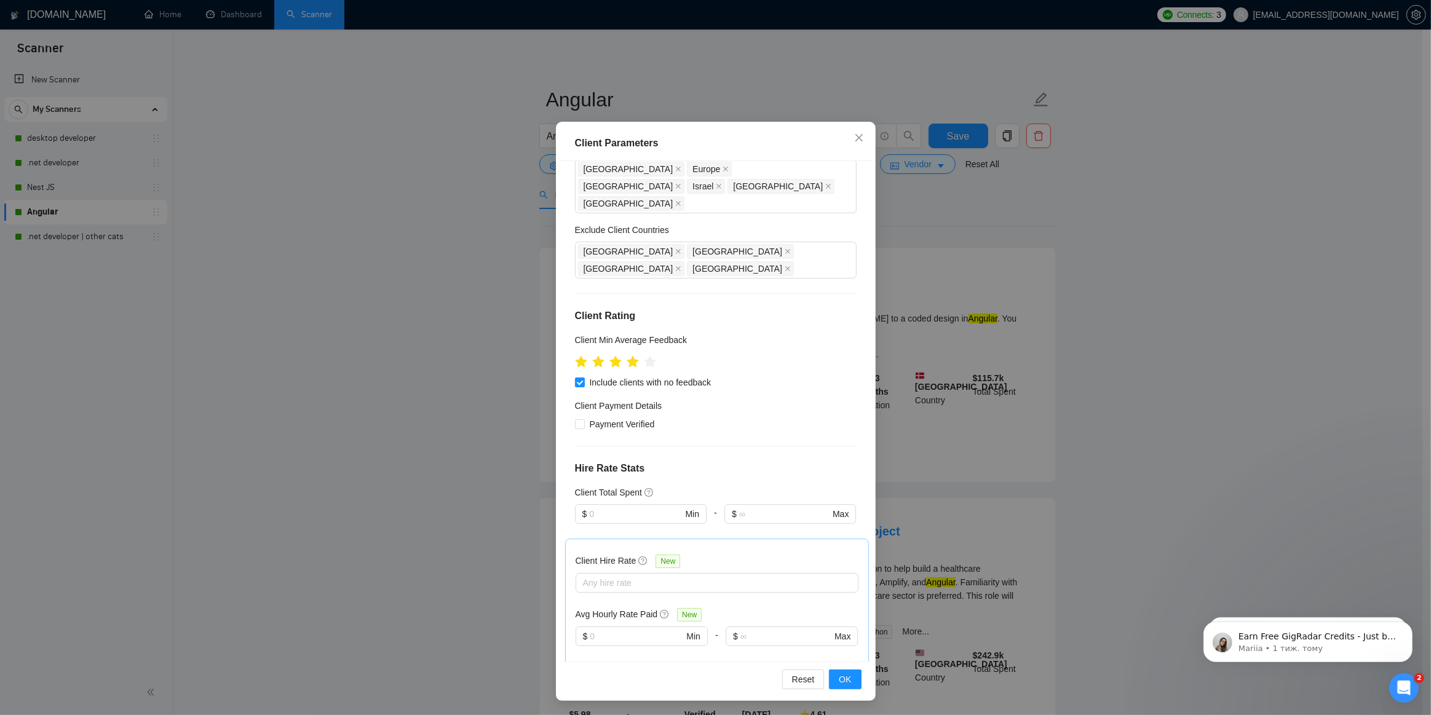
scroll to position [0, 0]
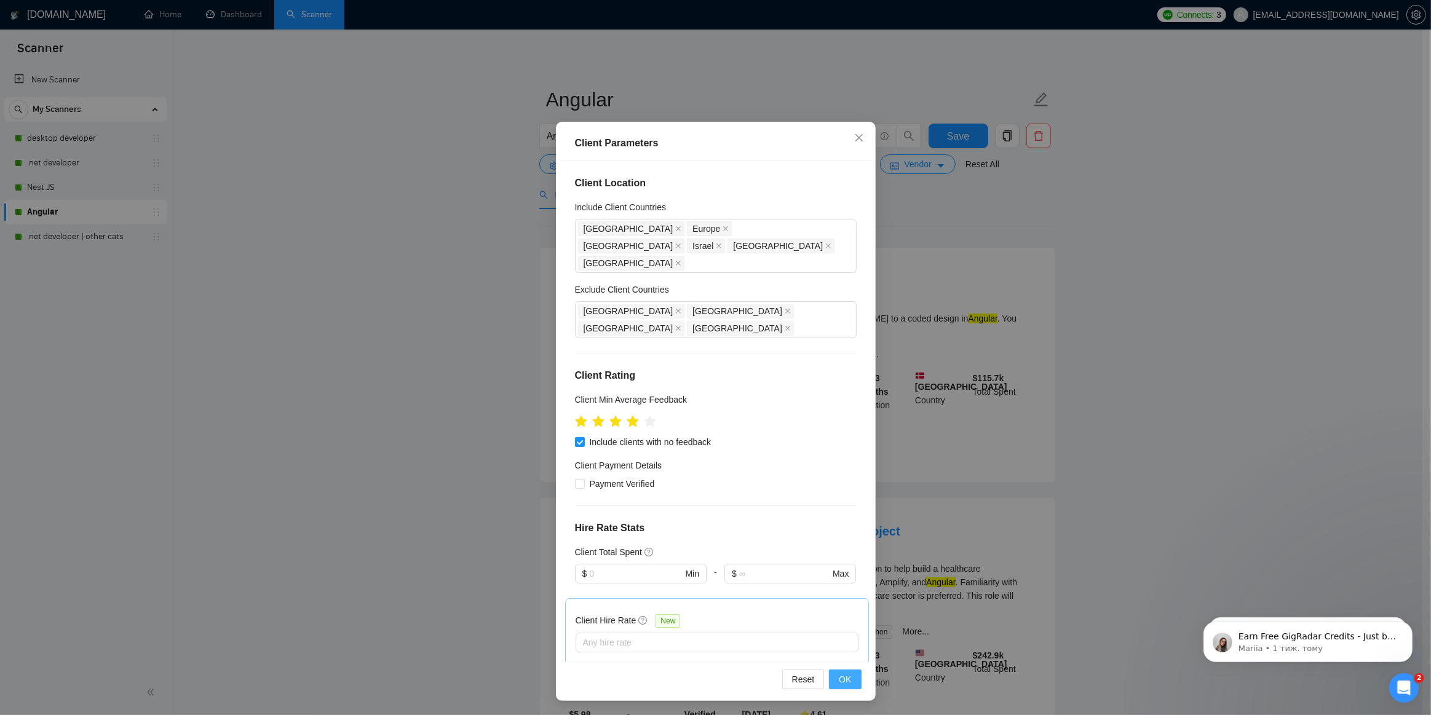
click at [840, 681] on span "OK" at bounding box center [845, 680] width 12 height 14
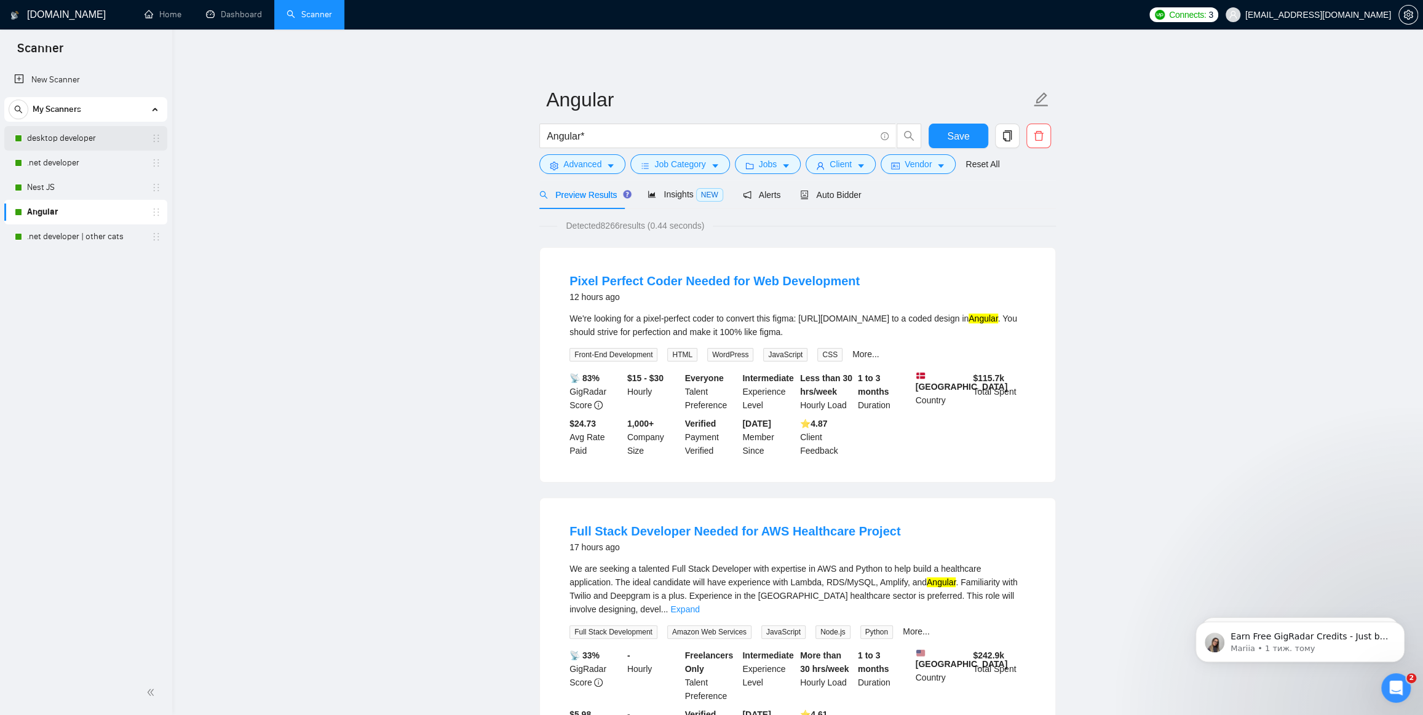
click at [82, 137] on link "desktop developer" at bounding box center [85, 138] width 117 height 25
click at [977, 140] on div "Reset all filters" at bounding box center [978, 140] width 66 height 21
click at [955, 132] on span "Save" at bounding box center [958, 136] width 22 height 15
click at [767, 161] on span "Jobs" at bounding box center [768, 164] width 18 height 14
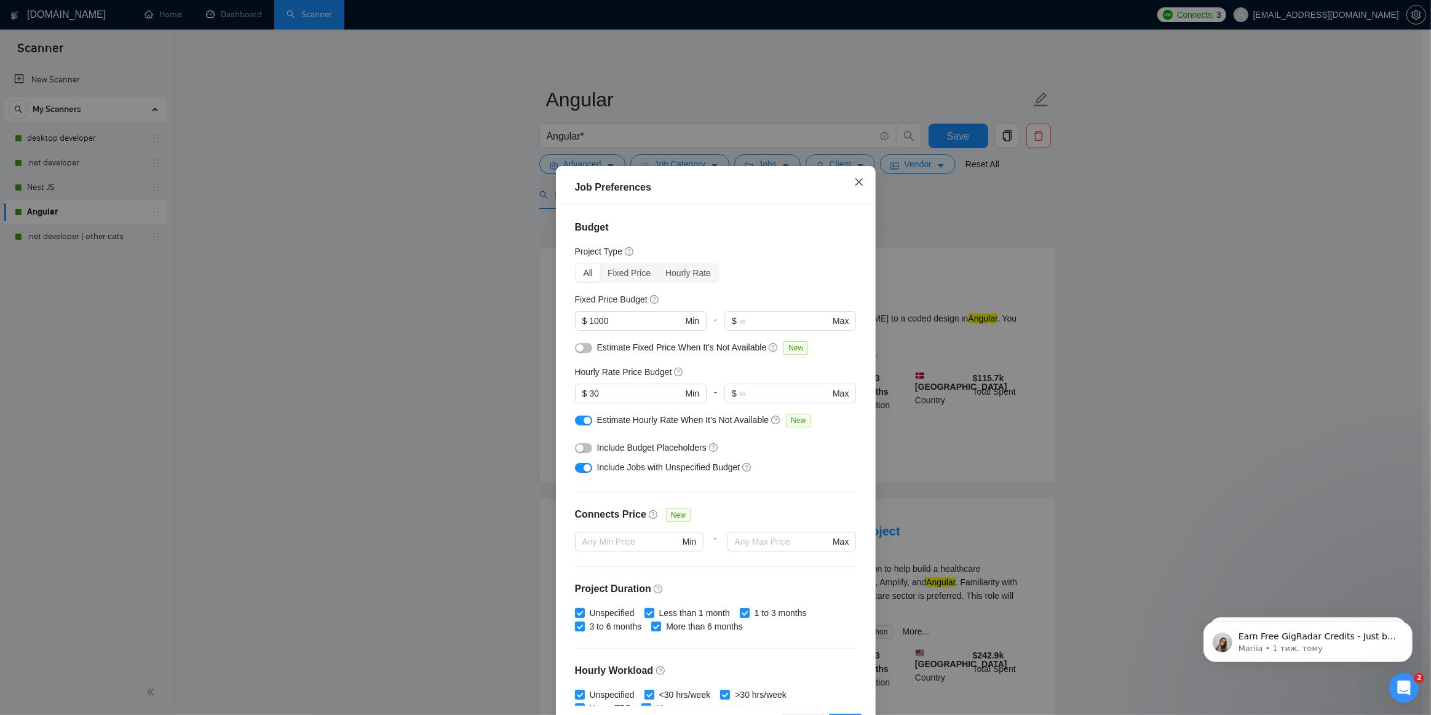
click at [854, 178] on icon "close" at bounding box center [859, 182] width 10 height 10
